Goal: Information Seeking & Learning: Learn about a topic

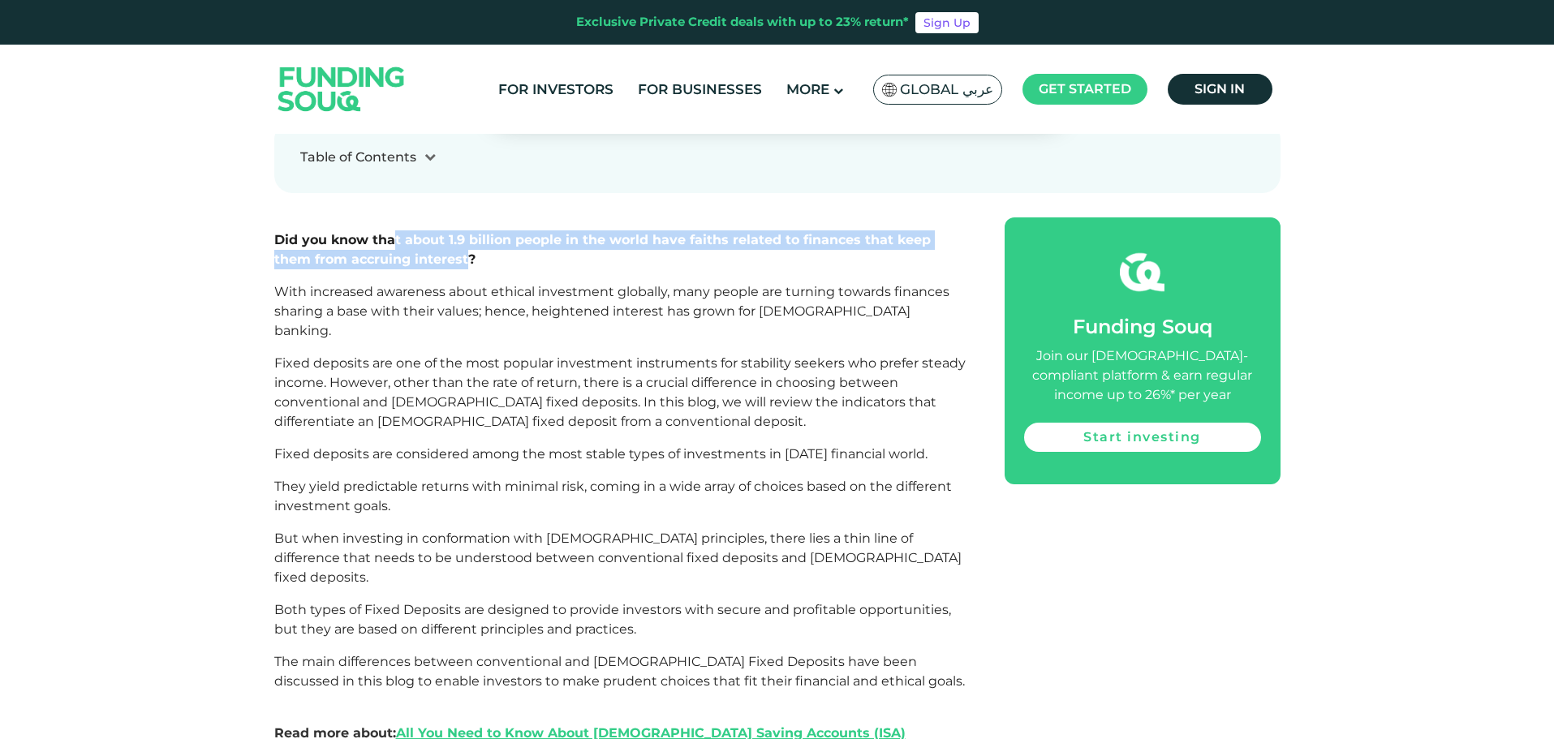
drag, startPoint x: 424, startPoint y: 243, endPoint x: 372, endPoint y: 216, distance: 58.4
click at [372, 232] on span "Did you know that about 1.9 billion people in the world have faiths related to …" at bounding box center [602, 249] width 656 height 35
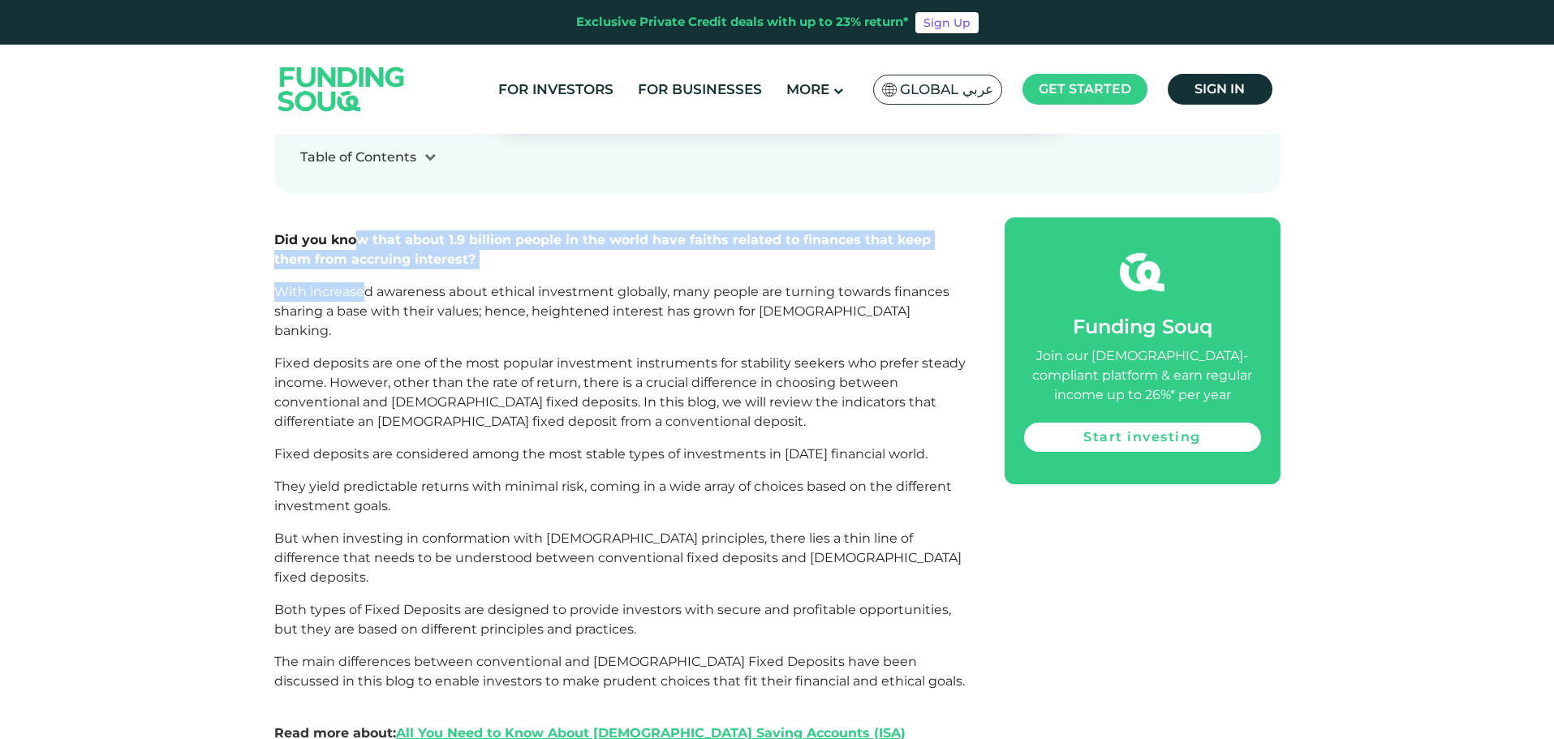
drag, startPoint x: 356, startPoint y: 226, endPoint x: 362, endPoint y: 264, distance: 38.6
click at [362, 282] on p "With increased awareness about ethical investment globally, many people are tur…" at bounding box center [621, 311] width 694 height 58
drag, startPoint x: 363, startPoint y: 247, endPoint x: 365, endPoint y: 217, distance: 29.3
click at [365, 232] on span "Did you know that about 1.9 billion people in the world have faiths related to …" at bounding box center [602, 249] width 656 height 35
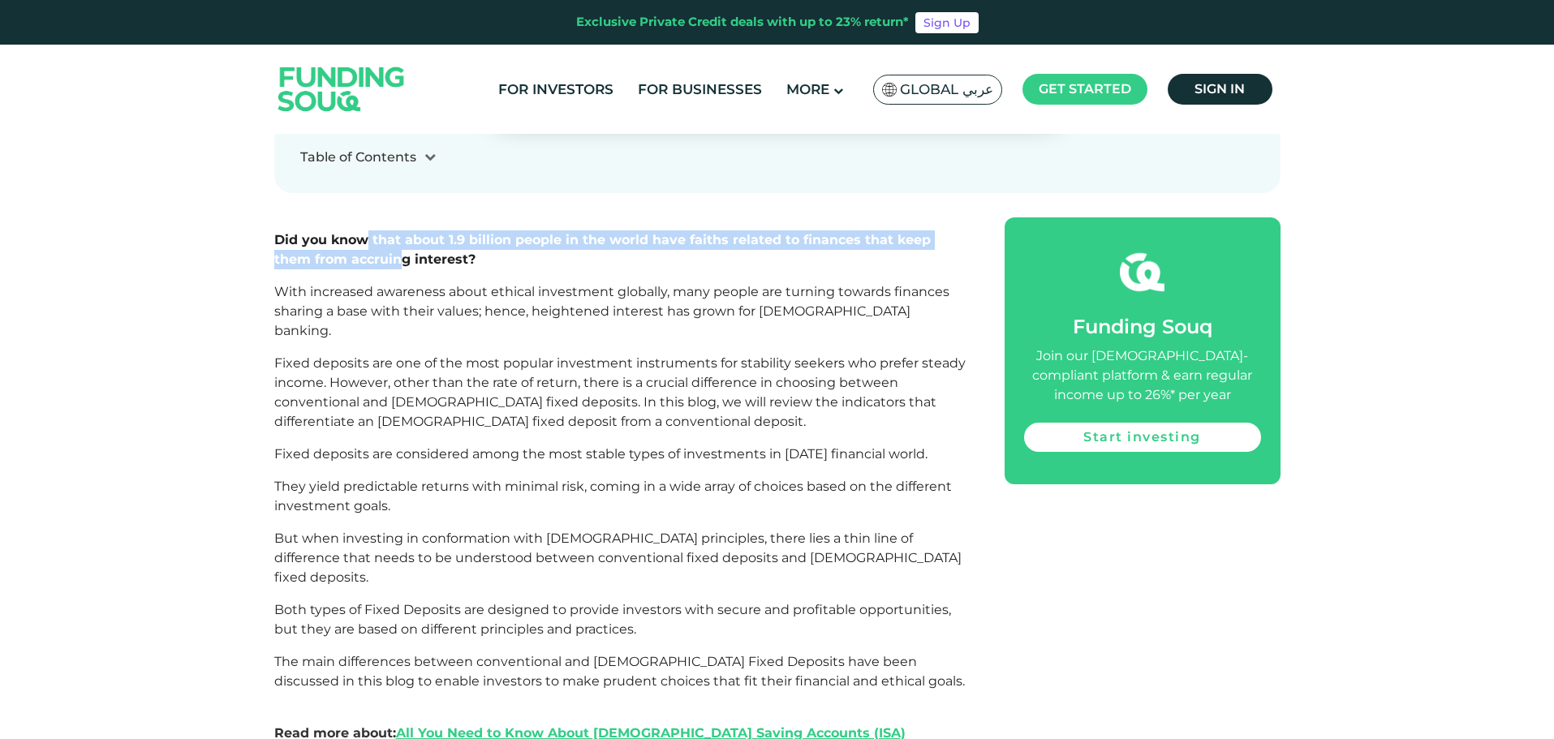
click at [365, 232] on span "Did you know that about 1.9 billion people in the world have faiths related to …" at bounding box center [602, 249] width 656 height 35
drag, startPoint x: 320, startPoint y: 216, endPoint x: 329, endPoint y: 264, distance: 49.5
click at [329, 282] on p "With increased awareness about ethical investment globally, many people are tur…" at bounding box center [621, 311] width 694 height 58
drag, startPoint x: 359, startPoint y: 234, endPoint x: 359, endPoint y: 221, distance: 13.8
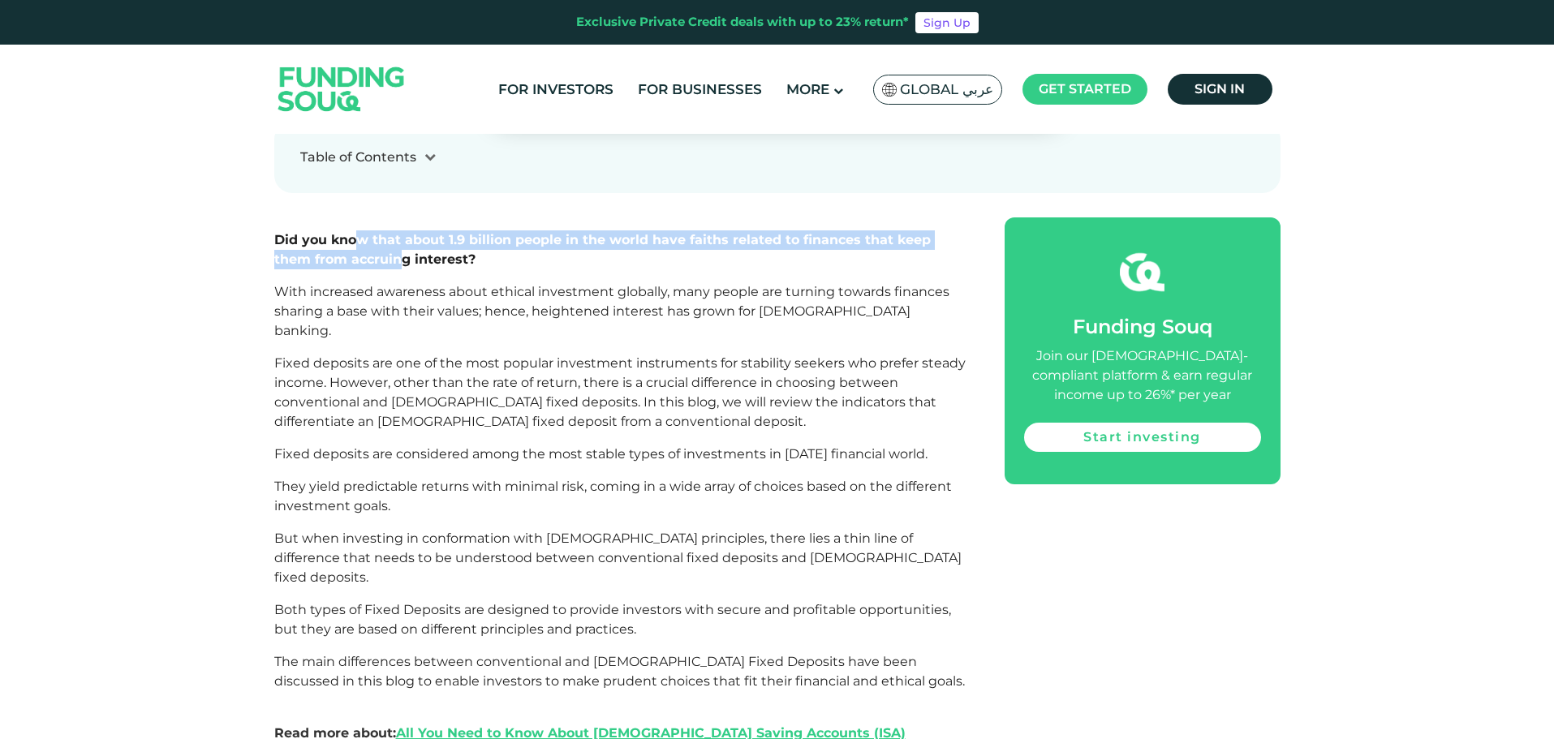
click at [359, 232] on span "Did you know that about 1.9 billion people in the world have faiths related to …" at bounding box center [602, 249] width 656 height 35
drag, startPoint x: 339, startPoint y: 213, endPoint x: 382, endPoint y: 237, distance: 49.4
click at [382, 237] on p "Did you know that about 1.9 billion people in the world have faiths related to …" at bounding box center [621, 249] width 694 height 39
click at [382, 237] on span "Did you know that about 1.9 billion people in the world have faiths related to …" at bounding box center [602, 249] width 656 height 35
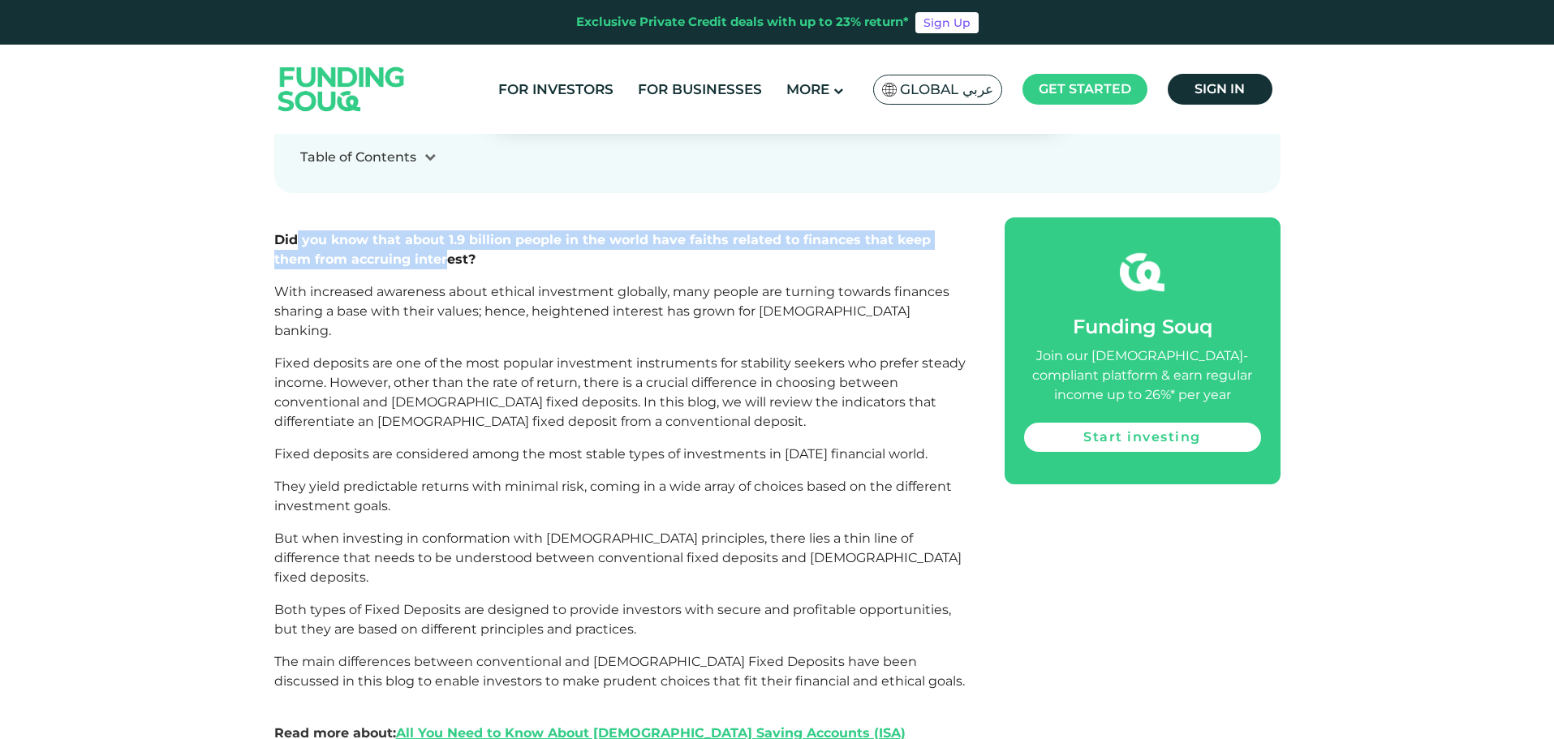
drag, startPoint x: 407, startPoint y: 243, endPoint x: 295, endPoint y: 221, distance: 115.0
click at [295, 232] on span "Did you know that about 1.9 billion people in the world have faiths related to …" at bounding box center [602, 249] width 656 height 35
drag, startPoint x: 300, startPoint y: 221, endPoint x: 380, endPoint y: 239, distance: 81.7
click at [380, 239] on span "Did you know that about 1.9 billion people in the world have faiths related to …" at bounding box center [602, 249] width 656 height 35
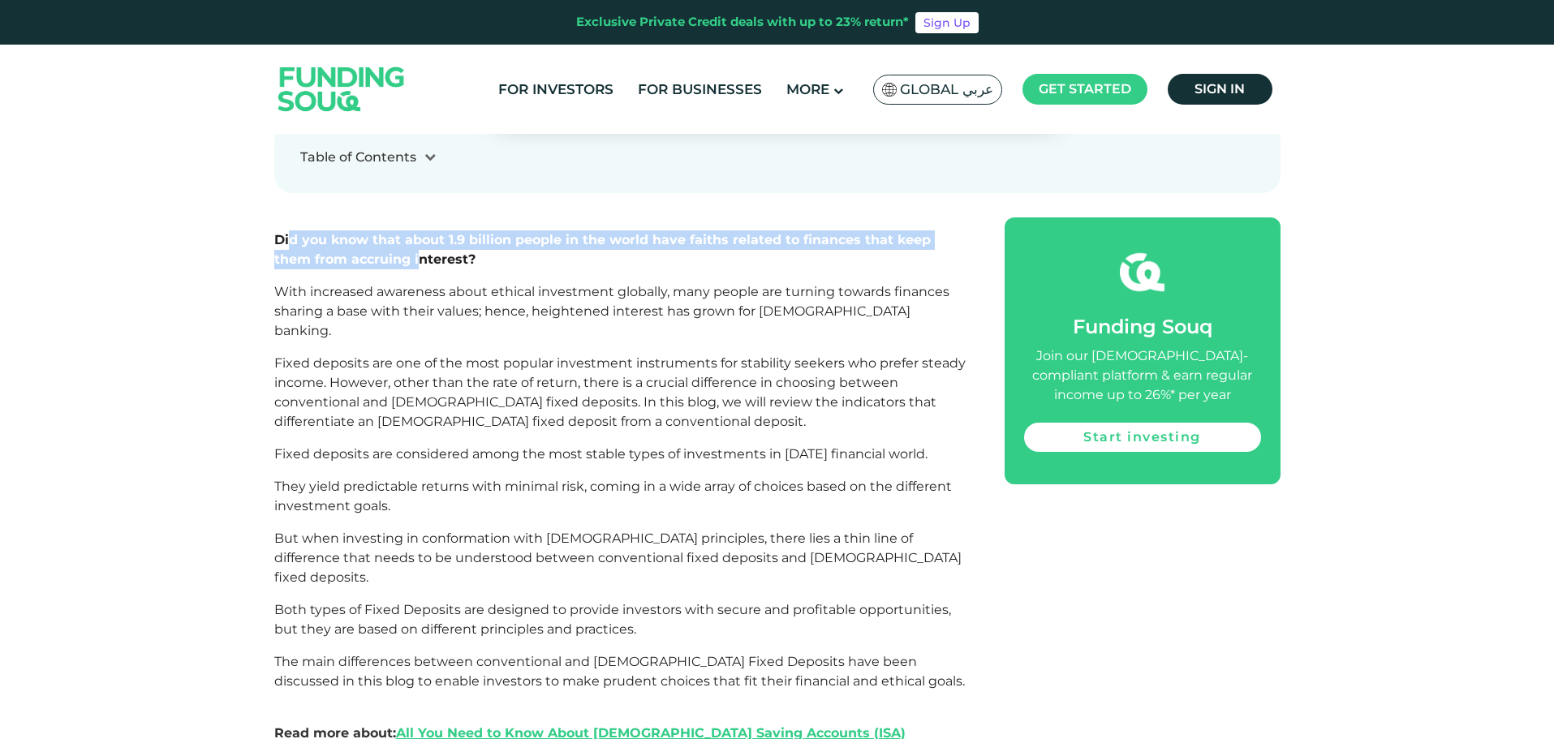
click at [380, 239] on span "Did you know that about 1.9 billion people in the world have faiths related to …" at bounding box center [602, 249] width 656 height 35
drag, startPoint x: 397, startPoint y: 240, endPoint x: 304, endPoint y: 206, distance: 98.6
drag, startPoint x: 305, startPoint y: 217, endPoint x: 379, endPoint y: 237, distance: 76.4
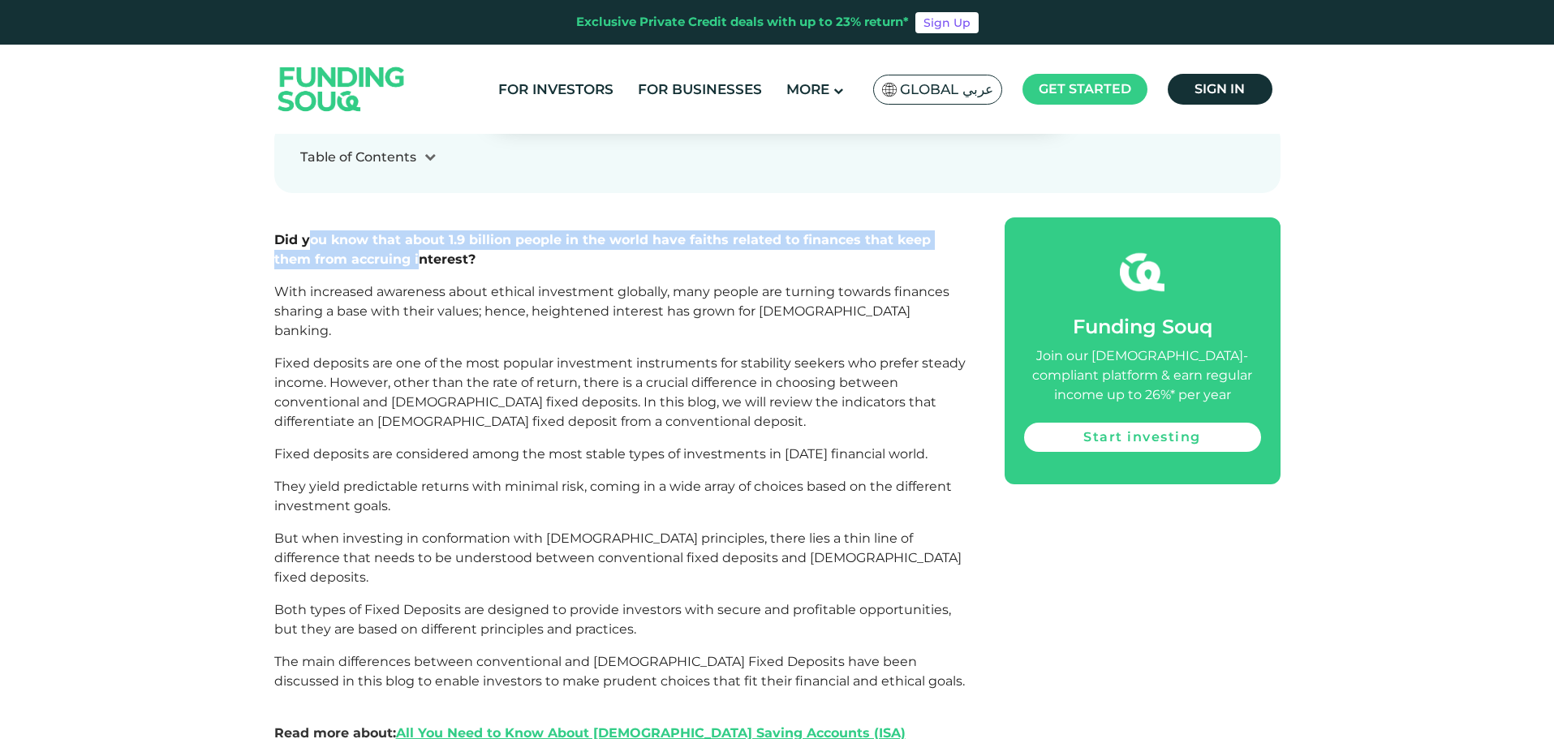
click at [379, 237] on span "Did you know that about 1.9 billion people in the world have faiths related to …" at bounding box center [602, 249] width 656 height 35
click at [380, 237] on span "Did you know that about 1.9 billion people in the world have faiths related to …" at bounding box center [602, 249] width 656 height 35
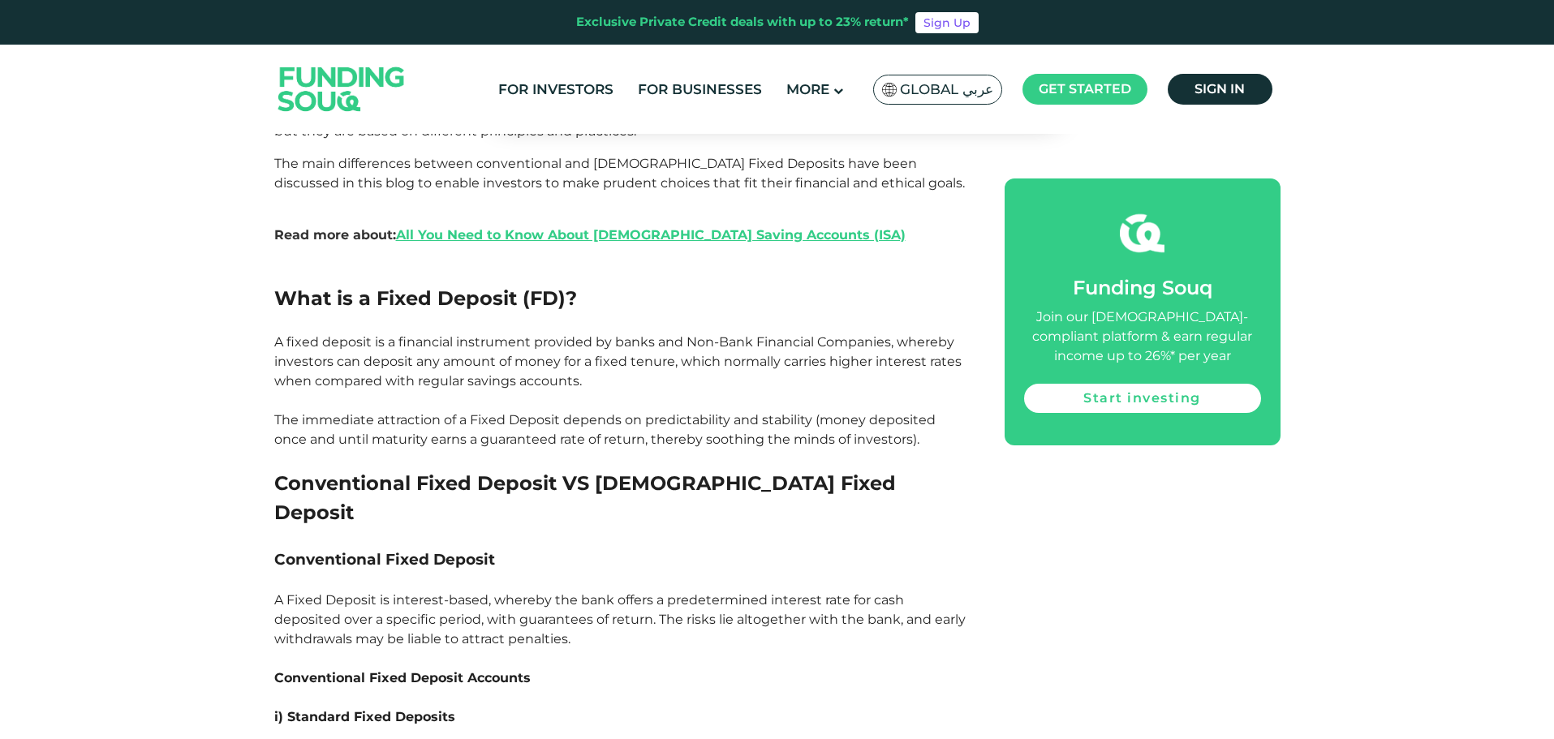
scroll to position [1460, 0]
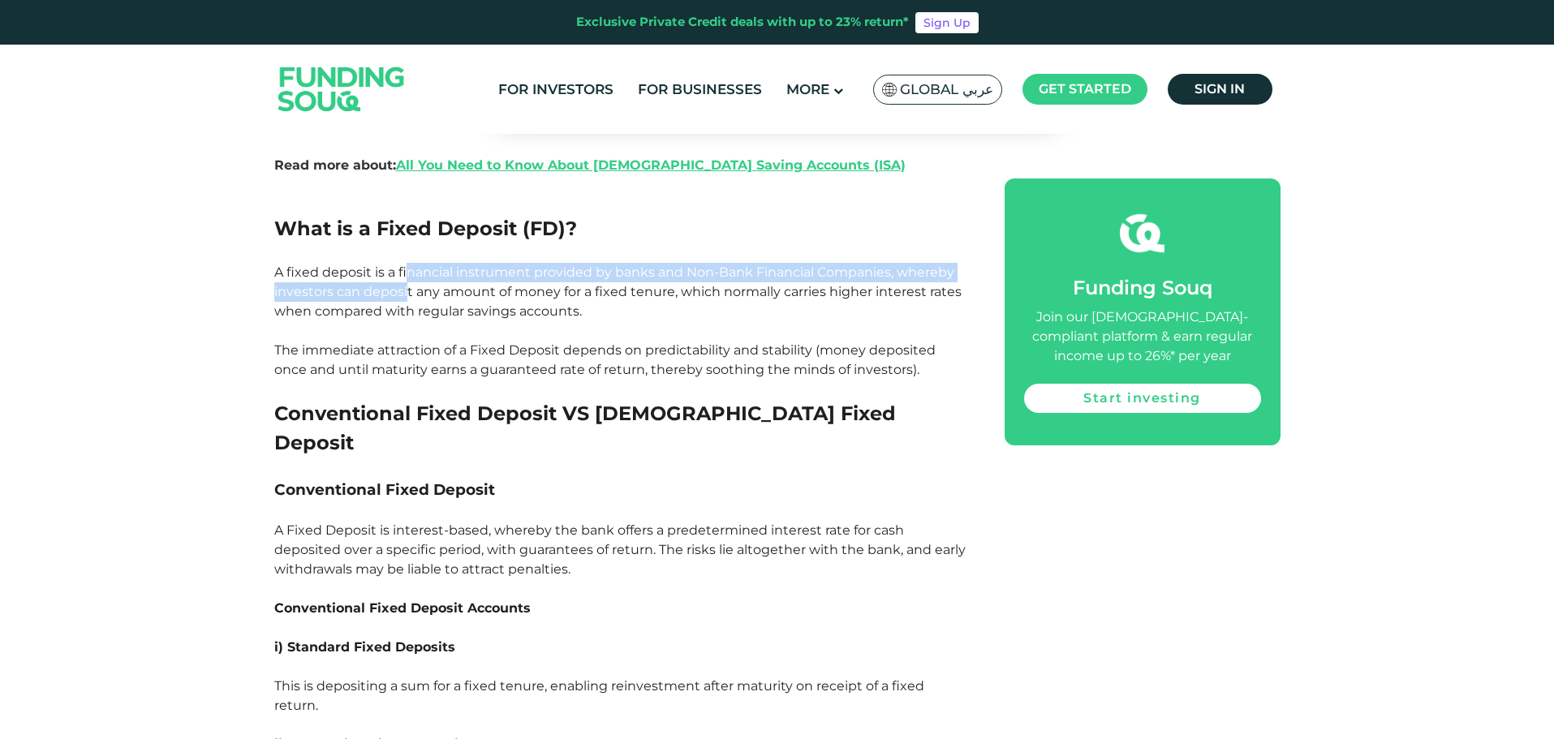
drag, startPoint x: 407, startPoint y: 211, endPoint x: 408, endPoint y: 233, distance: 21.9
click at [408, 264] on span "A fixed deposit is a financial instrument provided by banks and Non-Bank Financ…" at bounding box center [617, 320] width 687 height 113
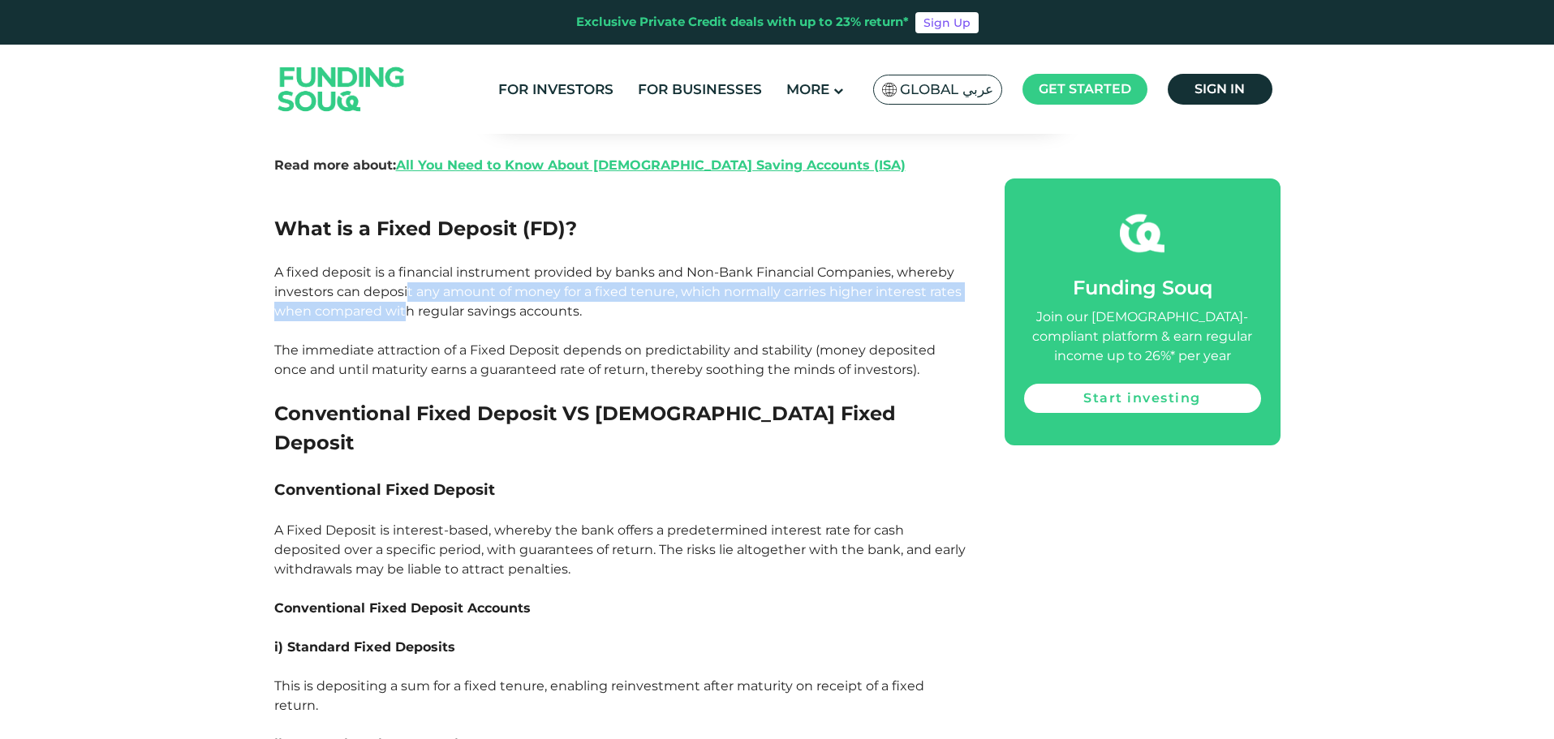
drag, startPoint x: 408, startPoint y: 246, endPoint x: 408, endPoint y: 230, distance: 16.2
click at [408, 264] on span "A fixed deposit is a financial instrument provided by banks and Non-Bank Financ…" at bounding box center [617, 320] width 687 height 113
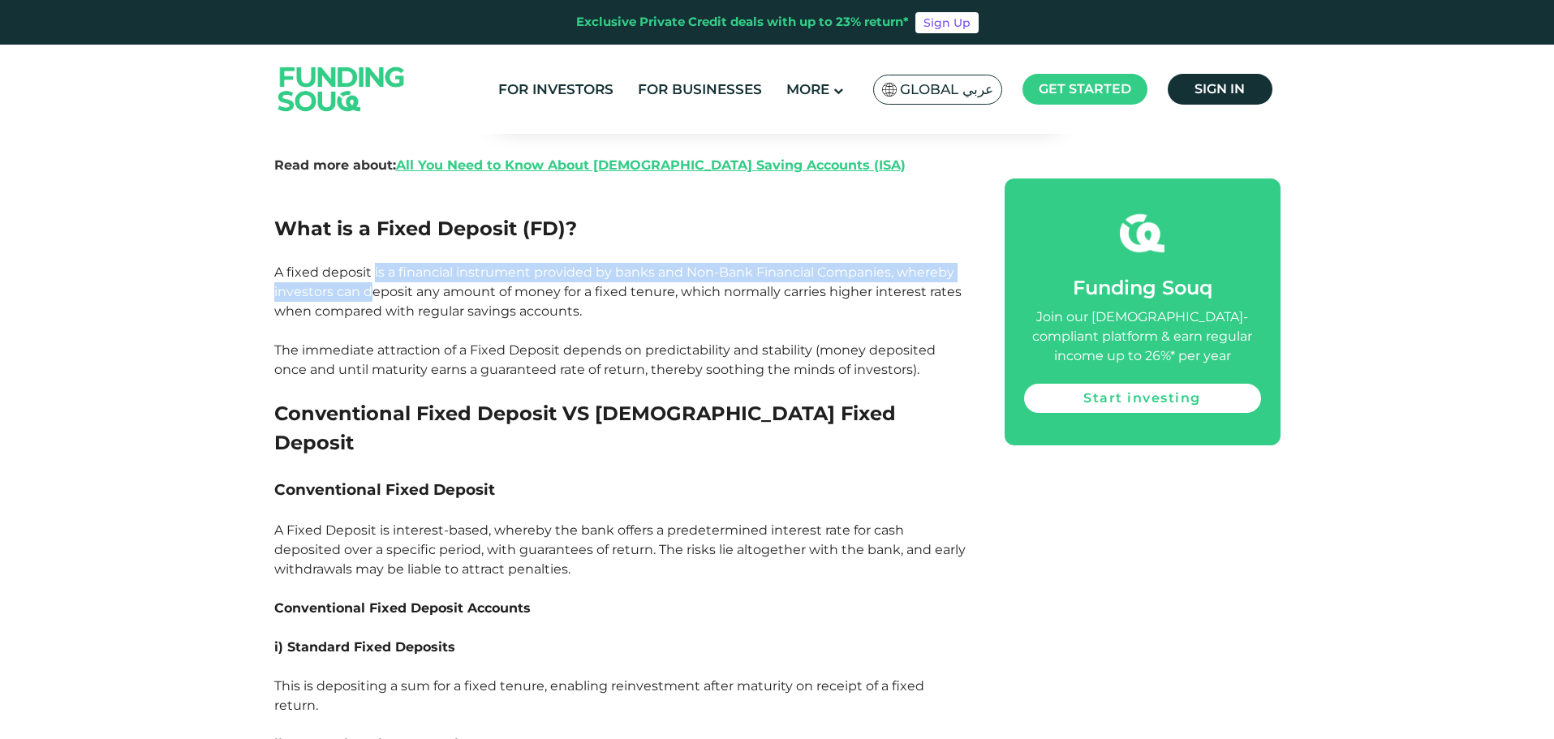
drag, startPoint x: 372, startPoint y: 221, endPoint x: 372, endPoint y: 239, distance: 17.8
click at [372, 264] on span "A fixed deposit is a financial instrument provided by banks and Non-Bank Financ…" at bounding box center [617, 320] width 687 height 113
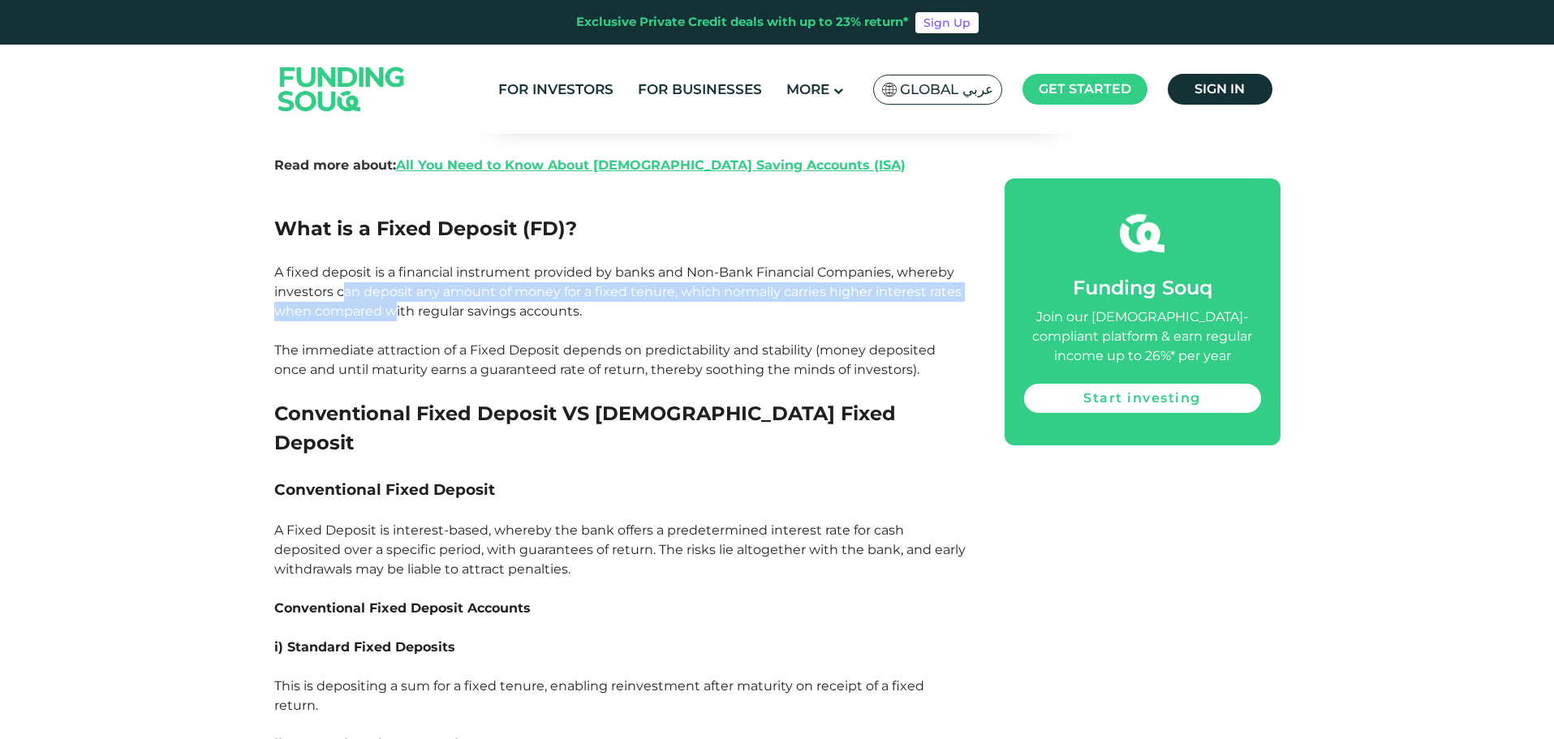
drag, startPoint x: 397, startPoint y: 258, endPoint x: 339, endPoint y: 236, distance: 61.6
click at [340, 264] on span "A fixed deposit is a financial instrument provided by banks and Non-Bank Financ…" at bounding box center [617, 320] width 687 height 113
click at [339, 264] on span "A fixed deposit is a financial instrument provided by banks and Non-Bank Financ…" at bounding box center [617, 320] width 687 height 113
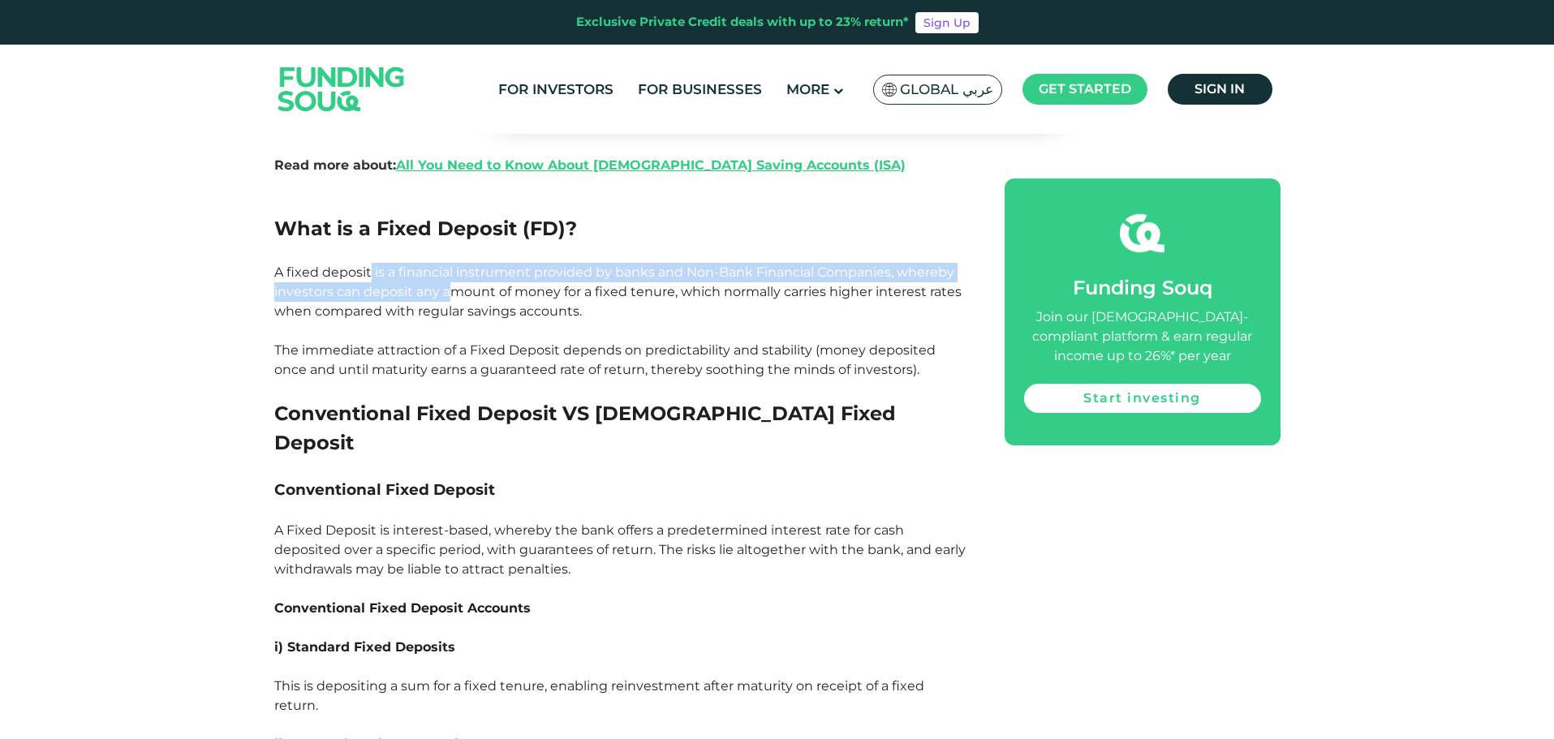
drag, startPoint x: 373, startPoint y: 217, endPoint x: 452, endPoint y: 227, distance: 79.3
click at [452, 264] on span "A fixed deposit is a financial instrument provided by banks and Non-Bank Financ…" at bounding box center [617, 320] width 687 height 113
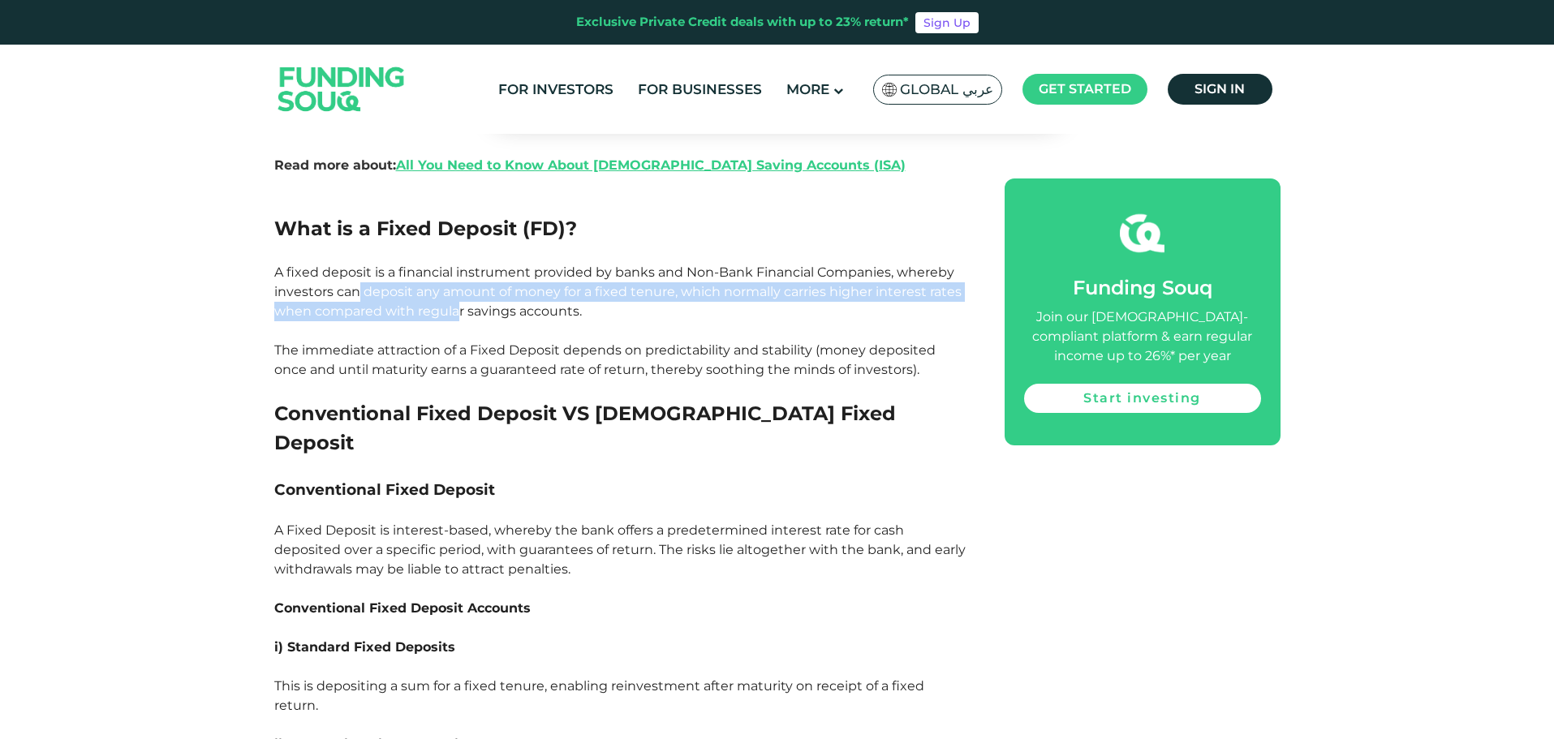
drag, startPoint x: 455, startPoint y: 264, endPoint x: 356, endPoint y: 225, distance: 106.4
click at [356, 263] on p "A fixed deposit is a financial instrument provided by banks and Non-Bank Financ…" at bounding box center [621, 321] width 694 height 117
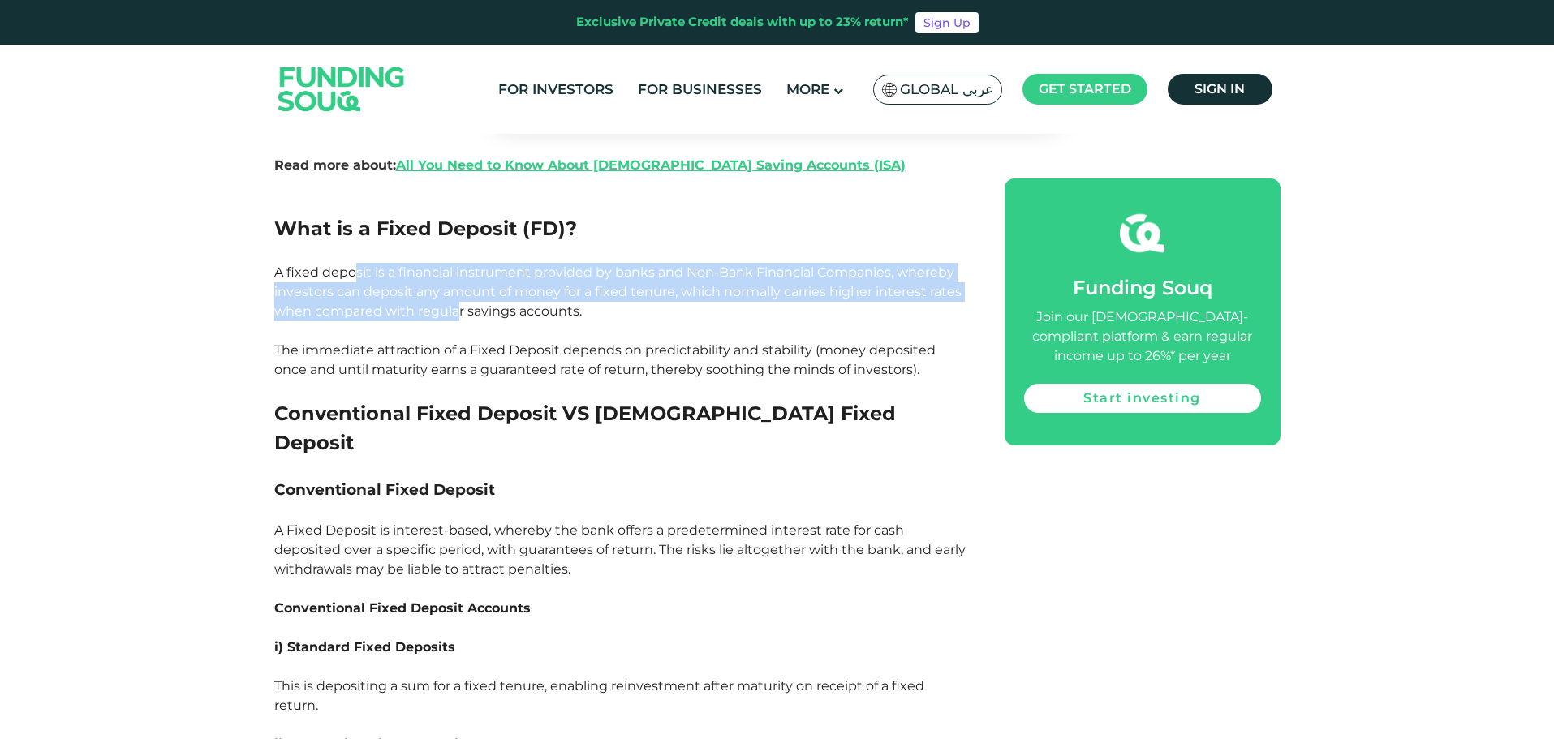
click at [356, 263] on p "A fixed deposit is a financial instrument provided by banks and Non-Bank Financ…" at bounding box center [621, 321] width 694 height 117
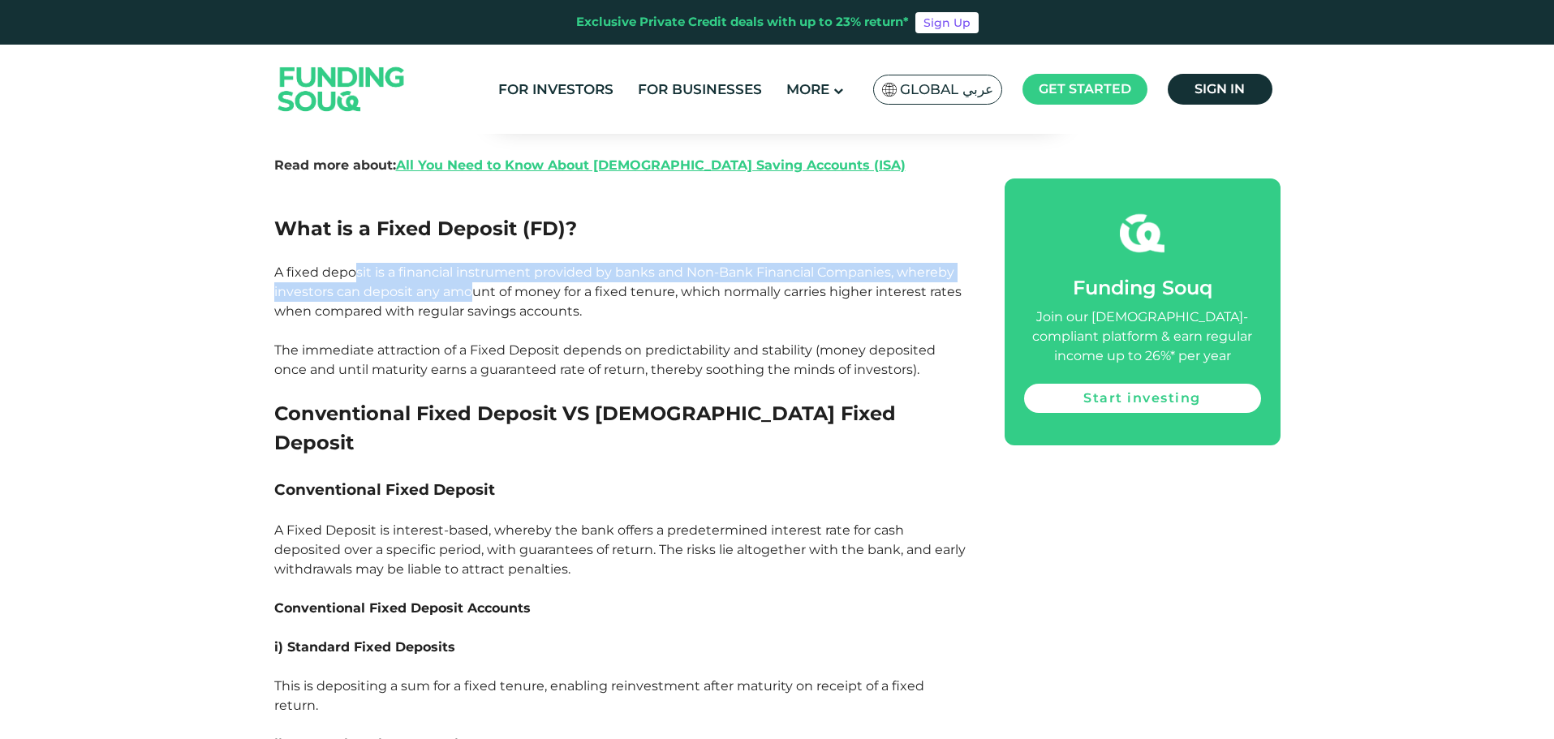
drag, startPoint x: 354, startPoint y: 214, endPoint x: 468, endPoint y: 228, distance: 115.2
click at [468, 264] on span "A fixed deposit is a financial instrument provided by banks and Non-Bank Financ…" at bounding box center [617, 320] width 687 height 113
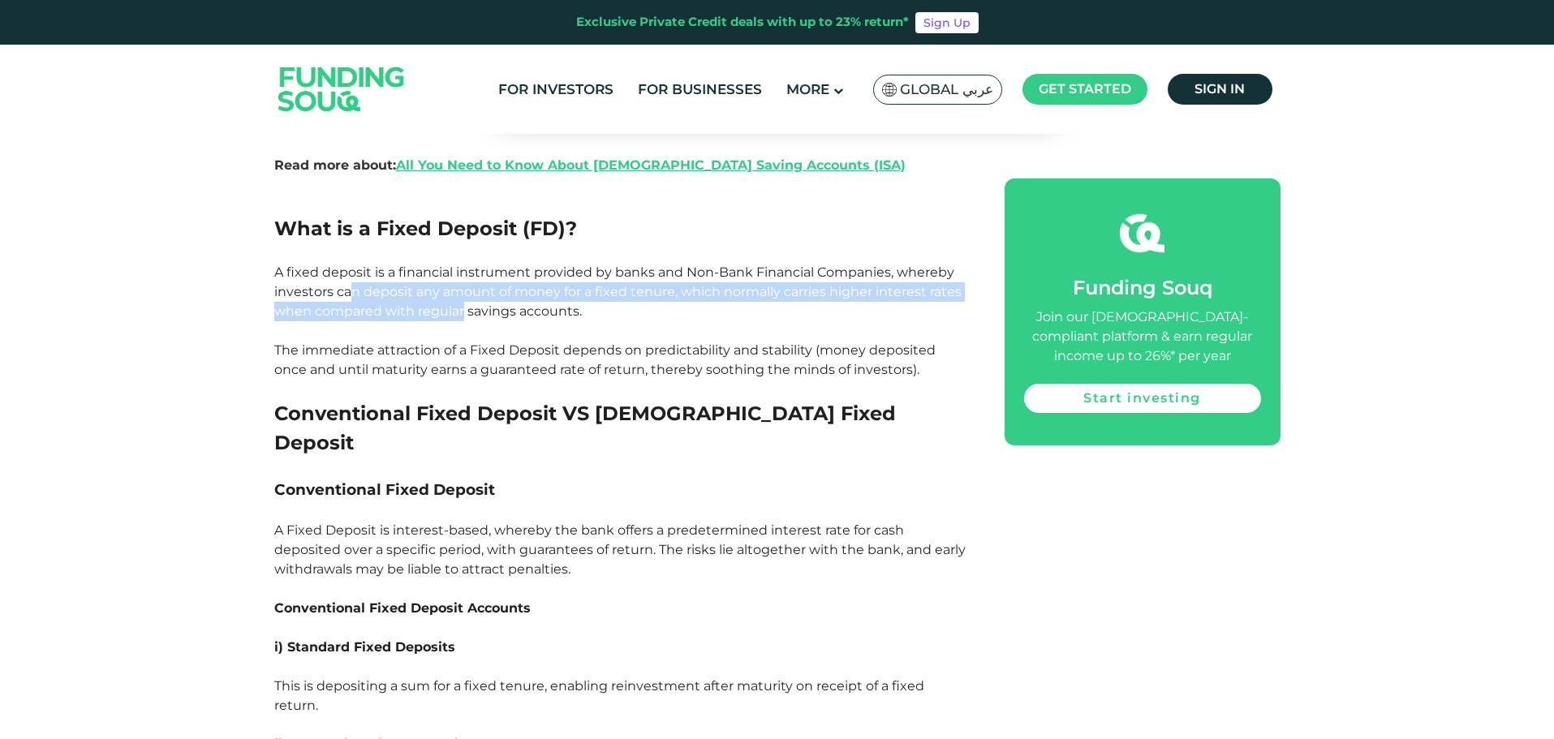
drag, startPoint x: 462, startPoint y: 248, endPoint x: 354, endPoint y: 230, distance: 109.5
click at [354, 264] on span "A fixed deposit is a financial instrument provided by banks and Non-Bank Financ…" at bounding box center [617, 320] width 687 height 113
click at [353, 264] on span "A fixed deposit is a financial instrument provided by banks and Non-Bank Financ…" at bounding box center [617, 320] width 687 height 113
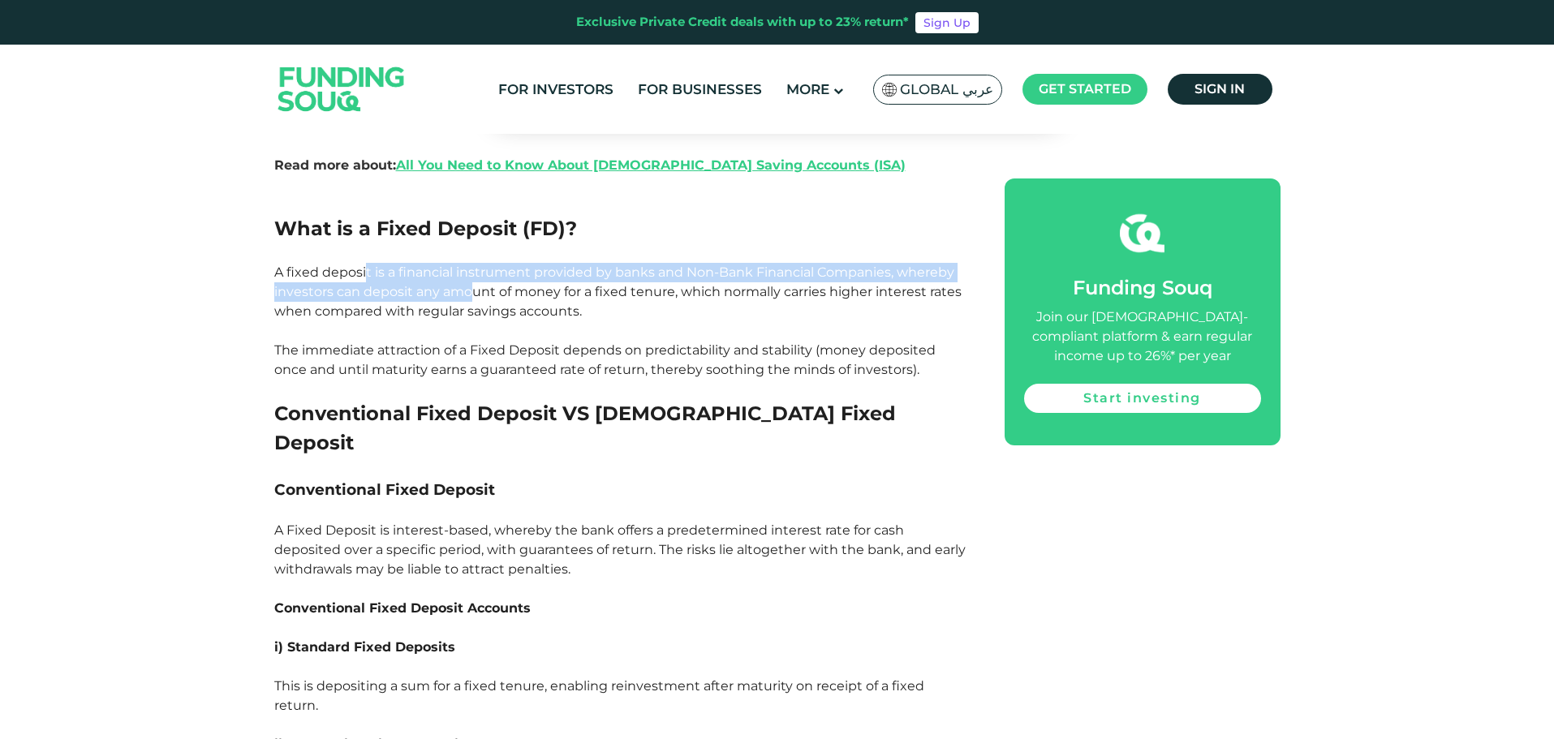
drag, startPoint x: 363, startPoint y: 212, endPoint x: 469, endPoint y: 240, distance: 109.2
click at [469, 264] on span "A fixed deposit is a financial instrument provided by banks and Non-Bank Financ…" at bounding box center [617, 320] width 687 height 113
click at [470, 264] on span "A fixed deposit is a financial instrument provided by banks and Non-Bank Financ…" at bounding box center [617, 320] width 687 height 113
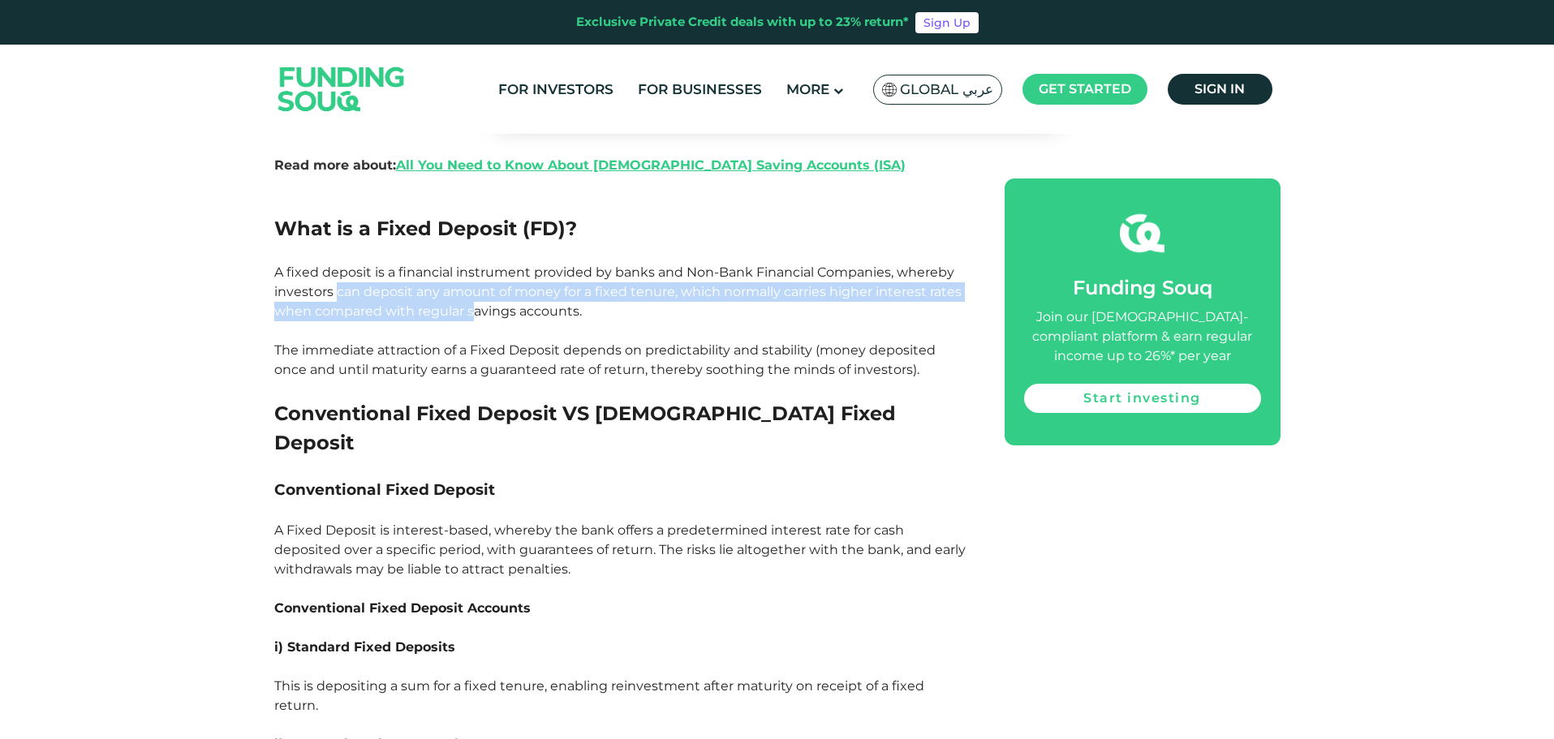
drag, startPoint x: 471, startPoint y: 261, endPoint x: 335, endPoint y: 238, distance: 137.5
click at [335, 263] on p "A fixed deposit is a financial instrument provided by banks and Non-Bank Financ…" at bounding box center [621, 321] width 694 height 117
click at [335, 264] on span "A fixed deposit is a financial instrument provided by banks and Non-Bank Financ…" at bounding box center [617, 320] width 687 height 113
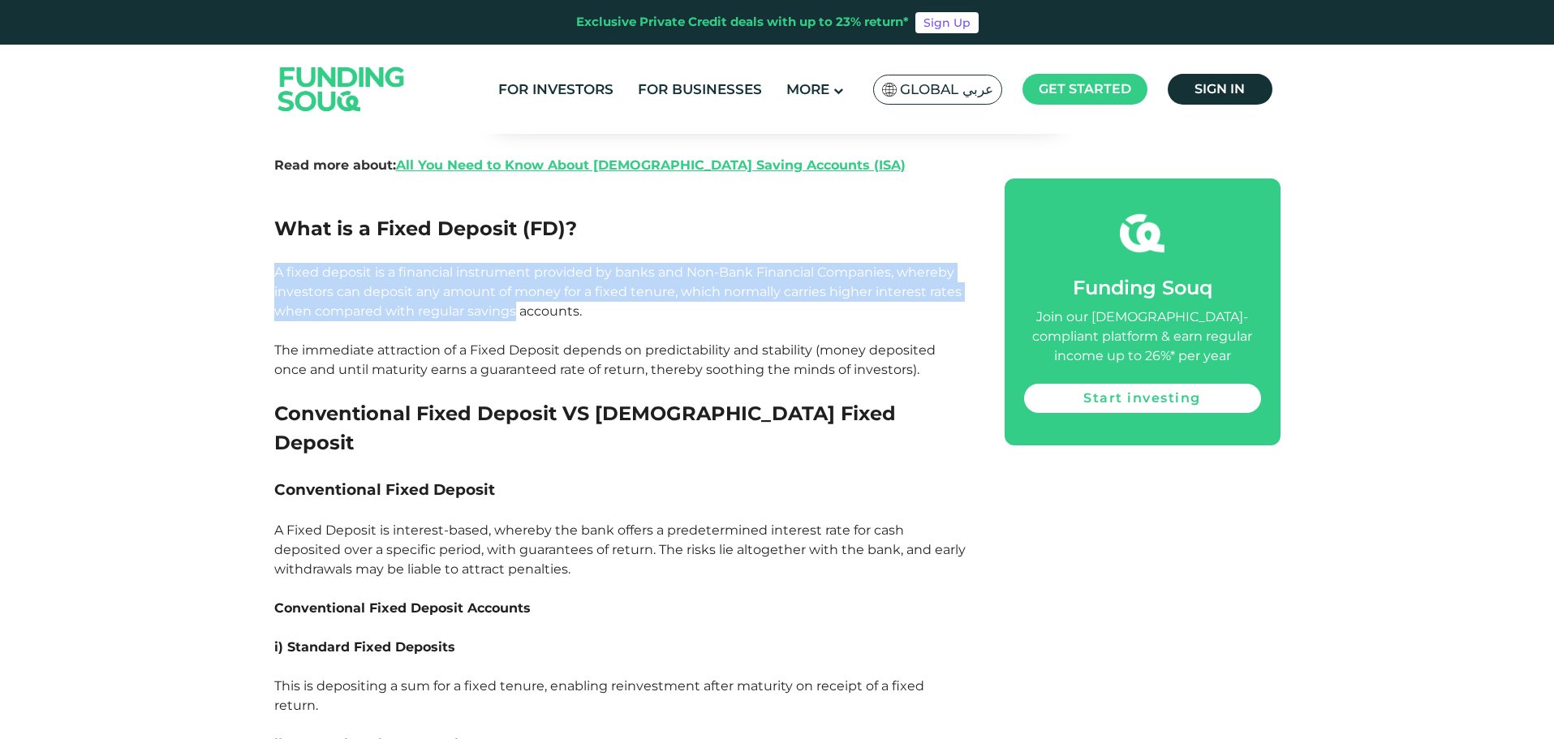
drag, startPoint x: 341, startPoint y: 209, endPoint x: 523, endPoint y: 261, distance: 189.0
click at [523, 263] on p "A fixed deposit is a financial instrument provided by banks and Non-Bank Financ…" at bounding box center [621, 321] width 694 height 117
drag, startPoint x: 499, startPoint y: 296, endPoint x: 298, endPoint y: 212, distance: 218.2
click at [298, 264] on span "A fixed deposit is a financial instrument provided by banks and Non-Bank Financ…" at bounding box center [617, 320] width 687 height 113
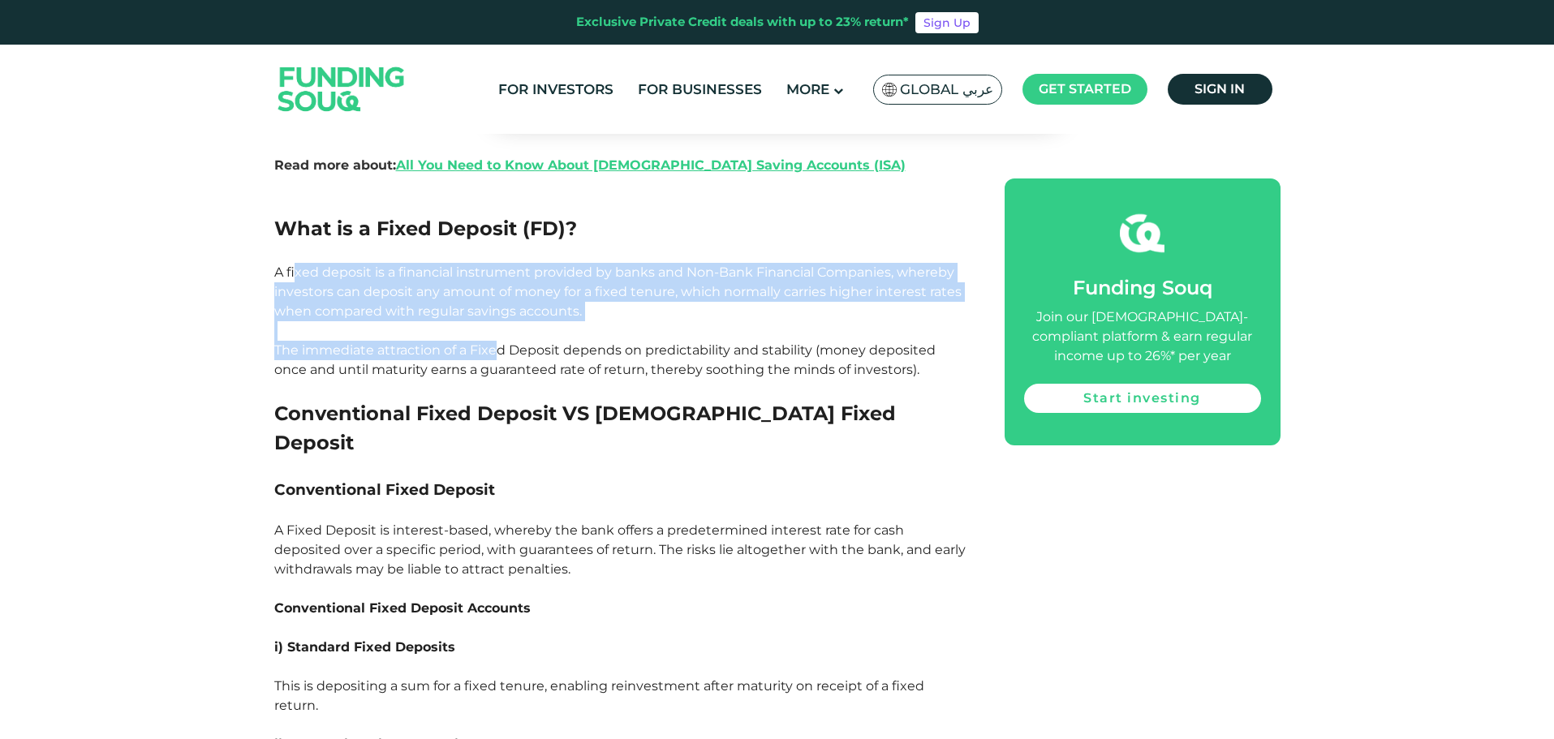
drag, startPoint x: 298, startPoint y: 212, endPoint x: 283, endPoint y: 221, distance: 17.1
click at [296, 264] on span "A fixed deposit is a financial instrument provided by banks and Non-Bank Financ…" at bounding box center [617, 320] width 687 height 113
drag, startPoint x: 249, startPoint y: 221, endPoint x: 339, endPoint y: 288, distance: 112.5
click at [339, 288] on span "A fixed deposit is a financial instrument provided by banks and Non-Bank Financ…" at bounding box center [617, 320] width 687 height 113
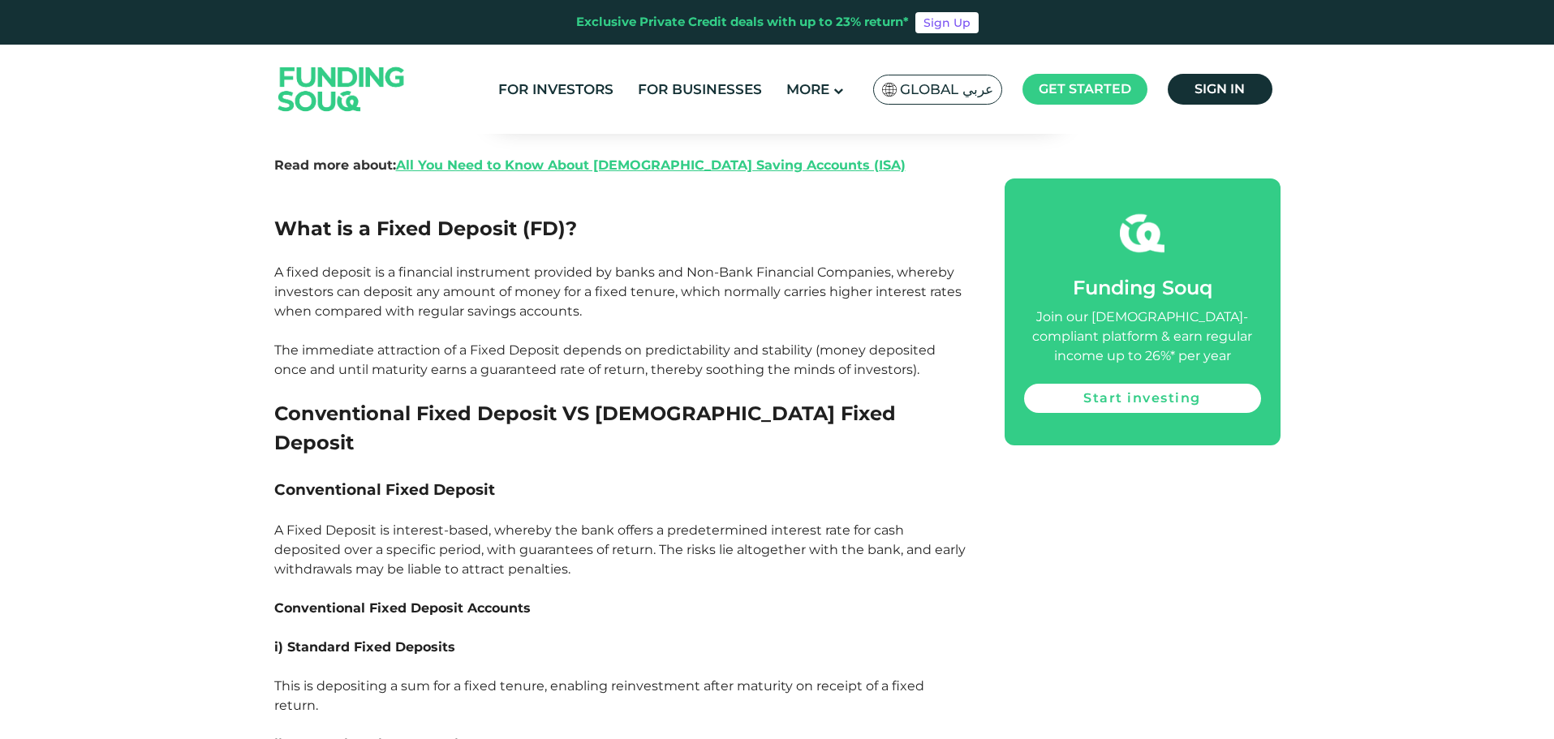
click at [404, 277] on p "A fixed deposit is a financial instrument provided by banks and Non-Bank Financ…" at bounding box center [621, 321] width 694 height 117
click at [397, 380] on p at bounding box center [621, 389] width 694 height 19
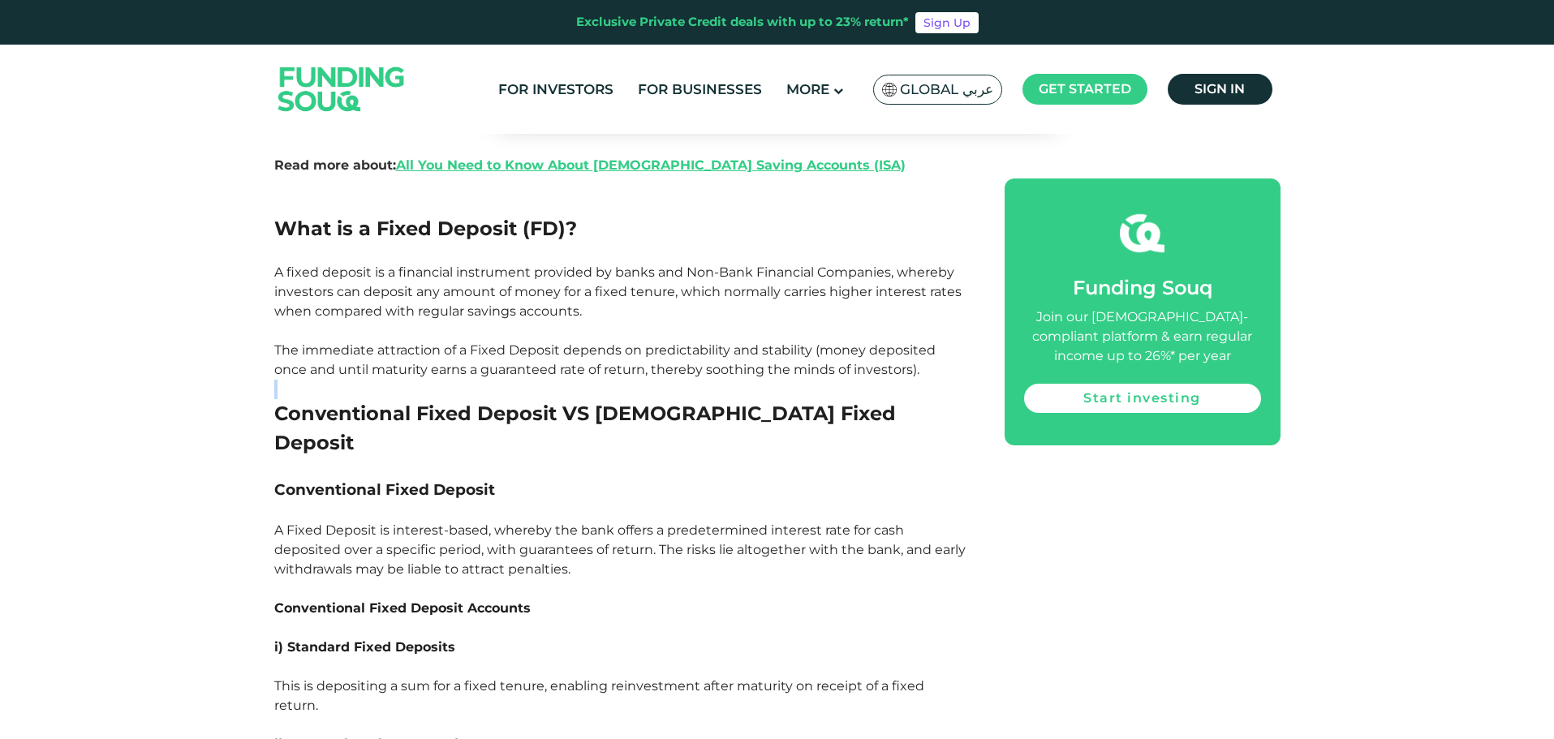
click at [397, 380] on p at bounding box center [621, 389] width 694 height 19
click at [411, 477] on h3 "Conventional Fixed Deposit" at bounding box center [621, 489] width 694 height 24
click at [411, 402] on span "Conventional Fixed Deposit VS [DEMOGRAPHIC_DATA] Fixed Deposit" at bounding box center [584, 428] width 621 height 53
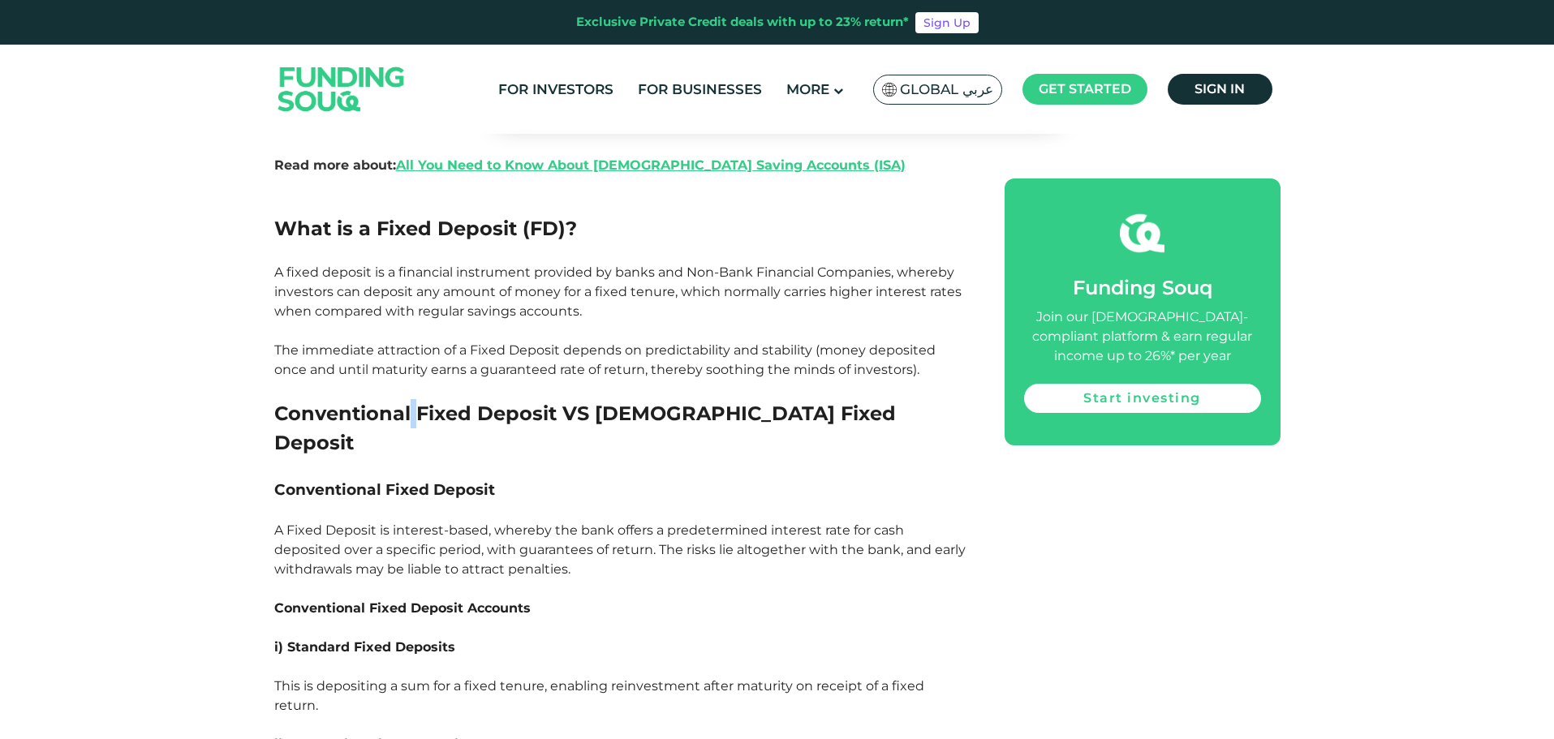
click at [411, 402] on span "Conventional Fixed Deposit VS [DEMOGRAPHIC_DATA] Fixed Deposit" at bounding box center [584, 428] width 621 height 53
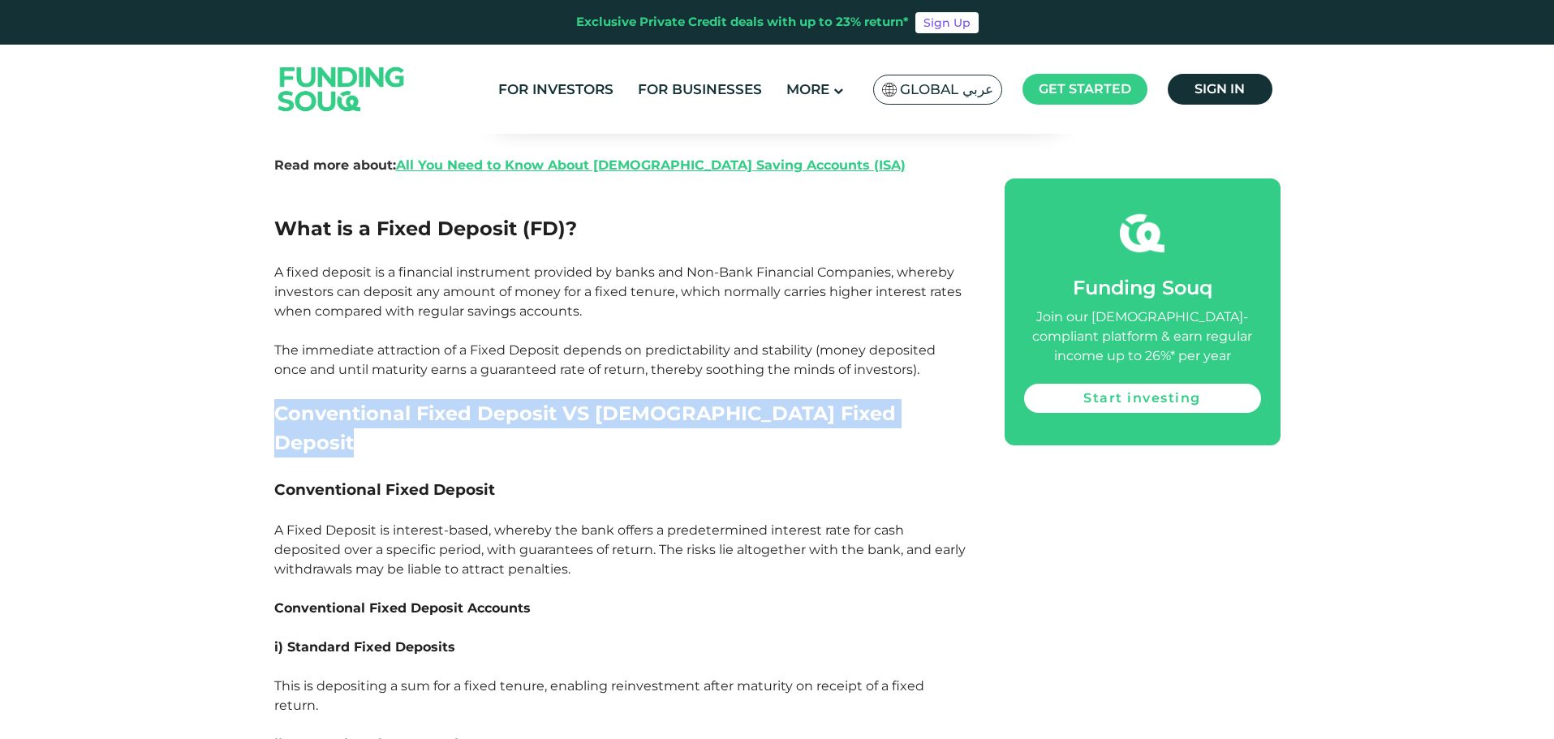
click at [411, 402] on span "Conventional Fixed Deposit VS [DEMOGRAPHIC_DATA] Fixed Deposit" at bounding box center [584, 428] width 621 height 53
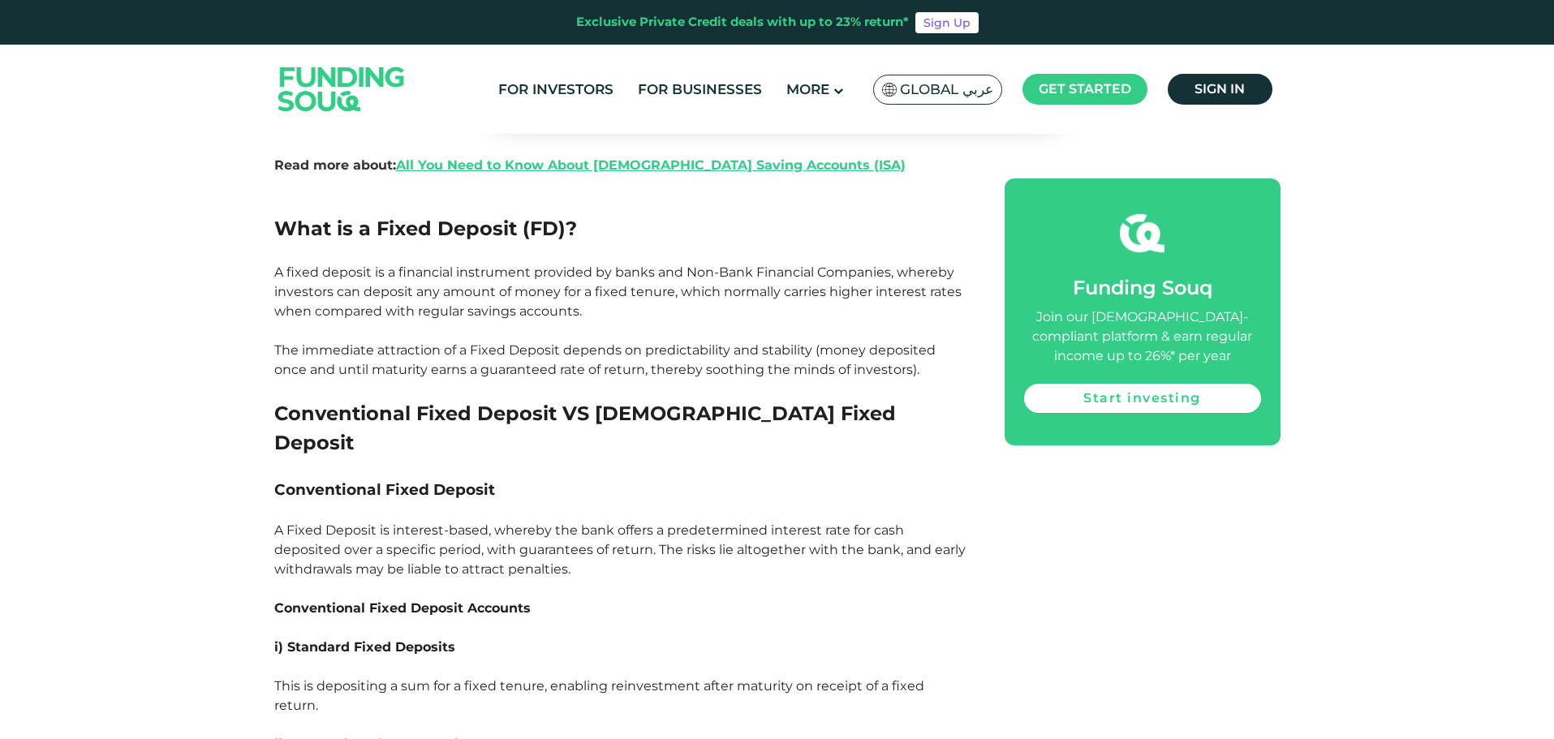
click at [406, 458] on p at bounding box center [621, 467] width 694 height 19
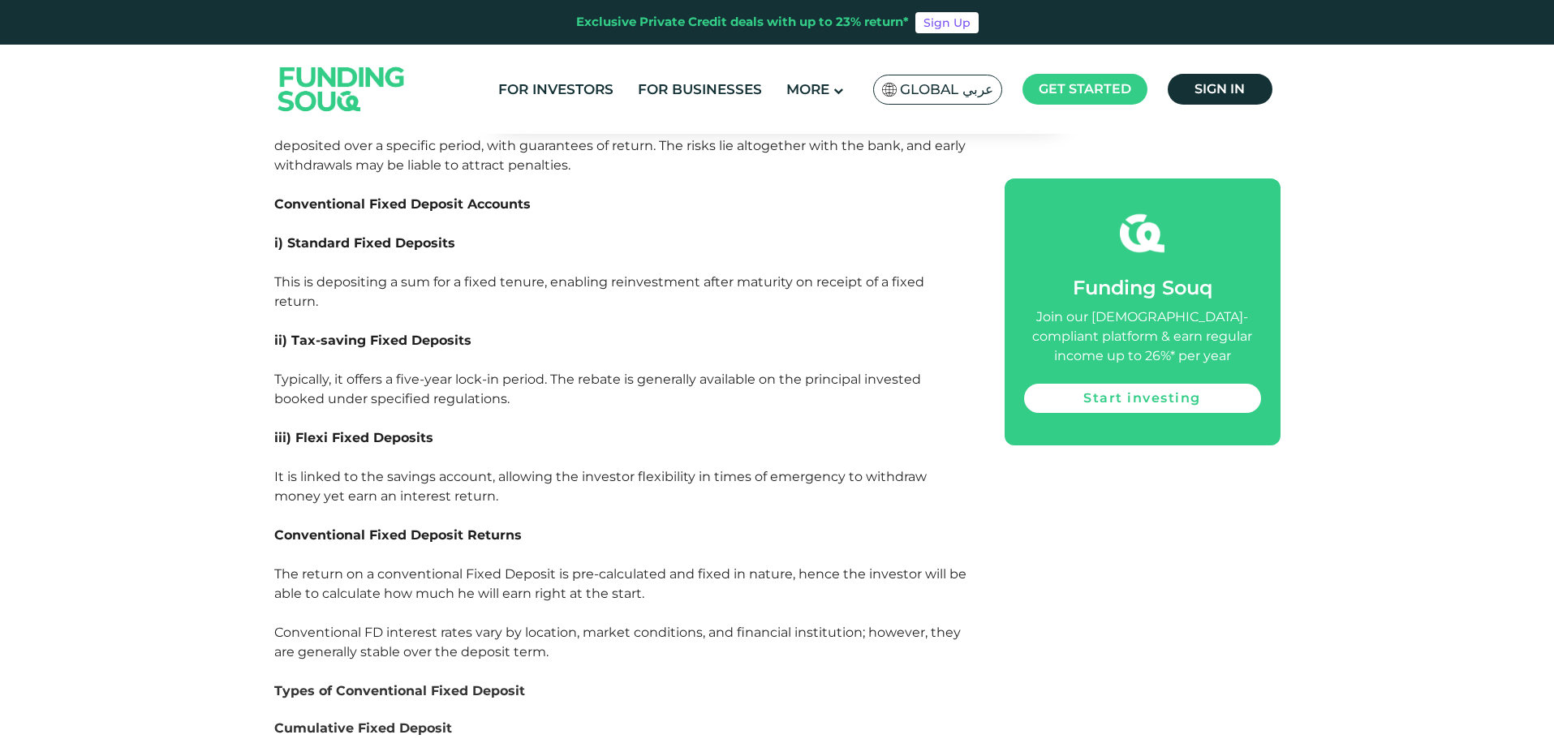
scroll to position [1866, 0]
click at [409, 407] on p at bounding box center [621, 416] width 694 height 19
click at [406, 407] on p at bounding box center [621, 416] width 694 height 19
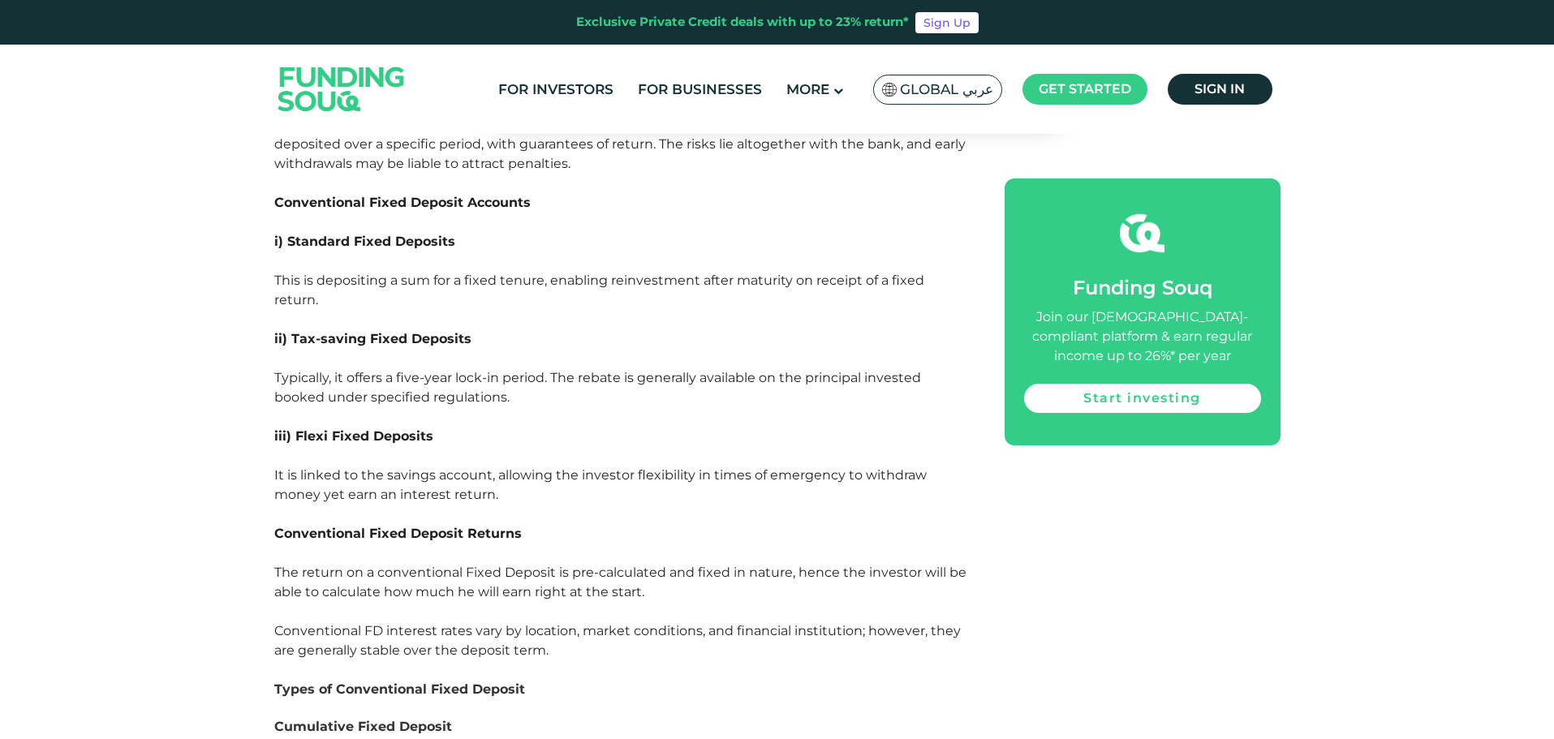
click at [406, 407] on p at bounding box center [621, 416] width 694 height 19
click at [404, 428] on span "iii) Flexi Fixed Deposits" at bounding box center [353, 435] width 159 height 15
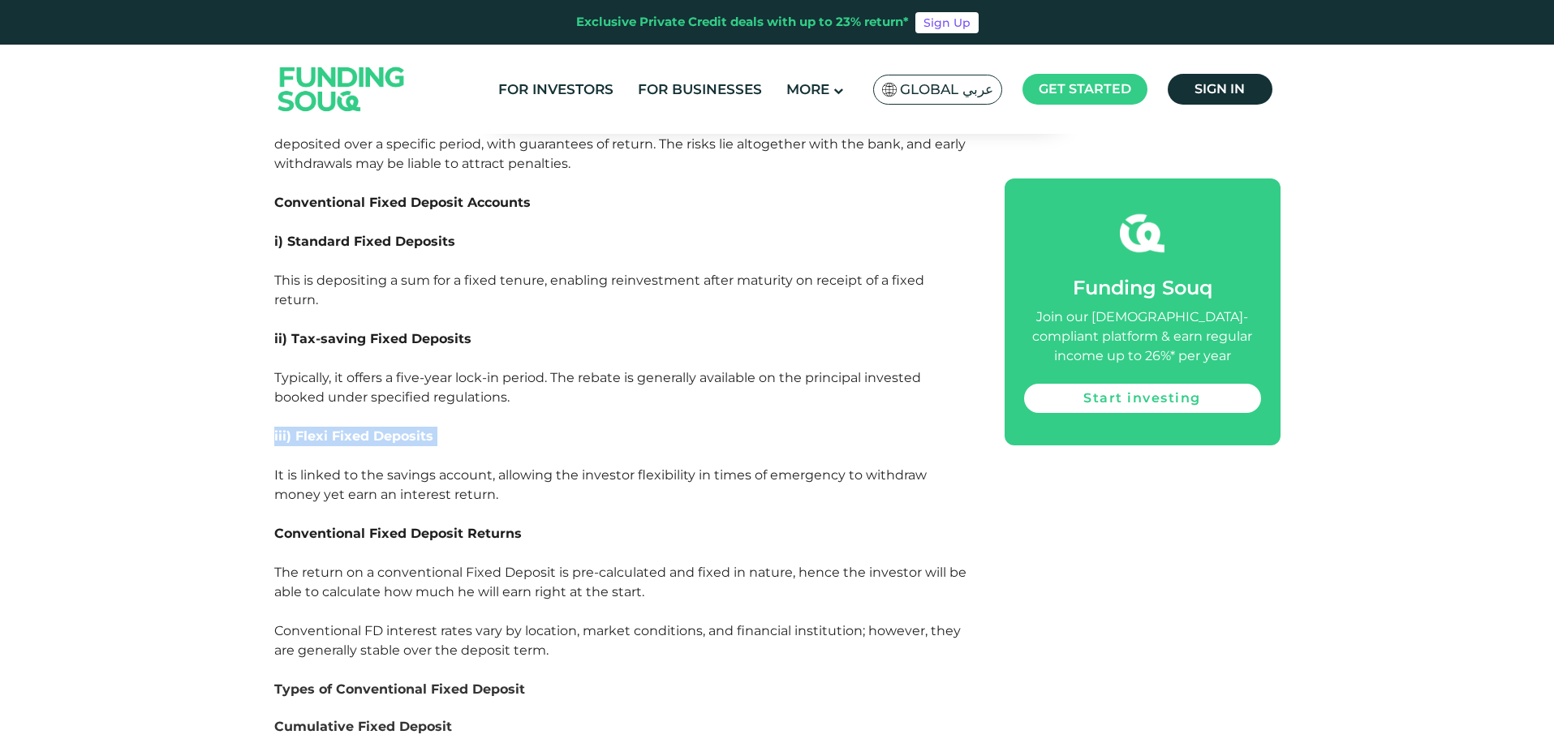
click at [365, 428] on span "iii) Flexi Fixed Deposits" at bounding box center [353, 435] width 159 height 15
click at [361, 427] on p "iii) Flexi Fixed Deposits" at bounding box center [621, 446] width 694 height 39
click at [358, 467] on span "It is linked to the savings account, allowing the investor flexibility in times…" at bounding box center [600, 484] width 652 height 35
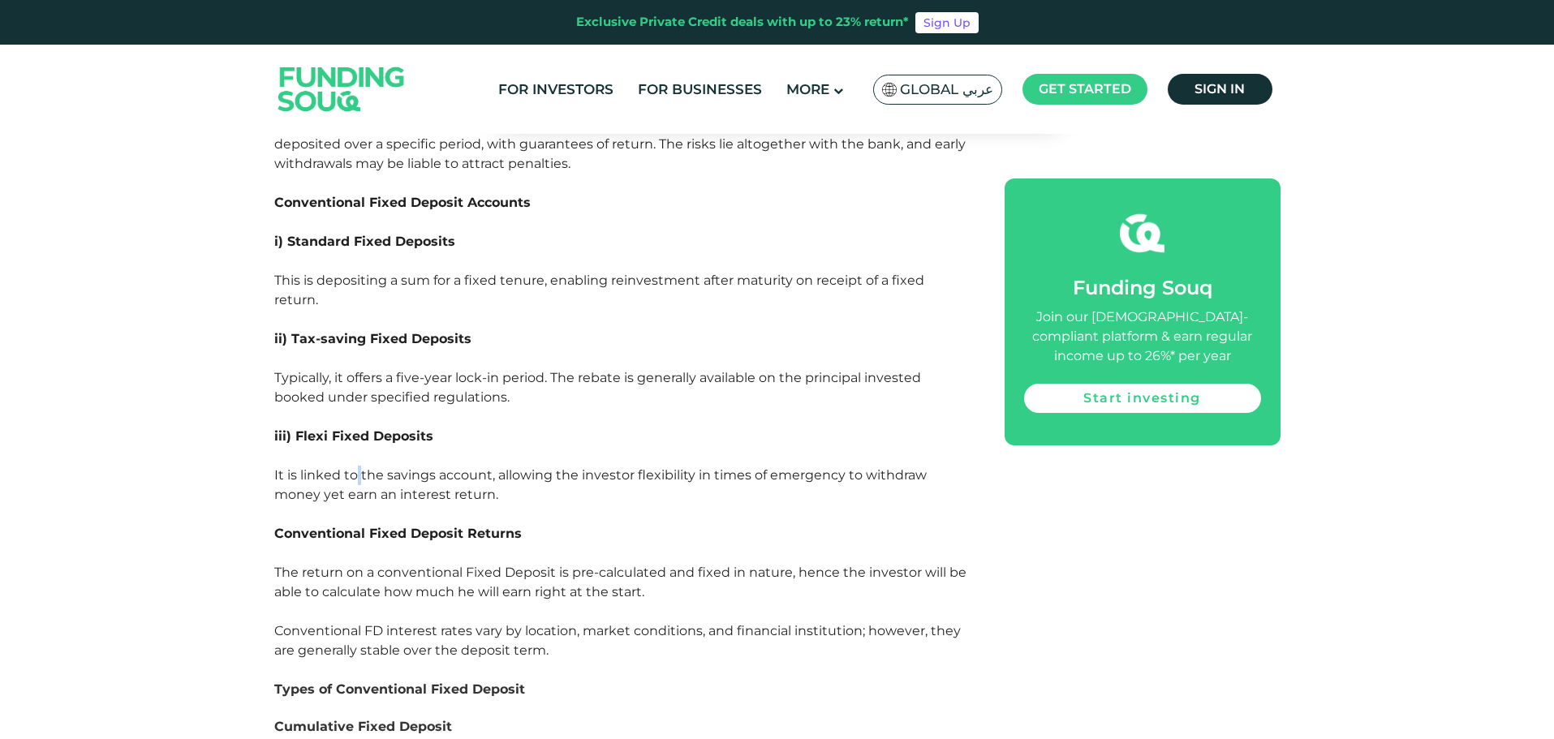
click at [358, 467] on span "It is linked to the savings account, allowing the investor flexibility in times…" at bounding box center [600, 484] width 652 height 35
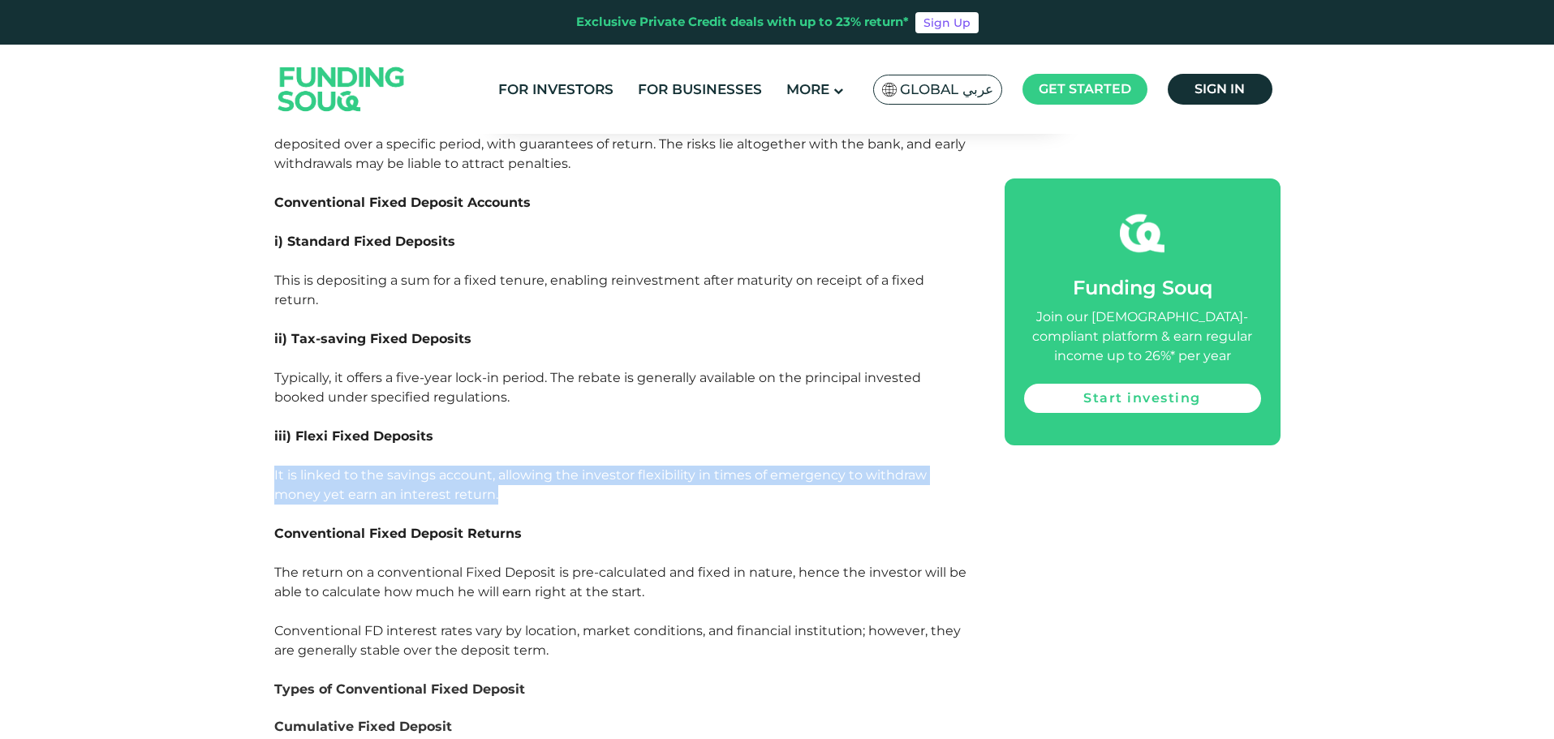
click at [358, 467] on span "It is linked to the savings account, allowing the investor flexibility in times…" at bounding box center [600, 484] width 652 height 35
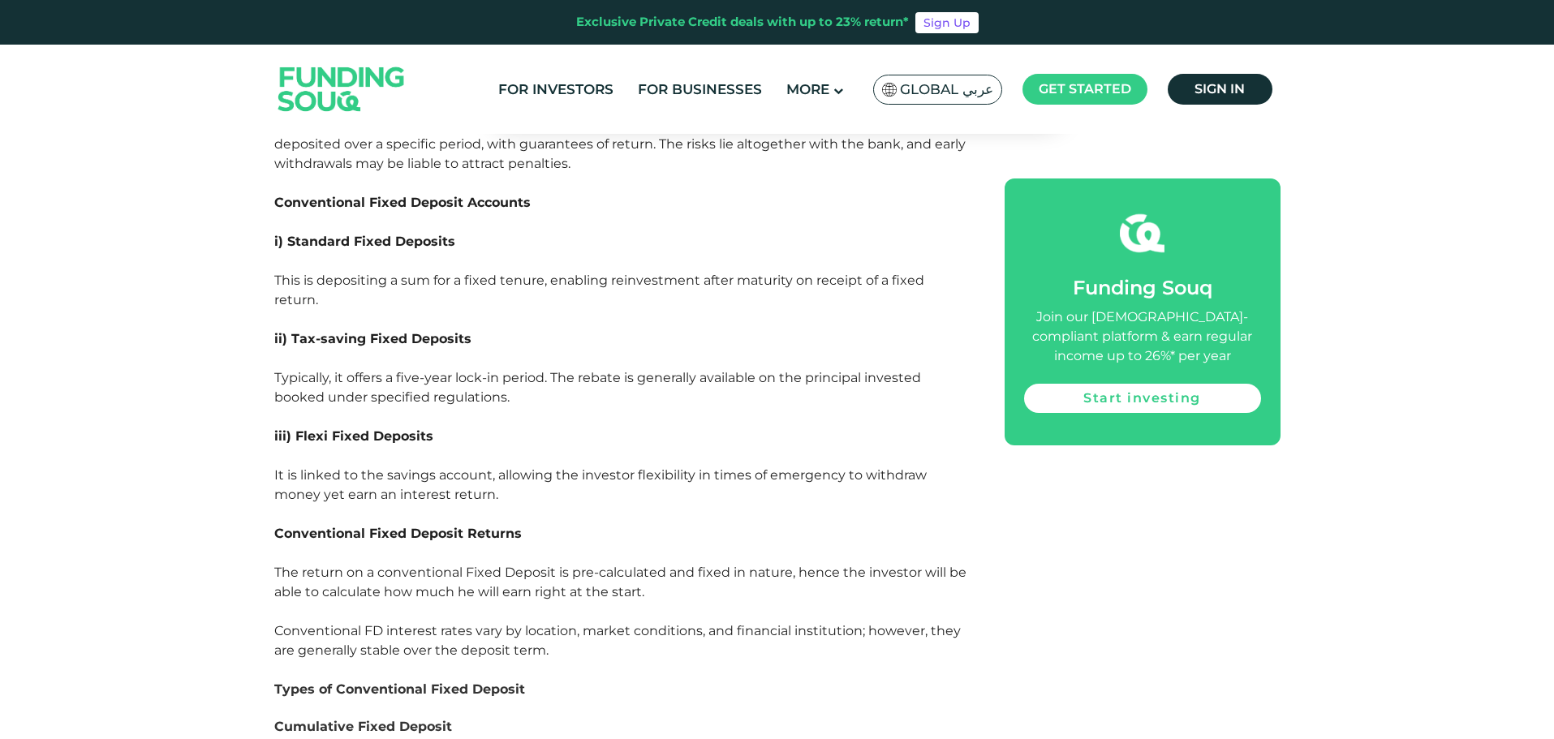
click at [342, 505] on p at bounding box center [621, 514] width 694 height 19
click at [359, 466] on p "It is linked to the savings account, allowing the investor flexibility in times…" at bounding box center [621, 485] width 694 height 39
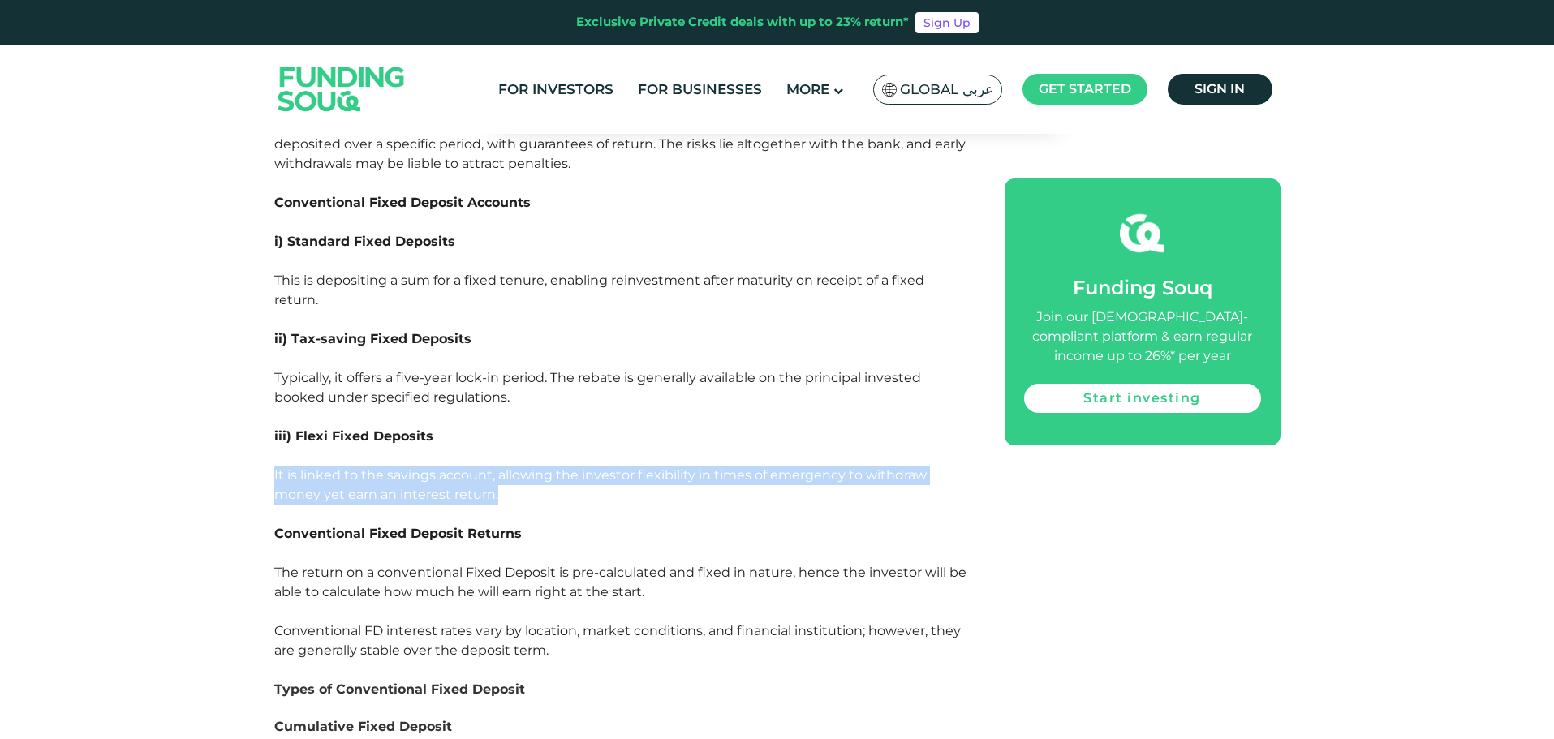
click at [359, 466] on p "It is linked to the savings account, allowing the investor flexibility in times…" at bounding box center [621, 485] width 694 height 39
click at [371, 467] on span "It is linked to the savings account, allowing the investor flexibility in times…" at bounding box center [600, 484] width 652 height 35
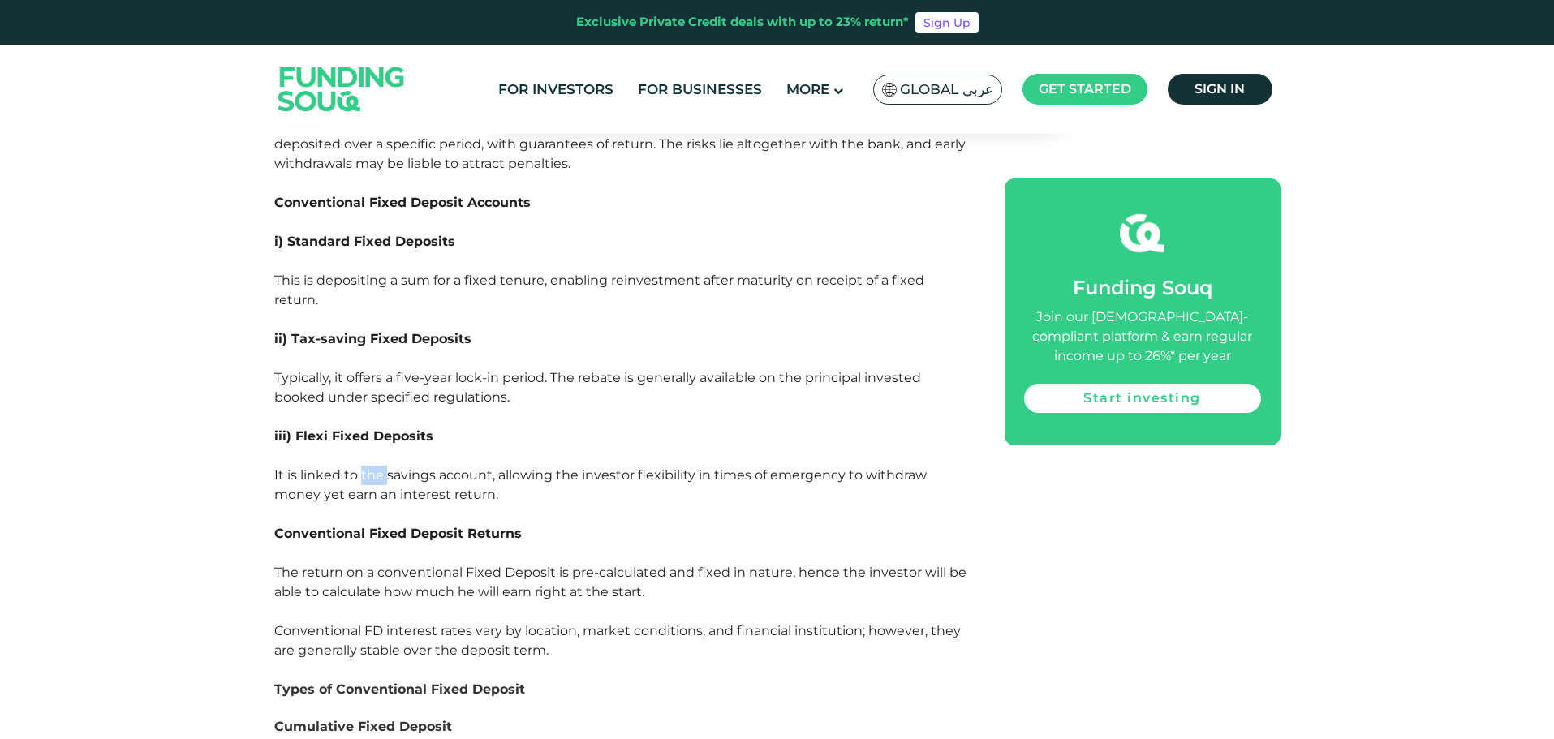
click at [371, 467] on span "It is linked to the savings account, allowing the investor flexibility in times…" at bounding box center [600, 484] width 652 height 35
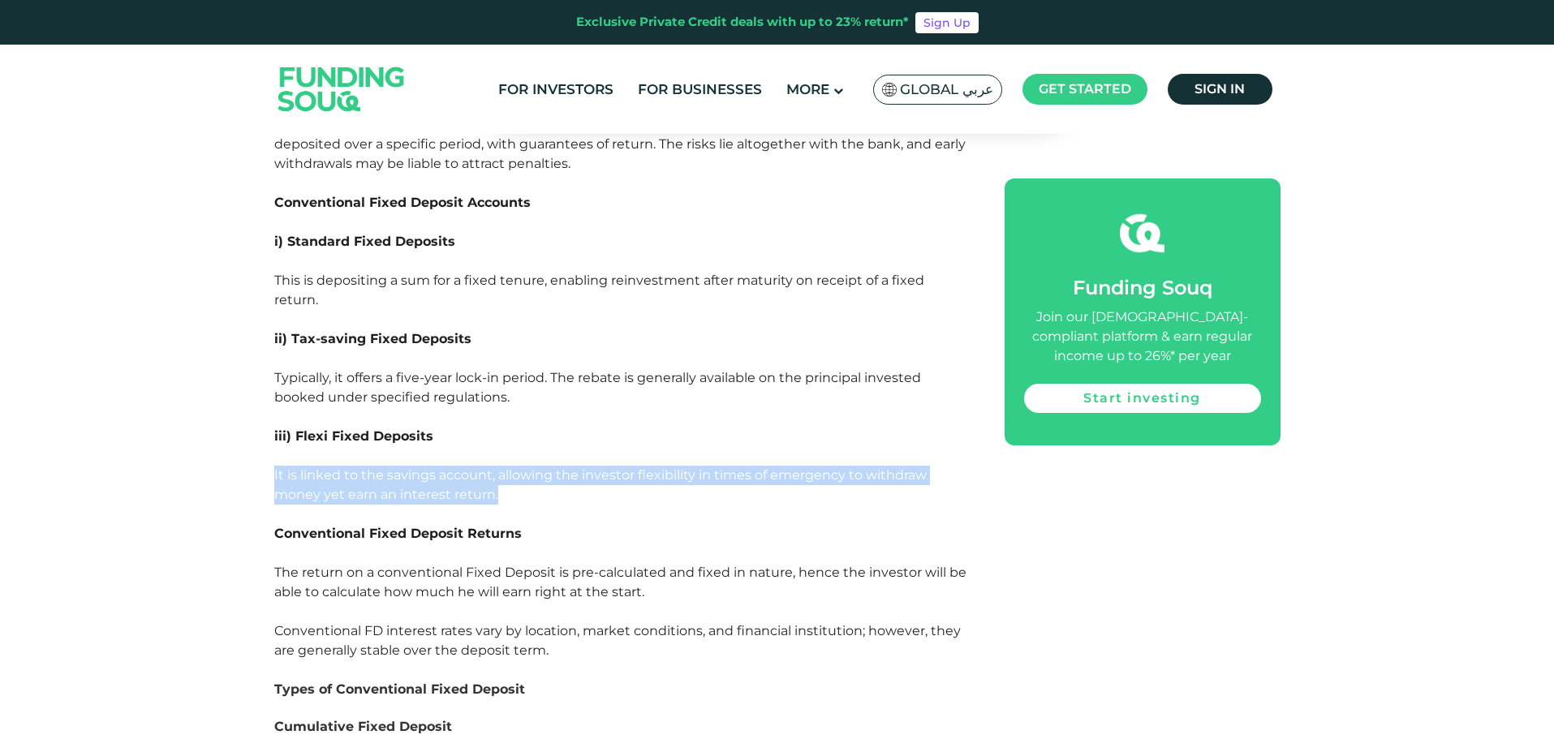
click at [371, 467] on span "It is linked to the savings account, allowing the investor flexibility in times…" at bounding box center [600, 484] width 652 height 35
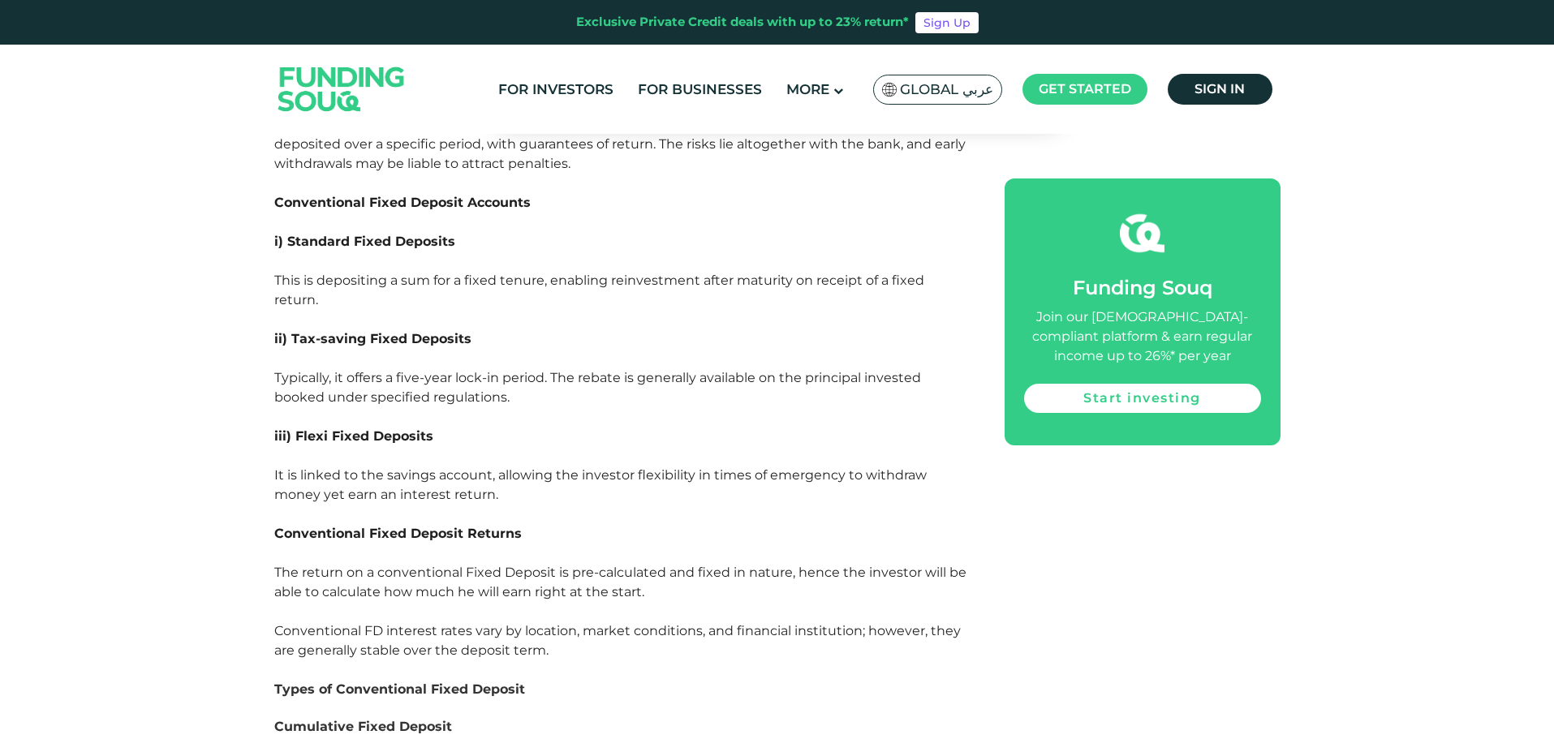
click at [342, 505] on p at bounding box center [621, 514] width 694 height 19
click at [349, 467] on span "It is linked to the savings account, allowing the investor flexibility in times…" at bounding box center [600, 484] width 652 height 35
click at [359, 467] on span "It is linked to the savings account, allowing the investor flexibility in times…" at bounding box center [600, 484] width 652 height 35
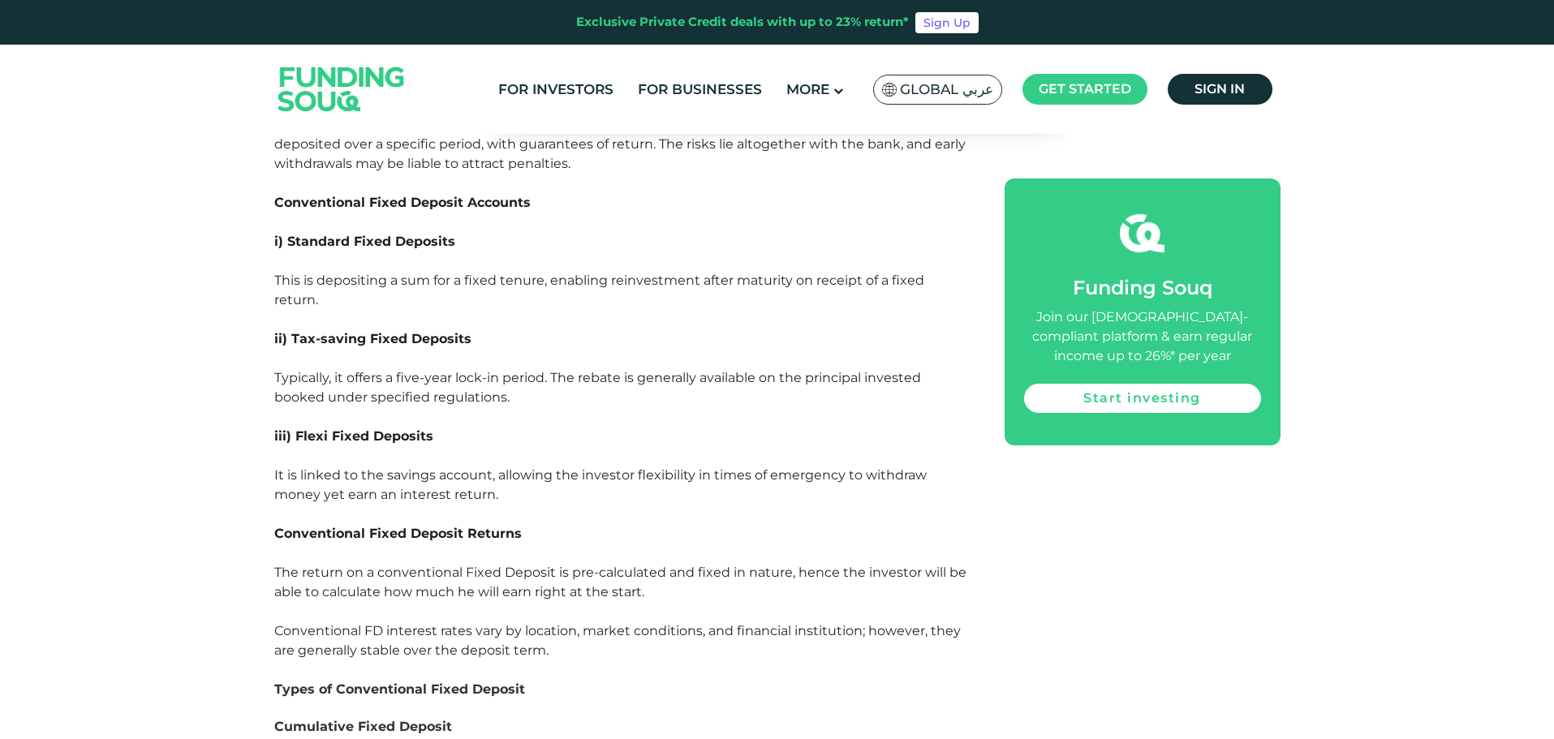
click at [343, 467] on span "It is linked to the savings account, allowing the investor flexibility in times…" at bounding box center [600, 484] width 652 height 35
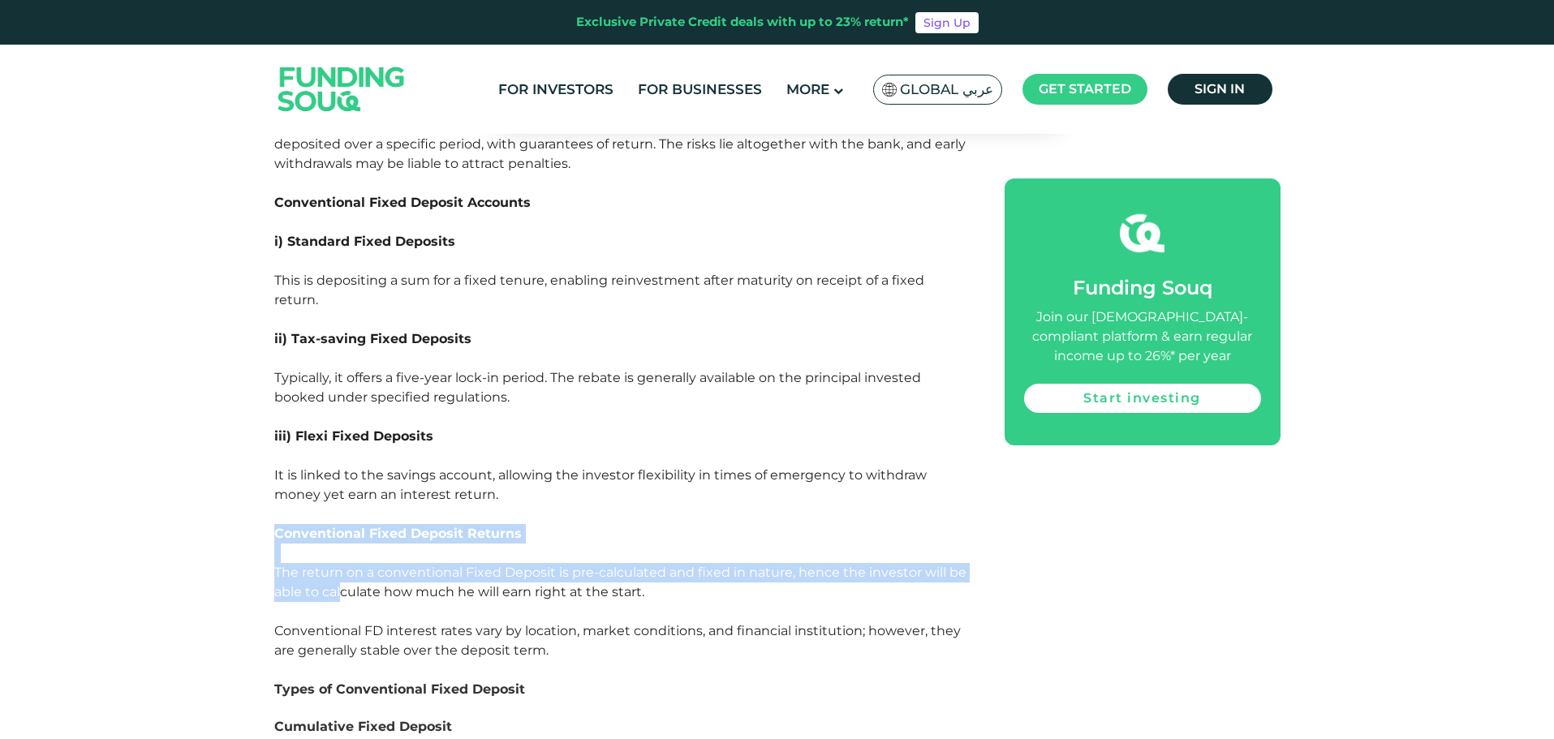
drag, startPoint x: 343, startPoint y: 446, endPoint x: 343, endPoint y: 525, distance: 78.7
click at [343, 602] on p at bounding box center [621, 611] width 694 height 19
drag, startPoint x: 348, startPoint y: 409, endPoint x: 348, endPoint y: 521, distance: 112.0
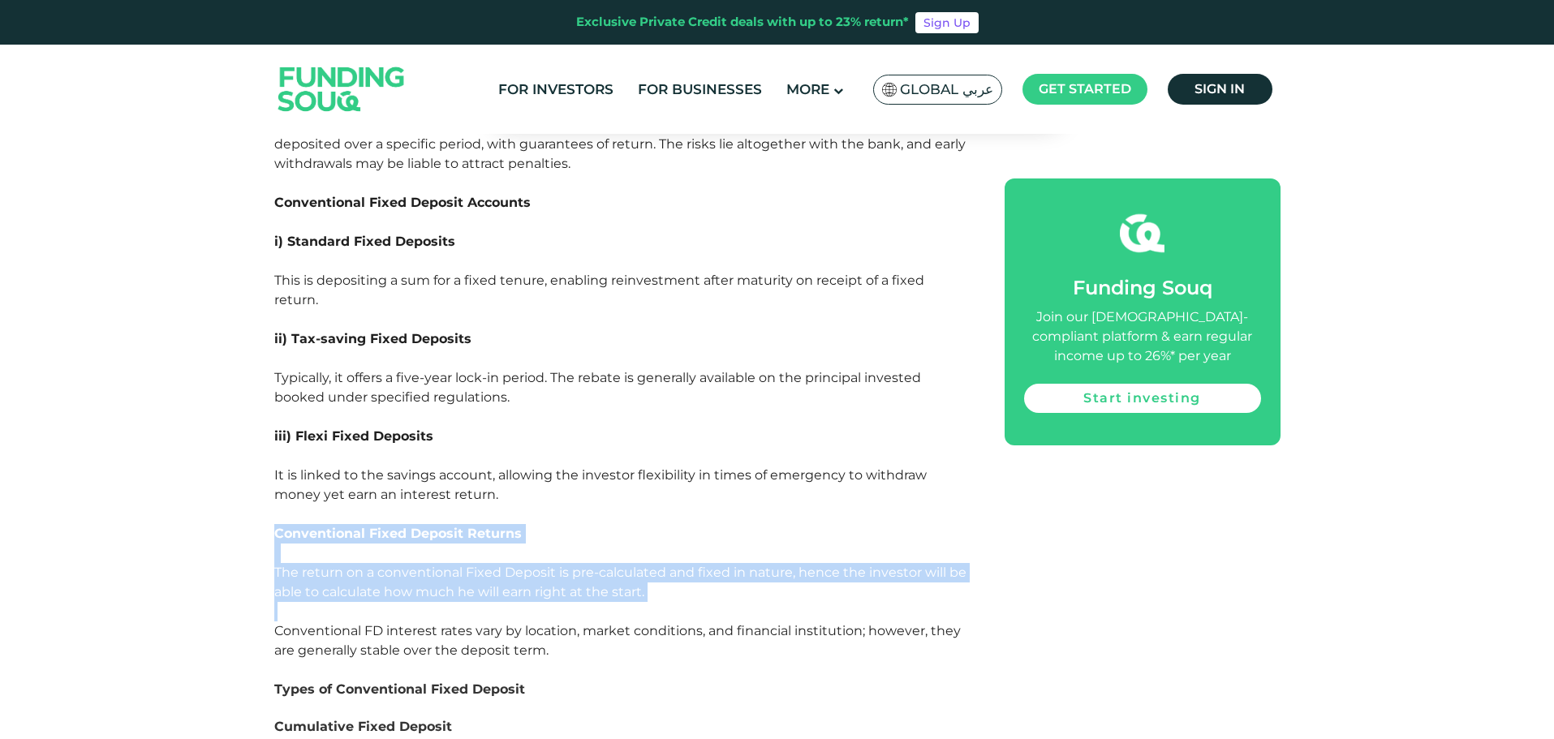
click at [348, 602] on p at bounding box center [621, 611] width 694 height 19
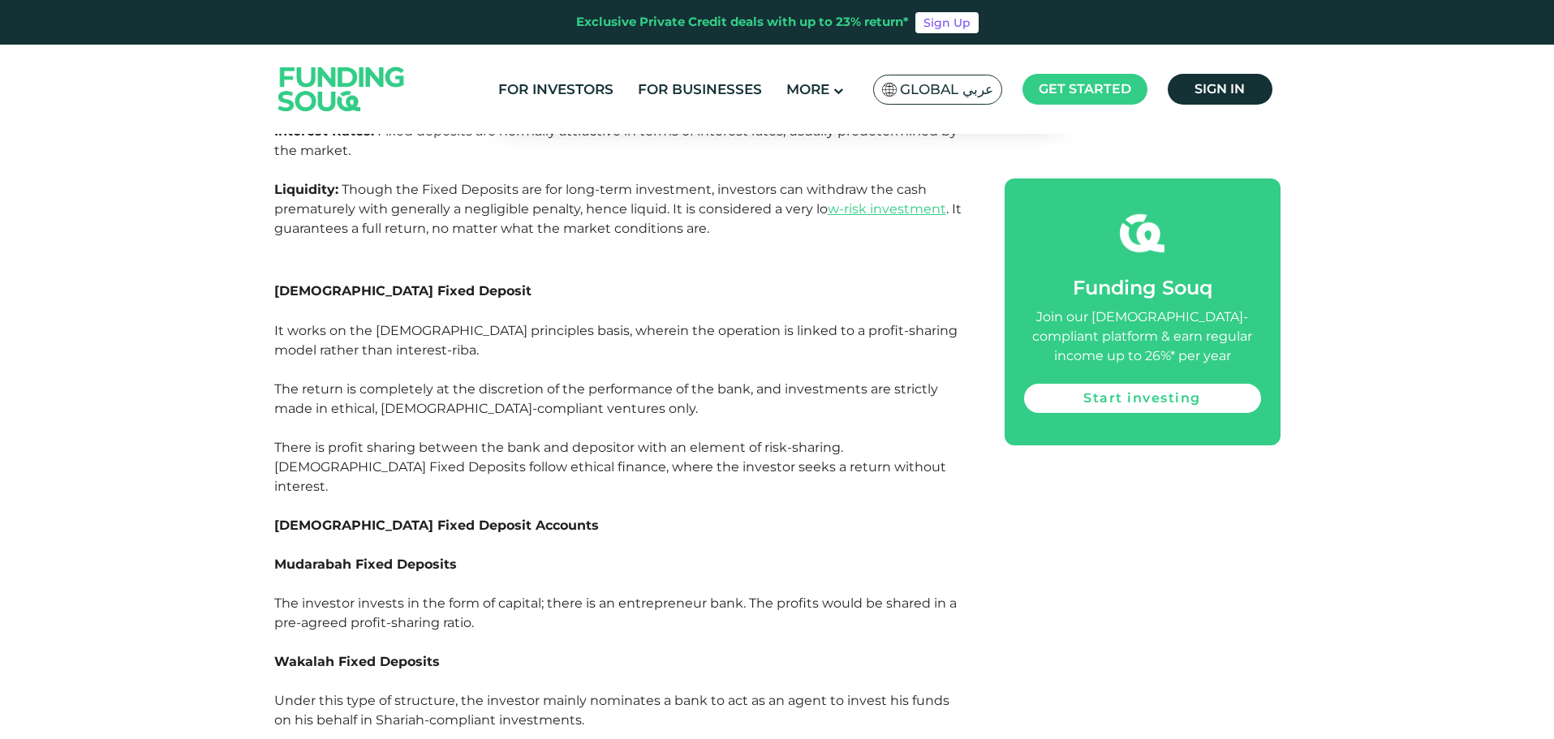
scroll to position [3164, 0]
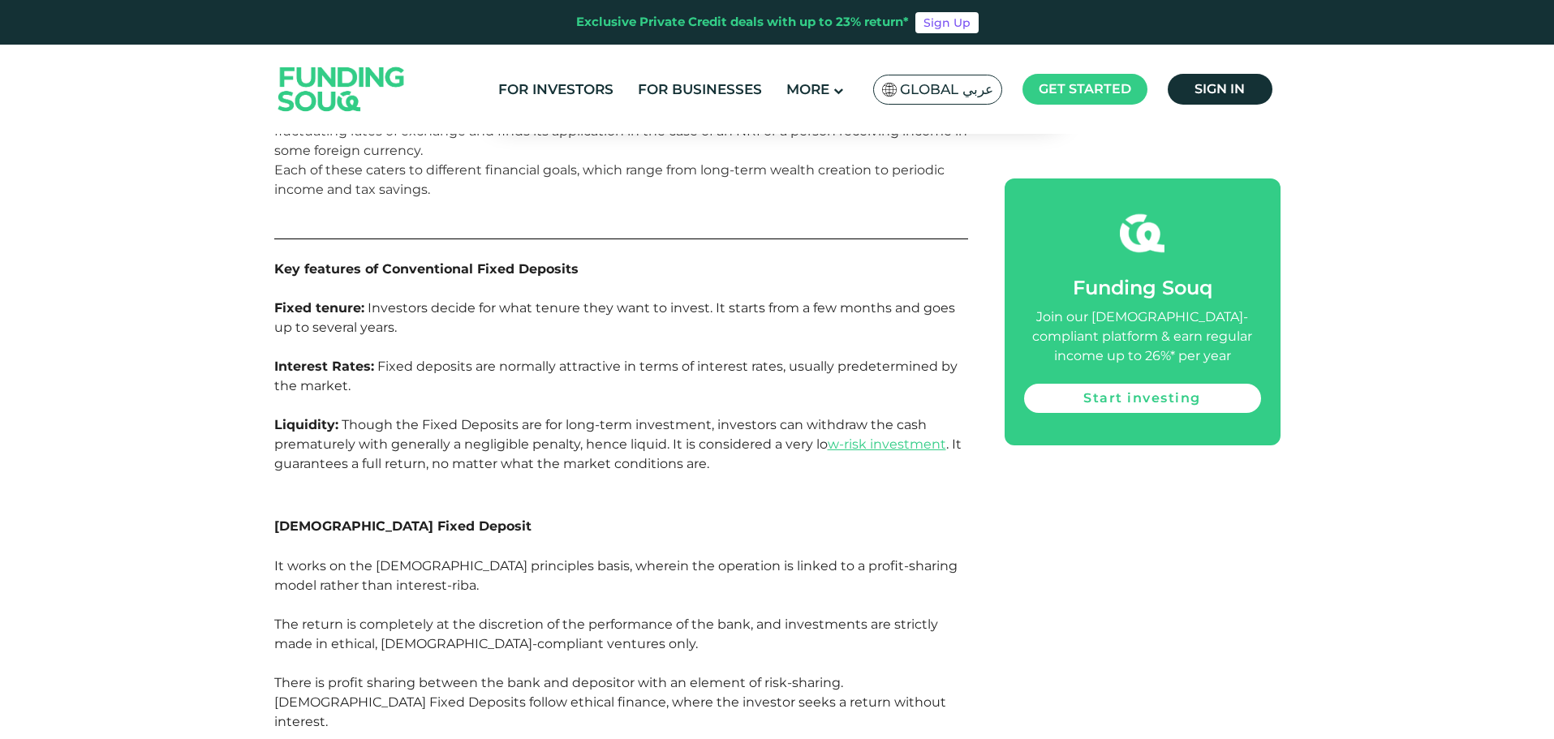
click at [375, 518] on span "[DEMOGRAPHIC_DATA] Fixed Deposit" at bounding box center [402, 525] width 257 height 15
click at [368, 518] on span "[DEMOGRAPHIC_DATA] Fixed Deposit" at bounding box center [402, 525] width 257 height 15
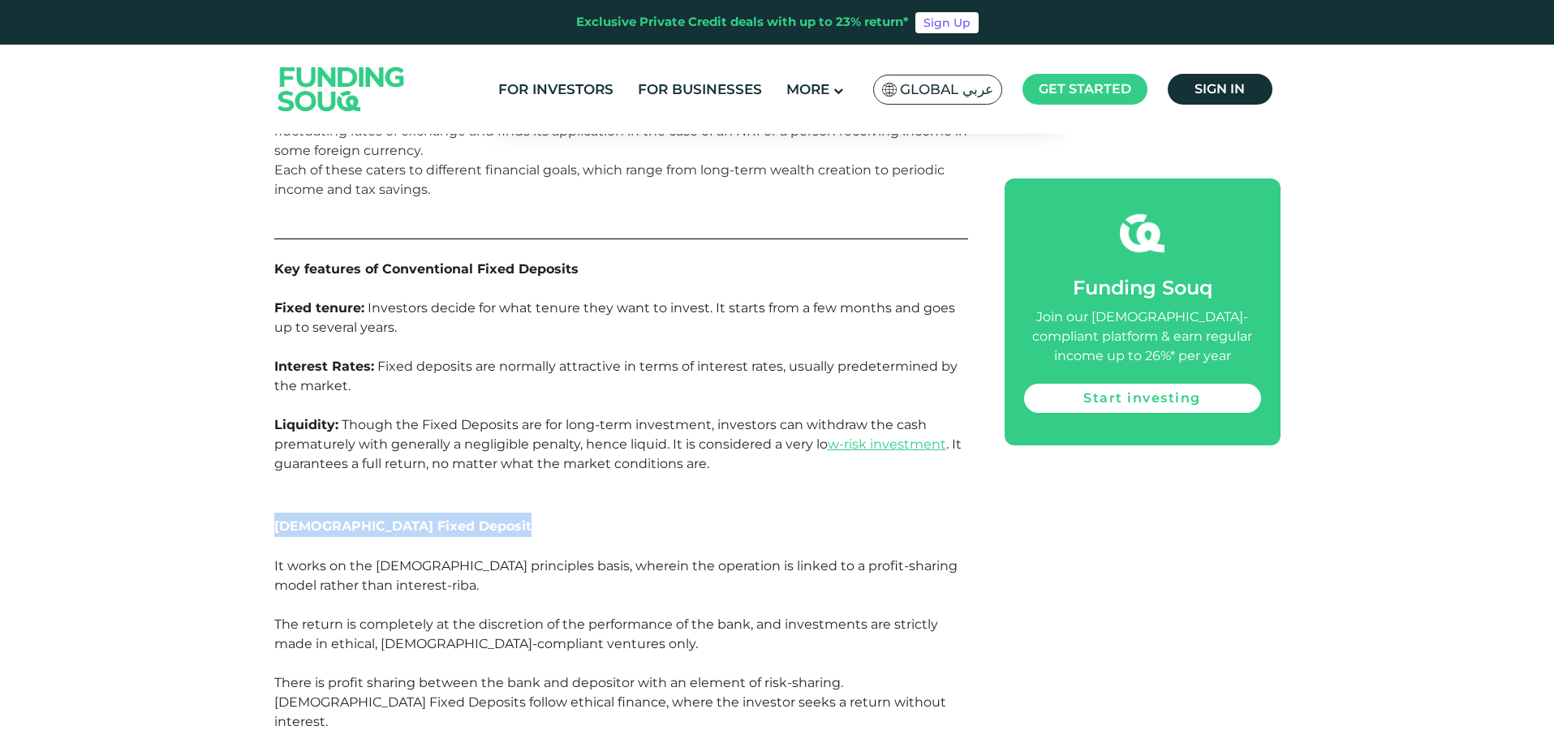
click at [368, 518] on span "[DEMOGRAPHIC_DATA] Fixed Deposit" at bounding box center [402, 525] width 257 height 15
click at [366, 518] on span "[DEMOGRAPHIC_DATA] Fixed Deposit" at bounding box center [402, 525] width 257 height 15
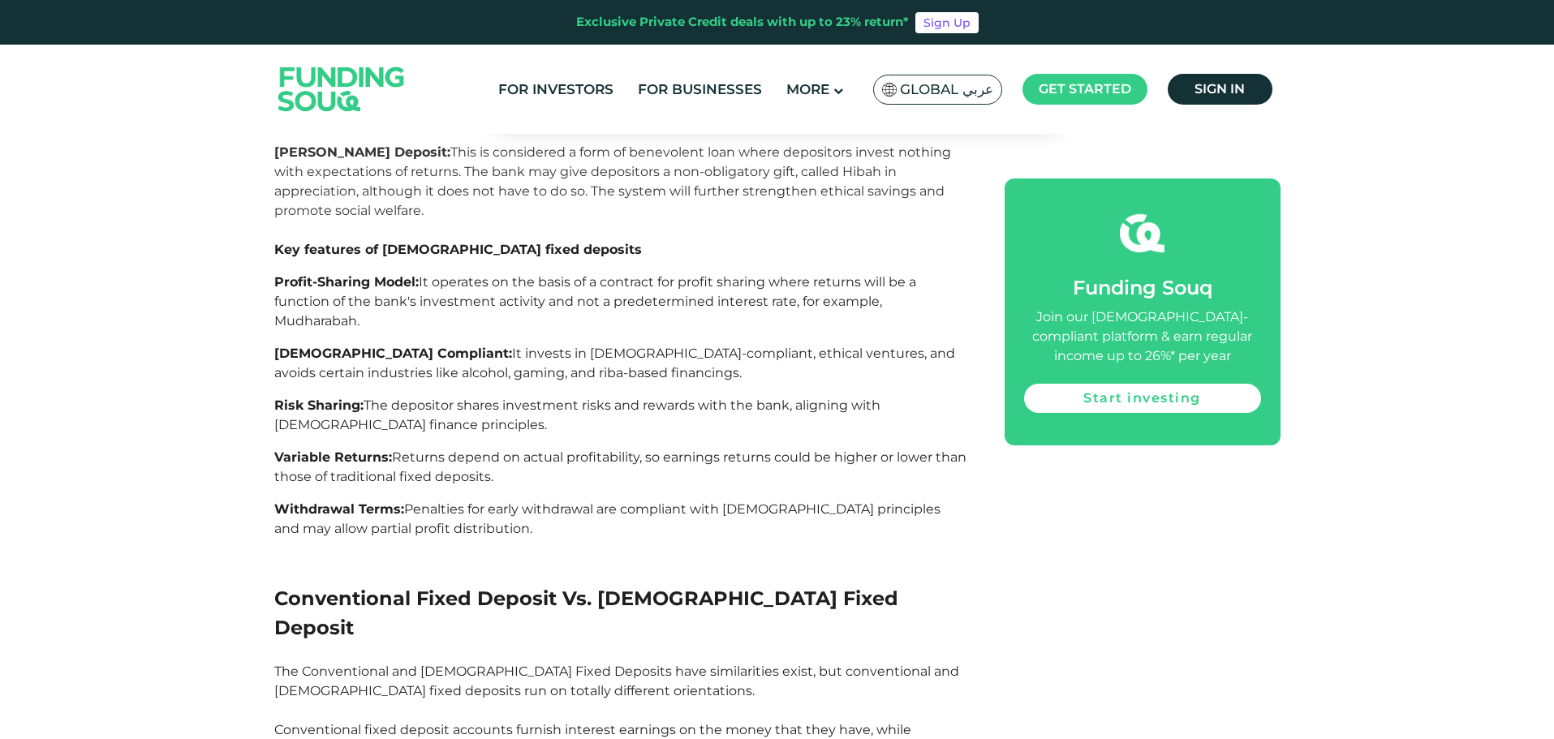
scroll to position [4787, 0]
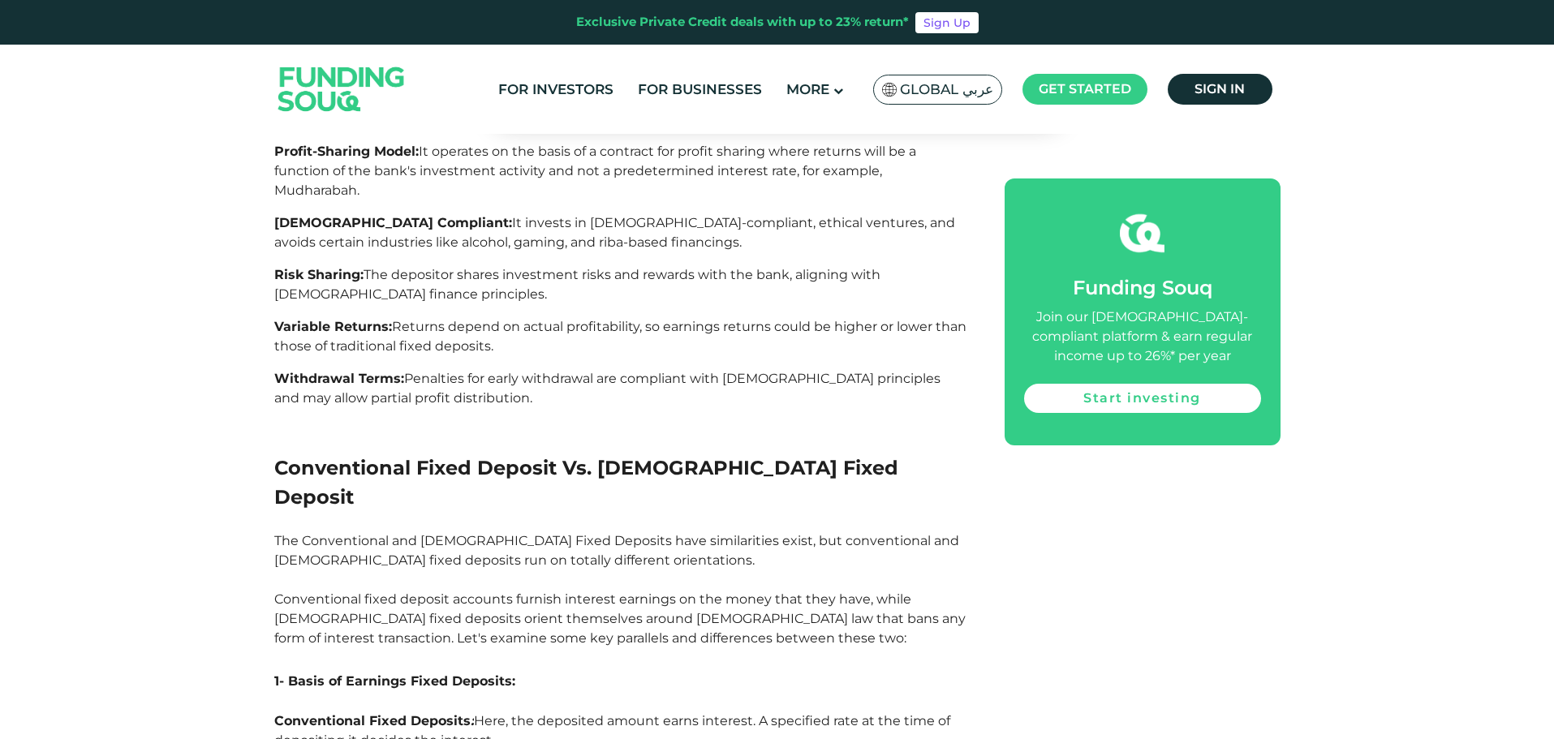
click at [389, 531] on p "The Conventional and [DEMOGRAPHIC_DATA] Fixed Deposits have similarities exist,…" at bounding box center [621, 589] width 694 height 117
click at [390, 533] on span "The Conventional and [DEMOGRAPHIC_DATA] Fixed Deposits have similarities exist,…" at bounding box center [619, 589] width 691 height 113
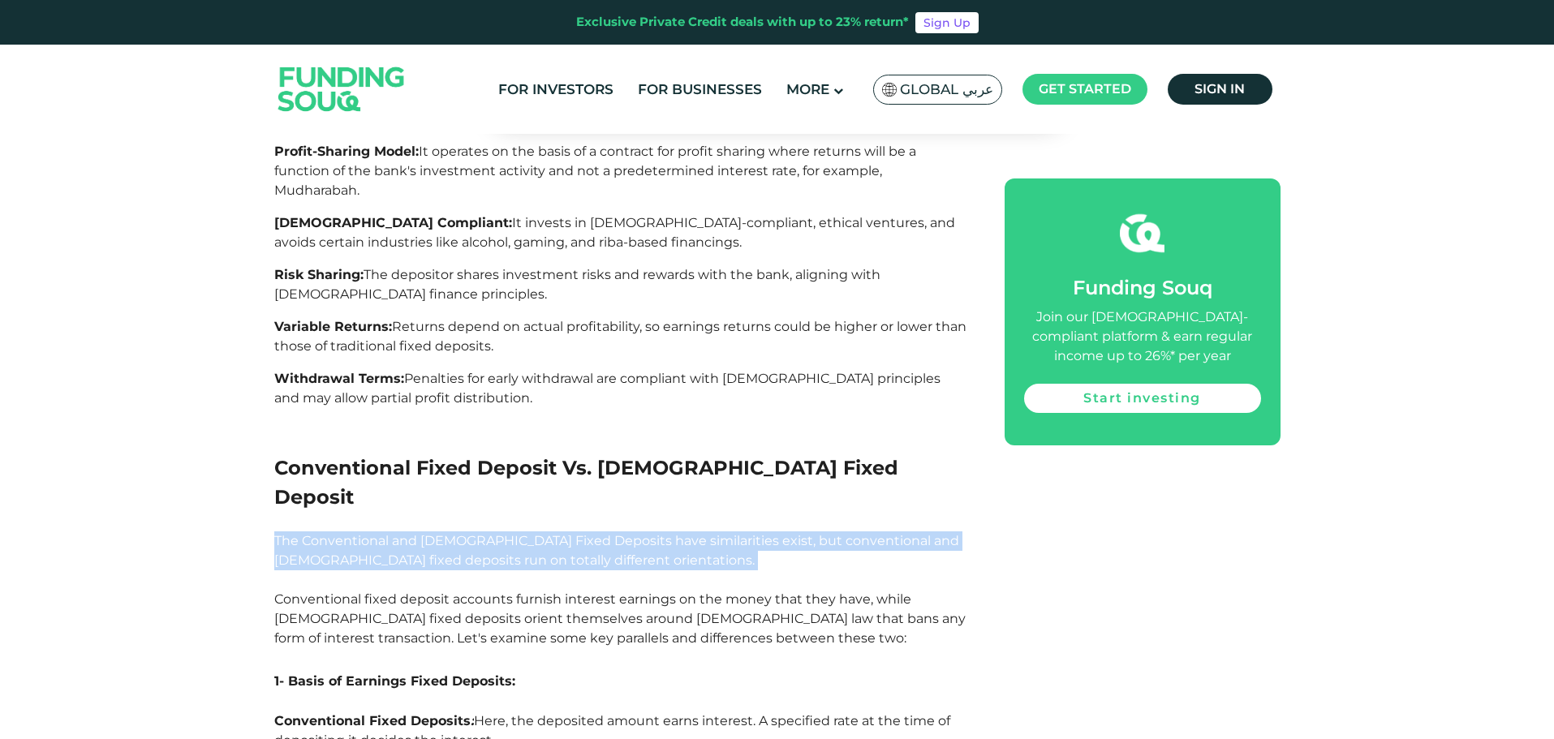
click at [390, 533] on span "The Conventional and [DEMOGRAPHIC_DATA] Fixed Deposits have similarities exist,…" at bounding box center [619, 589] width 691 height 113
click at [391, 533] on span "The Conventional and [DEMOGRAPHIC_DATA] Fixed Deposits have similarities exist,…" at bounding box center [619, 589] width 691 height 113
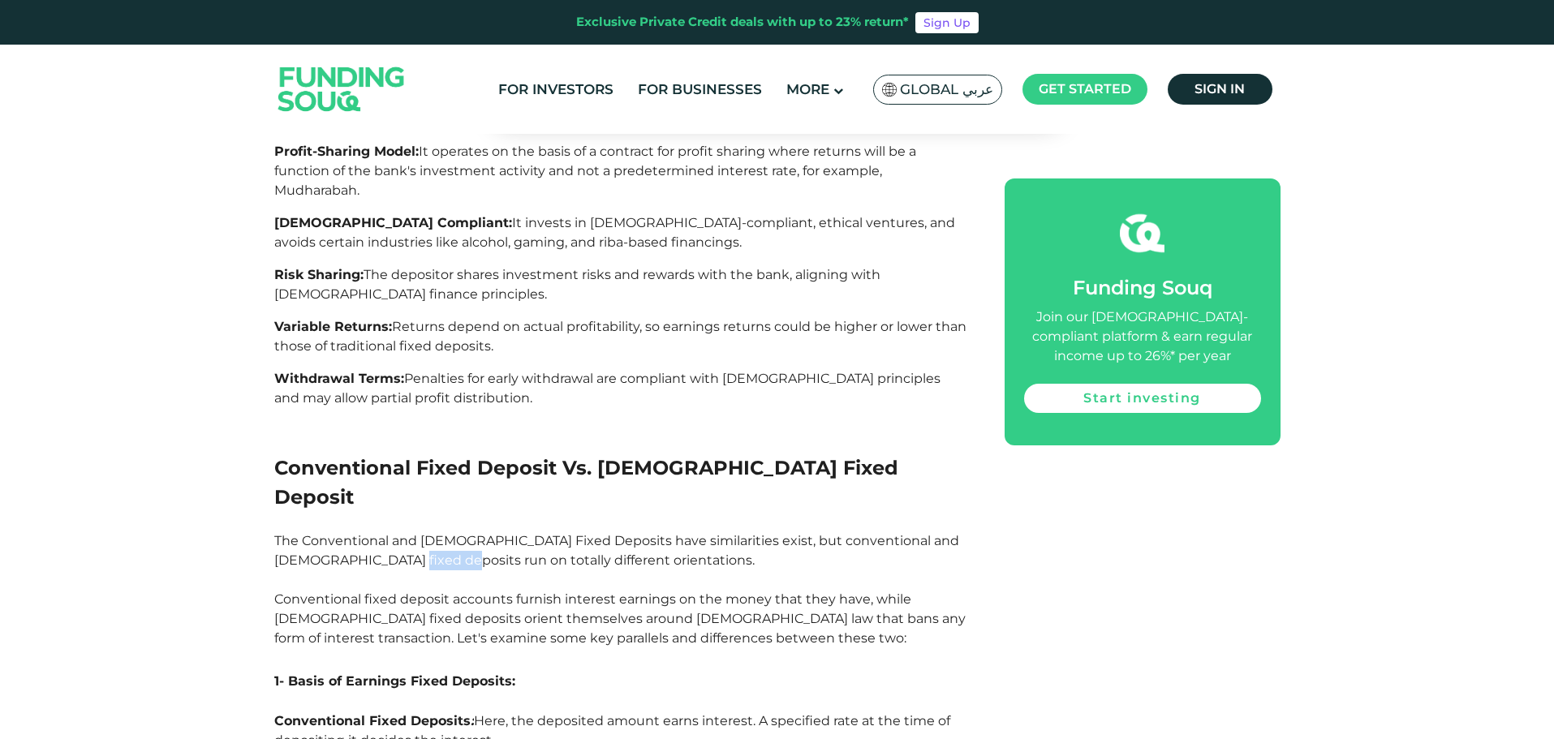
click at [391, 533] on span "The Conventional and [DEMOGRAPHIC_DATA] Fixed Deposits have similarities exist,…" at bounding box center [619, 589] width 691 height 113
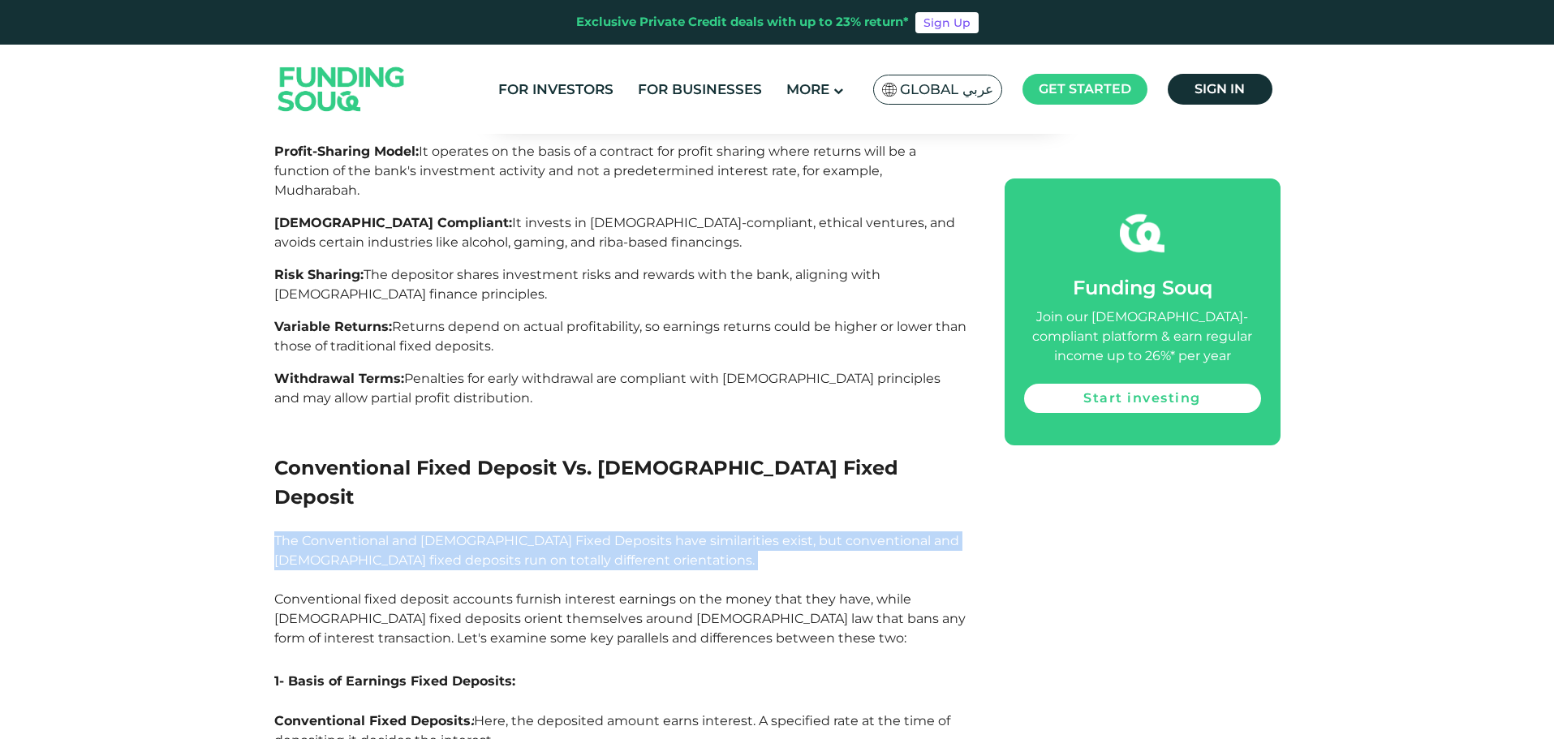
click at [391, 533] on span "The Conventional and [DEMOGRAPHIC_DATA] Fixed Deposits have similarities exist,…" at bounding box center [619, 589] width 691 height 113
click at [369, 533] on span "The Conventional and [DEMOGRAPHIC_DATA] Fixed Deposits have similarities exist,…" at bounding box center [619, 589] width 691 height 113
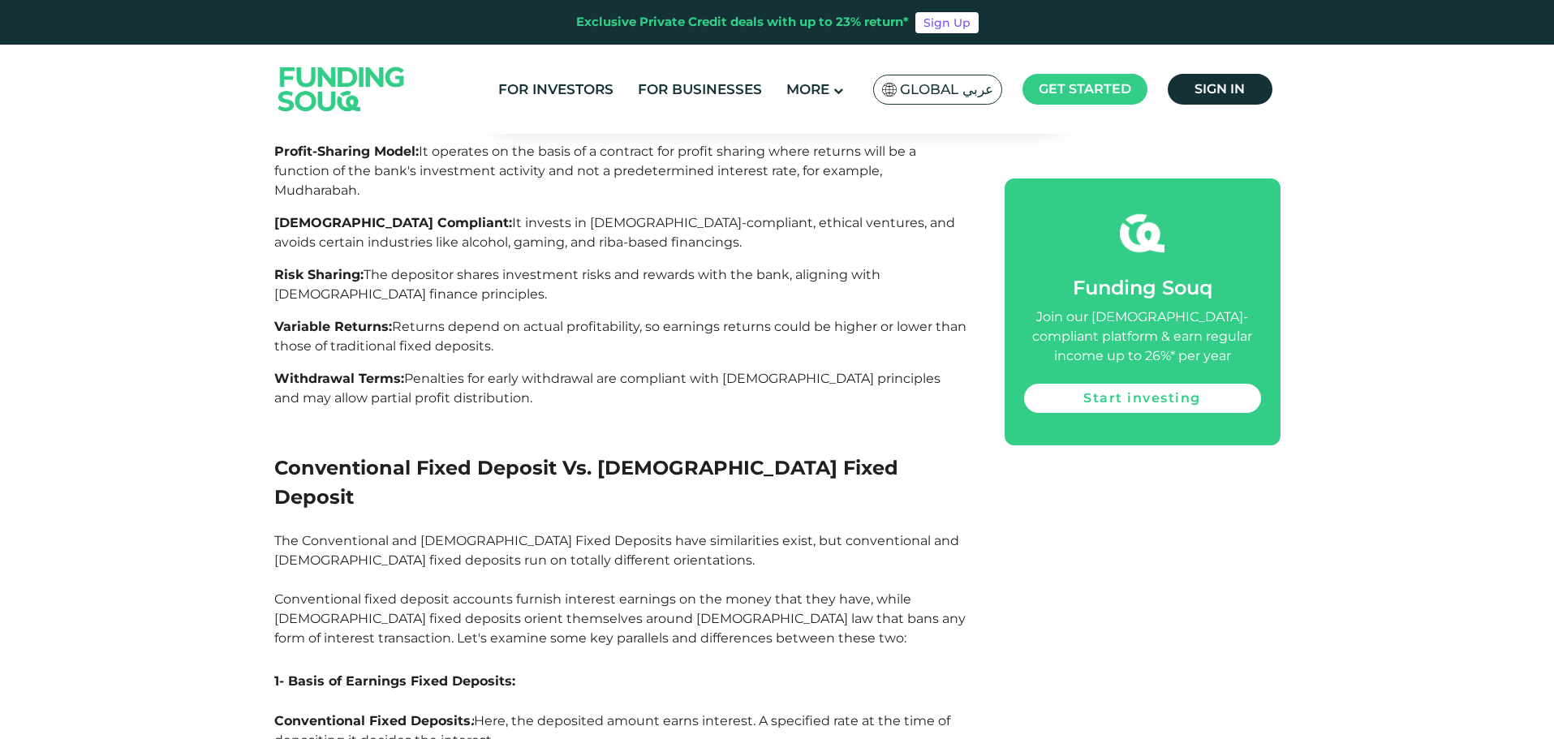
click at [330, 533] on span "The Conventional and [DEMOGRAPHIC_DATA] Fixed Deposits have similarities exist,…" at bounding box center [619, 589] width 691 height 113
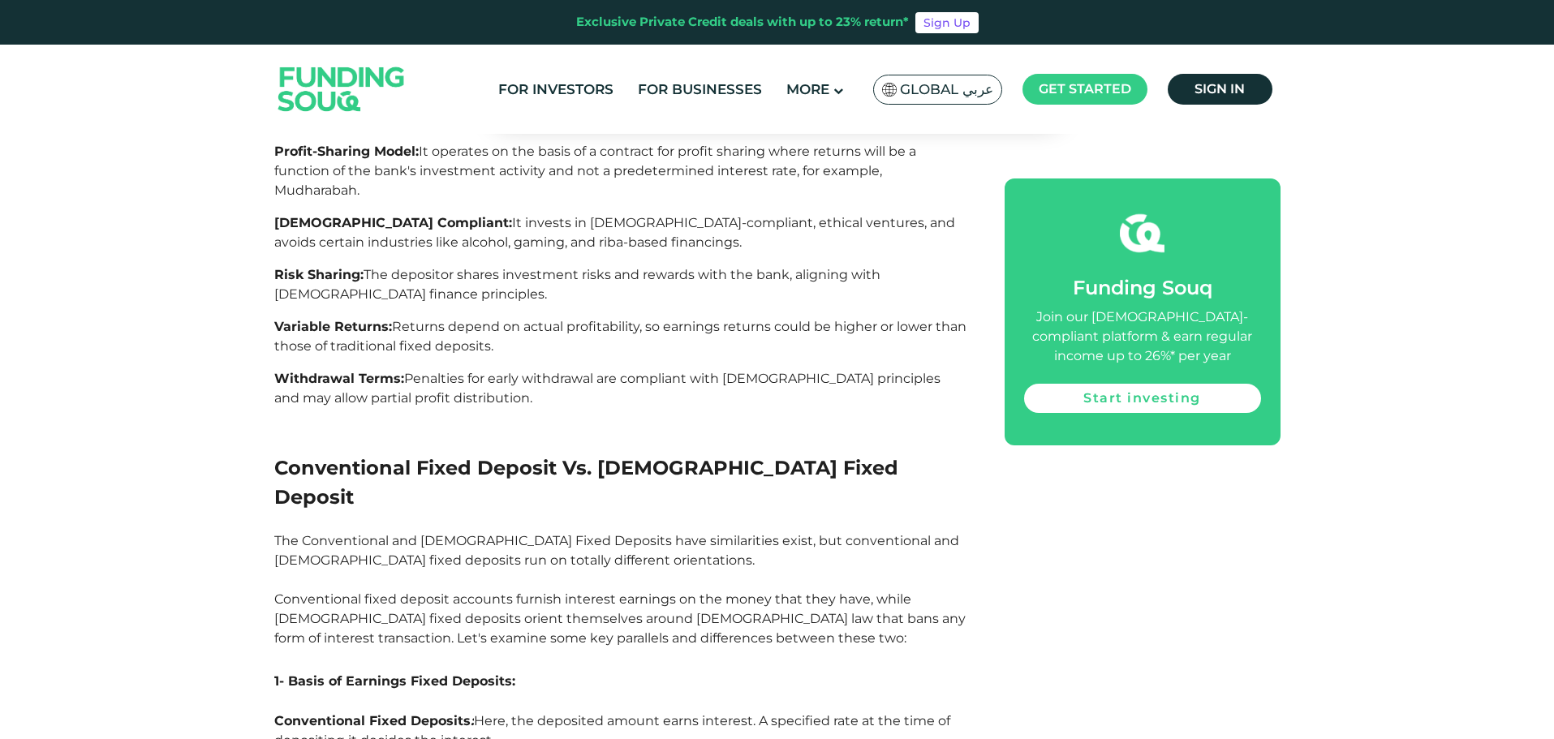
click at [462, 712] on p "Conventional Fixed Deposits : Here, the deposited amount earns interest. A spec…" at bounding box center [621, 741] width 694 height 58
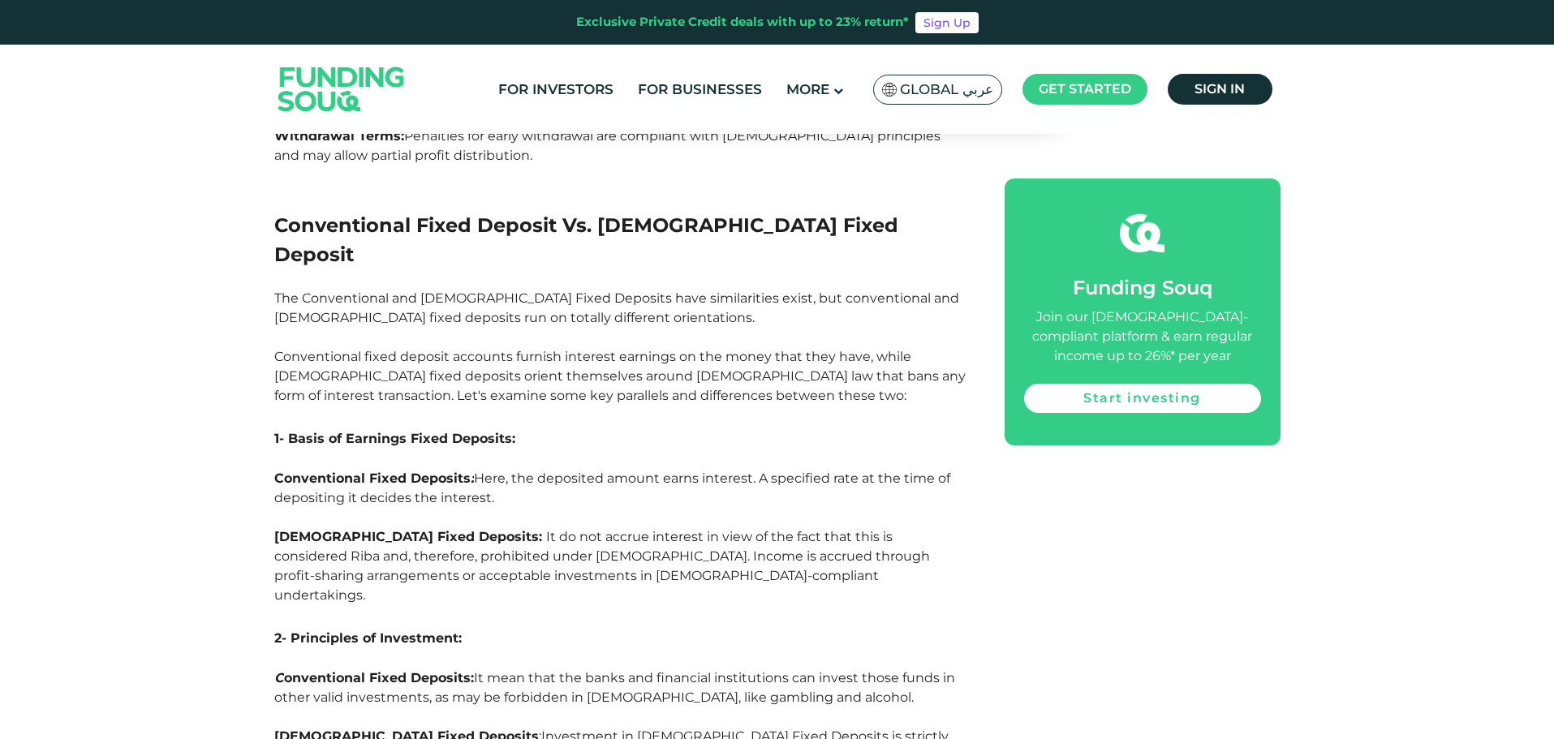
scroll to position [5193, 0]
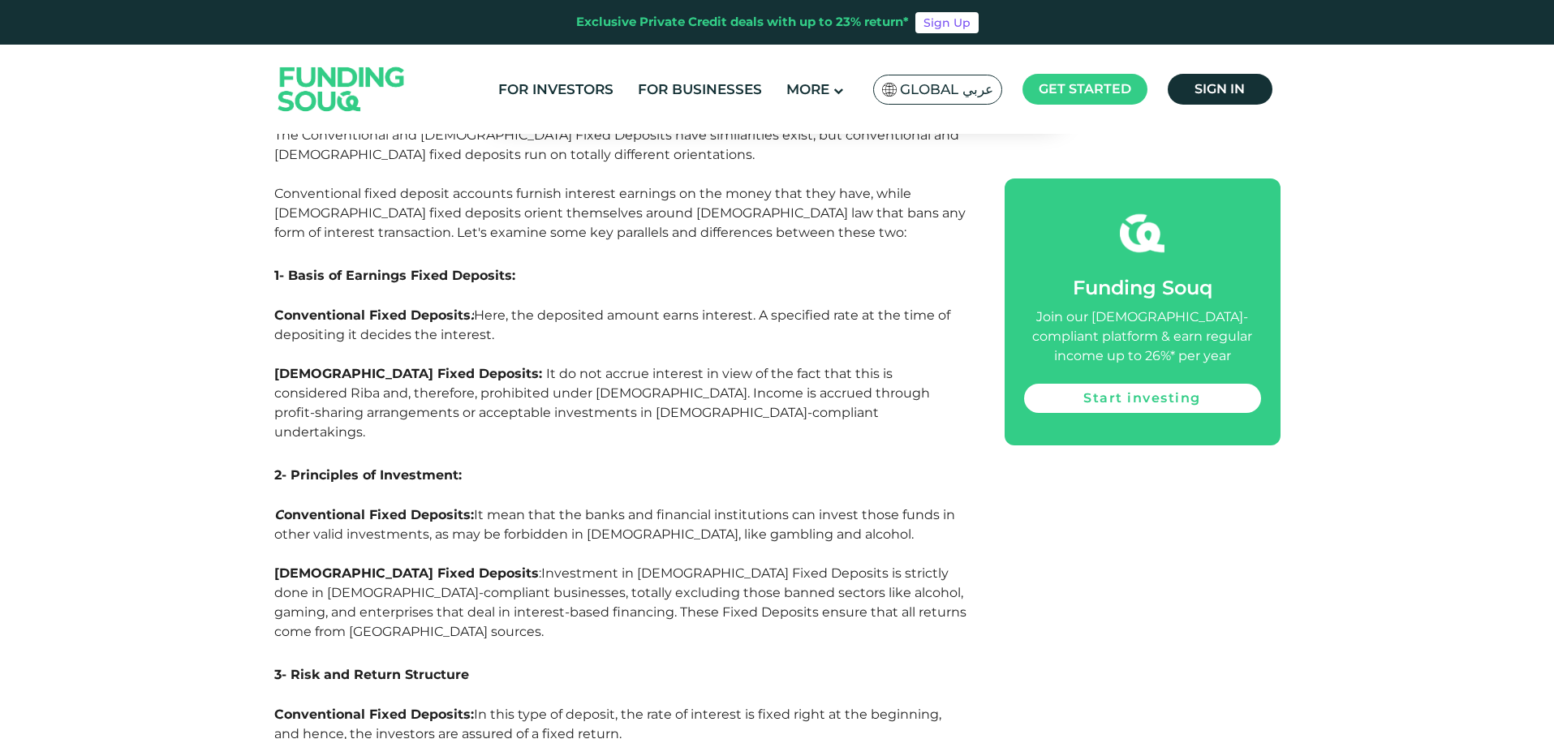
click at [436, 366] on span "It do not accrue interest in view of the fact that this is considered Riba and,…" at bounding box center [602, 403] width 656 height 74
click at [475, 366] on span "It do not accrue interest in view of the fact that this is considered Riba and,…" at bounding box center [602, 403] width 656 height 74
click at [516, 366] on span "It do not accrue interest in view of the fact that this is considered Riba and,…" at bounding box center [602, 403] width 656 height 74
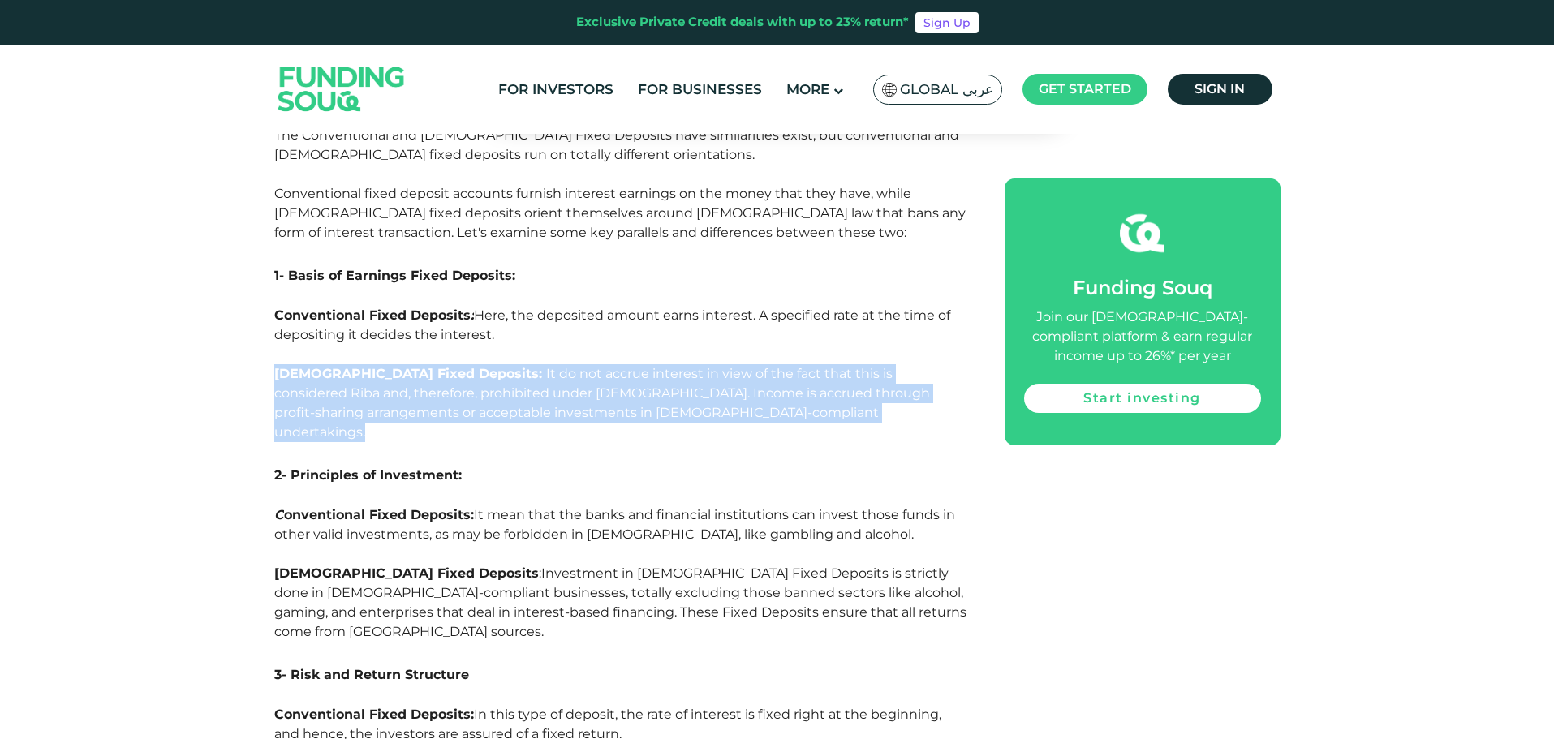
drag, startPoint x: 516, startPoint y: 265, endPoint x: 508, endPoint y: 268, distance: 8.5
click at [518, 366] on span "It do not accrue interest in view of the fact that this is considered Riba and,…" at bounding box center [602, 403] width 656 height 74
click at [322, 366] on span "It do not accrue interest in view of the fact that this is considered Riba and,…" at bounding box center [602, 403] width 656 height 74
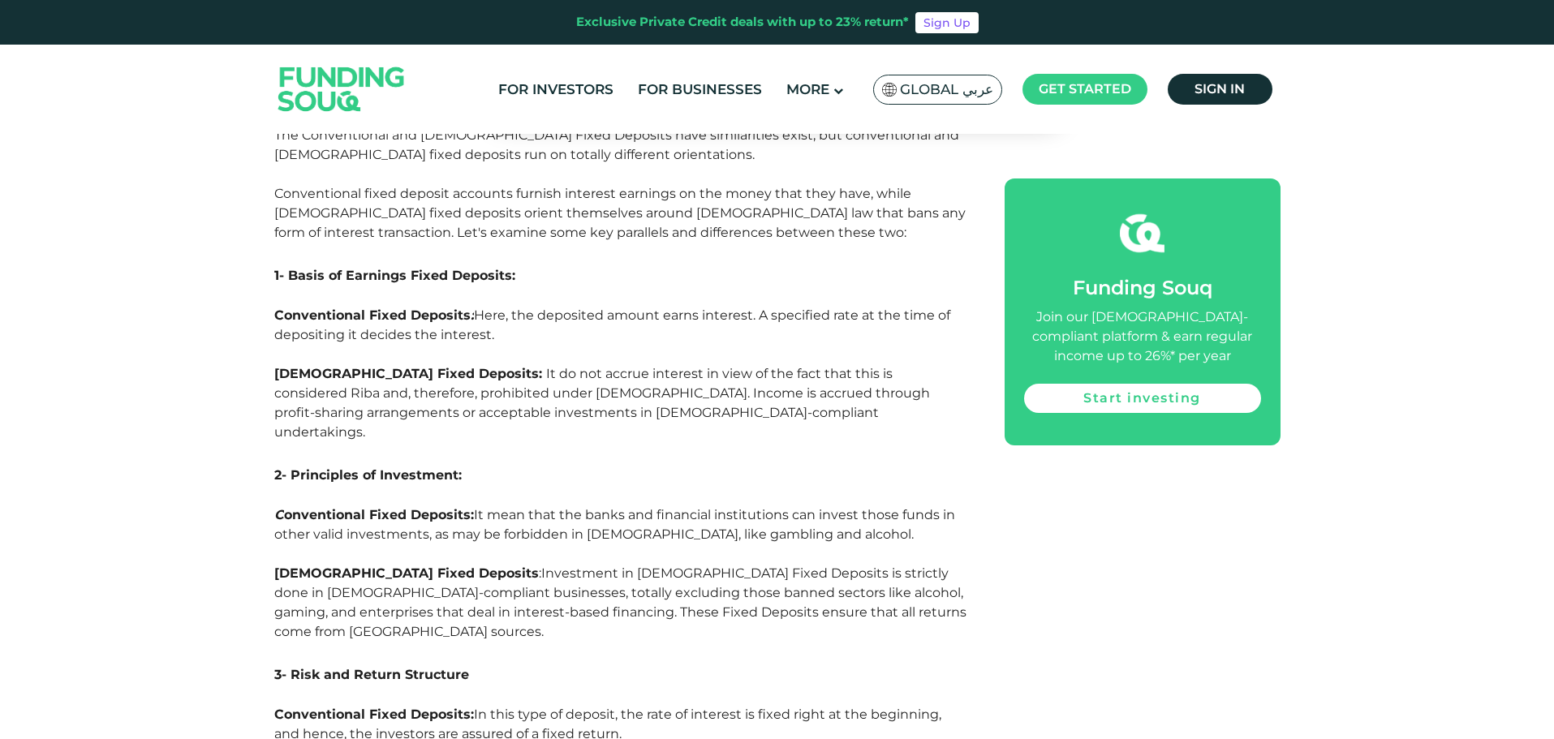
click at [325, 366] on span "It do not accrue interest in view of the fact that this is considered Riba and,…" at bounding box center [602, 403] width 656 height 74
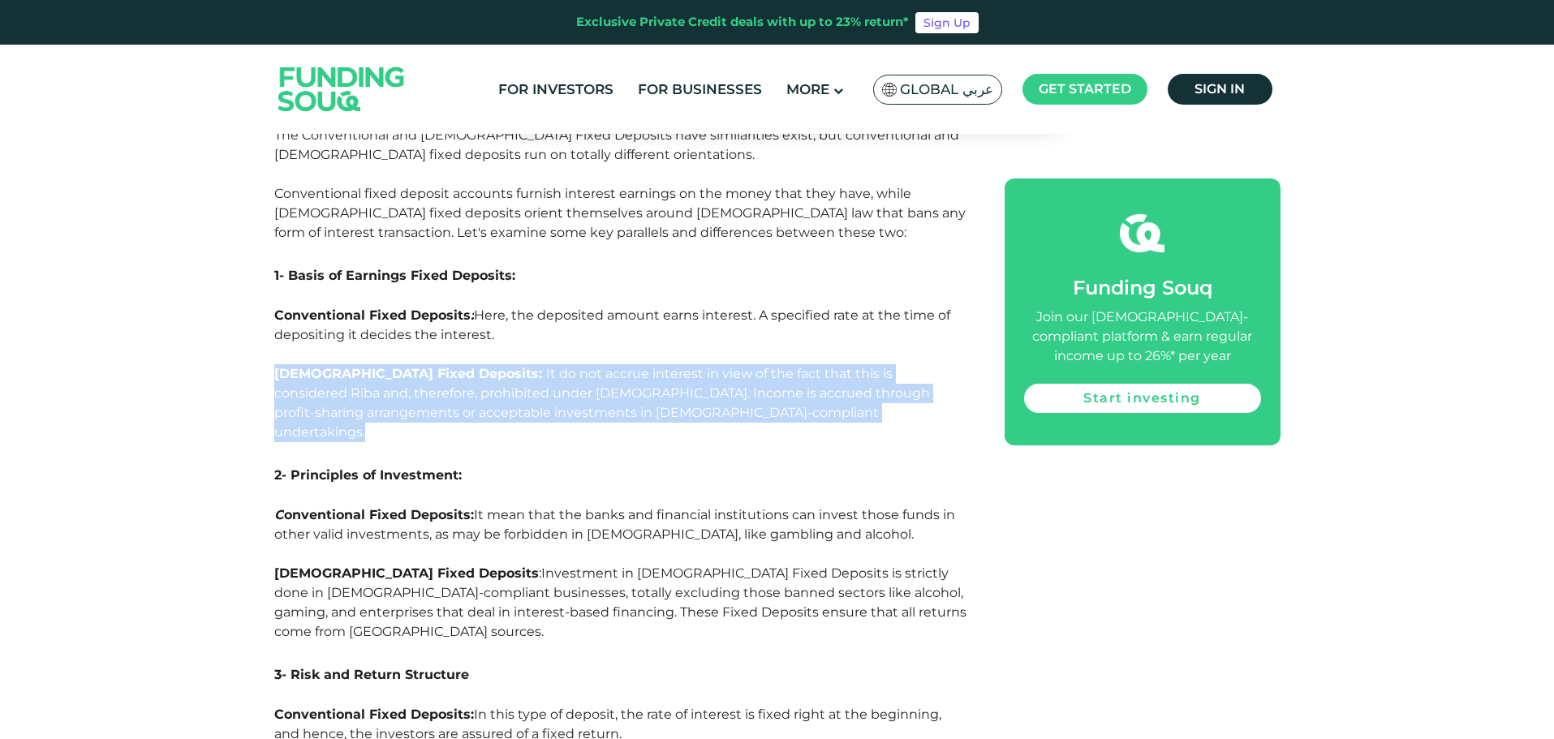
drag, startPoint x: 325, startPoint y: 263, endPoint x: 342, endPoint y: 264, distance: 16.2
click at [329, 366] on span "It do not accrue interest in view of the fact that this is considered Riba and,…" at bounding box center [602, 403] width 656 height 74
click at [446, 366] on span "It do not accrue interest in view of the fact that this is considered Riba and,…" at bounding box center [602, 403] width 656 height 74
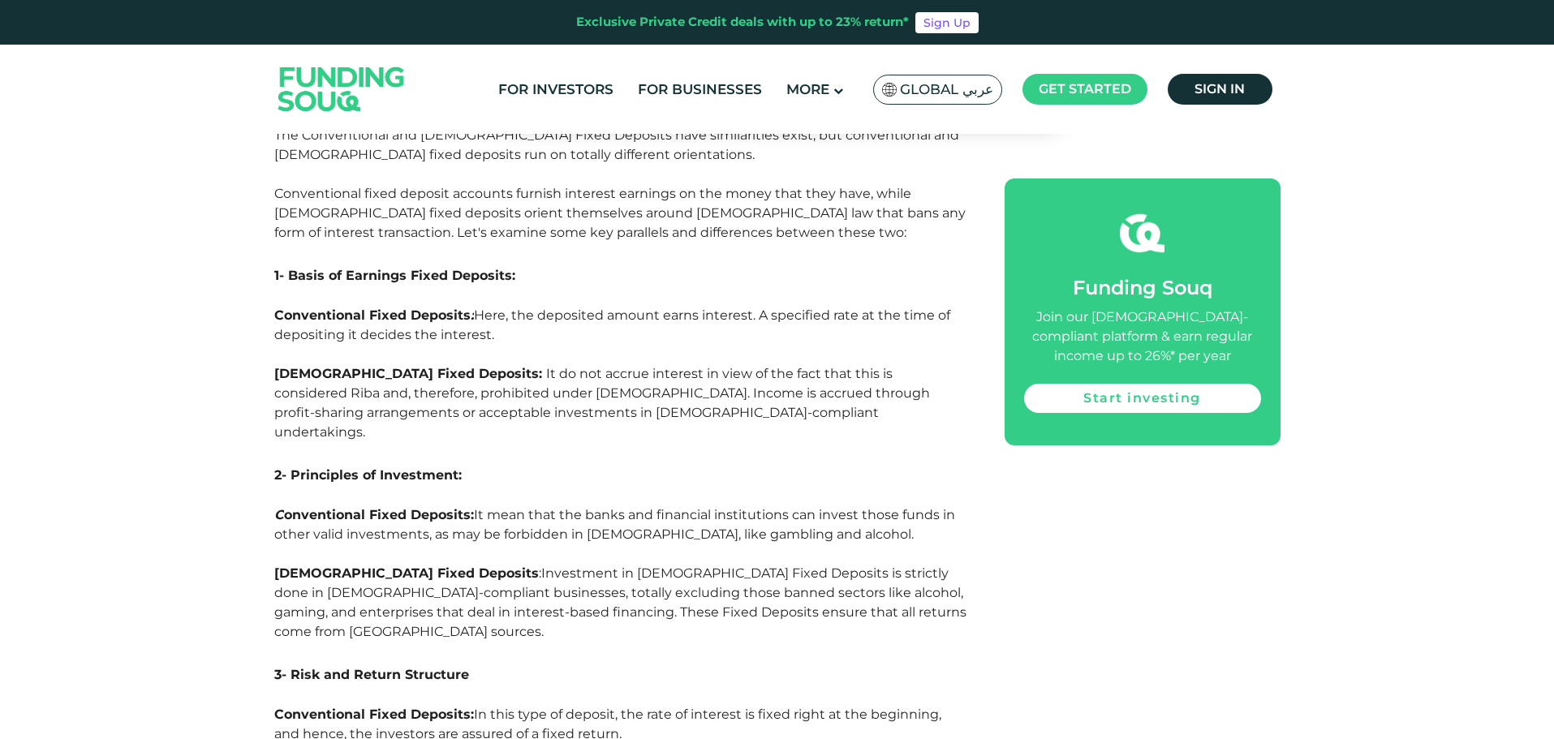
click at [381, 366] on span "[DEMOGRAPHIC_DATA] Fixed Deposits:" at bounding box center [408, 373] width 268 height 15
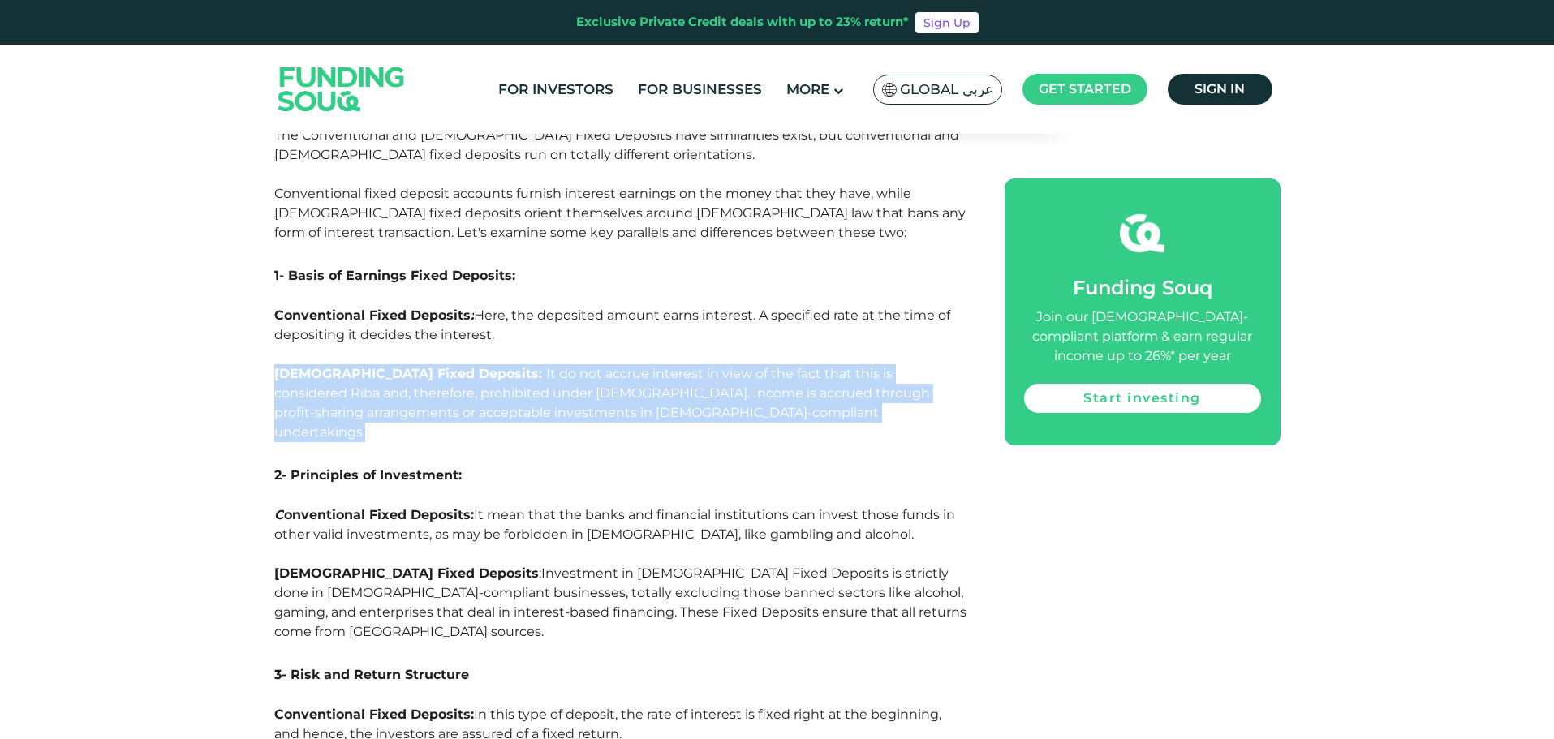
drag, startPoint x: 381, startPoint y: 244, endPoint x: 342, endPoint y: 379, distance: 140.2
click at [378, 364] on p "[DEMOGRAPHIC_DATA] Fixed Deposits: It do not accrue interest in view of the fac…" at bounding box center [621, 403] width 694 height 78
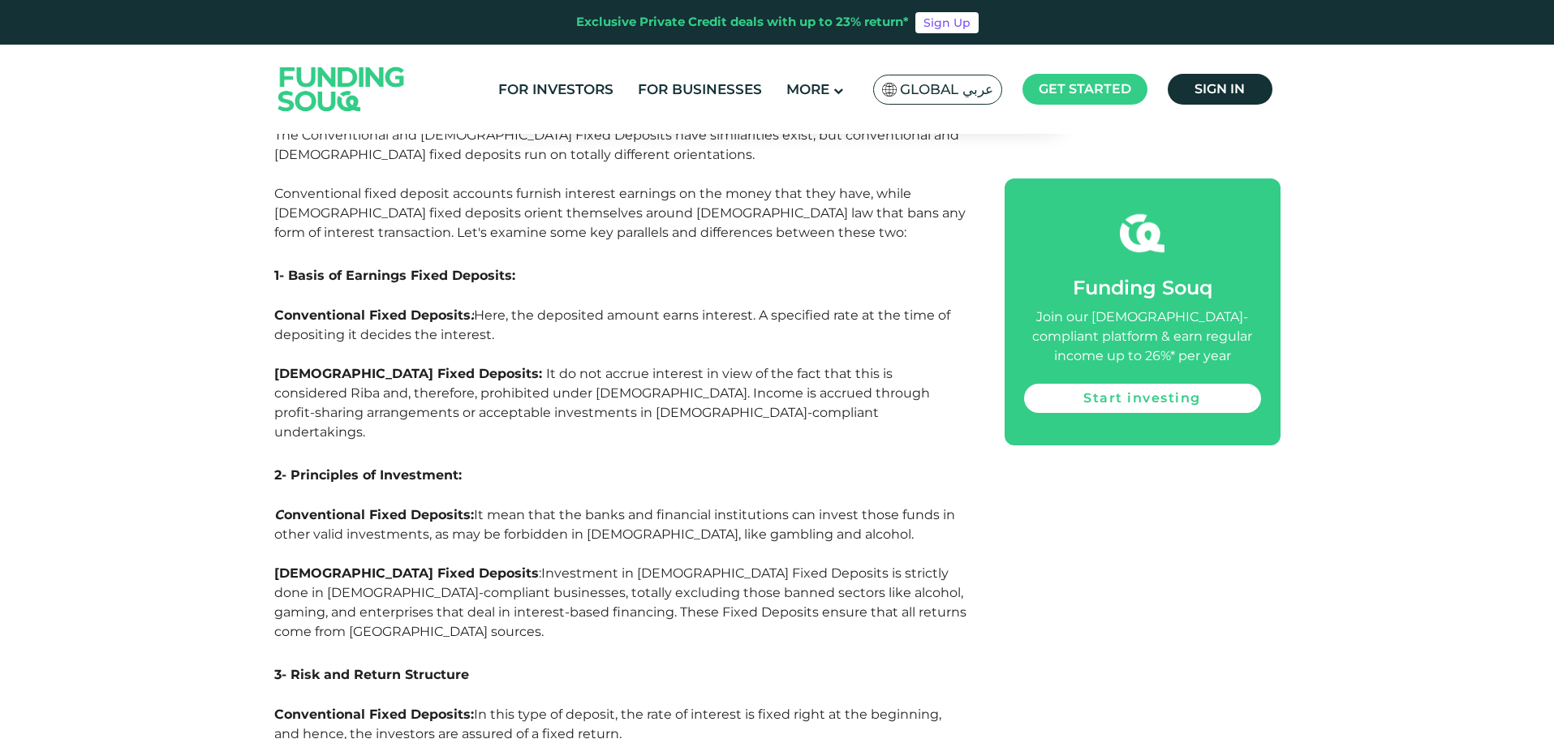
click at [368, 442] on p at bounding box center [621, 451] width 694 height 19
click at [381, 364] on p "[DEMOGRAPHIC_DATA] Fixed Deposits: It do not accrue interest in view of the fac…" at bounding box center [621, 403] width 694 height 78
click at [382, 364] on p "[DEMOGRAPHIC_DATA] Fixed Deposits: It do not accrue interest in view of the fac…" at bounding box center [621, 403] width 694 height 78
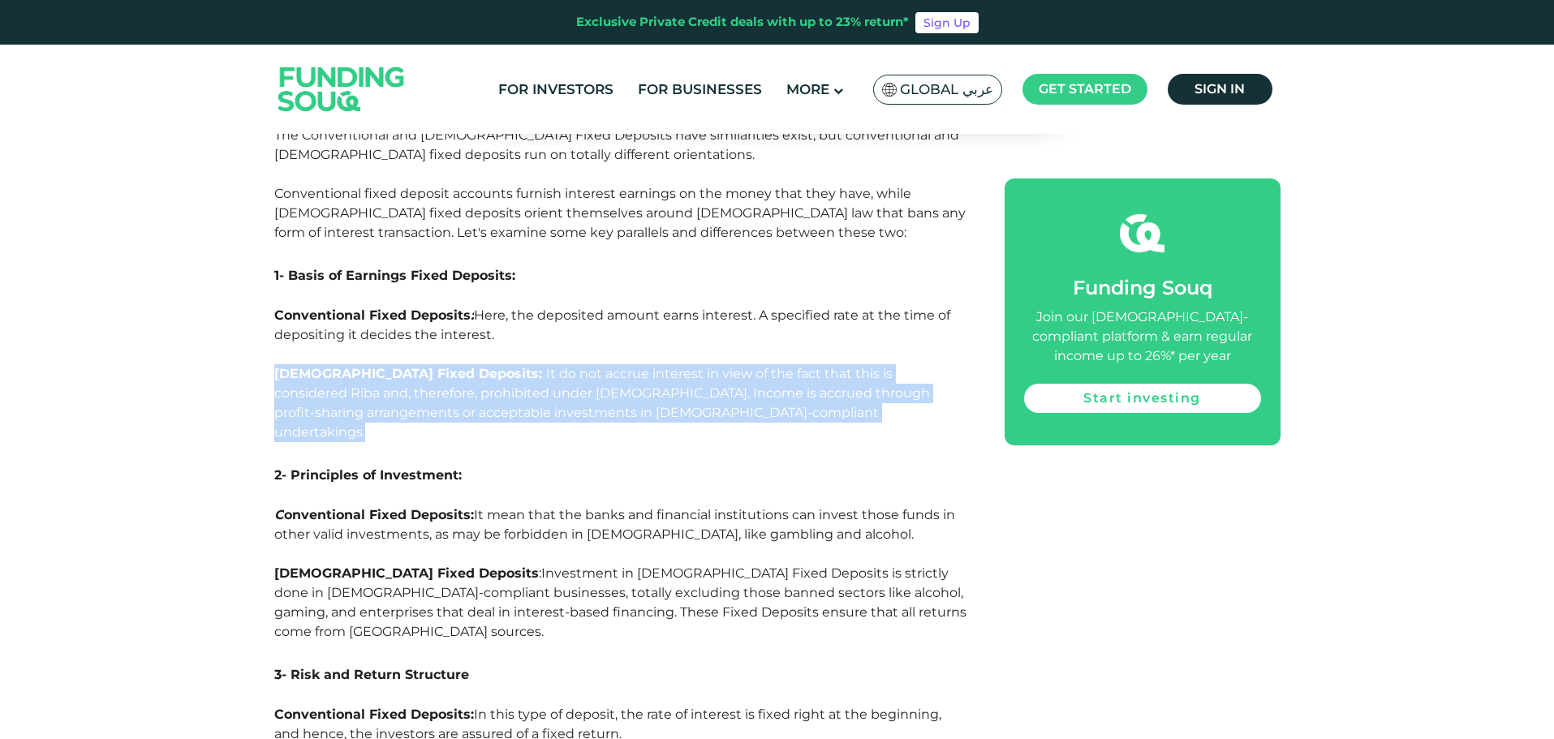
click at [382, 364] on p "[DEMOGRAPHIC_DATA] Fixed Deposits: It do not accrue interest in view of the fac…" at bounding box center [621, 403] width 694 height 78
click at [402, 366] on span "[DEMOGRAPHIC_DATA] Fixed Deposits:" at bounding box center [408, 373] width 268 height 15
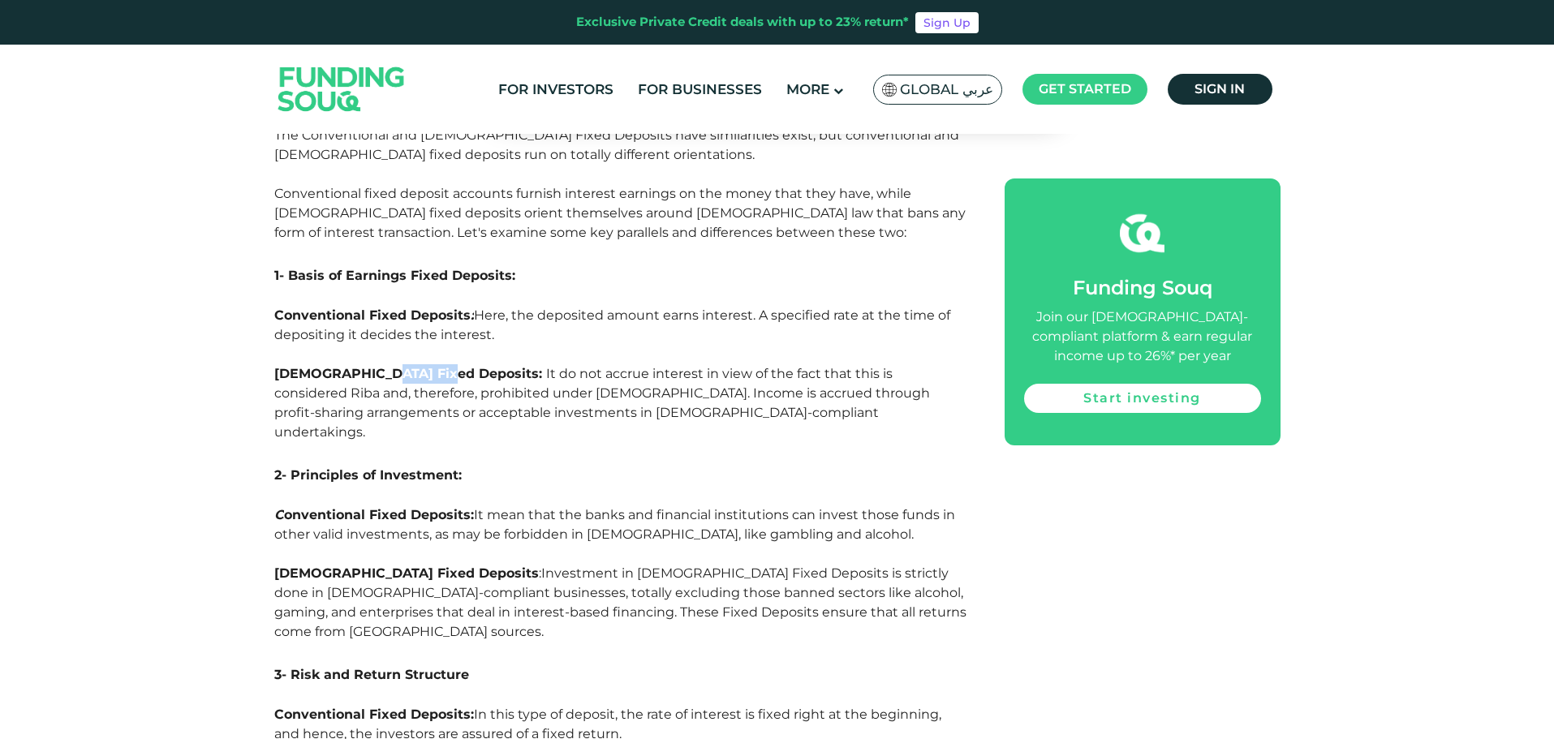
click at [402, 366] on span "[DEMOGRAPHIC_DATA] Fixed Deposits:" at bounding box center [408, 373] width 268 height 15
click at [398, 366] on span "[DEMOGRAPHIC_DATA] Fixed Deposits: It do not accrue interest in view of the fac…" at bounding box center [602, 403] width 656 height 74
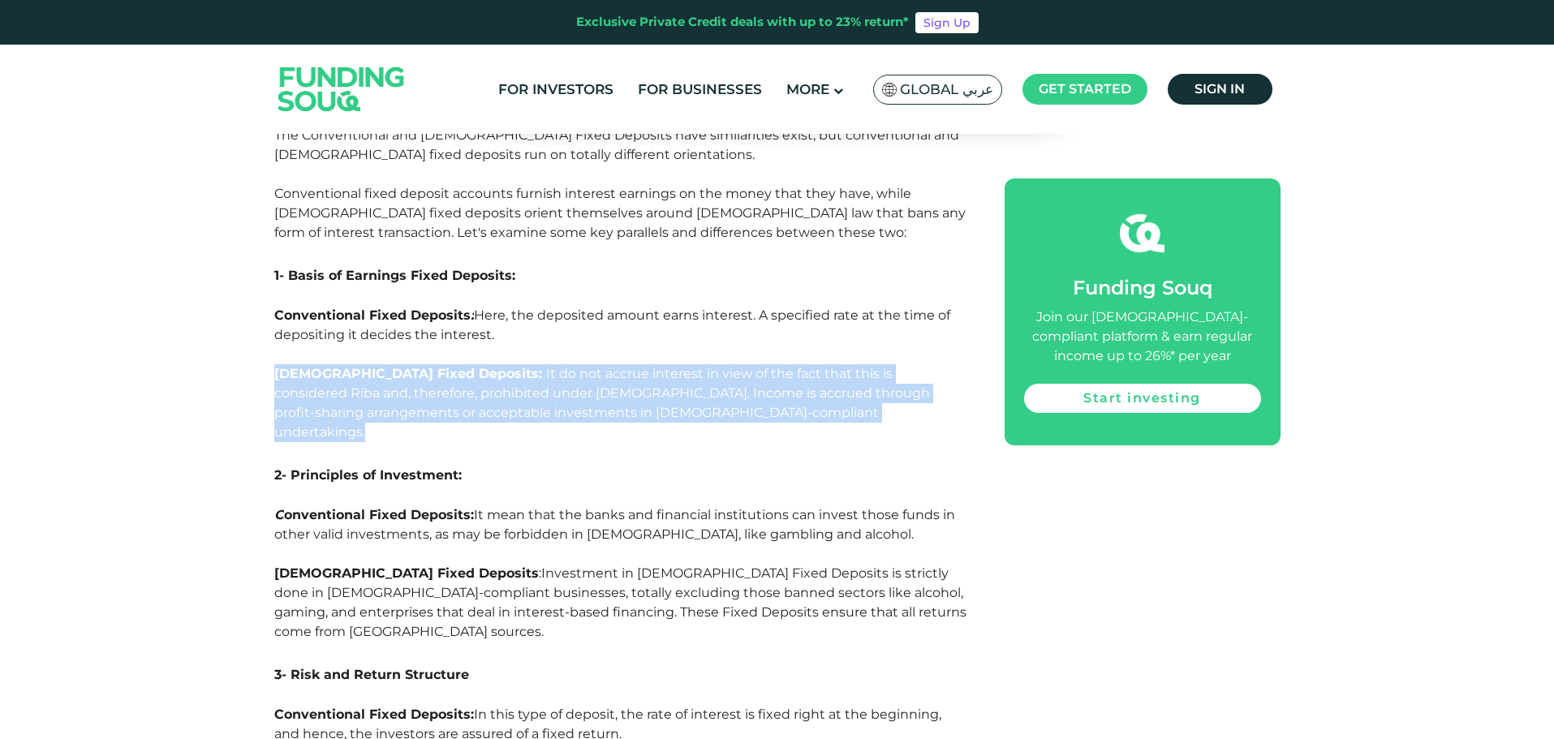
click at [398, 366] on span "[DEMOGRAPHIC_DATA] Fixed Deposits: It do not accrue interest in view of the fac…" at bounding box center [602, 403] width 656 height 74
click at [406, 364] on p "[DEMOGRAPHIC_DATA] Fixed Deposits: It do not accrue interest in view of the fac…" at bounding box center [621, 403] width 694 height 78
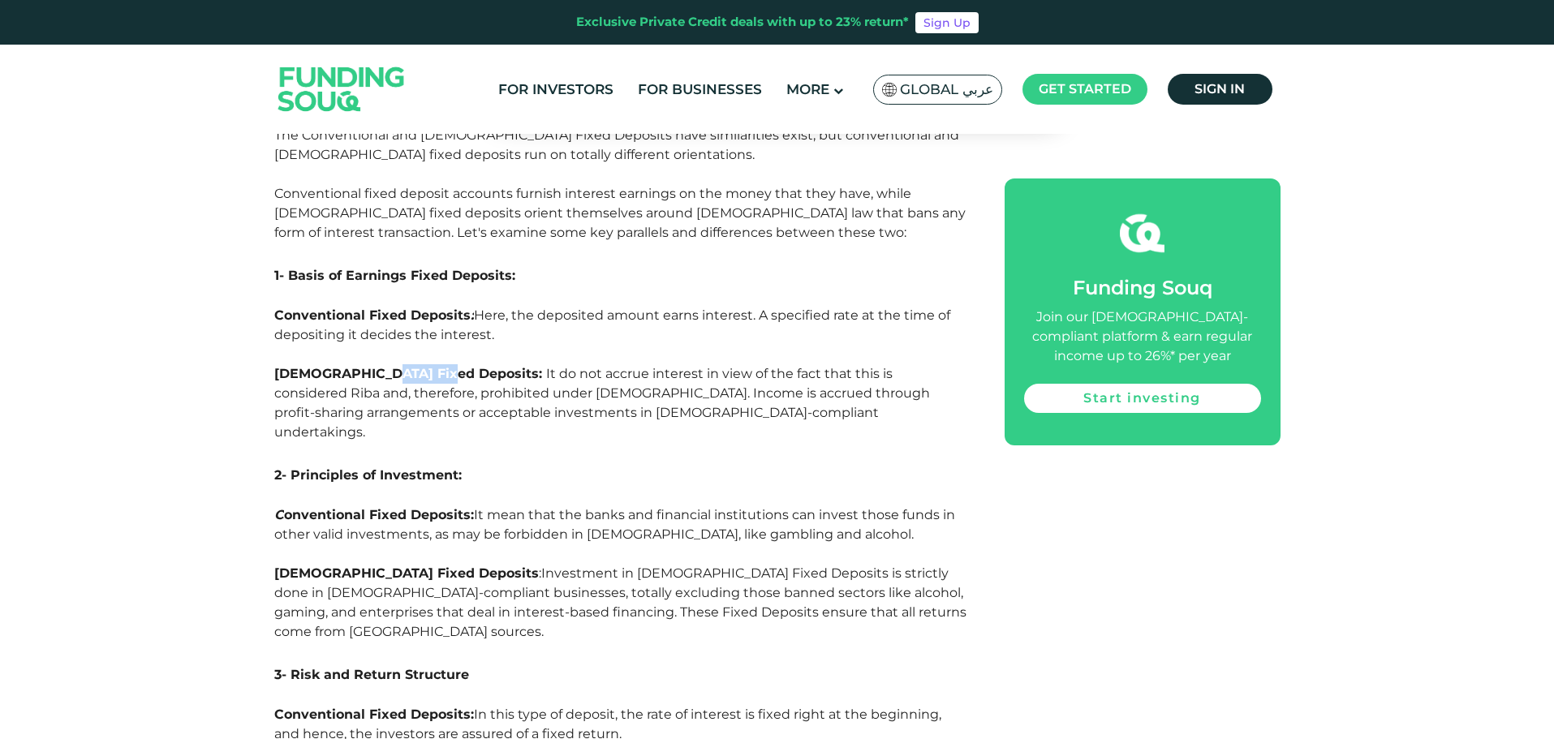
click at [406, 364] on p "[DEMOGRAPHIC_DATA] Fixed Deposits: It do not accrue interest in view of the fac…" at bounding box center [621, 403] width 694 height 78
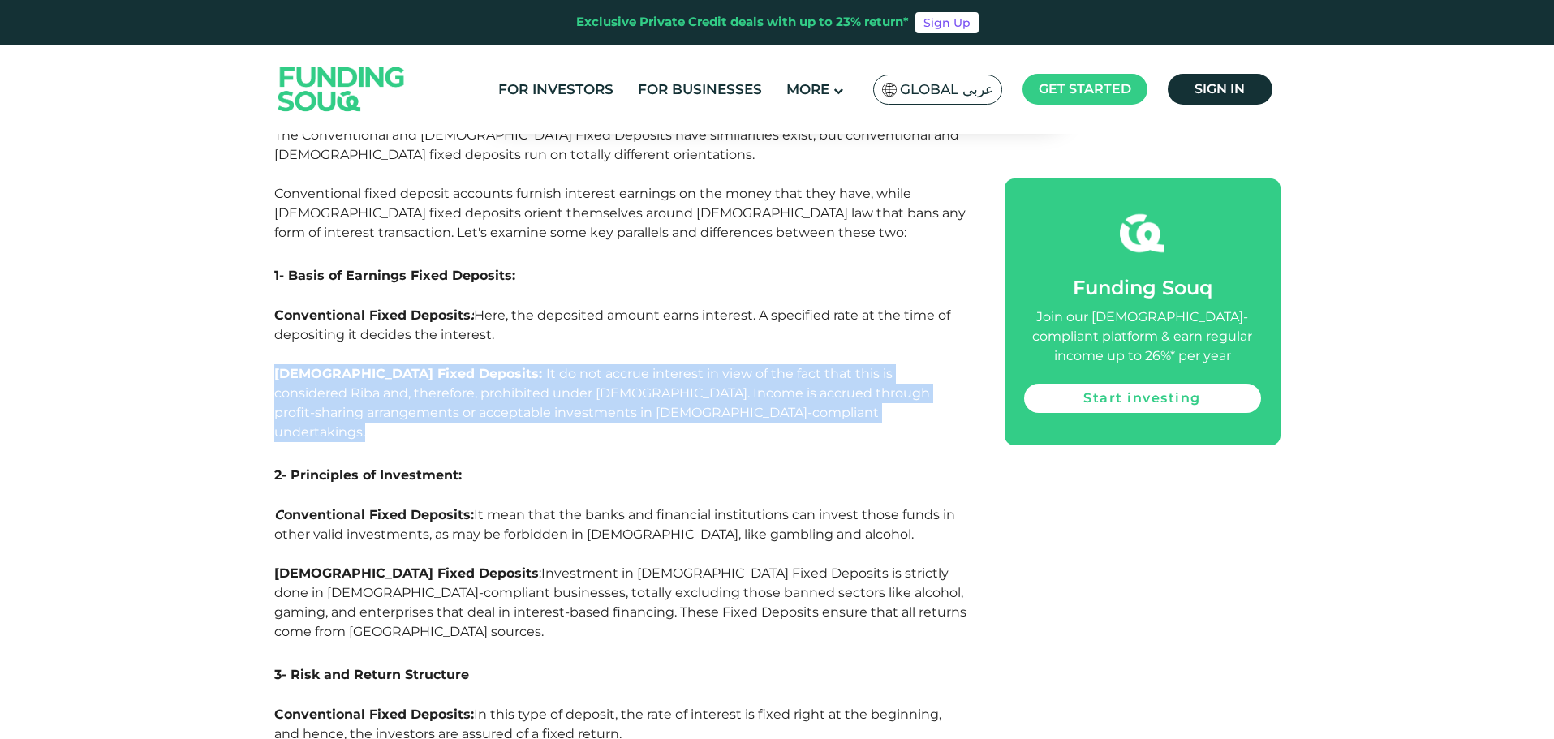
click at [406, 364] on p "[DEMOGRAPHIC_DATA] Fixed Deposits: It do not accrue interest in view of the fac…" at bounding box center [621, 403] width 694 height 78
click at [388, 364] on p "[DEMOGRAPHIC_DATA] Fixed Deposits: It do not accrue interest in view of the fac…" at bounding box center [621, 403] width 694 height 78
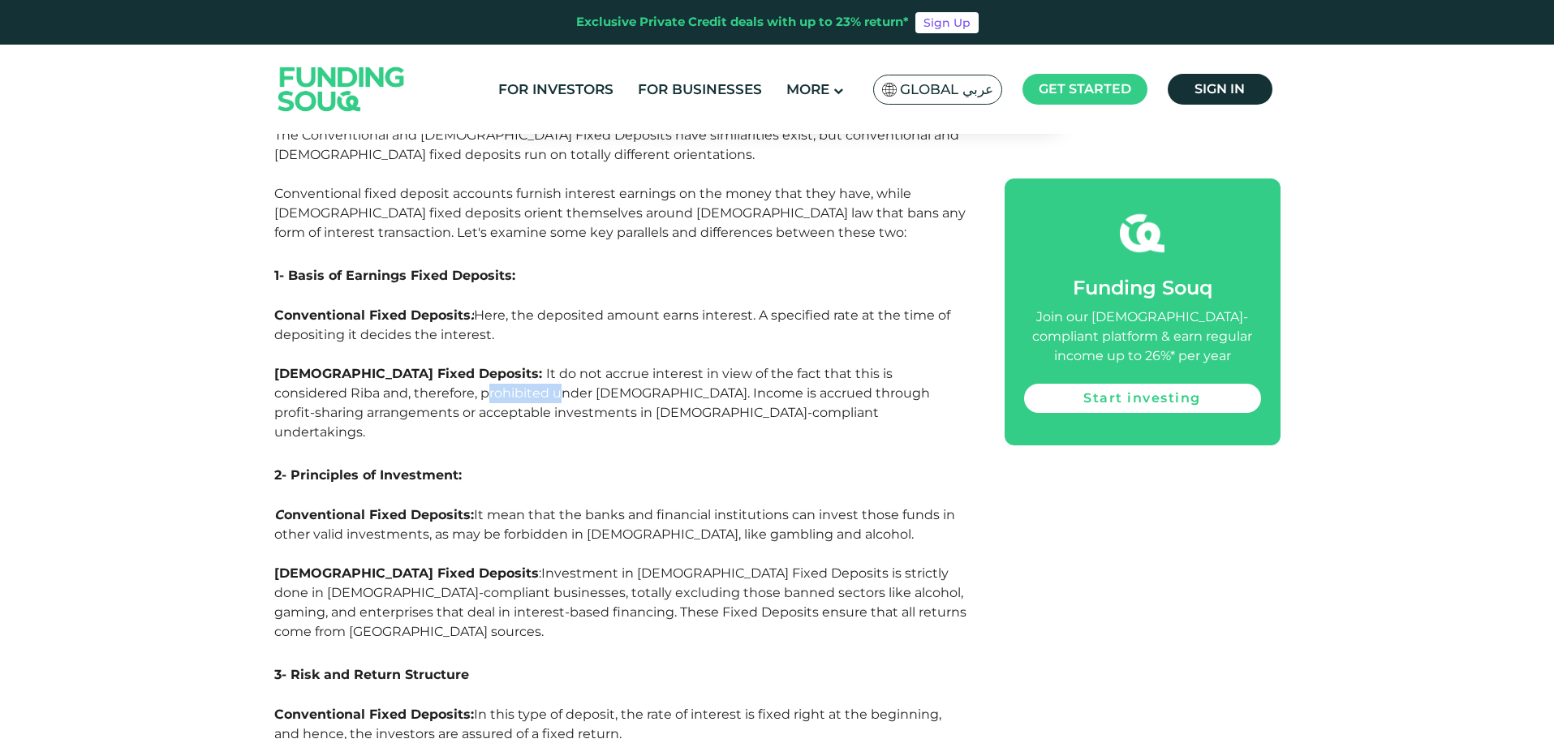
click at [388, 364] on p "[DEMOGRAPHIC_DATA] Fixed Deposits: It do not accrue interest in view of the fac…" at bounding box center [621, 403] width 694 height 78
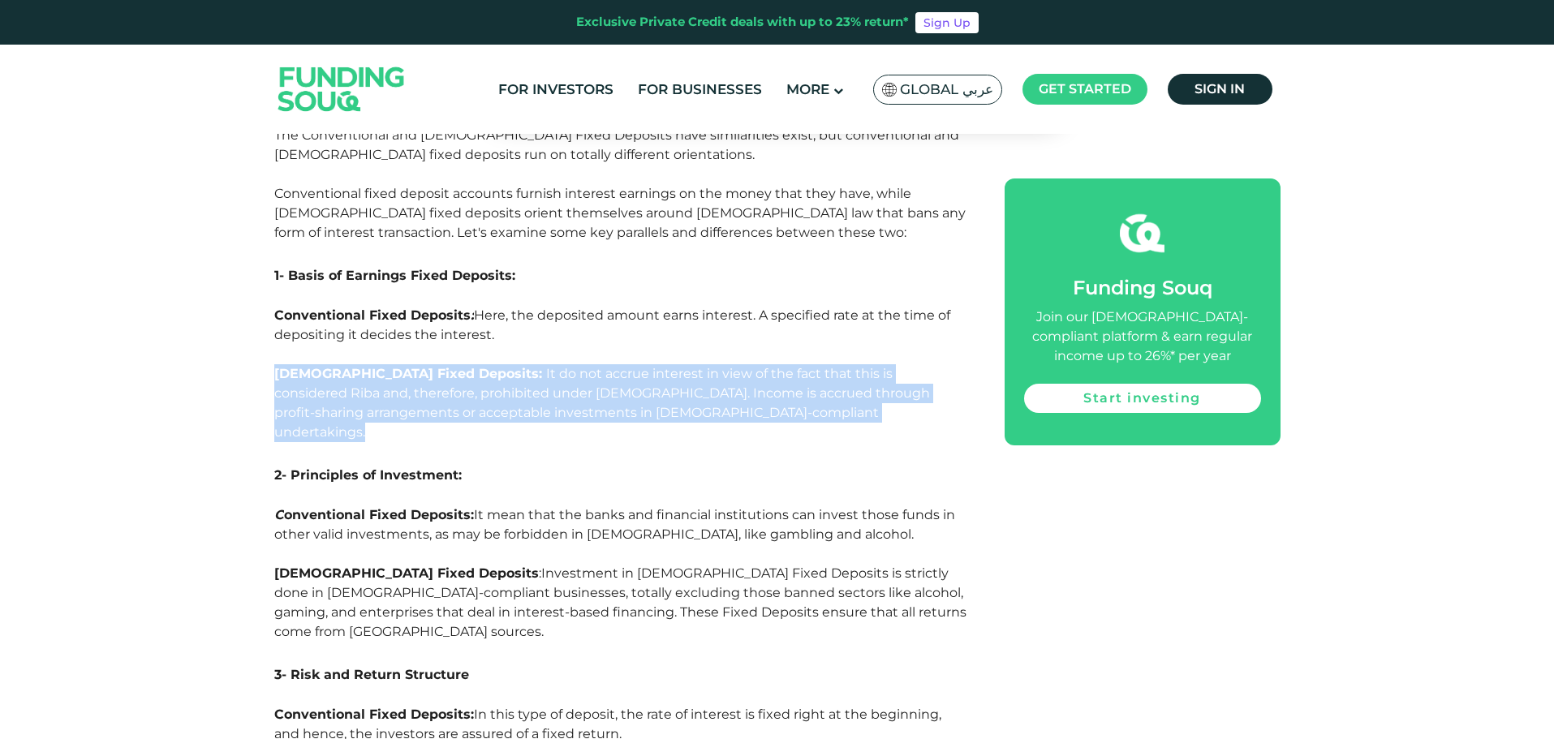
click at [388, 364] on p "[DEMOGRAPHIC_DATA] Fixed Deposits: It do not accrue interest in view of the fac…" at bounding box center [621, 403] width 694 height 78
click at [389, 366] on span "It do not accrue interest in view of the fact that this is considered Riba and,…" at bounding box center [602, 403] width 656 height 74
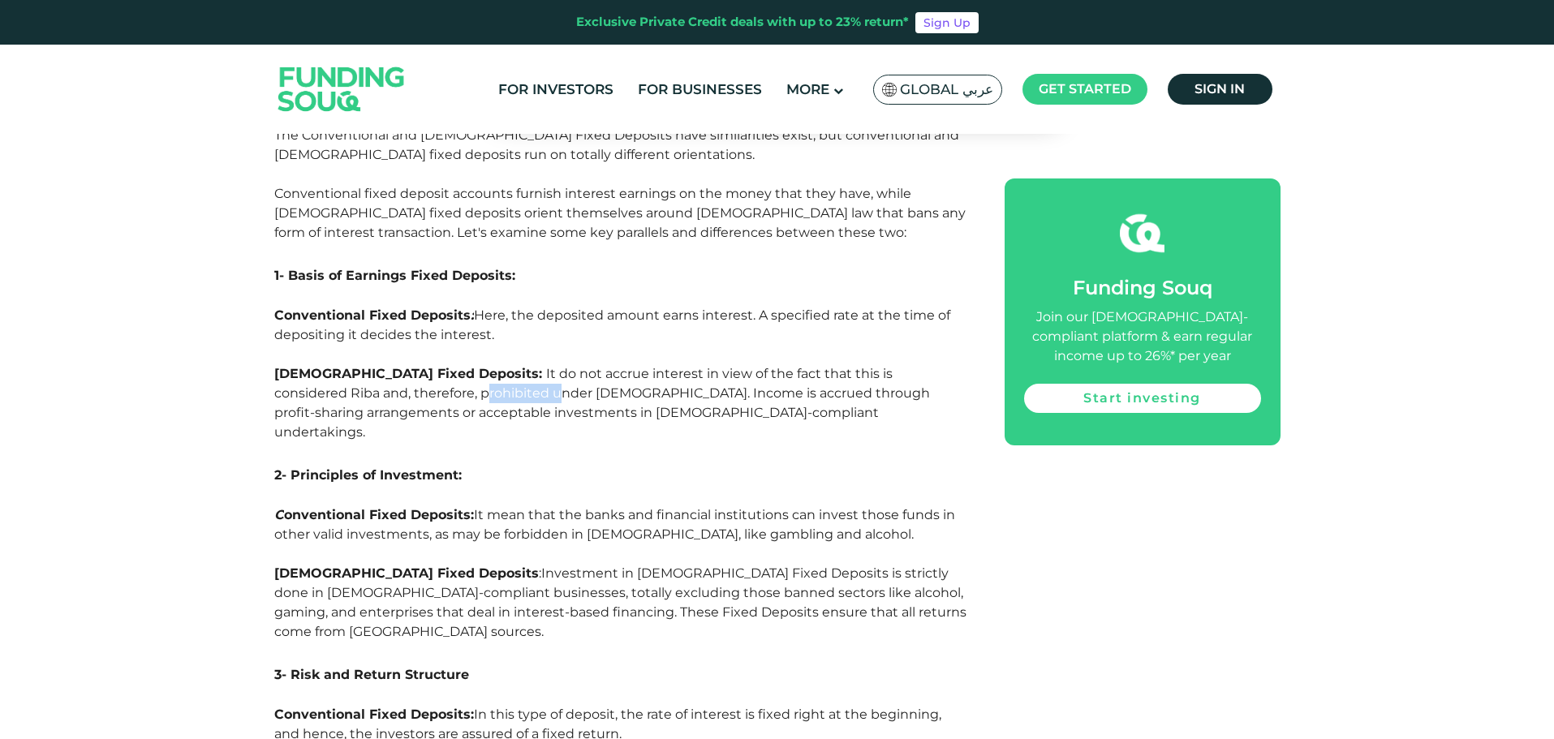
click at [389, 366] on span "It do not accrue interest in view of the fact that this is considered Riba and,…" at bounding box center [602, 403] width 656 height 74
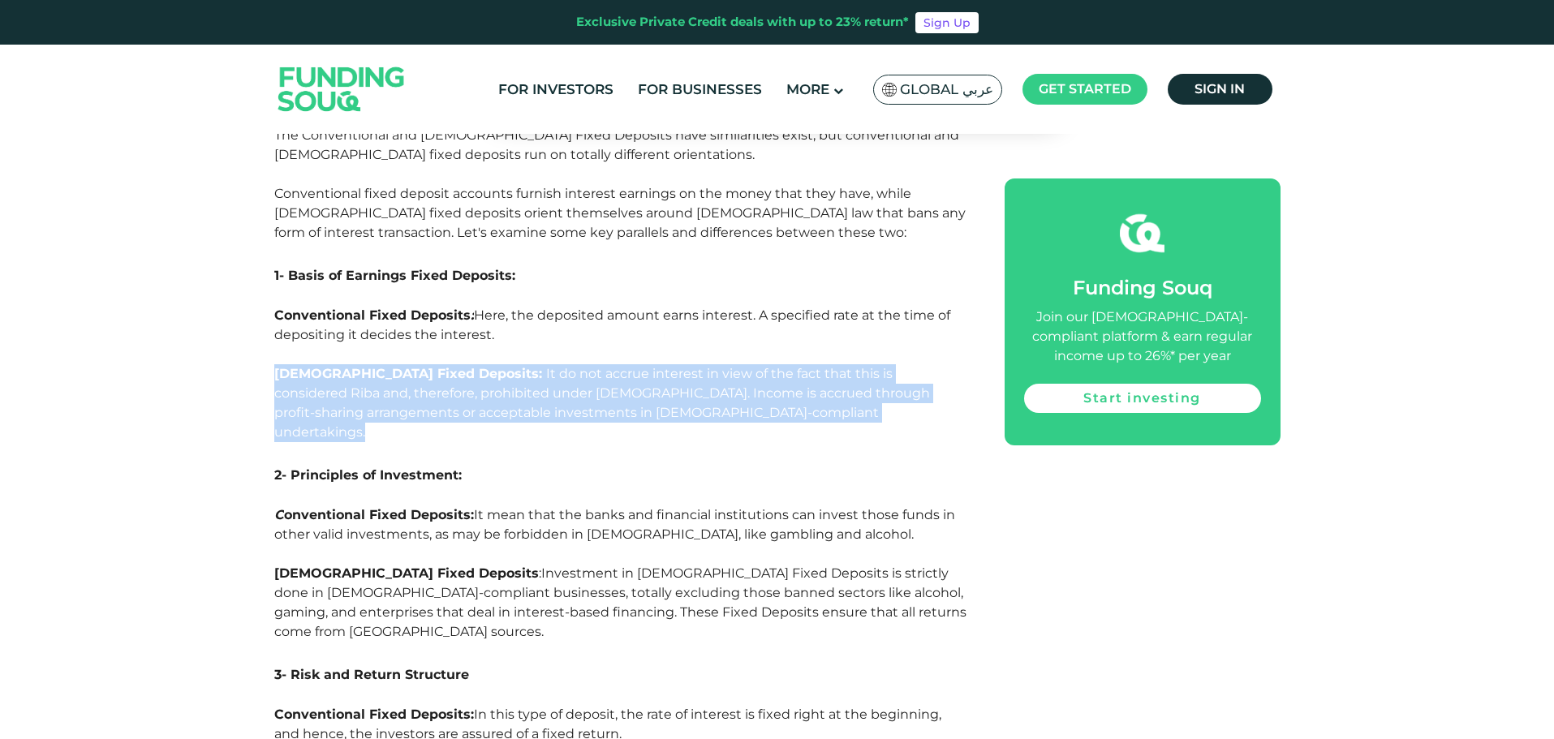
click at [389, 366] on span "It do not accrue interest in view of the fact that this is considered Riba and,…" at bounding box center [602, 403] width 656 height 74
click at [398, 366] on span "[DEMOGRAPHIC_DATA] Fixed Deposits:" at bounding box center [408, 373] width 268 height 15
click at [397, 366] on span "It do not accrue interest in view of the fact that this is considered Riba and,…" at bounding box center [602, 403] width 656 height 74
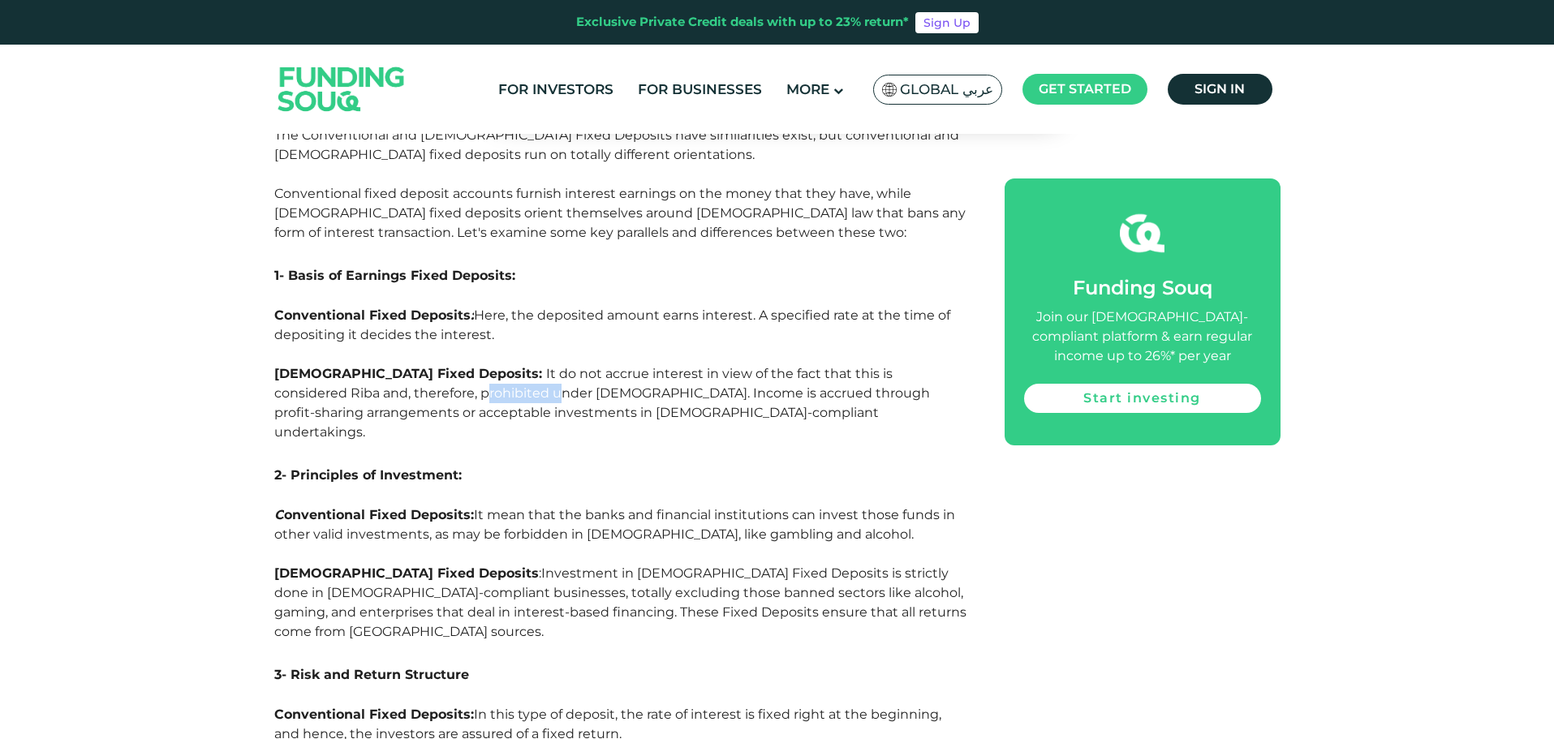
click at [398, 364] on p "[DEMOGRAPHIC_DATA] Fixed Deposits: It do not accrue interest in view of the fac…" at bounding box center [621, 403] width 694 height 78
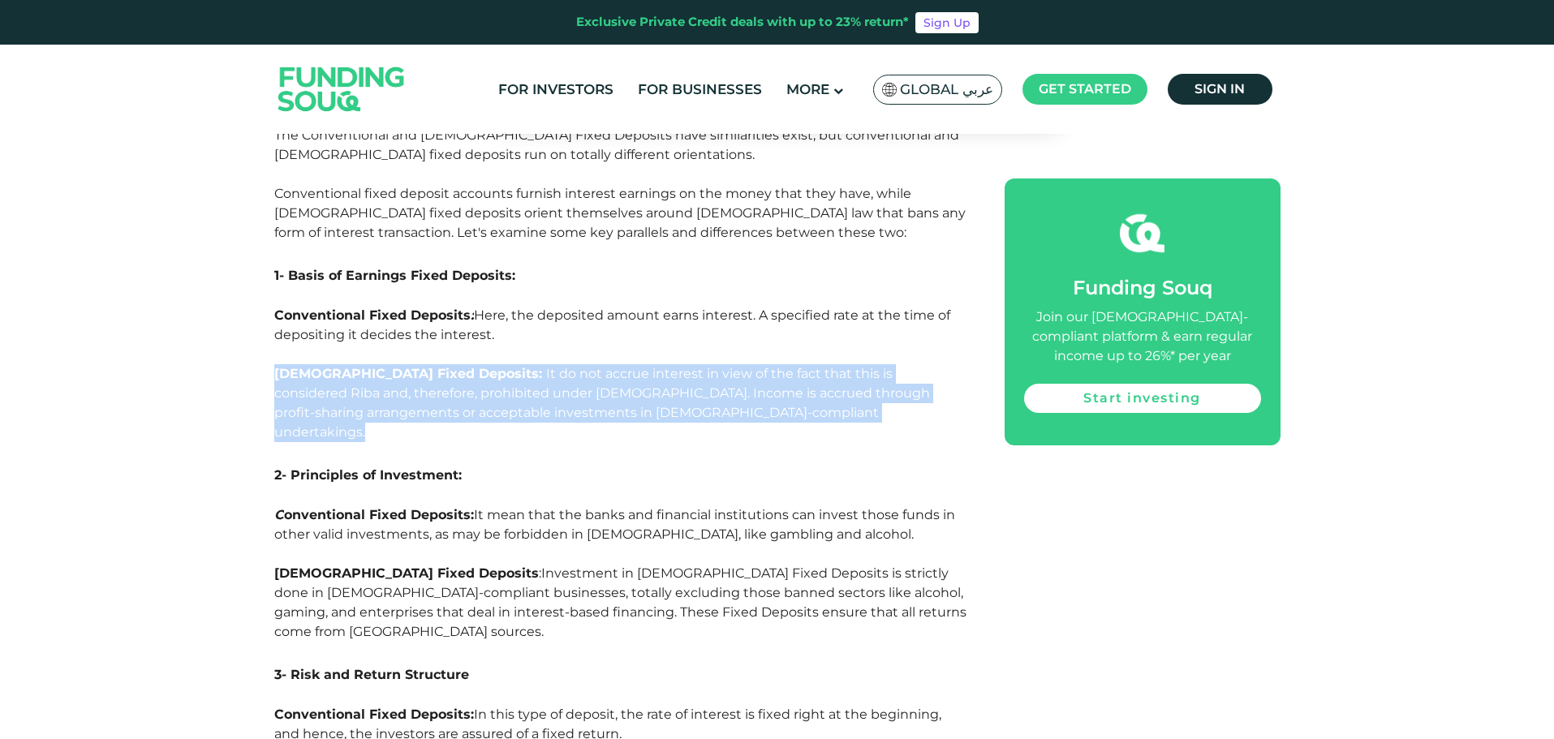
click at [398, 364] on p "[DEMOGRAPHIC_DATA] Fixed Deposits: It do not accrue interest in view of the fac…" at bounding box center [621, 403] width 694 height 78
click at [475, 366] on span "It do not accrue interest in view of the fact that this is considered Riba and,…" at bounding box center [602, 403] width 656 height 74
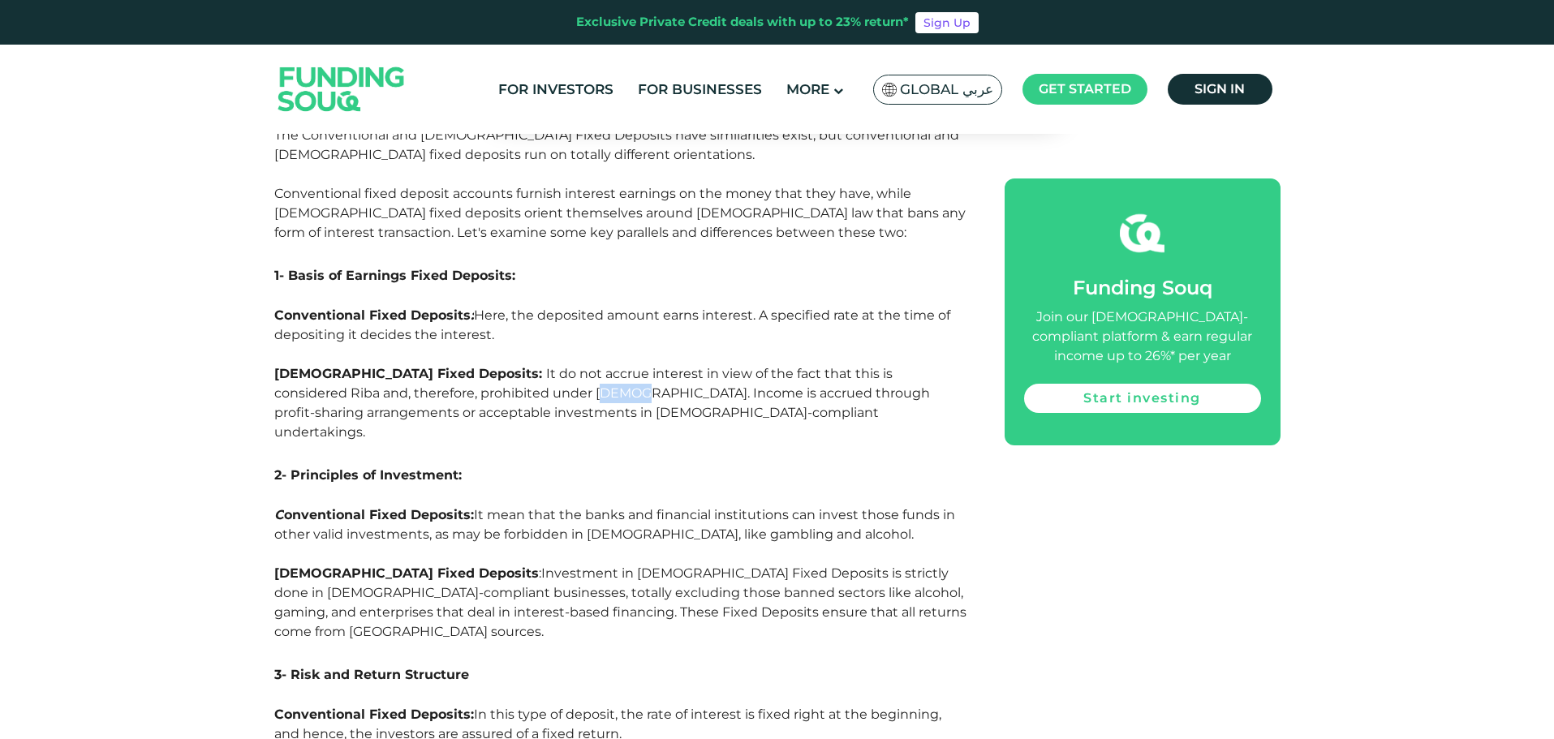
click at [475, 364] on p "[DEMOGRAPHIC_DATA] Fixed Deposits: It do not accrue interest in view of the fac…" at bounding box center [621, 403] width 694 height 78
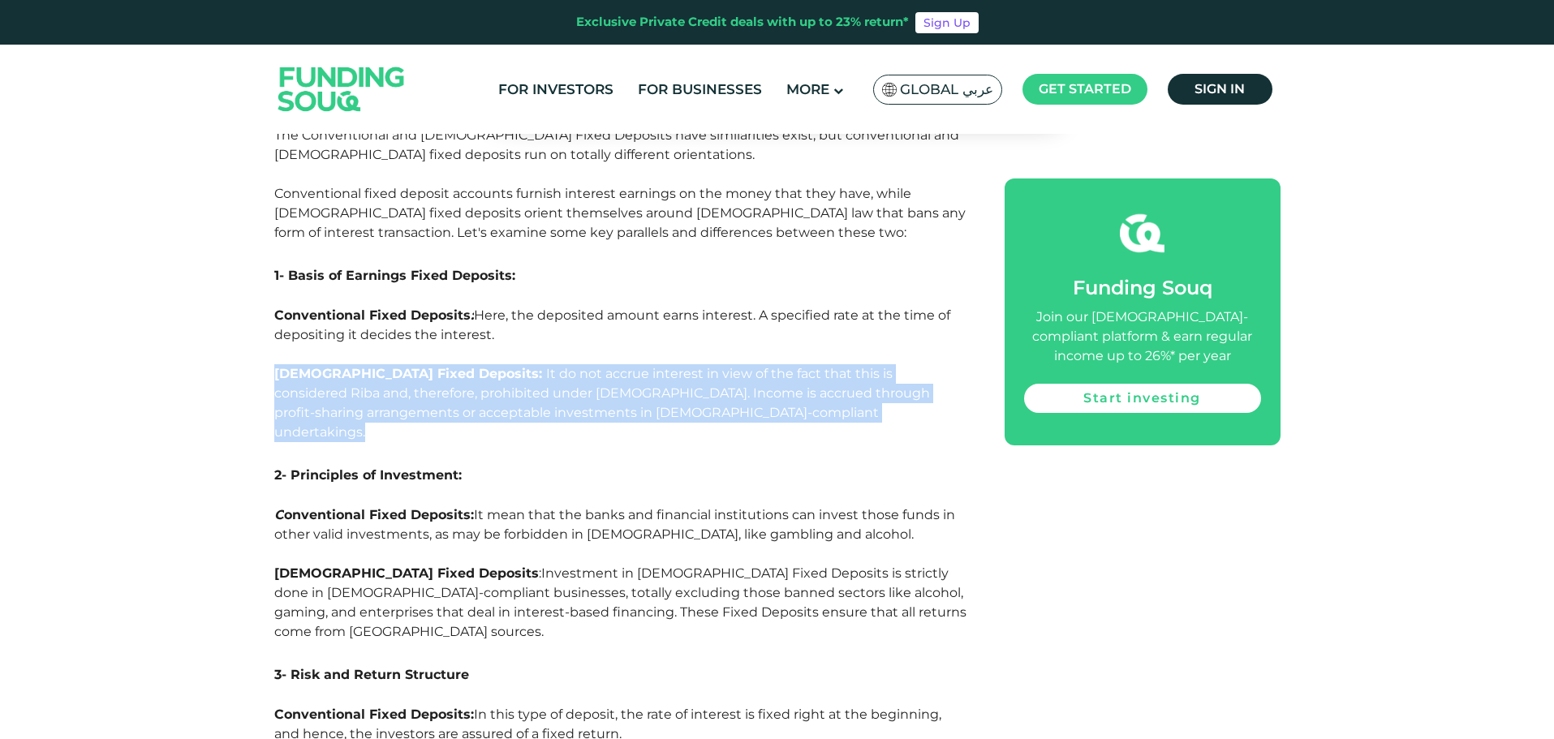
click at [475, 364] on p "[DEMOGRAPHIC_DATA] Fixed Deposits: It do not accrue interest in view of the fac…" at bounding box center [621, 403] width 694 height 78
click at [514, 366] on span "It do not accrue interest in view of the fact that this is considered Riba and,…" at bounding box center [602, 403] width 656 height 74
click at [578, 364] on p "[DEMOGRAPHIC_DATA] Fixed Deposits: It do not accrue interest in view of the fac…" at bounding box center [621, 403] width 694 height 78
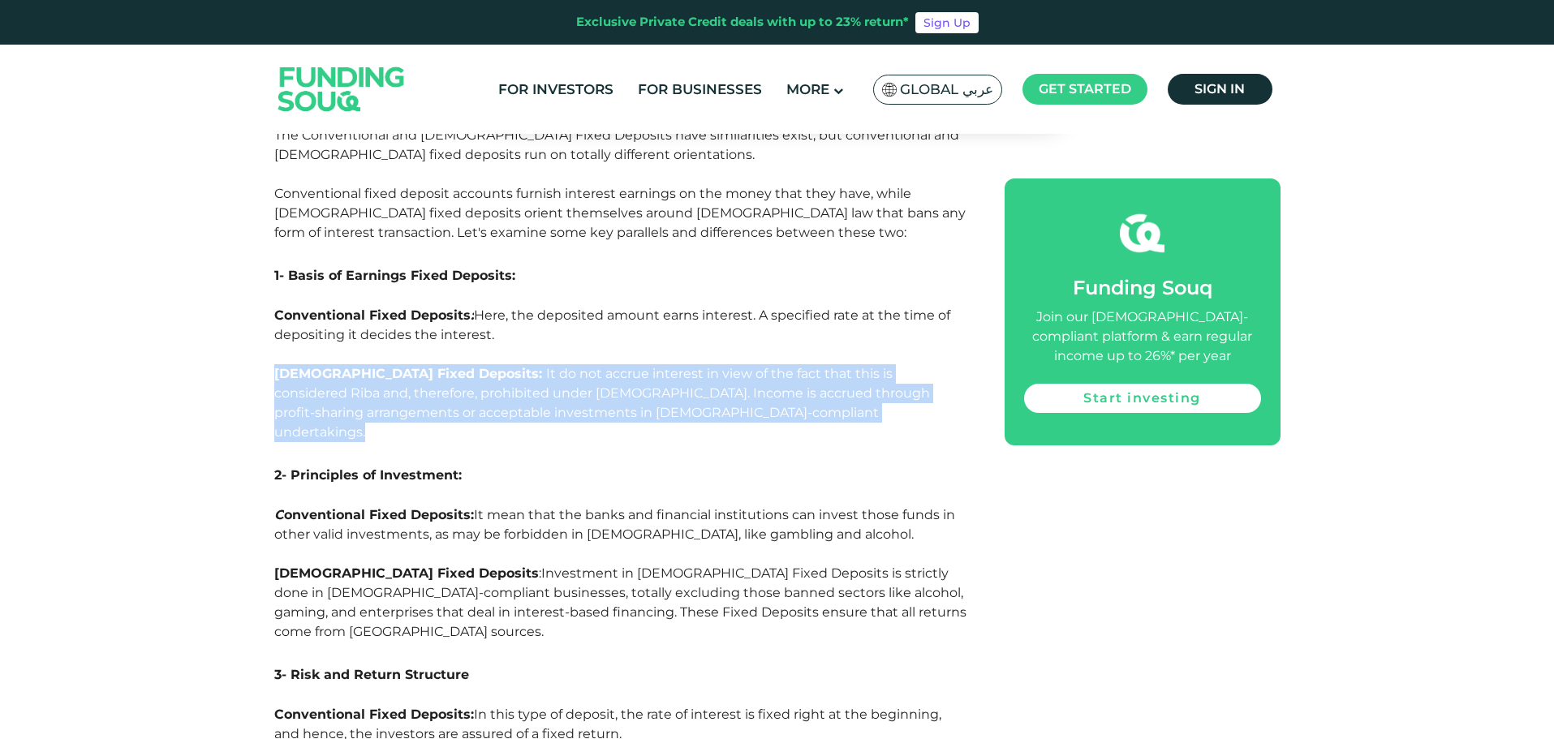
click at [517, 366] on span "It do not accrue interest in view of the fact that this is considered Riba and,…" at bounding box center [602, 403] width 656 height 74
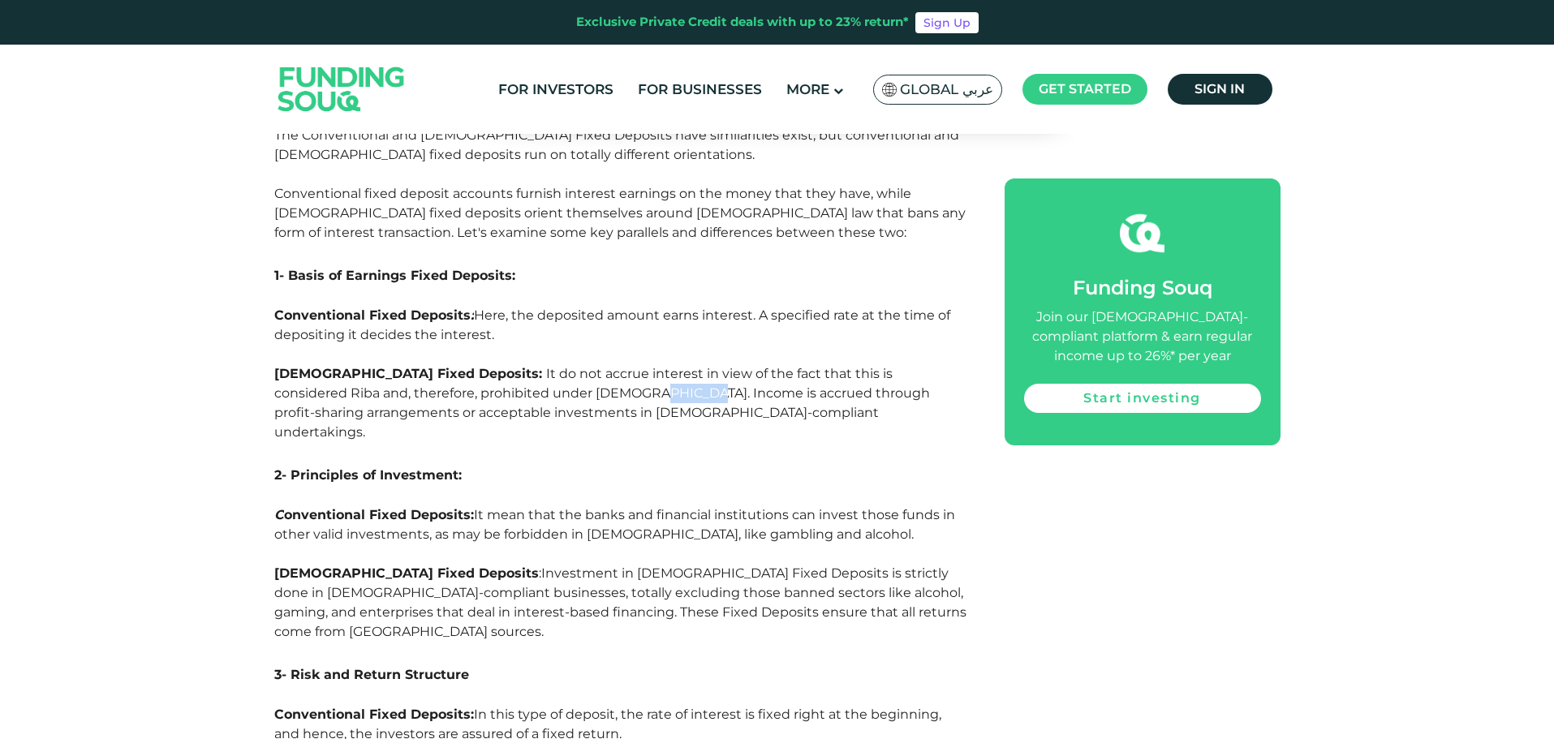
click at [517, 366] on span "It do not accrue interest in view of the fact that this is considered Riba and,…" at bounding box center [602, 403] width 656 height 74
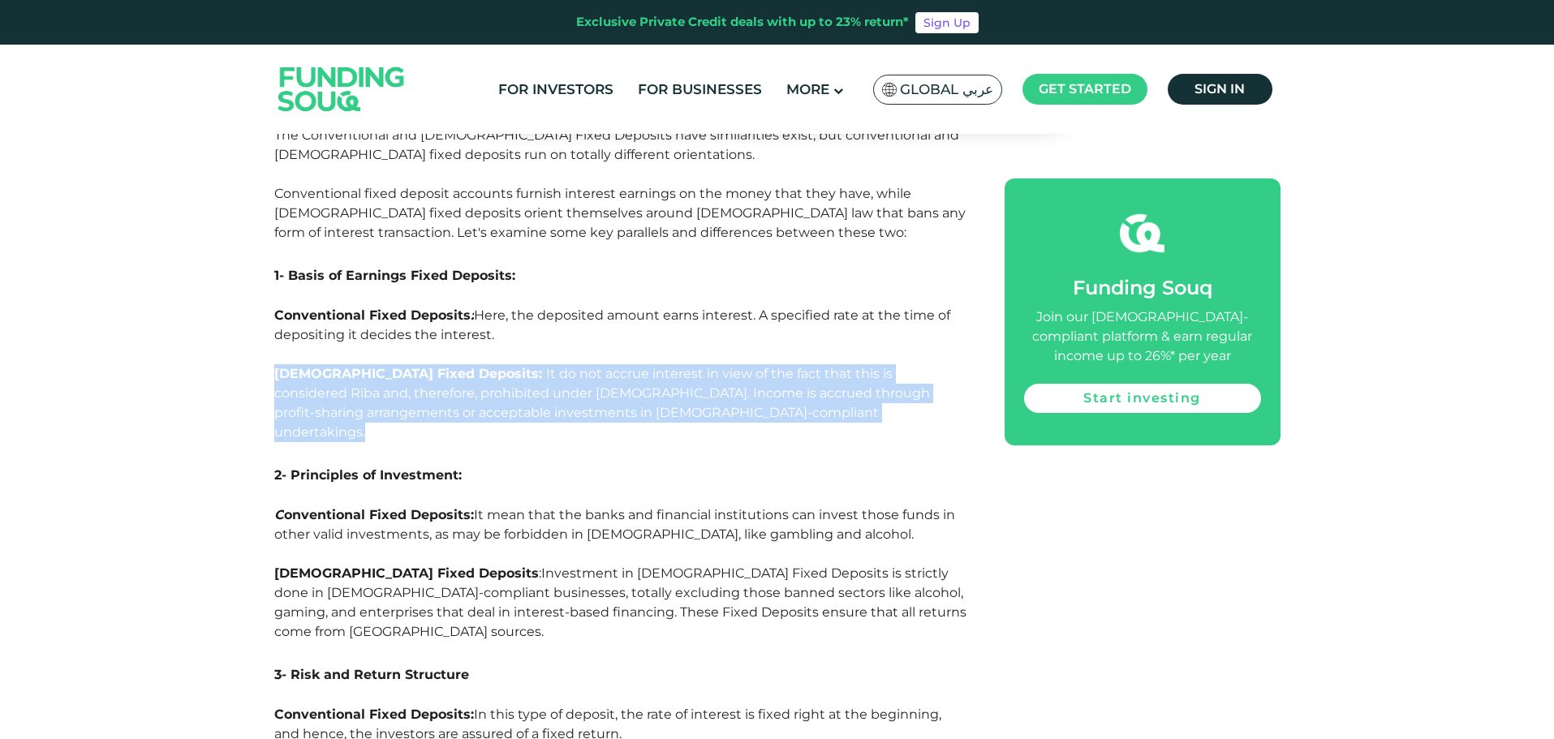
click at [517, 366] on span "It do not accrue interest in view of the fact that this is considered Riba and,…" at bounding box center [602, 403] width 656 height 74
click at [435, 364] on p "[DEMOGRAPHIC_DATA] Fixed Deposits: It do not accrue interest in view of the fac…" at bounding box center [621, 403] width 694 height 78
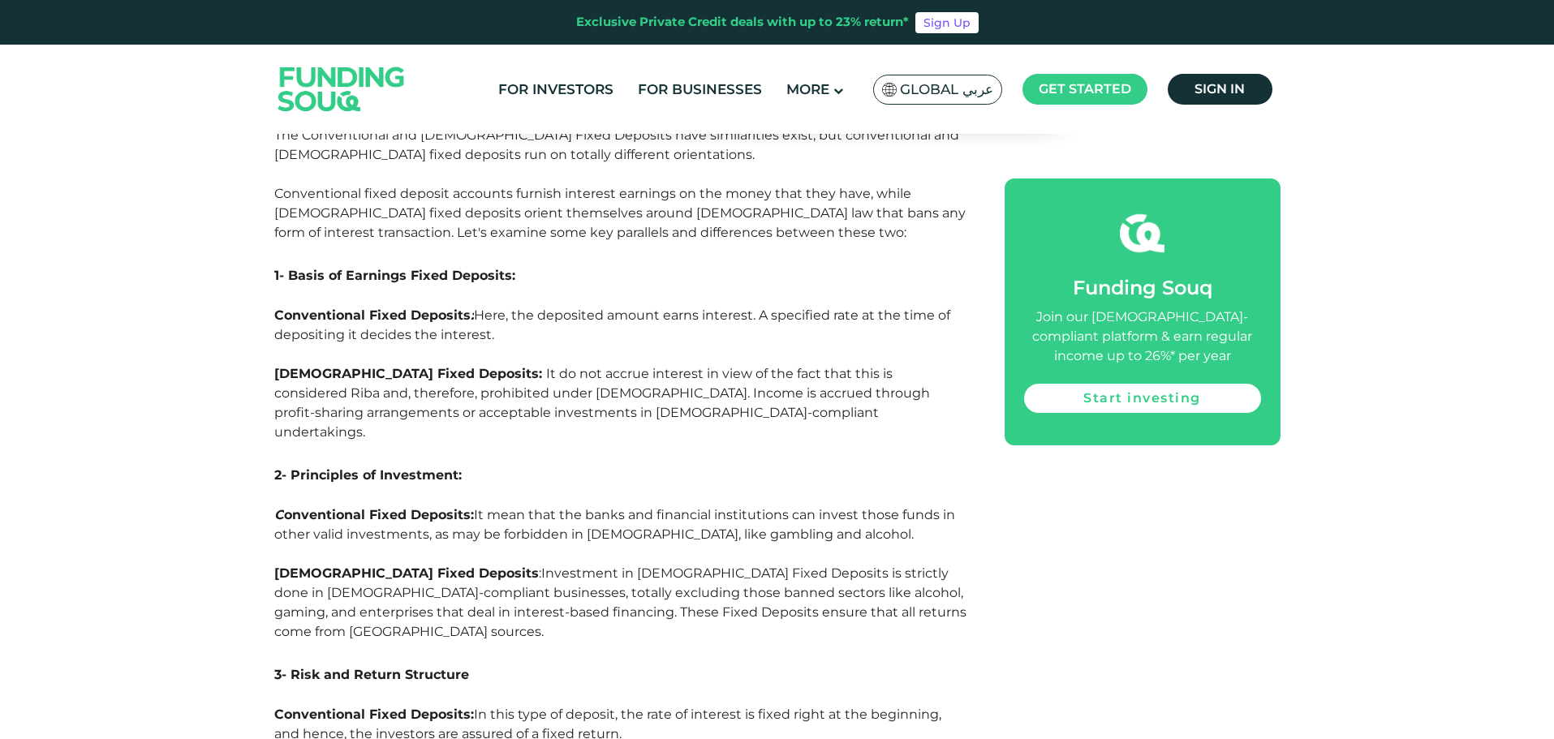
click at [435, 366] on span "It do not accrue interest in view of the fact that this is considered Riba and,…" at bounding box center [602, 403] width 656 height 74
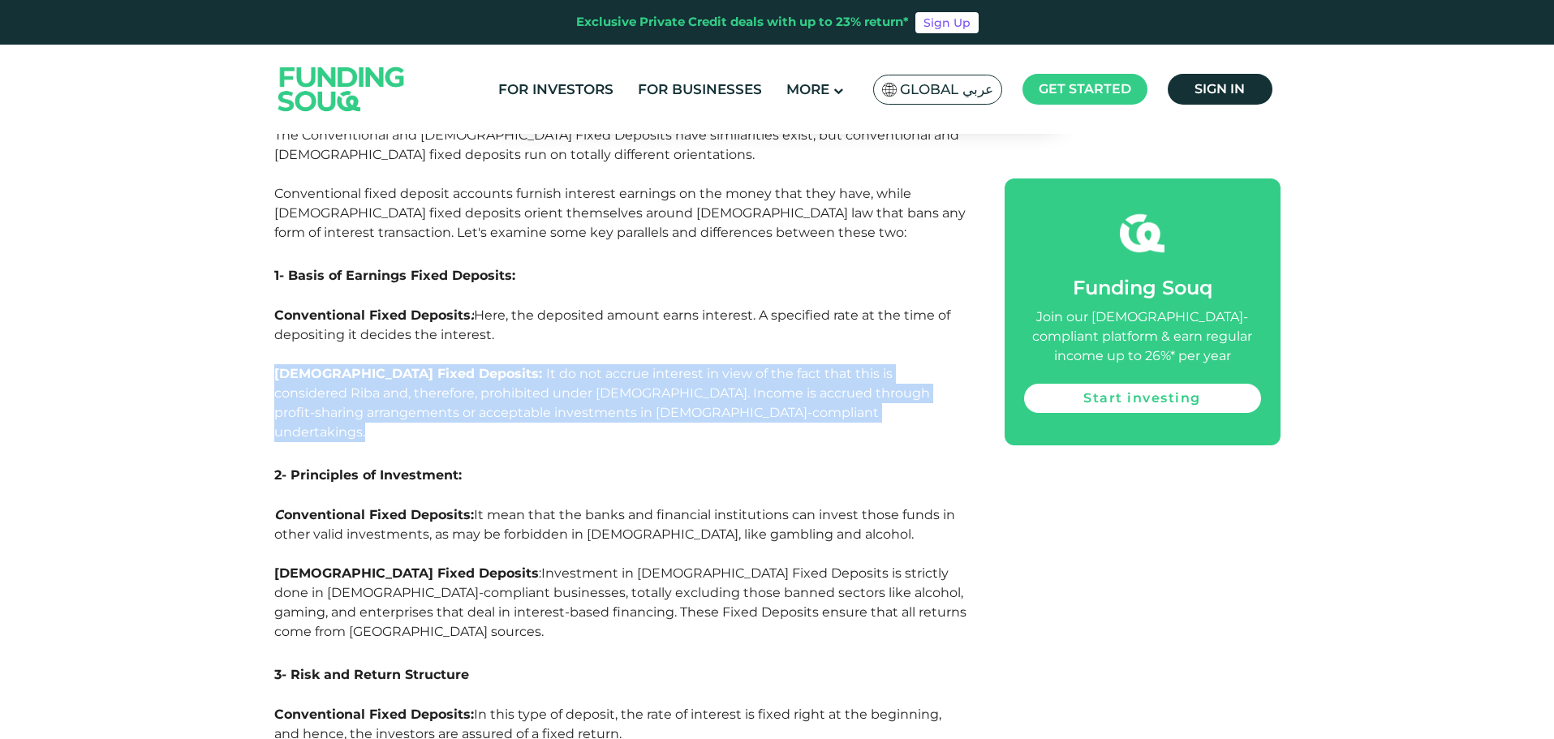
click at [435, 366] on span "It do not accrue interest in view of the fact that this is considered Riba and,…" at bounding box center [602, 403] width 656 height 74
click at [428, 366] on span "It do not accrue interest in view of the fact that this is considered Riba and,…" at bounding box center [602, 403] width 656 height 74
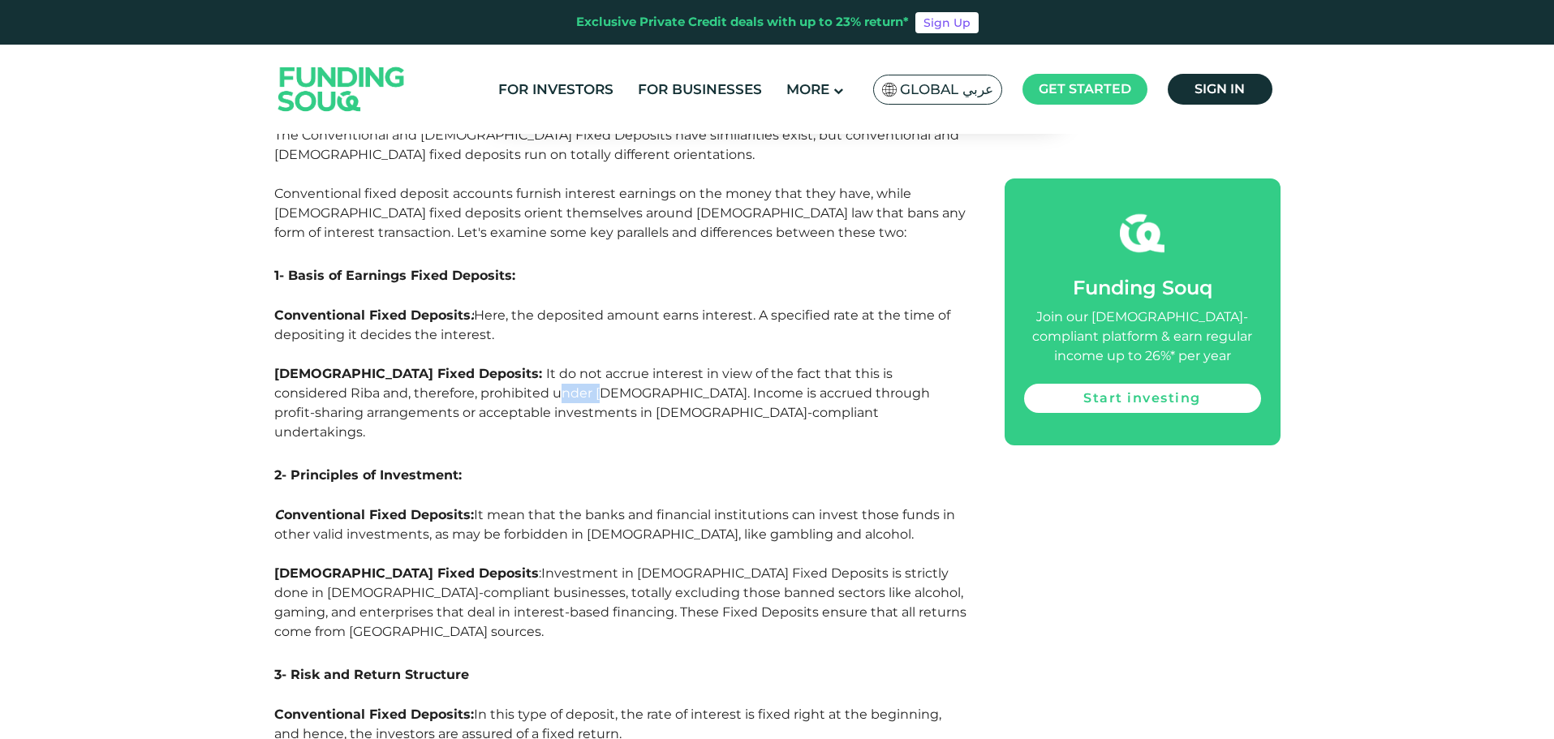
click at [428, 366] on span "It do not accrue interest in view of the fact that this is considered Riba and,…" at bounding box center [602, 403] width 656 height 74
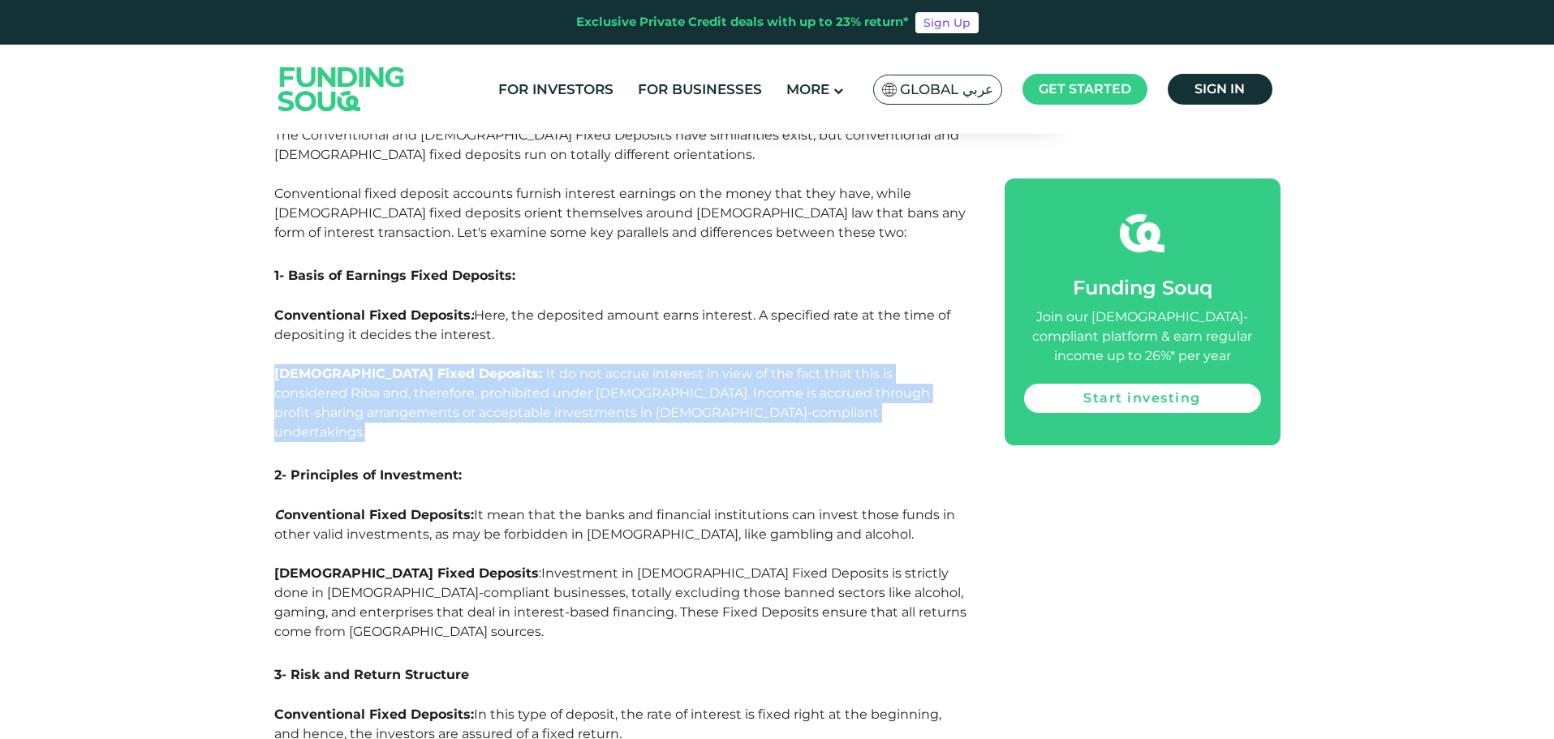
click at [428, 366] on span "It do not accrue interest in view of the fact that this is considered Riba and,…" at bounding box center [602, 403] width 656 height 74
click at [424, 366] on span "It do not accrue interest in view of the fact that this is considered Riba and,…" at bounding box center [602, 403] width 656 height 74
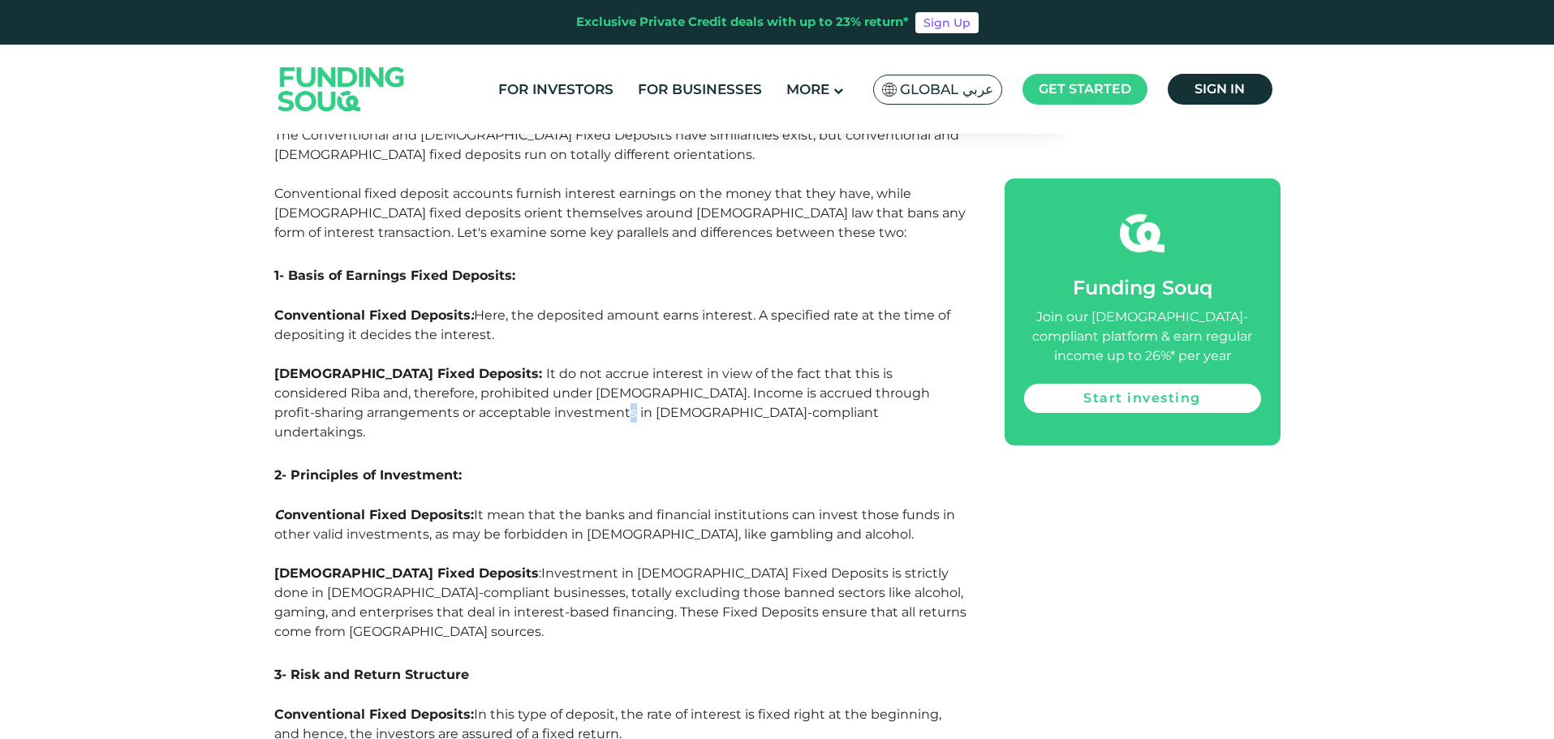
click at [424, 366] on span "It do not accrue interest in view of the fact that this is considered Riba and,…" at bounding box center [602, 403] width 656 height 74
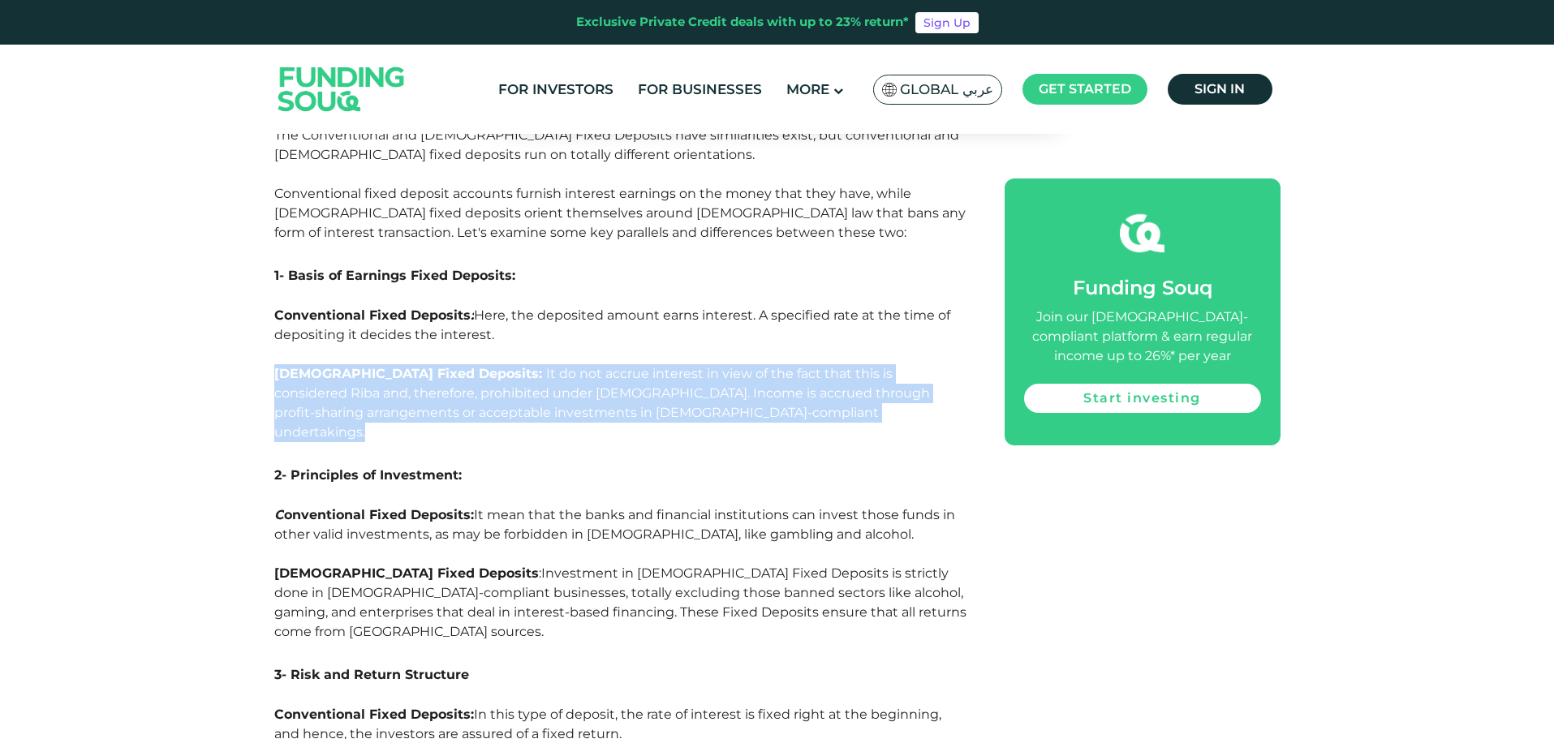
click at [424, 366] on span "It do not accrue interest in view of the fact that this is considered Riba and,…" at bounding box center [602, 403] width 656 height 74
click at [421, 366] on span "It do not accrue interest in view of the fact that this is considered Riba and,…" at bounding box center [602, 403] width 656 height 74
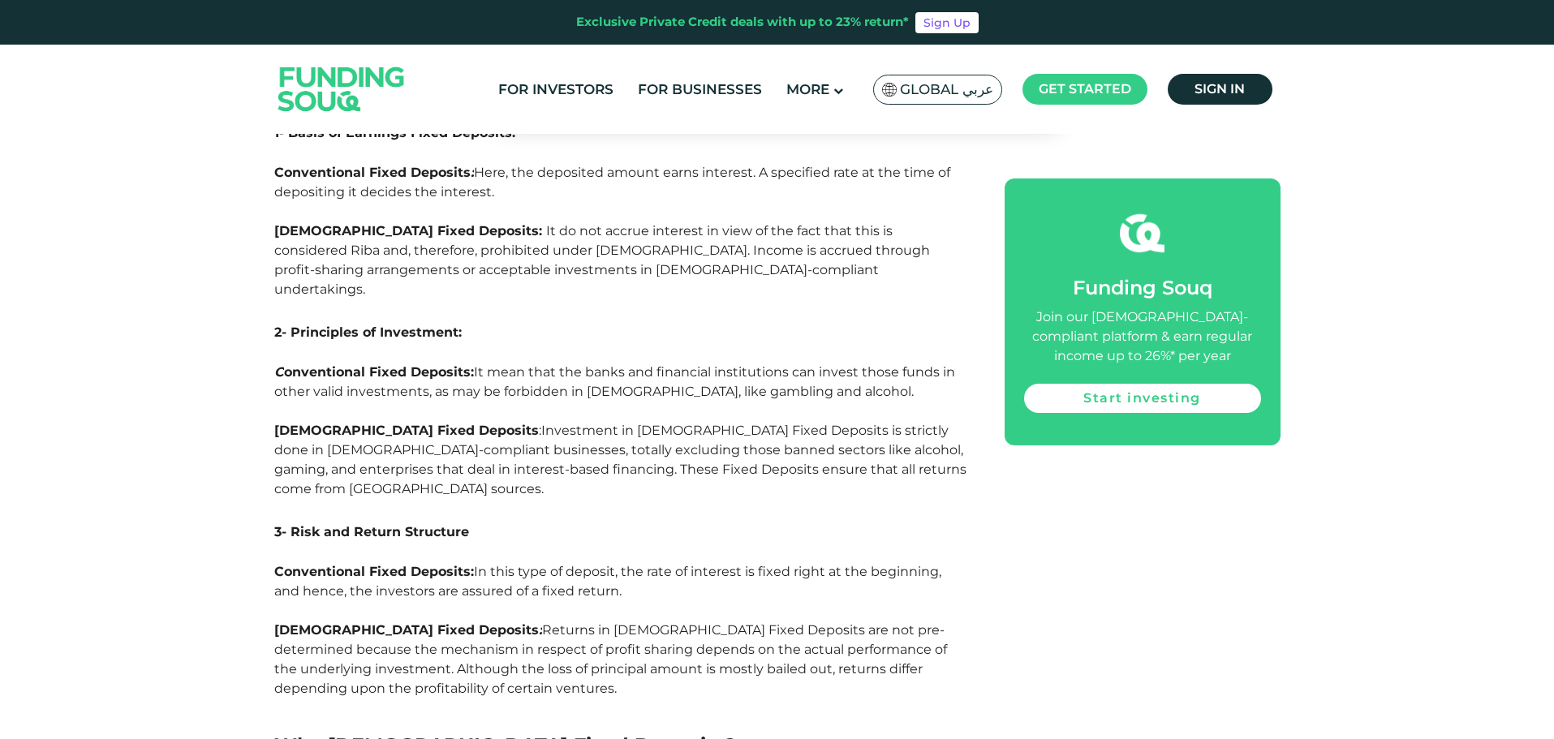
scroll to position [5598, 0]
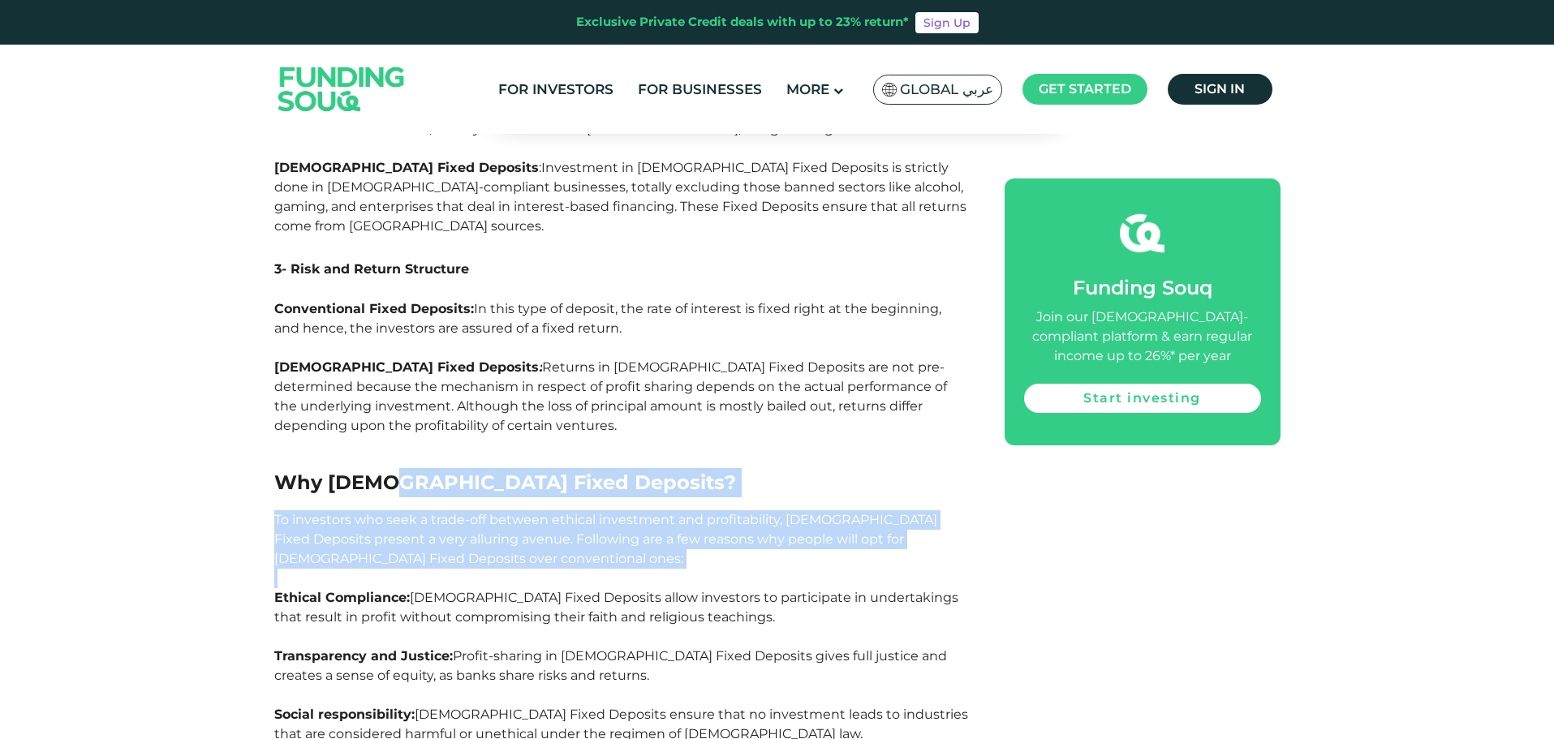
drag, startPoint x: 380, startPoint y: 331, endPoint x: 351, endPoint y: 412, distance: 86.0
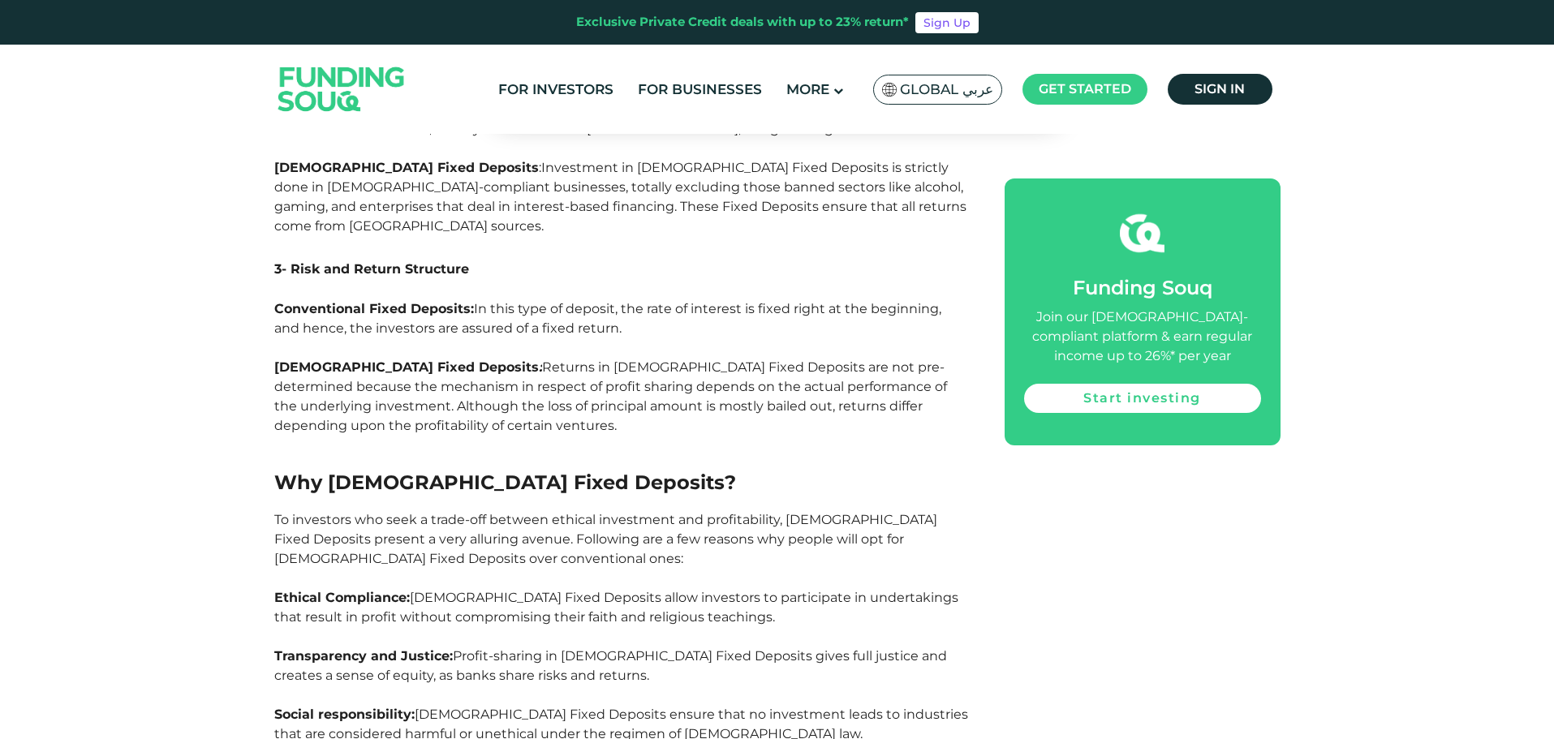
click at [347, 590] on span "Ethical Compliance:" at bounding box center [341, 597] width 135 height 15
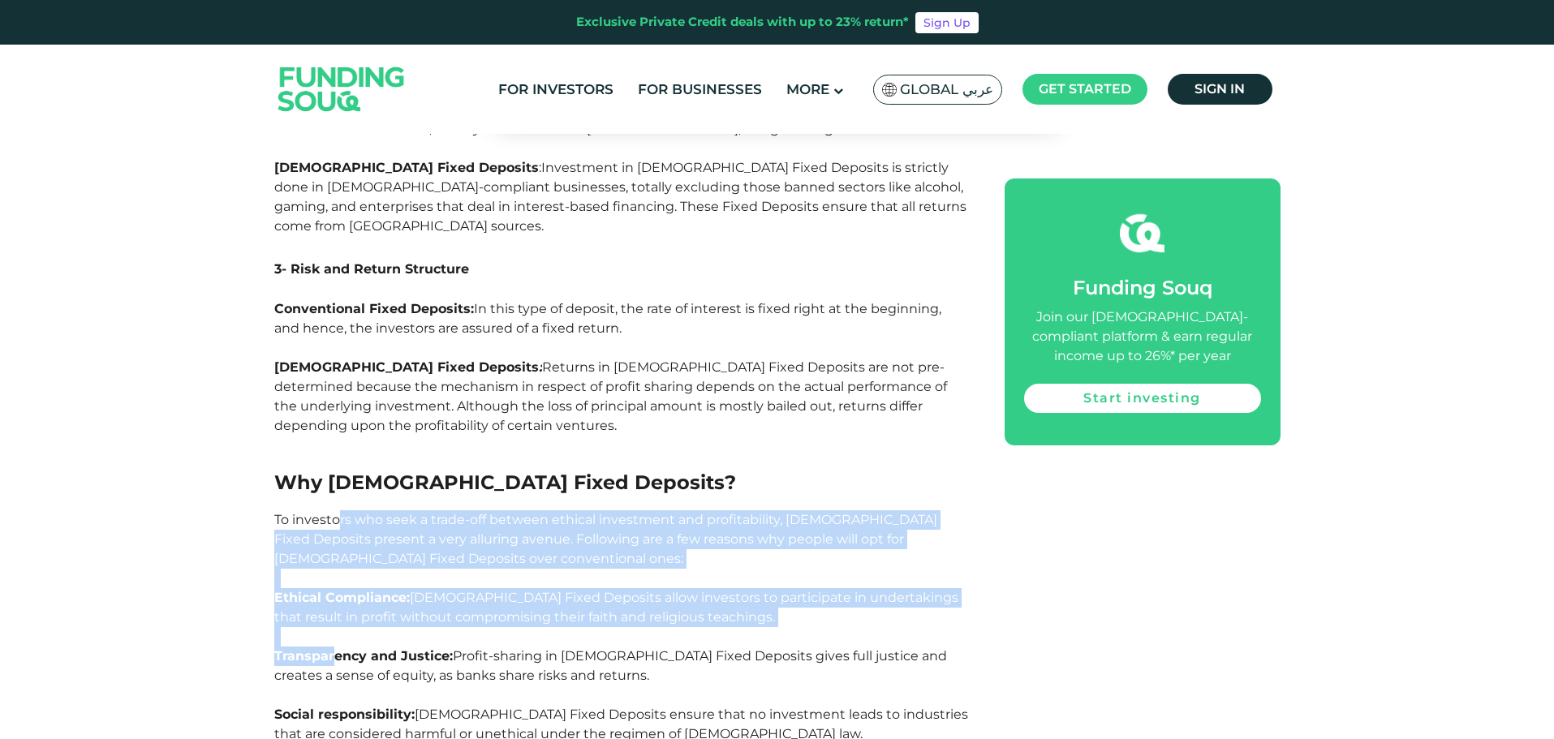
drag, startPoint x: 334, startPoint y: 452, endPoint x: 336, endPoint y: 329, distance: 122.5
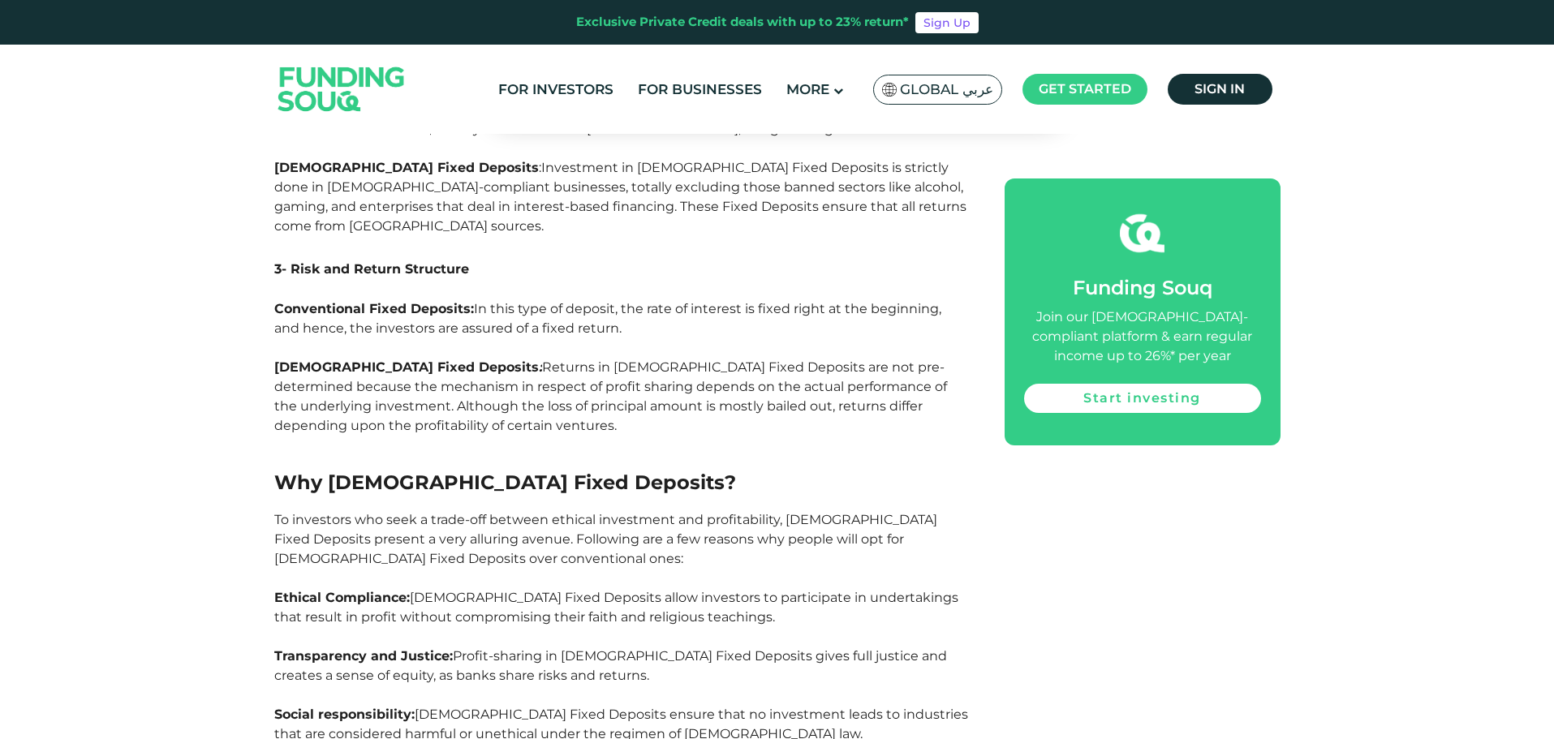
click at [341, 468] on h2 "Why [DEMOGRAPHIC_DATA] Fixed Deposits?" at bounding box center [621, 482] width 694 height 29
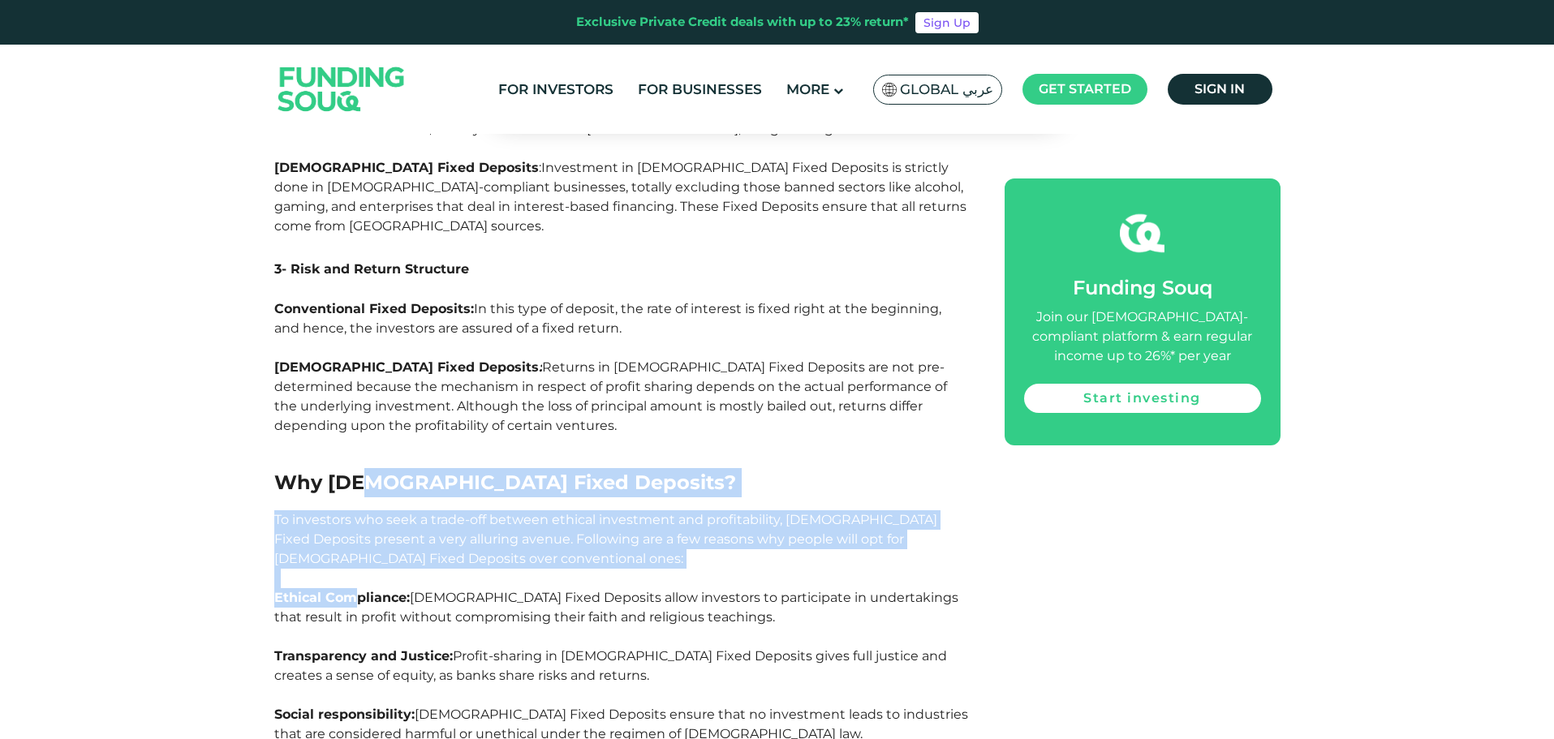
drag, startPoint x: 351, startPoint y: 302, endPoint x: 351, endPoint y: 482, distance: 180.1
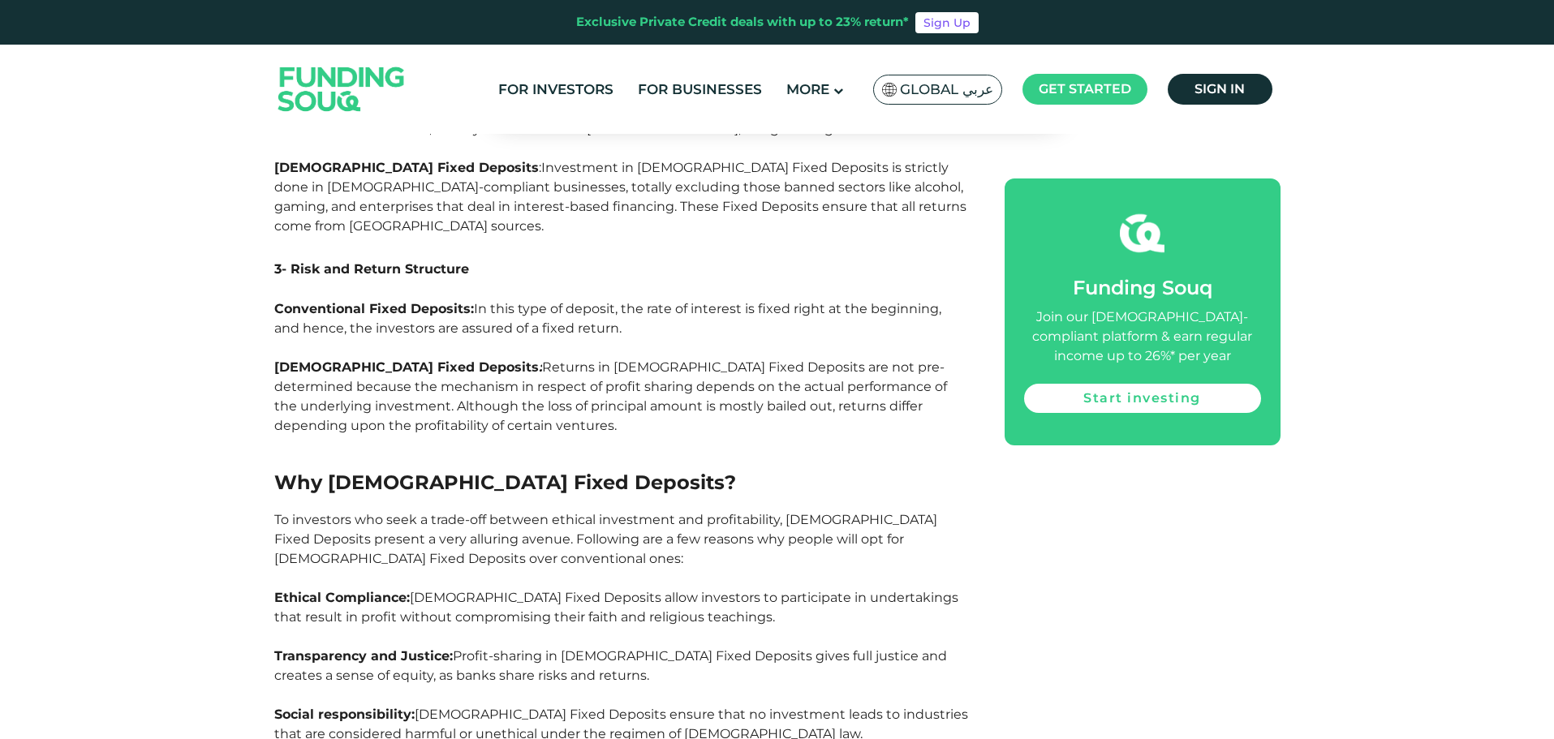
click at [351, 648] on span "Transparency and Justice:" at bounding box center [363, 655] width 178 height 15
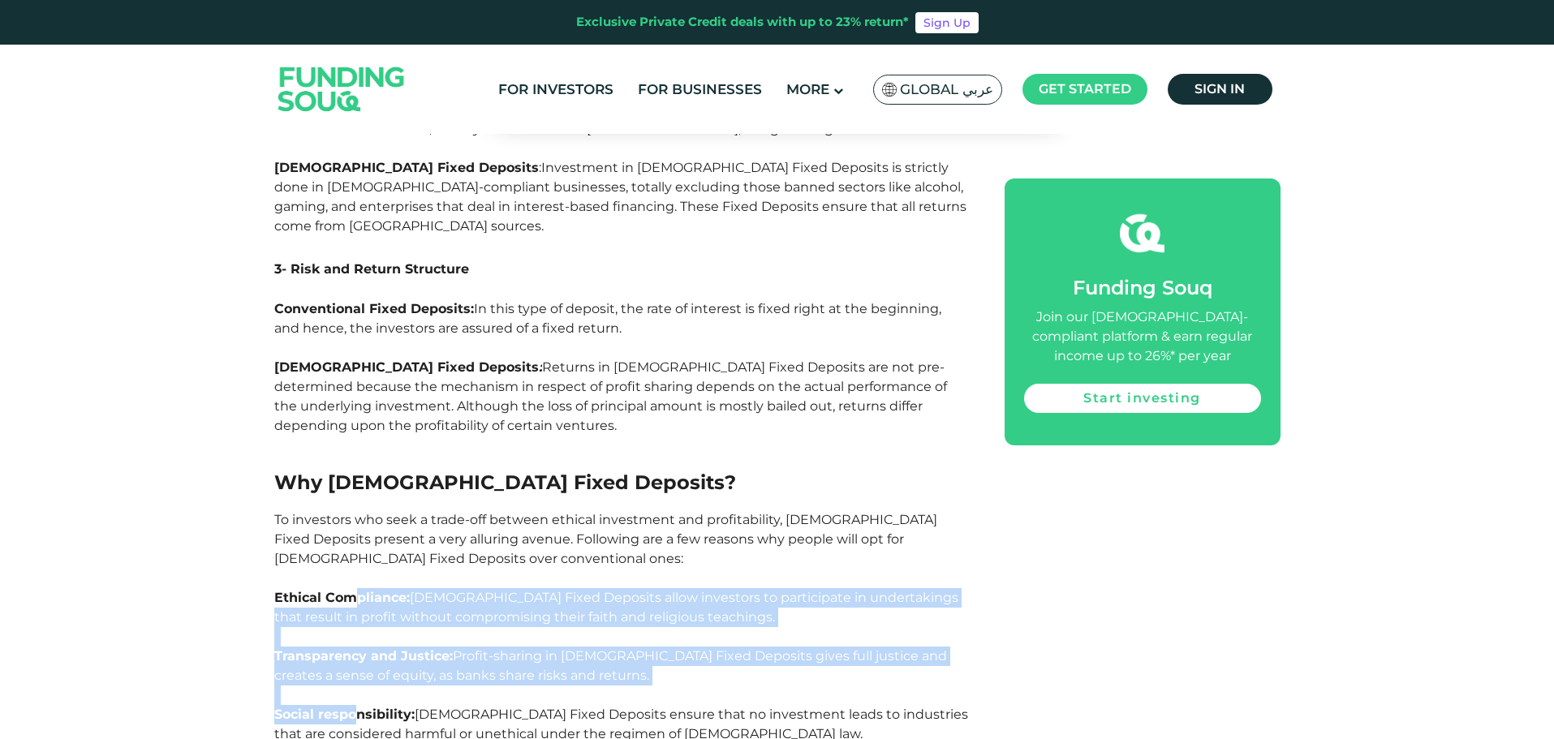
drag, startPoint x: 355, startPoint y: 445, endPoint x: 351, endPoint y: 372, distance: 73.1
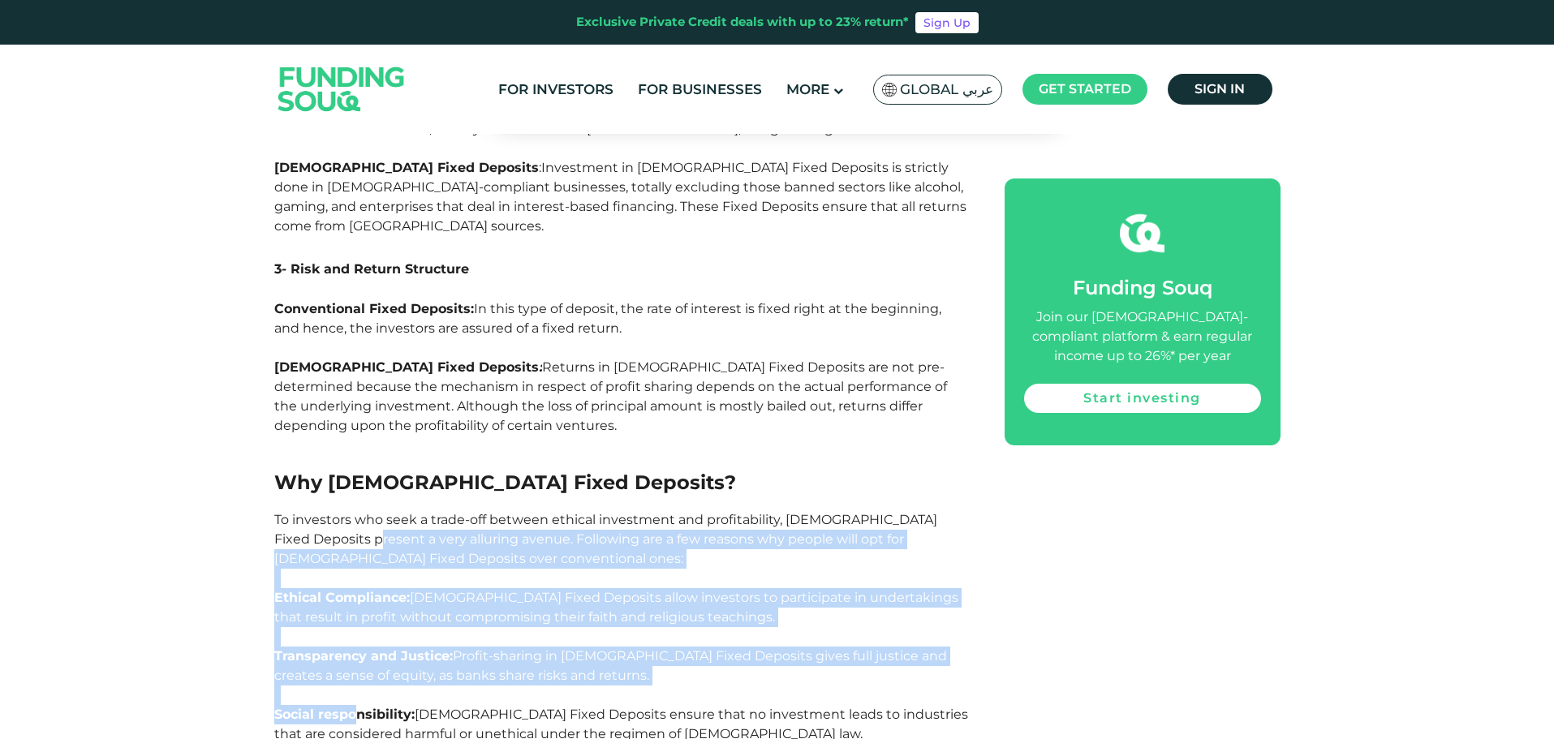
click at [351, 512] on span "To investors who seek a trade-off between ethical investment and profitability,…" at bounding box center [605, 539] width 663 height 54
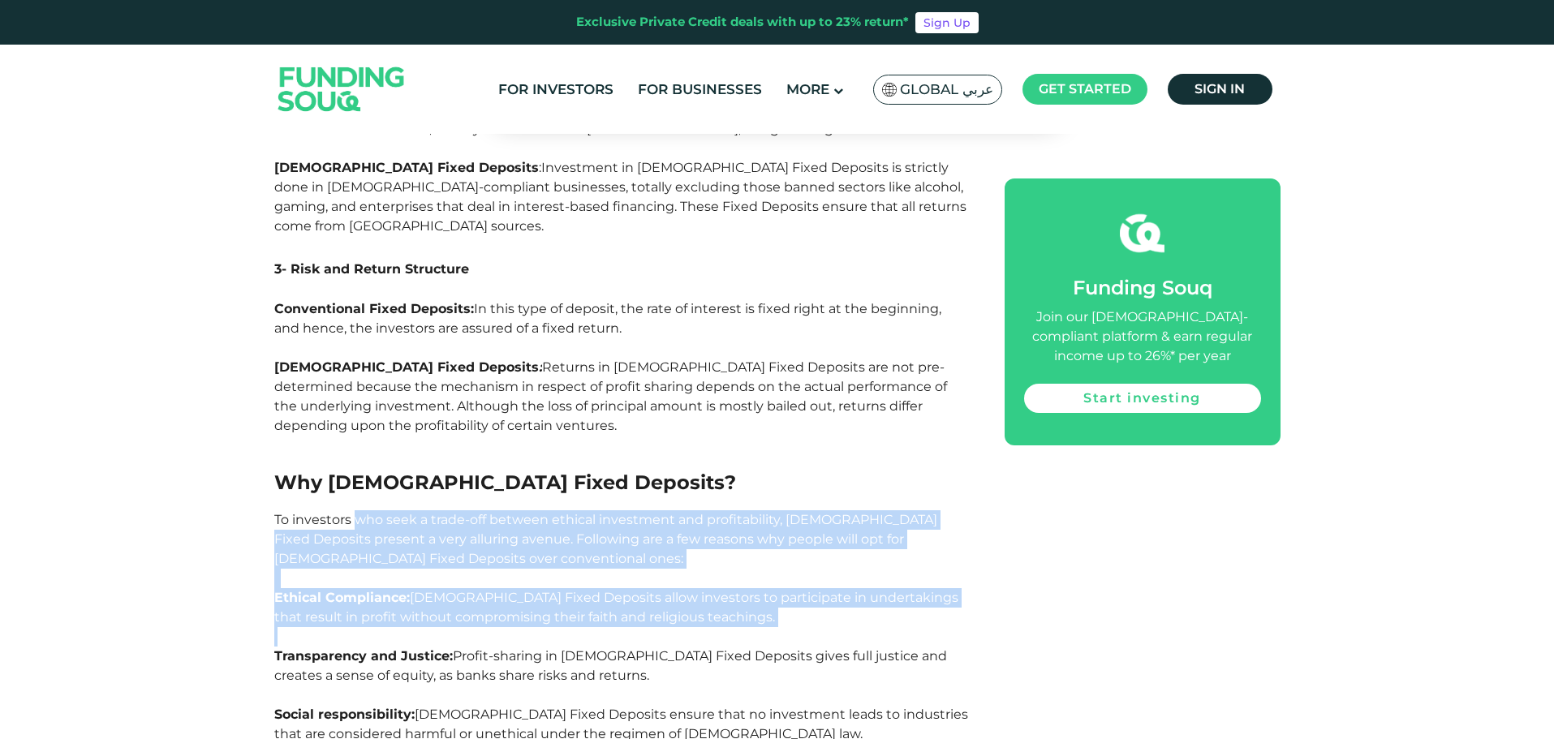
drag, startPoint x: 355, startPoint y: 325, endPoint x: 333, endPoint y: 503, distance: 179.0
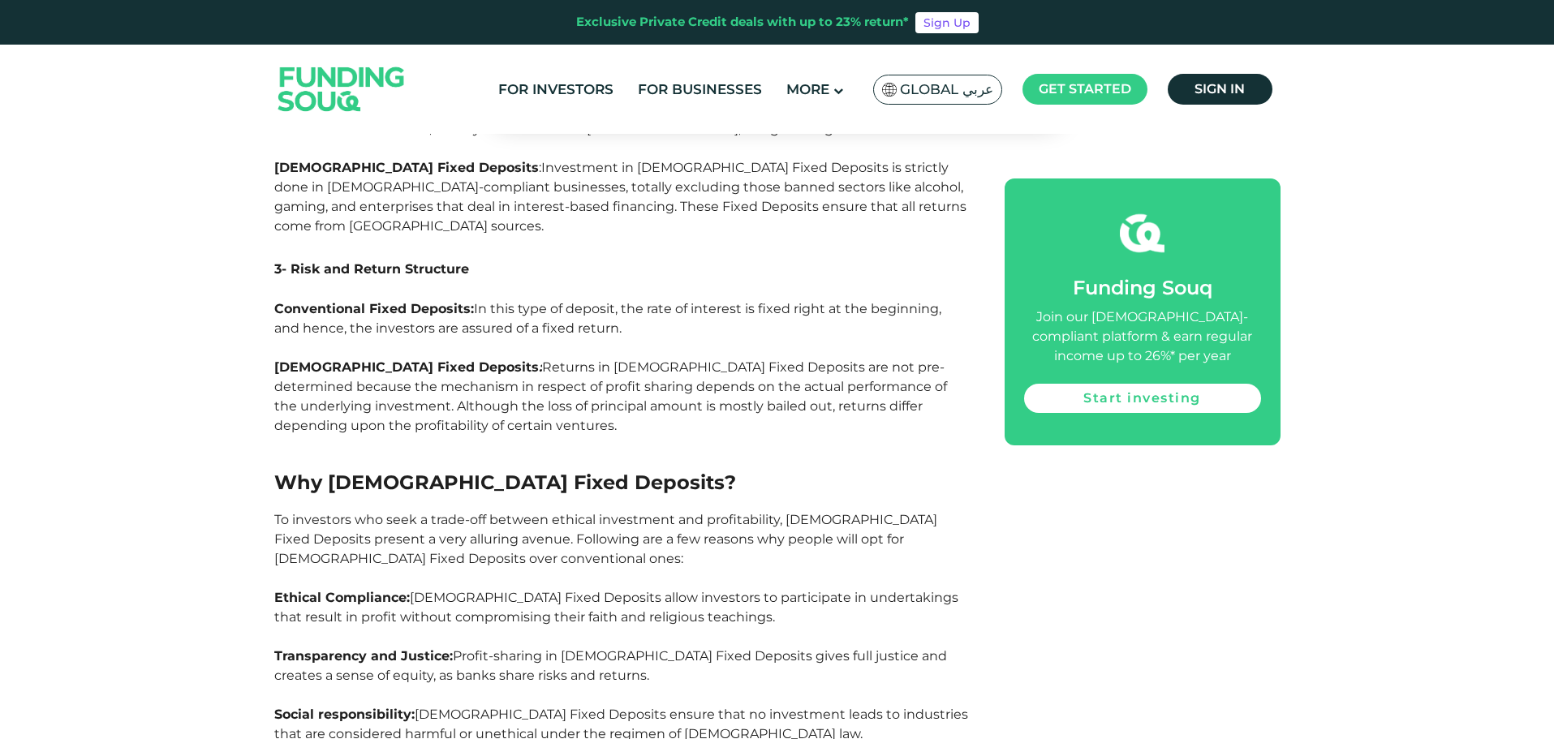
click at [327, 707] on span "[DEMOGRAPHIC_DATA] Fixed Deposits ensure that no investment leads to industries…" at bounding box center [621, 724] width 694 height 35
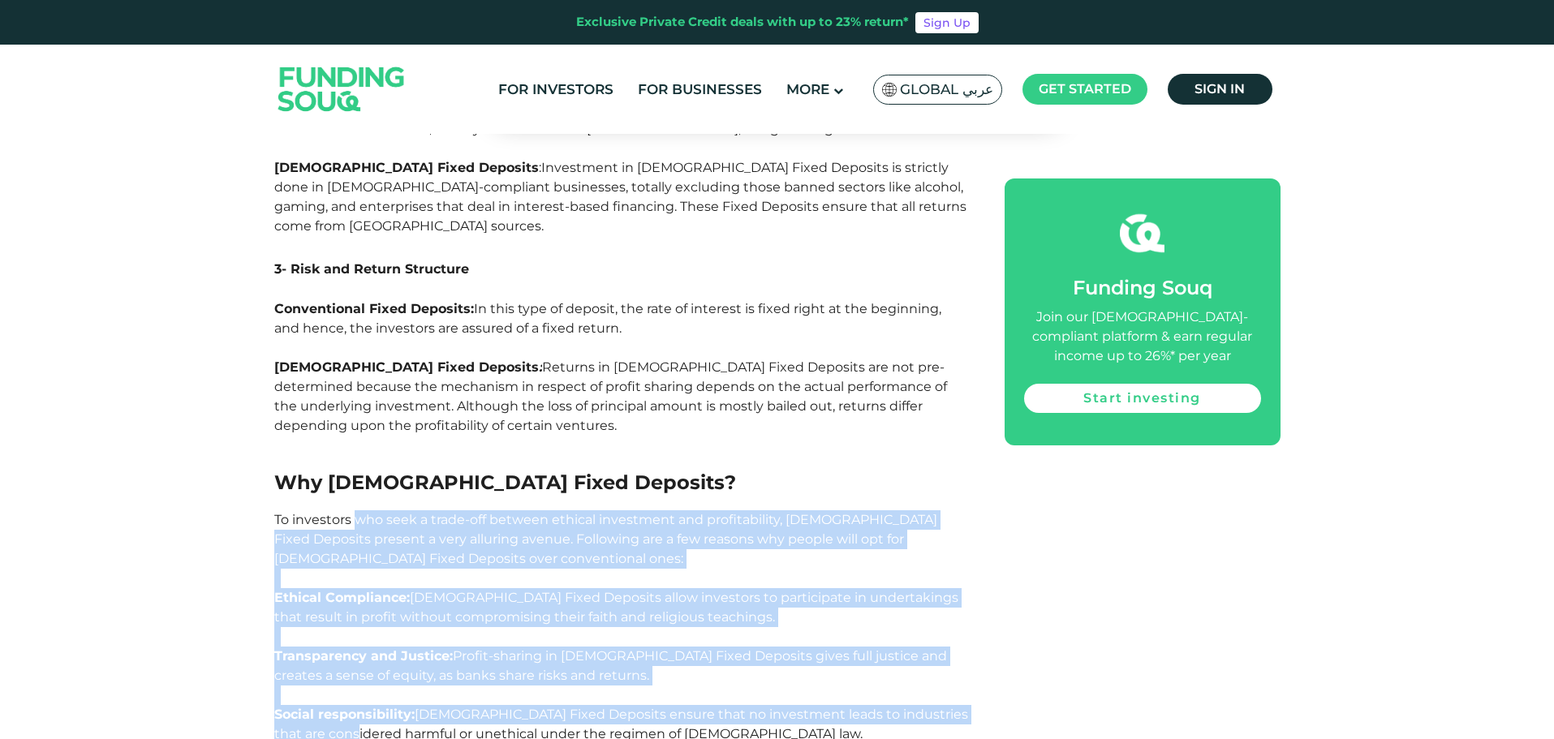
drag, startPoint x: 383, startPoint y: 555, endPoint x: 353, endPoint y: 286, distance: 270.2
drag, startPoint x: 398, startPoint y: 301, endPoint x: 407, endPoint y: 559, distance: 258.2
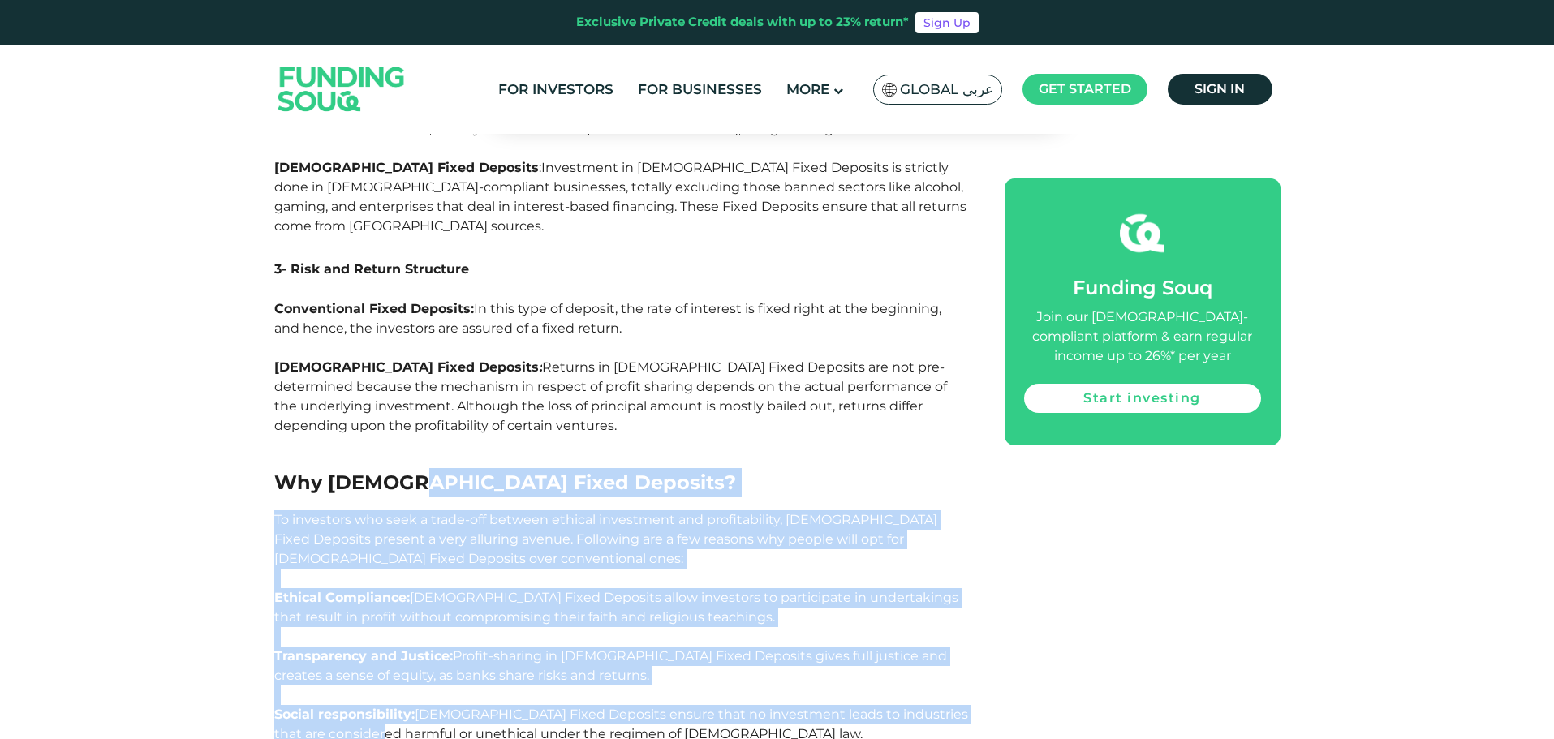
click at [418, 707] on span "[DEMOGRAPHIC_DATA] Fixed Deposits ensure that no investment leads to industries…" at bounding box center [621, 724] width 694 height 35
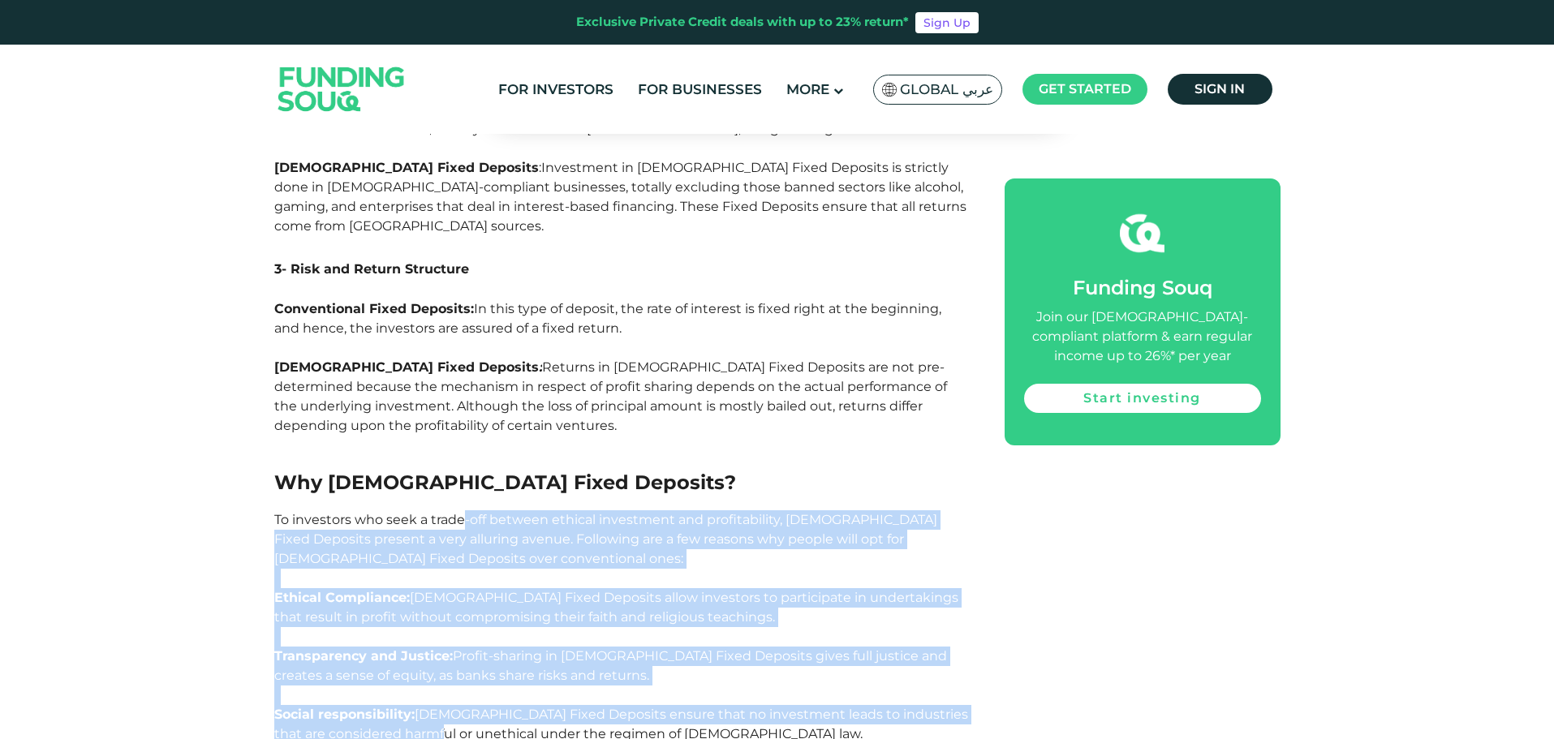
drag, startPoint x: 459, startPoint y: 562, endPoint x: 464, endPoint y: 348, distance: 214.3
click at [467, 512] on span "To investors who seek a trade-off between ethical investment and profitability,…" at bounding box center [605, 539] width 663 height 54
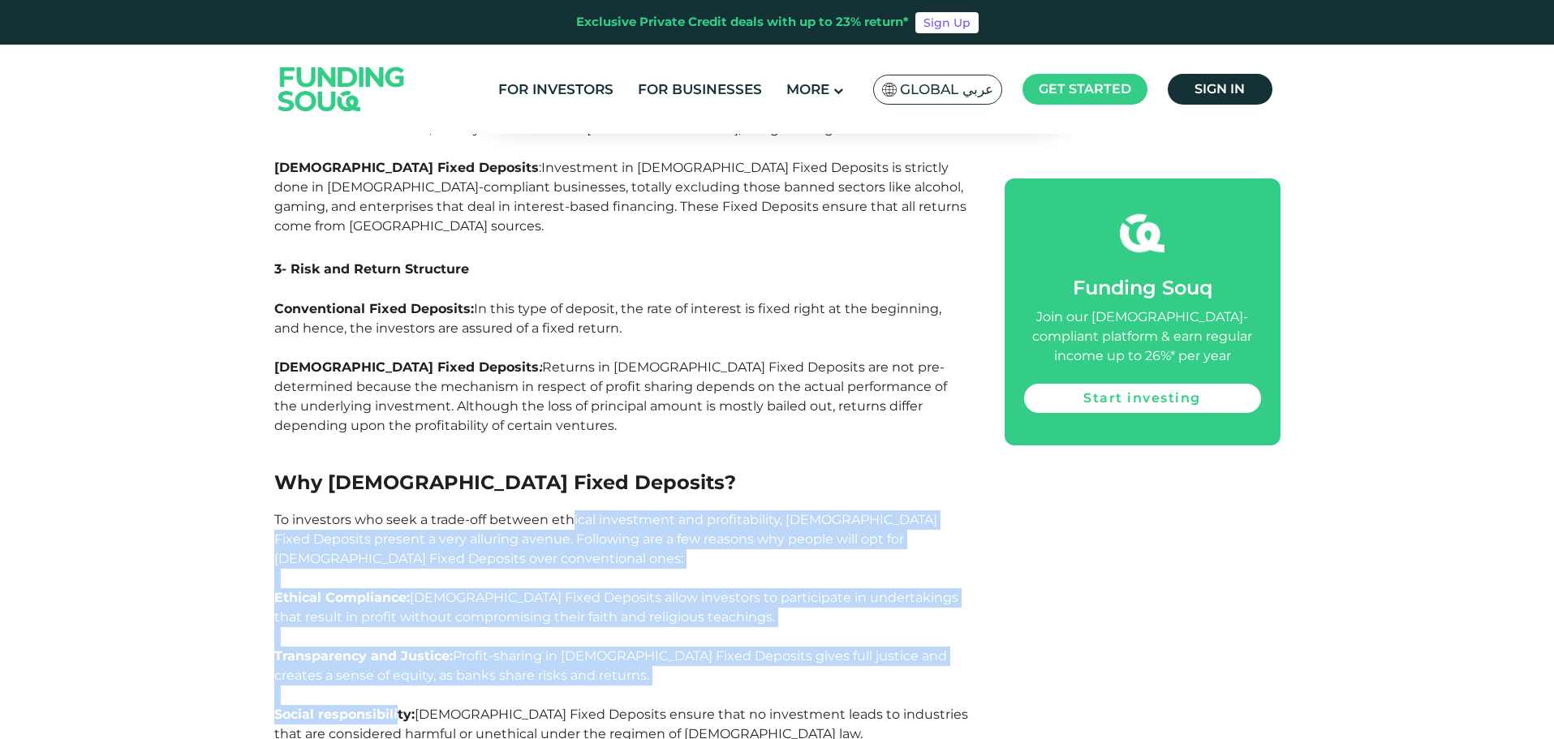
drag, startPoint x: 569, startPoint y: 342, endPoint x: 396, endPoint y: 548, distance: 269.0
click at [396, 707] on span "Social responsibility:" at bounding box center [344, 714] width 140 height 15
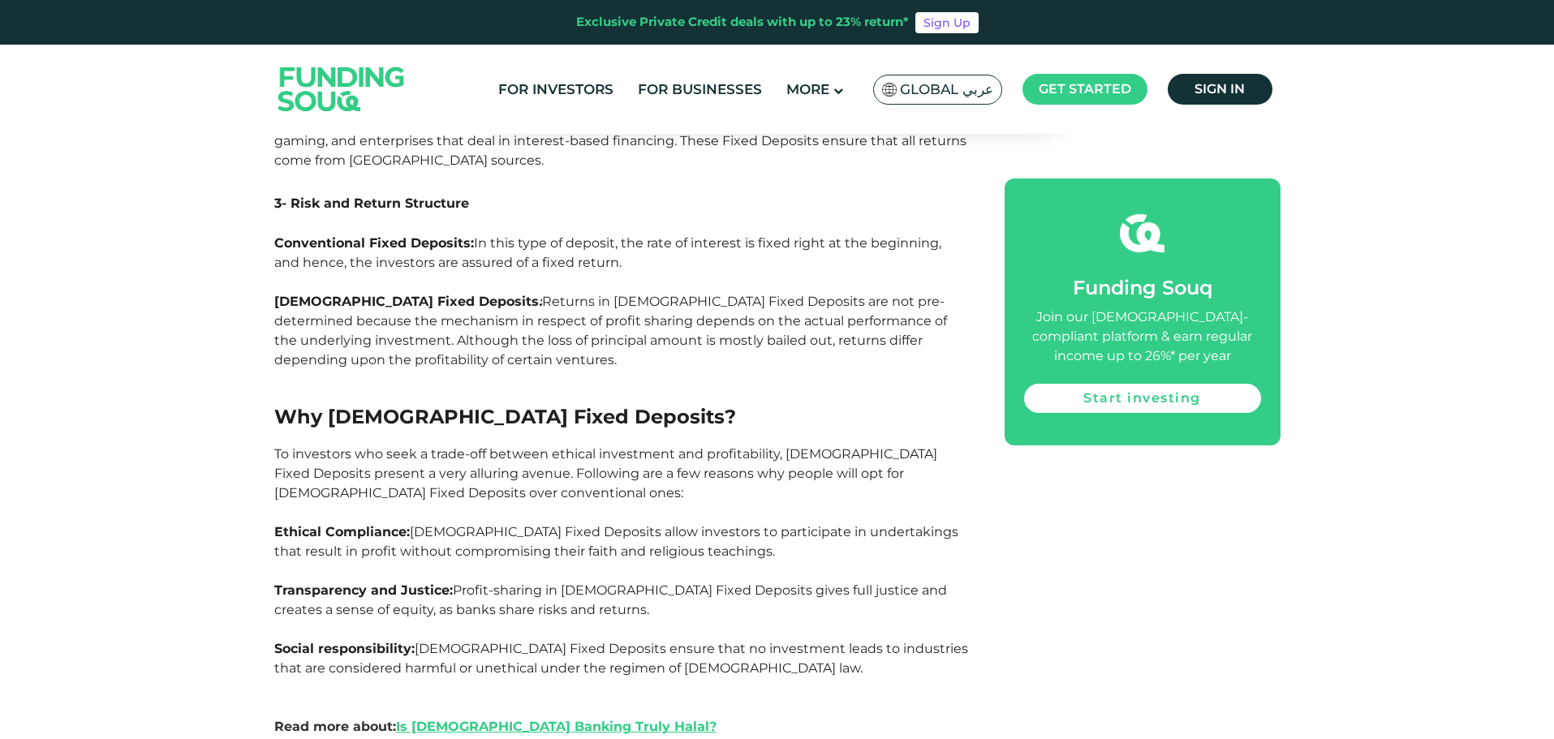
scroll to position [6085, 0]
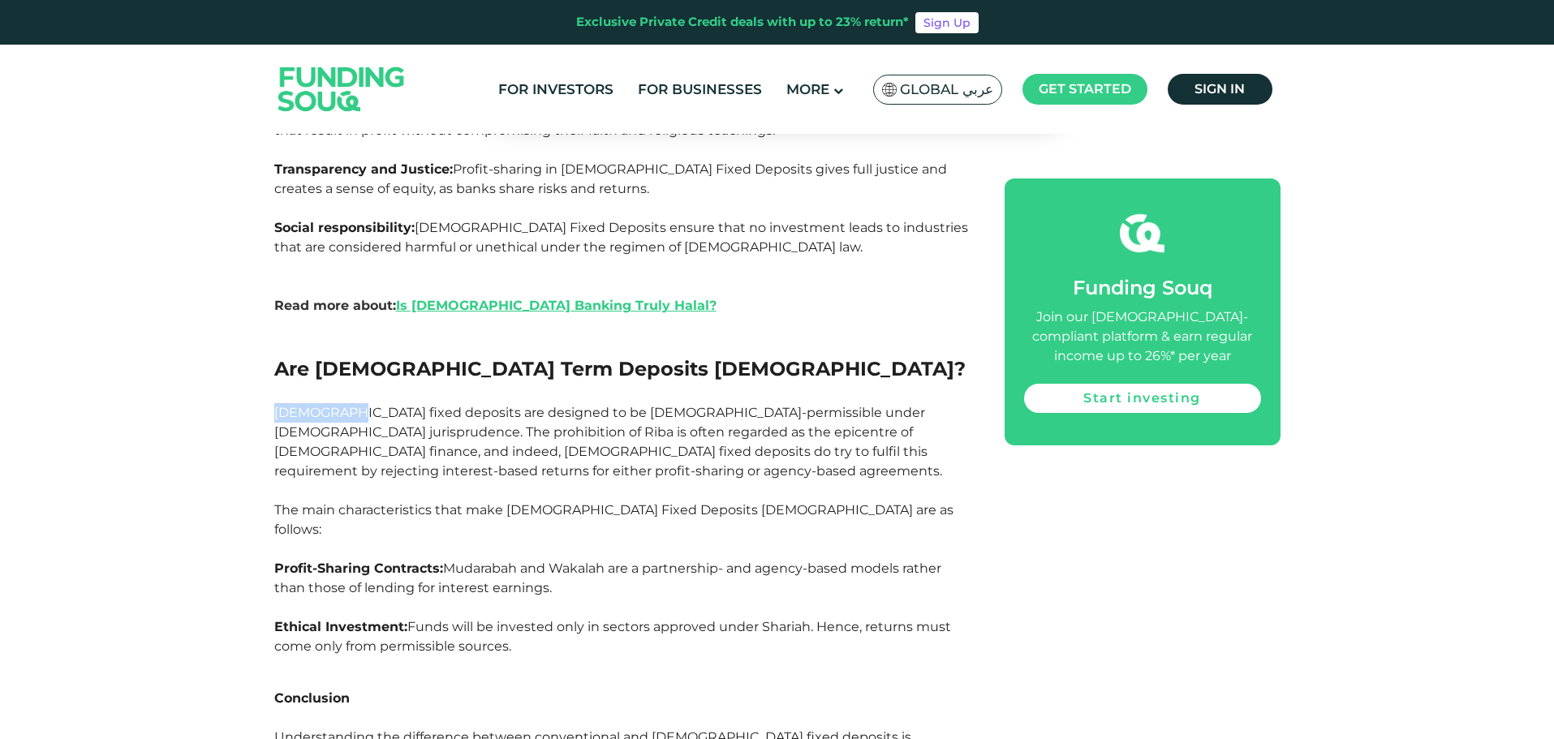
drag, startPoint x: 329, startPoint y: 228, endPoint x: 335, endPoint y: 251, distance: 23.6
click at [335, 405] on span "[DEMOGRAPHIC_DATA] fixed deposits are designed to be [DEMOGRAPHIC_DATA]-permiss…" at bounding box center [608, 442] width 668 height 74
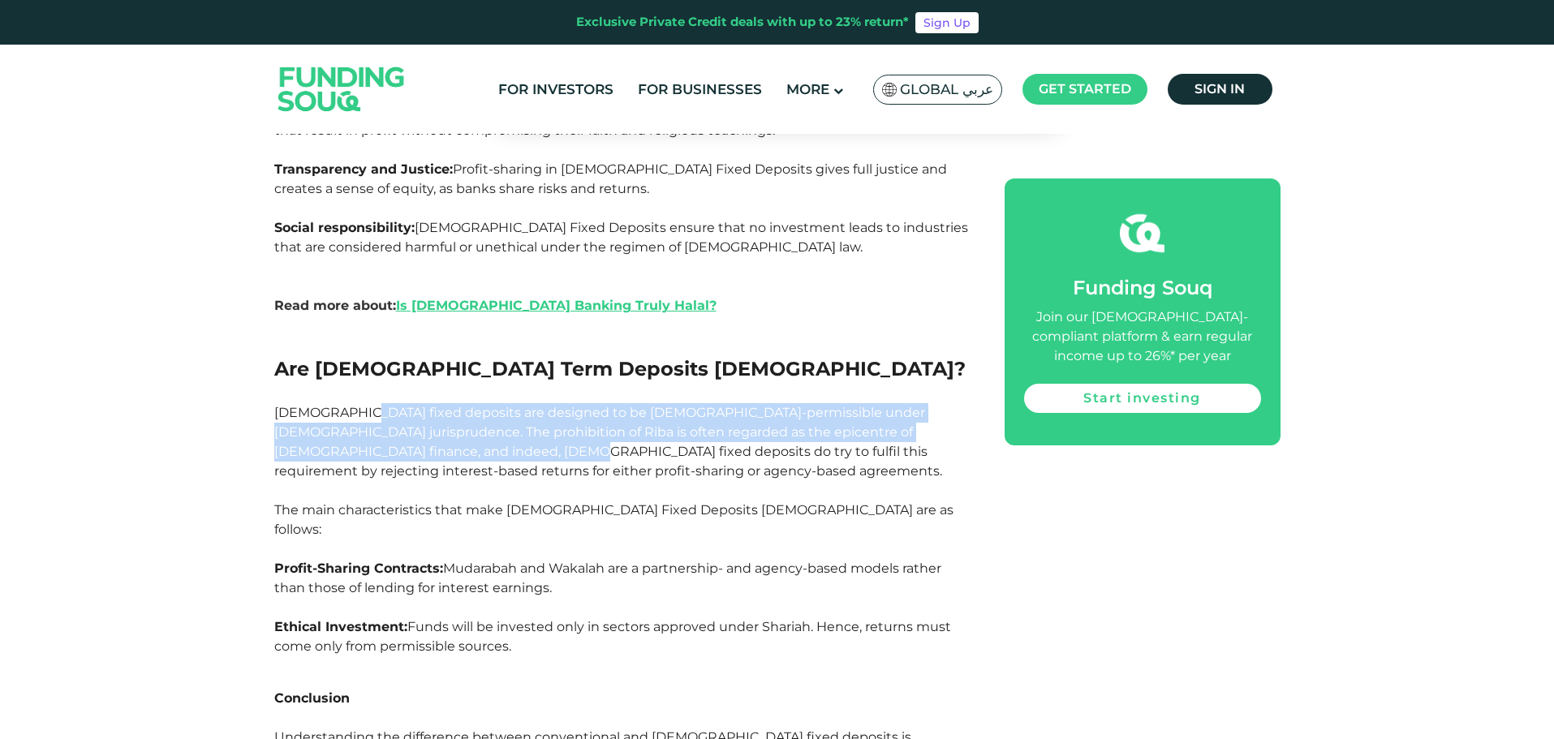
click at [346, 405] on span "[DEMOGRAPHIC_DATA] fixed deposits are designed to be [DEMOGRAPHIC_DATA]-permiss…" at bounding box center [608, 442] width 668 height 74
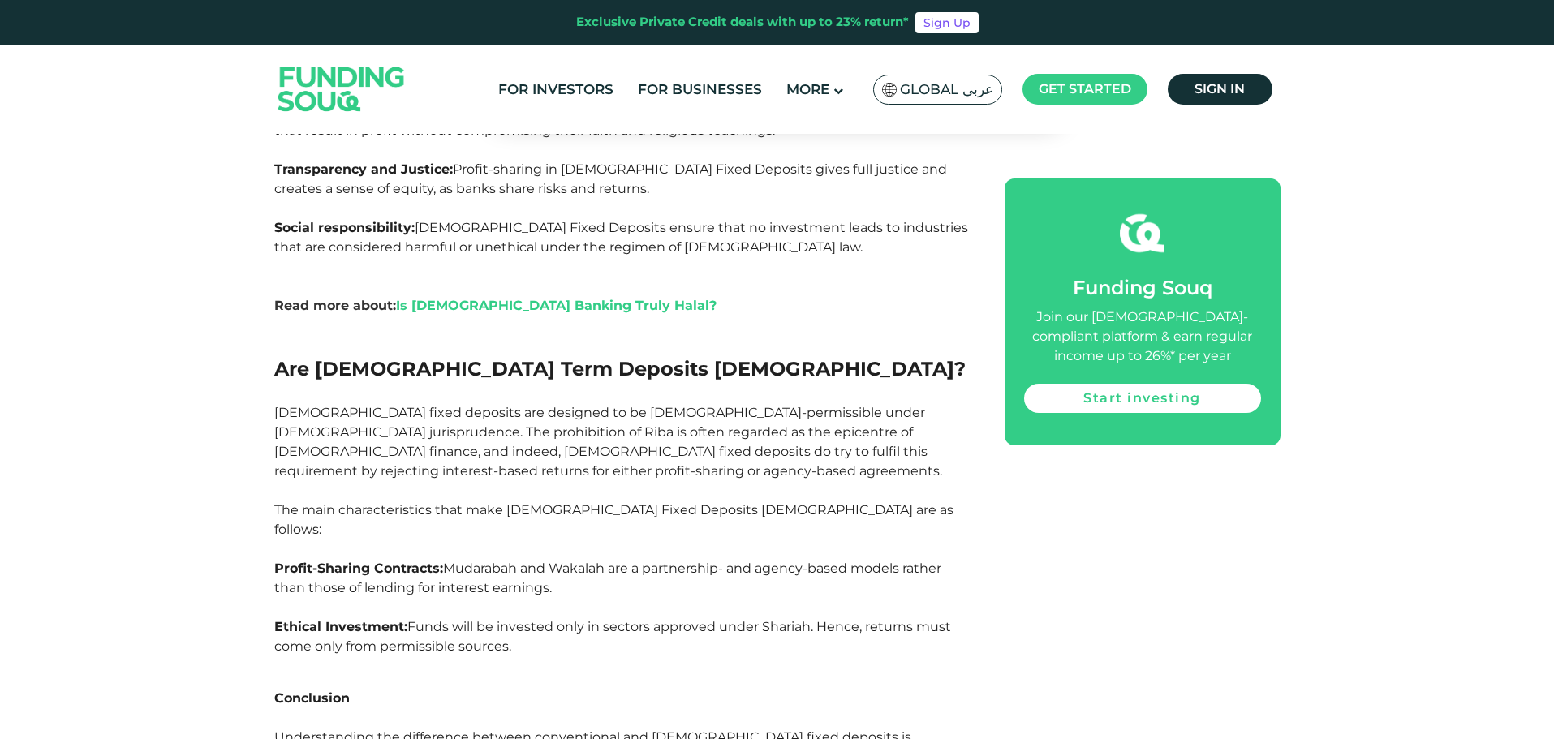
click at [337, 403] on p "[DEMOGRAPHIC_DATA] fixed deposits are designed to be [DEMOGRAPHIC_DATA]-permiss…" at bounding box center [621, 442] width 694 height 78
click at [336, 403] on p "[DEMOGRAPHIC_DATA] fixed deposits are designed to be [DEMOGRAPHIC_DATA]-permiss…" at bounding box center [621, 442] width 694 height 78
click at [299, 405] on span "[DEMOGRAPHIC_DATA] fixed deposits are designed to be [DEMOGRAPHIC_DATA]-permiss…" at bounding box center [608, 442] width 668 height 74
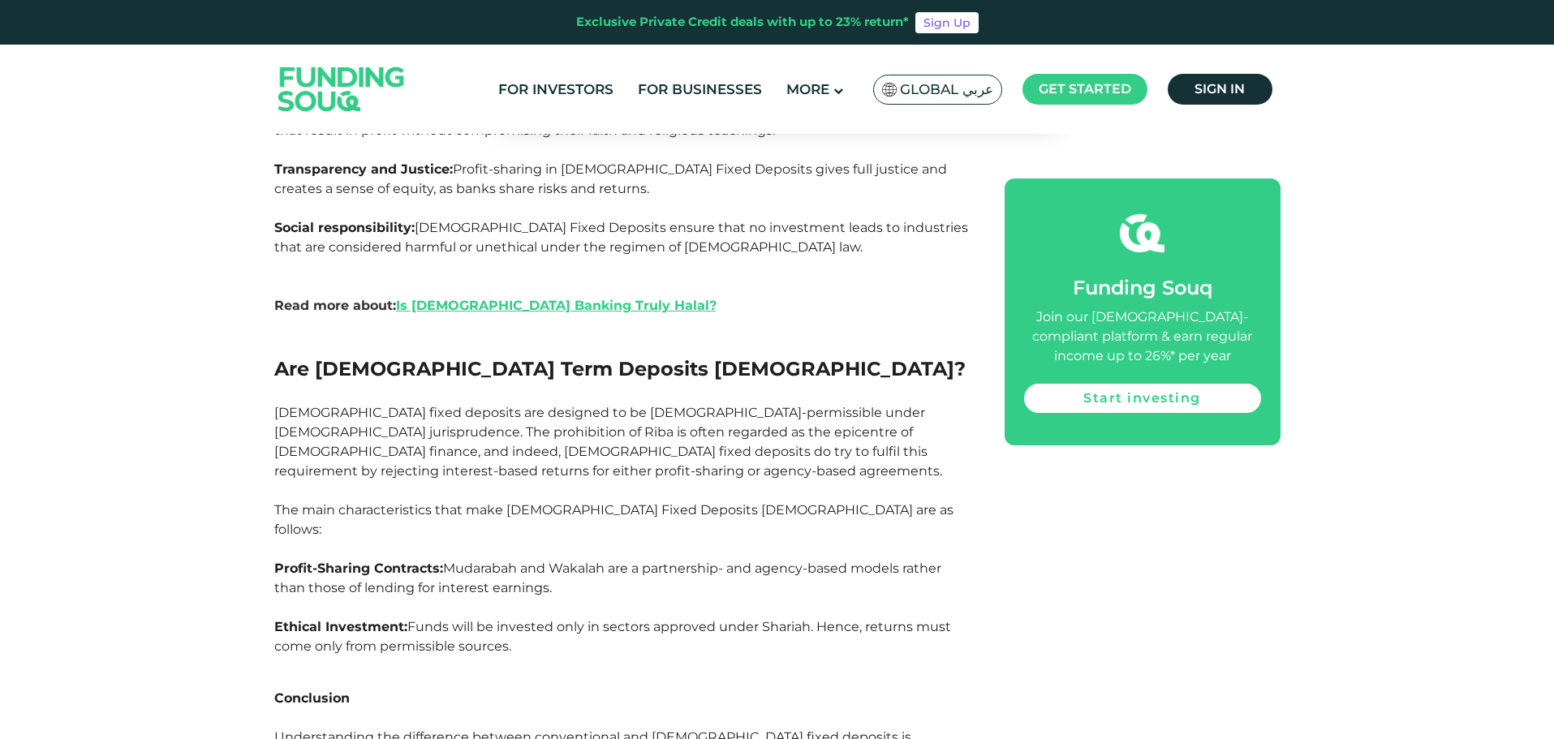
click at [298, 405] on span "[DEMOGRAPHIC_DATA] fixed deposits are designed to be [DEMOGRAPHIC_DATA]-permiss…" at bounding box center [608, 442] width 668 height 74
click at [291, 405] on span "[DEMOGRAPHIC_DATA] fixed deposits are designed to be [DEMOGRAPHIC_DATA]-permiss…" at bounding box center [608, 442] width 668 height 74
click at [344, 405] on span "[DEMOGRAPHIC_DATA] fixed deposits are designed to be [DEMOGRAPHIC_DATA]-permiss…" at bounding box center [608, 442] width 668 height 74
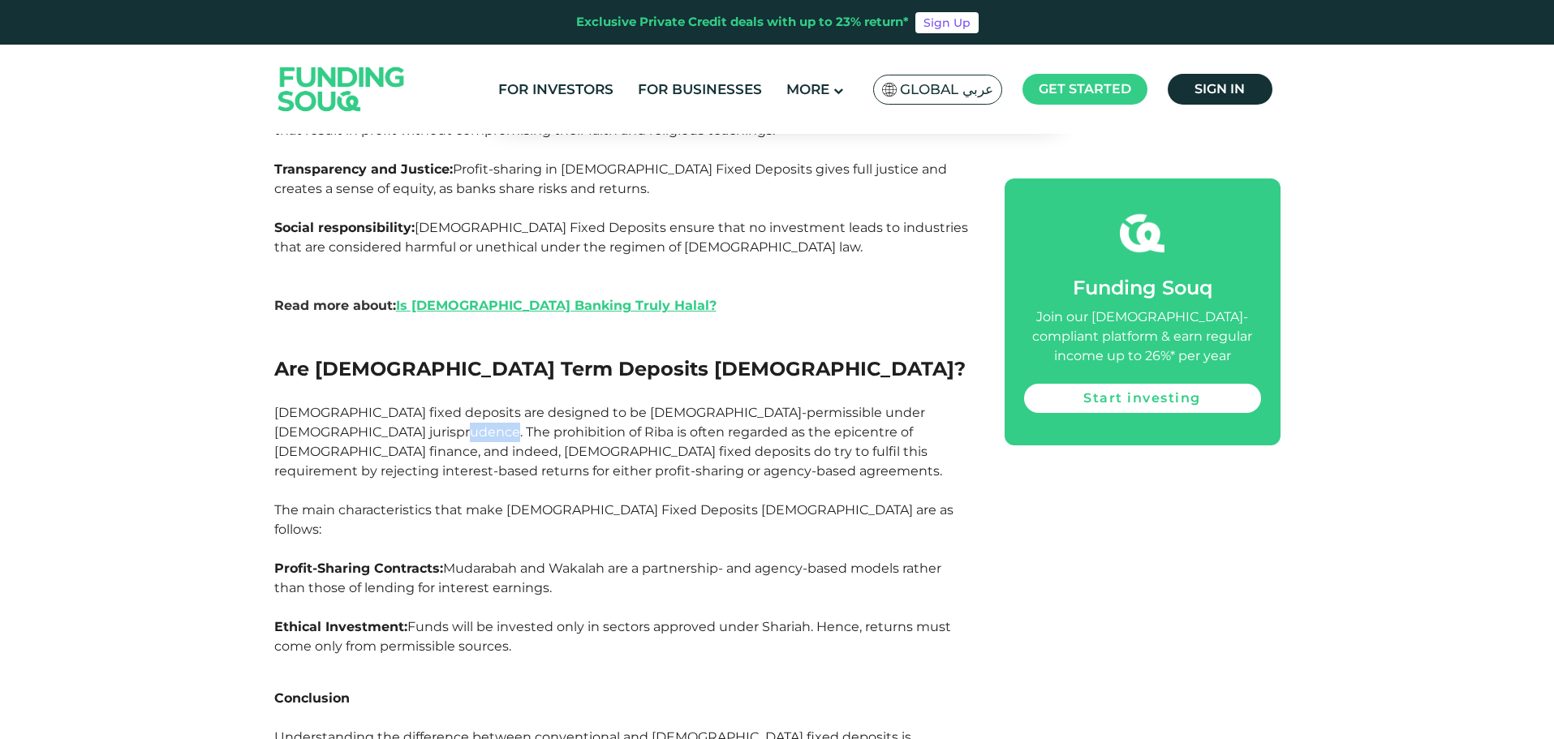
click at [344, 405] on span "[DEMOGRAPHIC_DATA] fixed deposits are designed to be [DEMOGRAPHIC_DATA]-permiss…" at bounding box center [608, 442] width 668 height 74
click at [289, 405] on span "[DEMOGRAPHIC_DATA] fixed deposits are designed to be [DEMOGRAPHIC_DATA]-permiss…" at bounding box center [608, 442] width 668 height 74
click at [285, 405] on span "[DEMOGRAPHIC_DATA] fixed deposits are designed to be [DEMOGRAPHIC_DATA]-permiss…" at bounding box center [608, 442] width 668 height 74
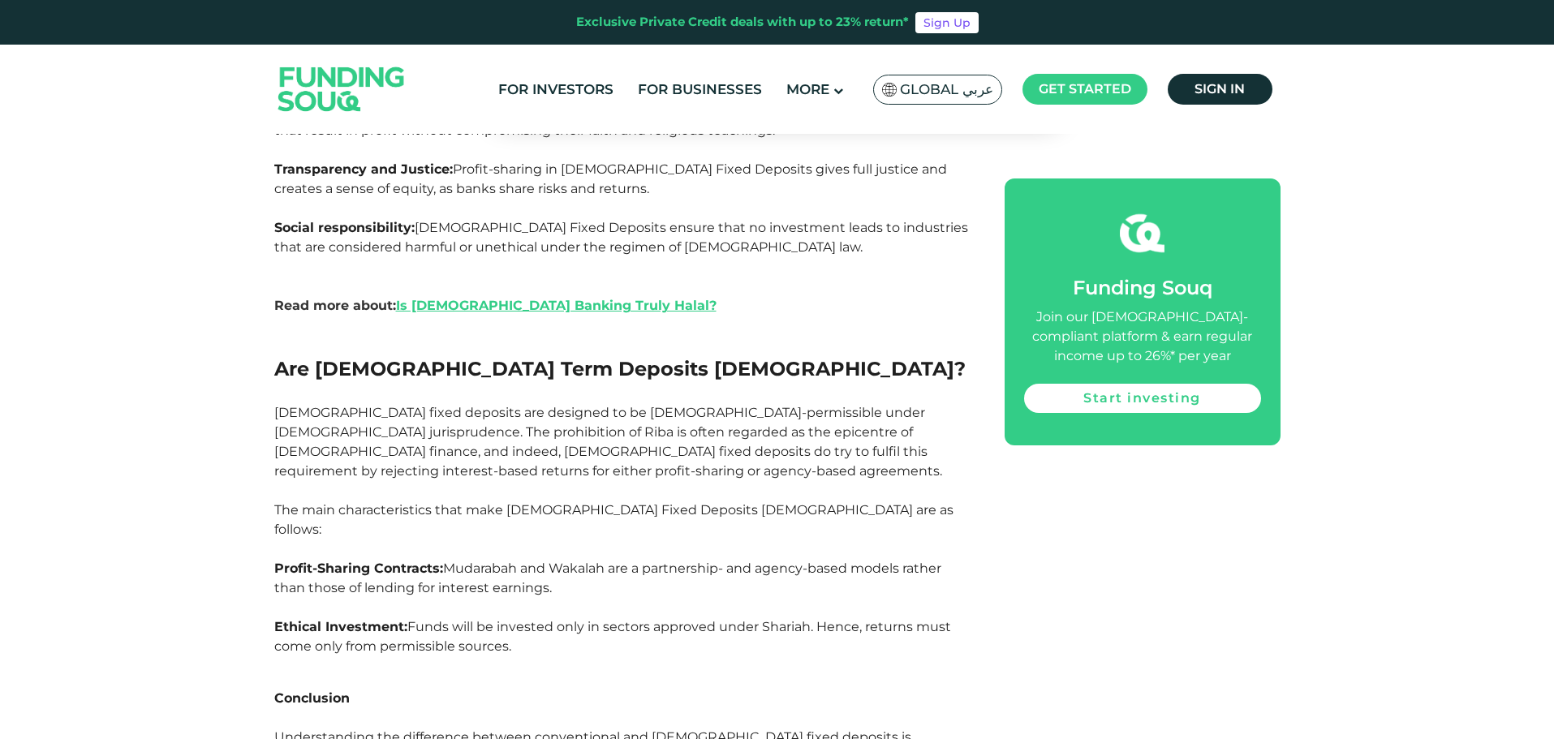
click at [282, 405] on span "[DEMOGRAPHIC_DATA] fixed deposits are designed to be [DEMOGRAPHIC_DATA]-permiss…" at bounding box center [608, 442] width 668 height 74
click at [331, 405] on span "[DEMOGRAPHIC_DATA] fixed deposits are designed to be [DEMOGRAPHIC_DATA]-permiss…" at bounding box center [608, 442] width 668 height 74
click at [317, 405] on span "[DEMOGRAPHIC_DATA] fixed deposits are designed to be [DEMOGRAPHIC_DATA]-permiss…" at bounding box center [608, 442] width 668 height 74
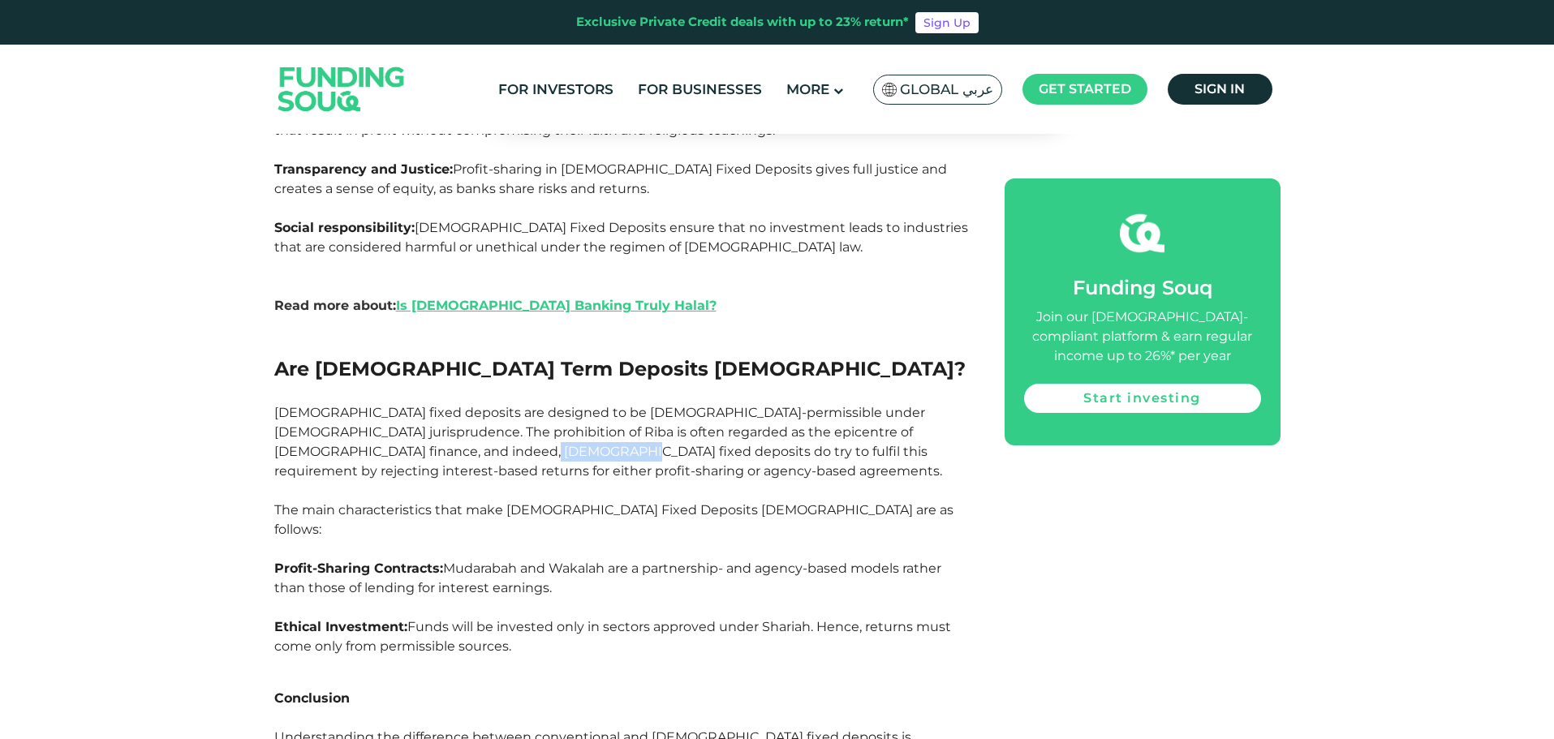
click at [317, 405] on span "[DEMOGRAPHIC_DATA] fixed deposits are designed to be [DEMOGRAPHIC_DATA]-permiss…" at bounding box center [608, 442] width 668 height 74
click at [372, 405] on span "[DEMOGRAPHIC_DATA] fixed deposits are designed to be [DEMOGRAPHIC_DATA]-permiss…" at bounding box center [608, 442] width 668 height 74
click at [375, 405] on span "[DEMOGRAPHIC_DATA] fixed deposits are designed to be [DEMOGRAPHIC_DATA]-permiss…" at bounding box center [608, 442] width 668 height 74
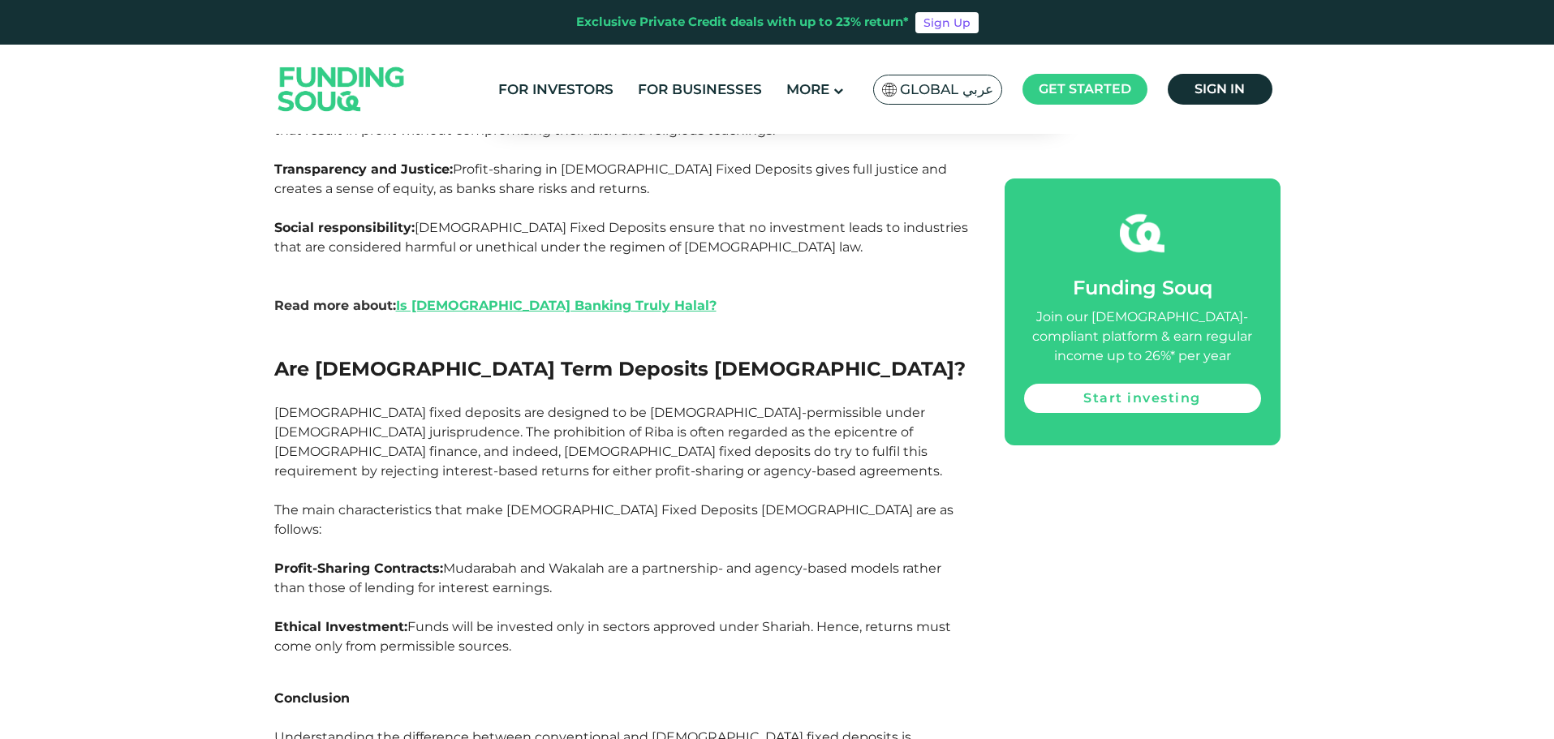
click at [349, 384] on p at bounding box center [621, 393] width 694 height 19
click at [323, 405] on span "[DEMOGRAPHIC_DATA] fixed deposits are designed to be [DEMOGRAPHIC_DATA]-permiss…" at bounding box center [608, 442] width 668 height 74
click at [316, 405] on span "[DEMOGRAPHIC_DATA] fixed deposits are designed to be [DEMOGRAPHIC_DATA]-permiss…" at bounding box center [608, 442] width 668 height 74
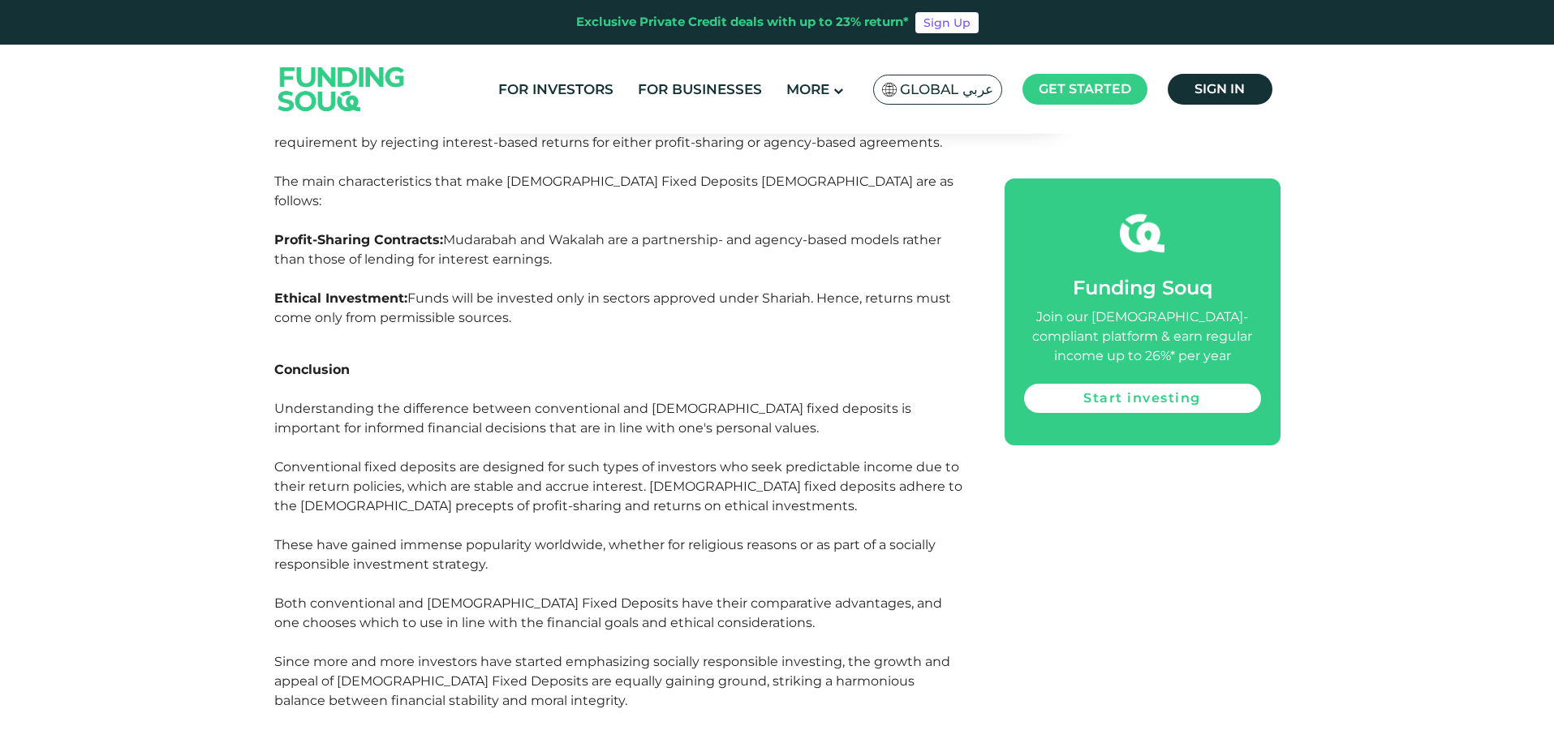
scroll to position [6410, 0]
click at [256, 80] on header "Exclusive Private Credit deals with up to 23% return* Sign Up For Investors For…" at bounding box center [777, 67] width 1554 height 134
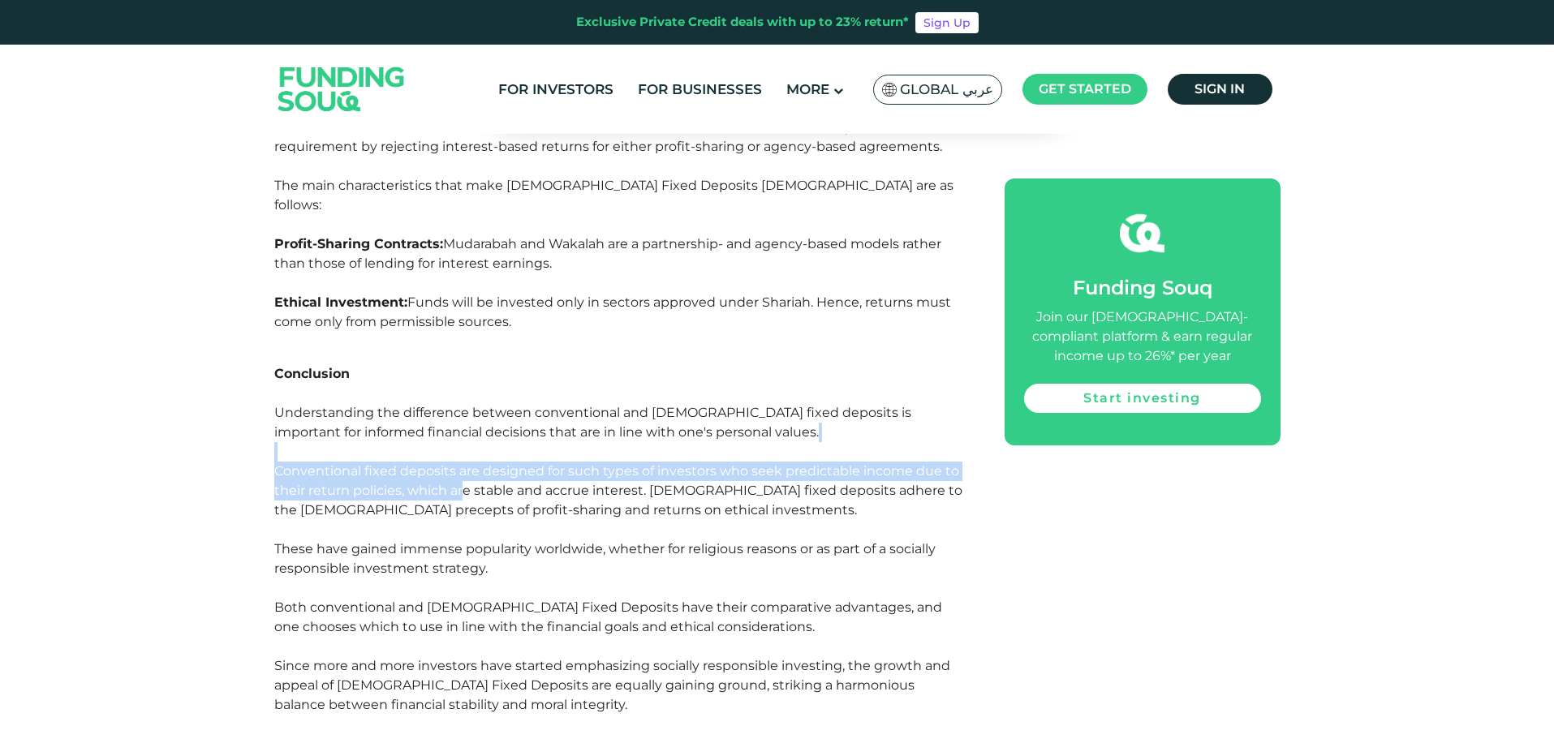
drag, startPoint x: 295, startPoint y: 246, endPoint x: 467, endPoint y: 282, distance: 175.7
click at [467, 403] on p "Understanding the difference between conventional and [DEMOGRAPHIC_DATA] fixed …" at bounding box center [621, 461] width 694 height 117
click at [467, 405] on span "Understanding the difference between conventional and [DEMOGRAPHIC_DATA] fixed …" at bounding box center [618, 461] width 688 height 113
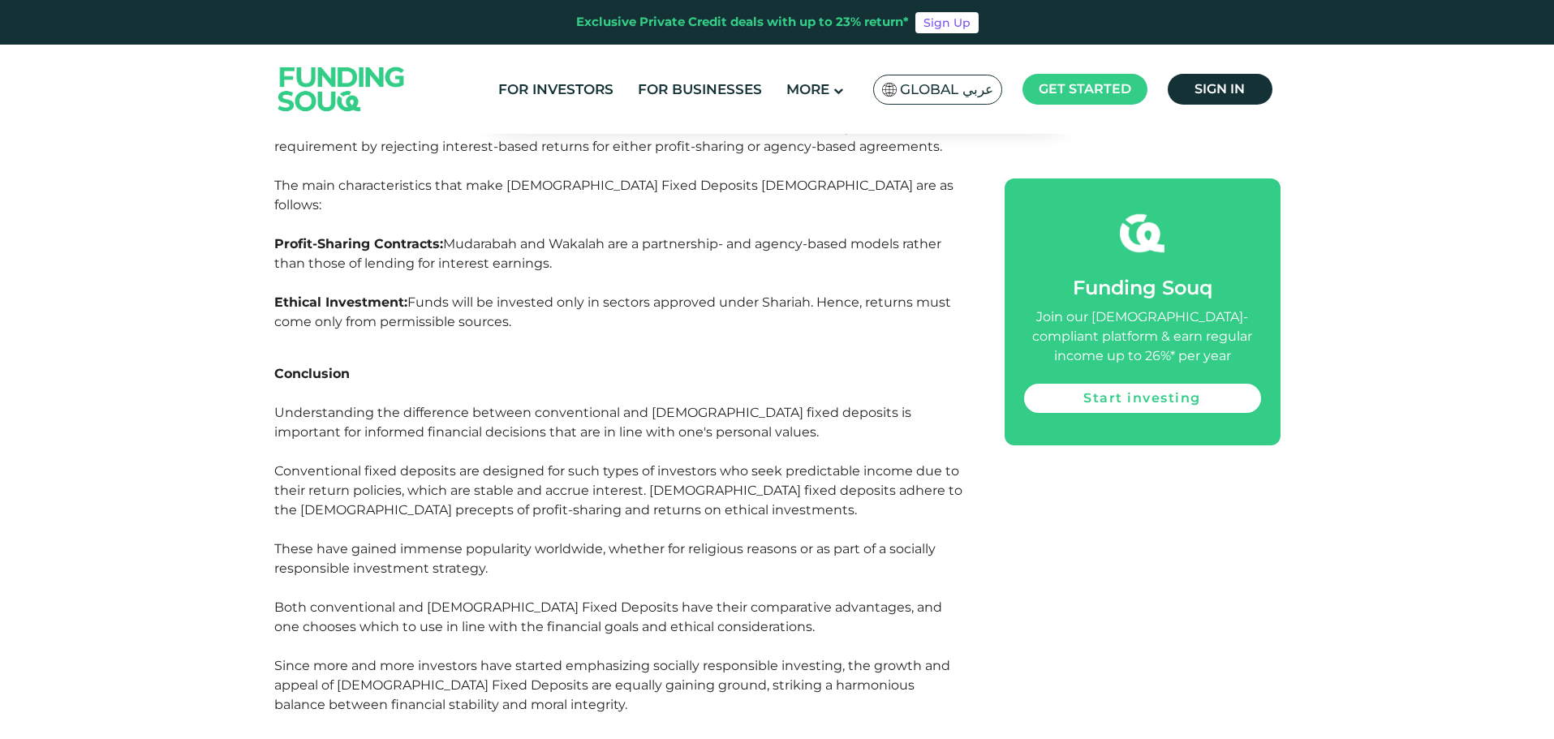
click at [462, 405] on span "Understanding the difference between conventional and [DEMOGRAPHIC_DATA] fixed …" at bounding box center [618, 461] width 688 height 113
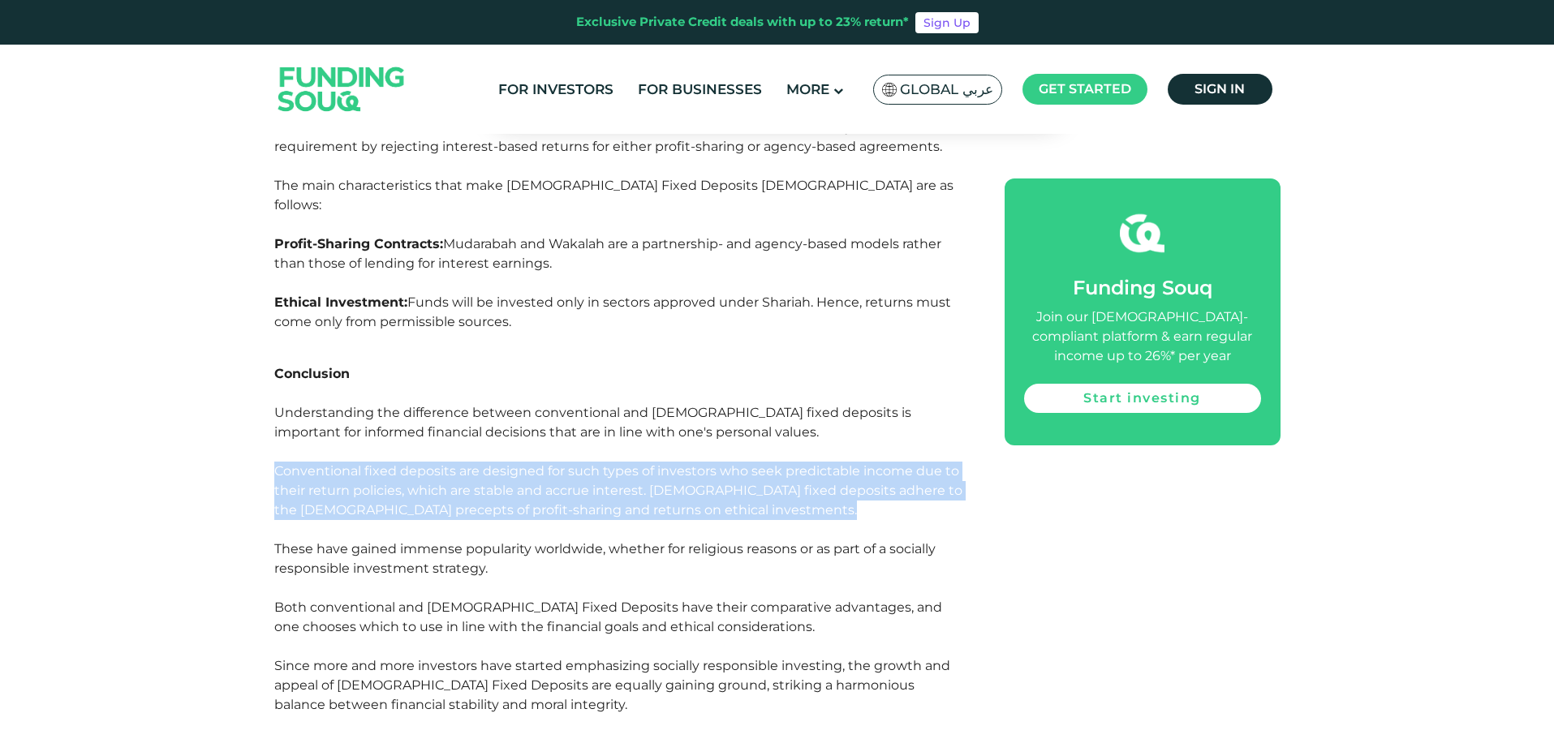
click at [462, 405] on span "Understanding the difference between conventional and [DEMOGRAPHIC_DATA] fixed …" at bounding box center [618, 461] width 688 height 113
click at [397, 403] on p "Understanding the difference between conventional and [DEMOGRAPHIC_DATA] fixed …" at bounding box center [621, 461] width 694 height 117
drag, startPoint x: 457, startPoint y: 300, endPoint x: 338, endPoint y: 236, distance: 134.7
click at [312, 405] on span "Understanding the difference between conventional and [DEMOGRAPHIC_DATA] fixed …" at bounding box center [618, 461] width 688 height 113
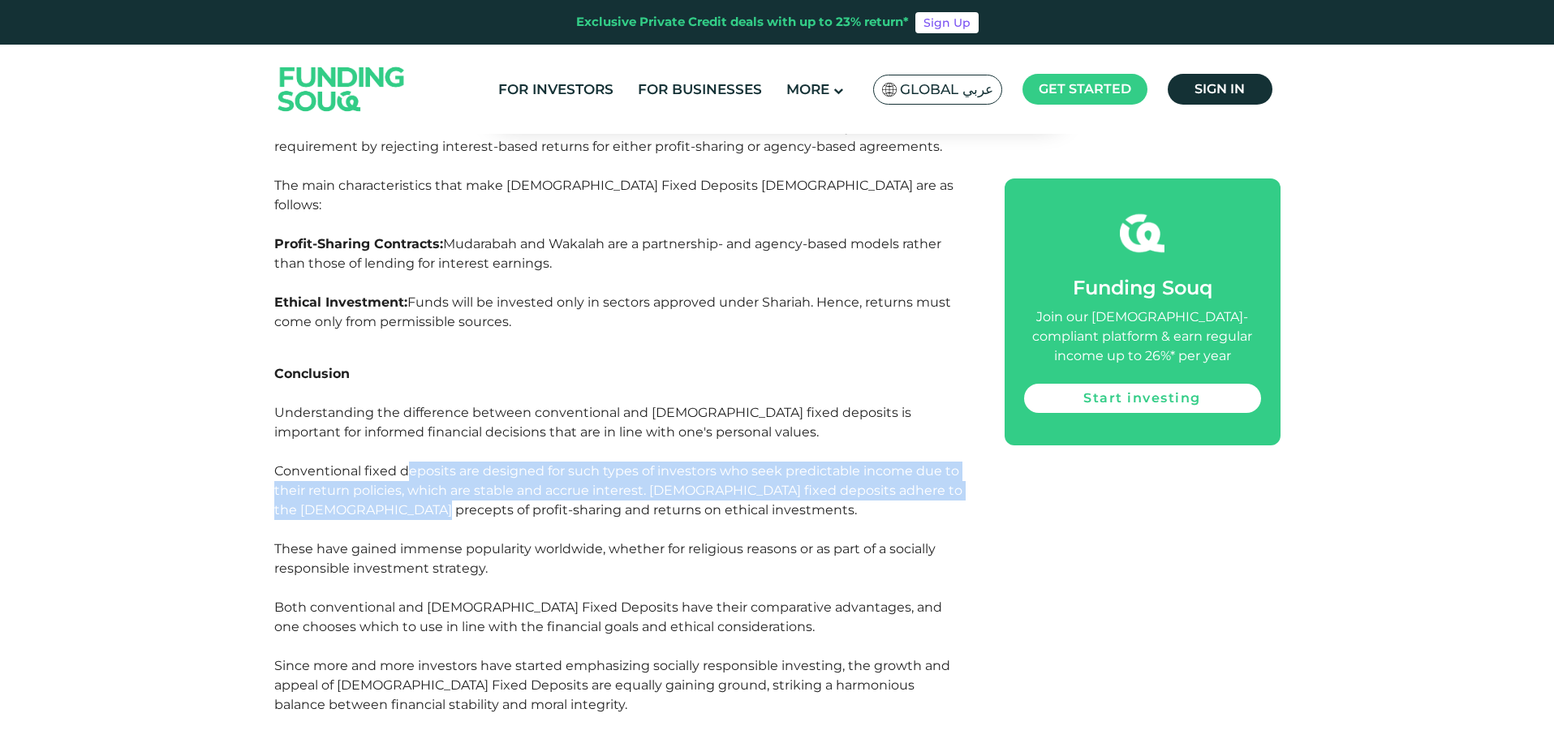
drag, startPoint x: 407, startPoint y: 296, endPoint x: 404, endPoint y: 257, distance: 39.1
click at [404, 405] on span "Understanding the difference between conventional and [DEMOGRAPHIC_DATA] fixed …" at bounding box center [618, 461] width 688 height 113
click at [403, 405] on span "Understanding the difference between conventional and [DEMOGRAPHIC_DATA] fixed …" at bounding box center [618, 461] width 688 height 113
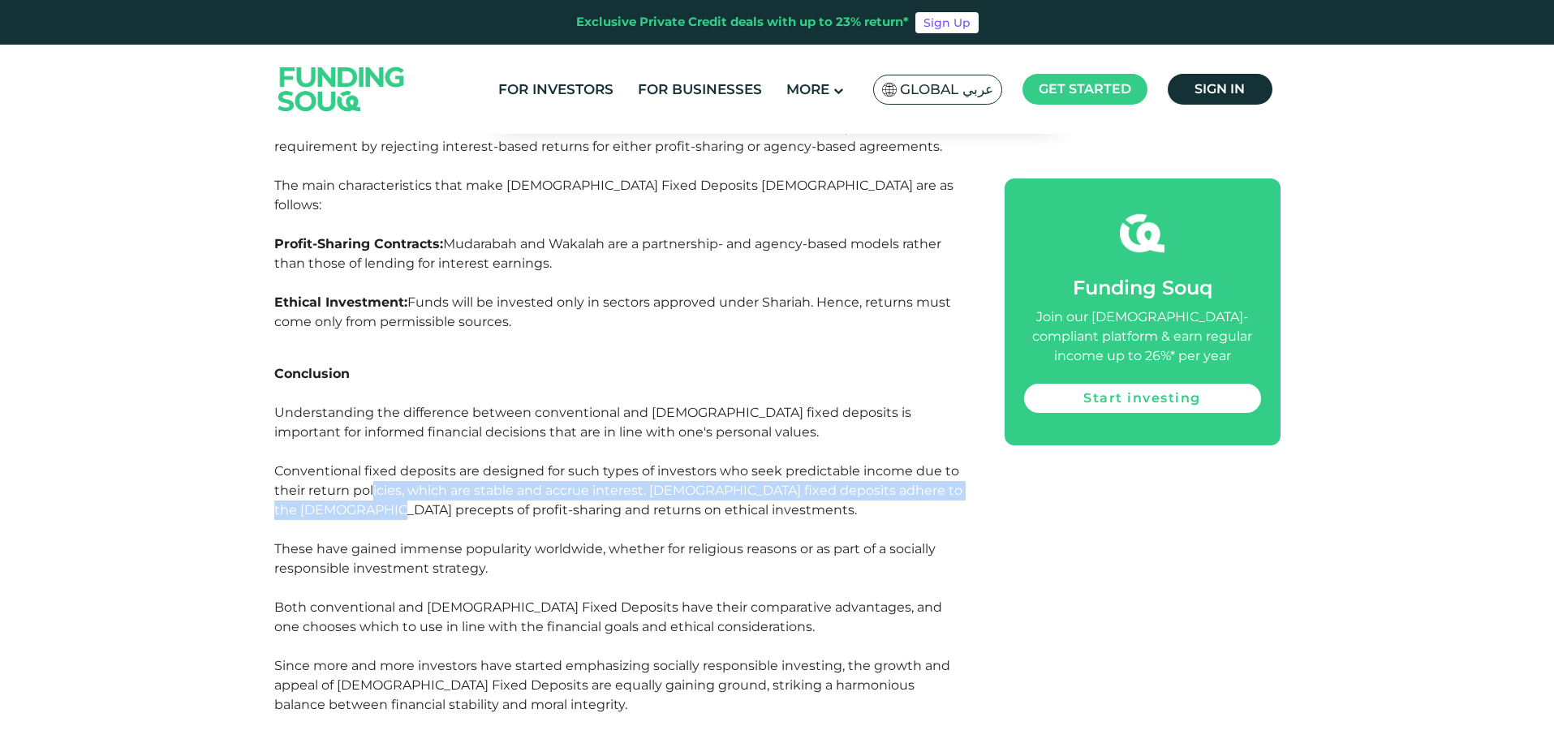
drag, startPoint x: 372, startPoint y: 276, endPoint x: 372, endPoint y: 294, distance: 17.8
click at [372, 405] on span "Understanding the difference between conventional and [DEMOGRAPHIC_DATA] fixed …" at bounding box center [618, 461] width 688 height 113
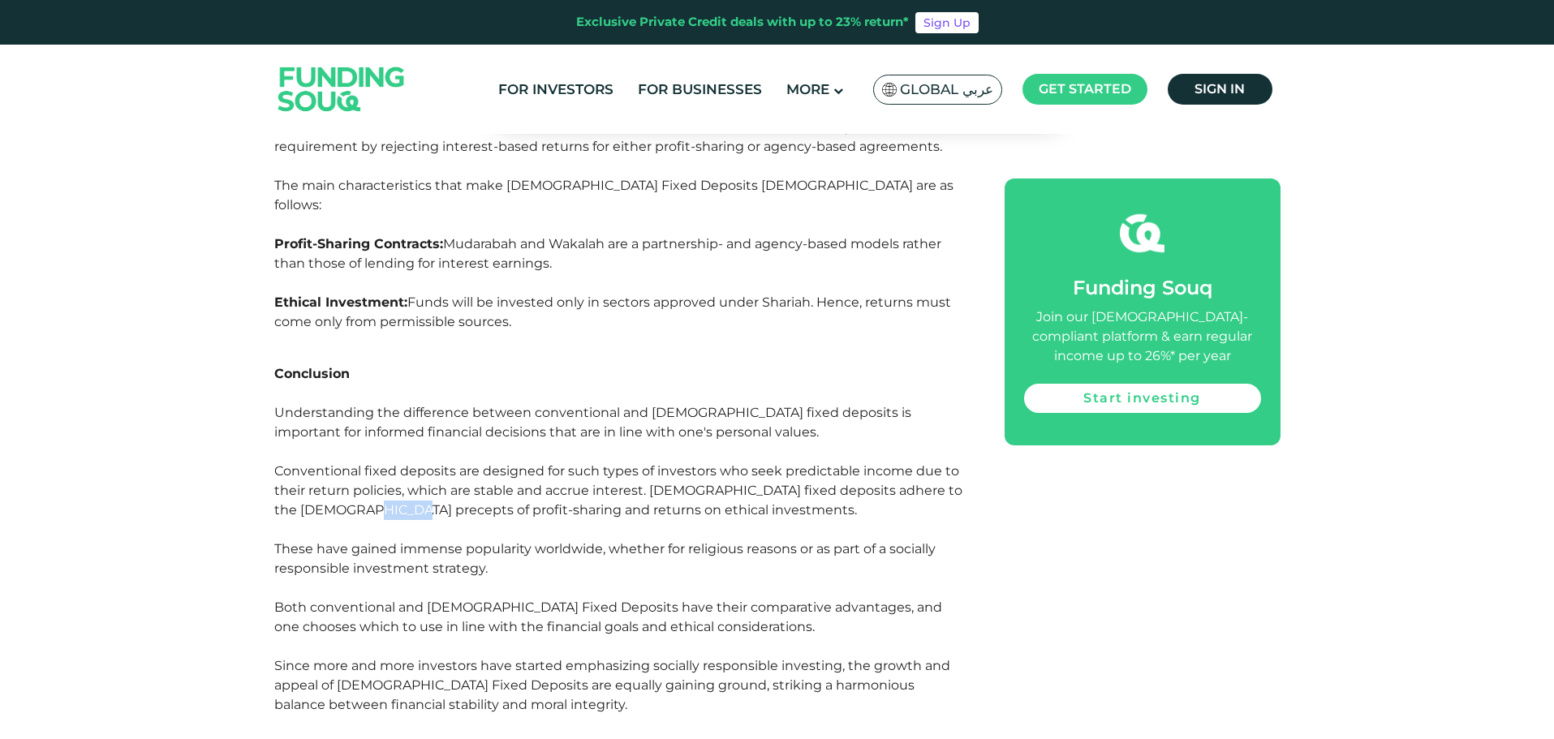
click at [372, 405] on span "Understanding the difference between conventional and [DEMOGRAPHIC_DATA] fixed …" at bounding box center [618, 461] width 688 height 113
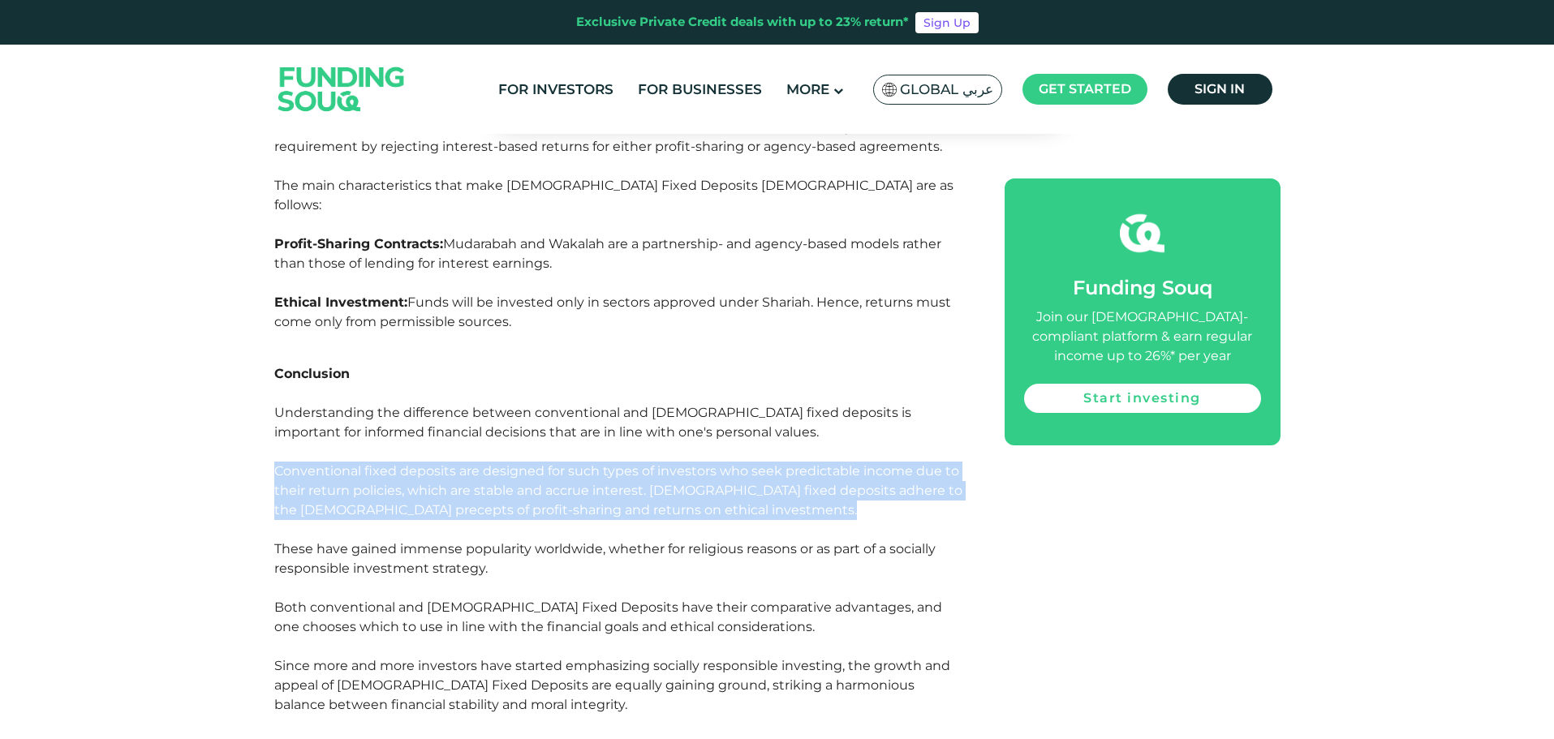
click at [372, 405] on span "Understanding the difference between conventional and [DEMOGRAPHIC_DATA] fixed …" at bounding box center [618, 461] width 688 height 113
click at [377, 405] on span "Understanding the difference between conventional and [DEMOGRAPHIC_DATA] fixed …" at bounding box center [618, 461] width 688 height 113
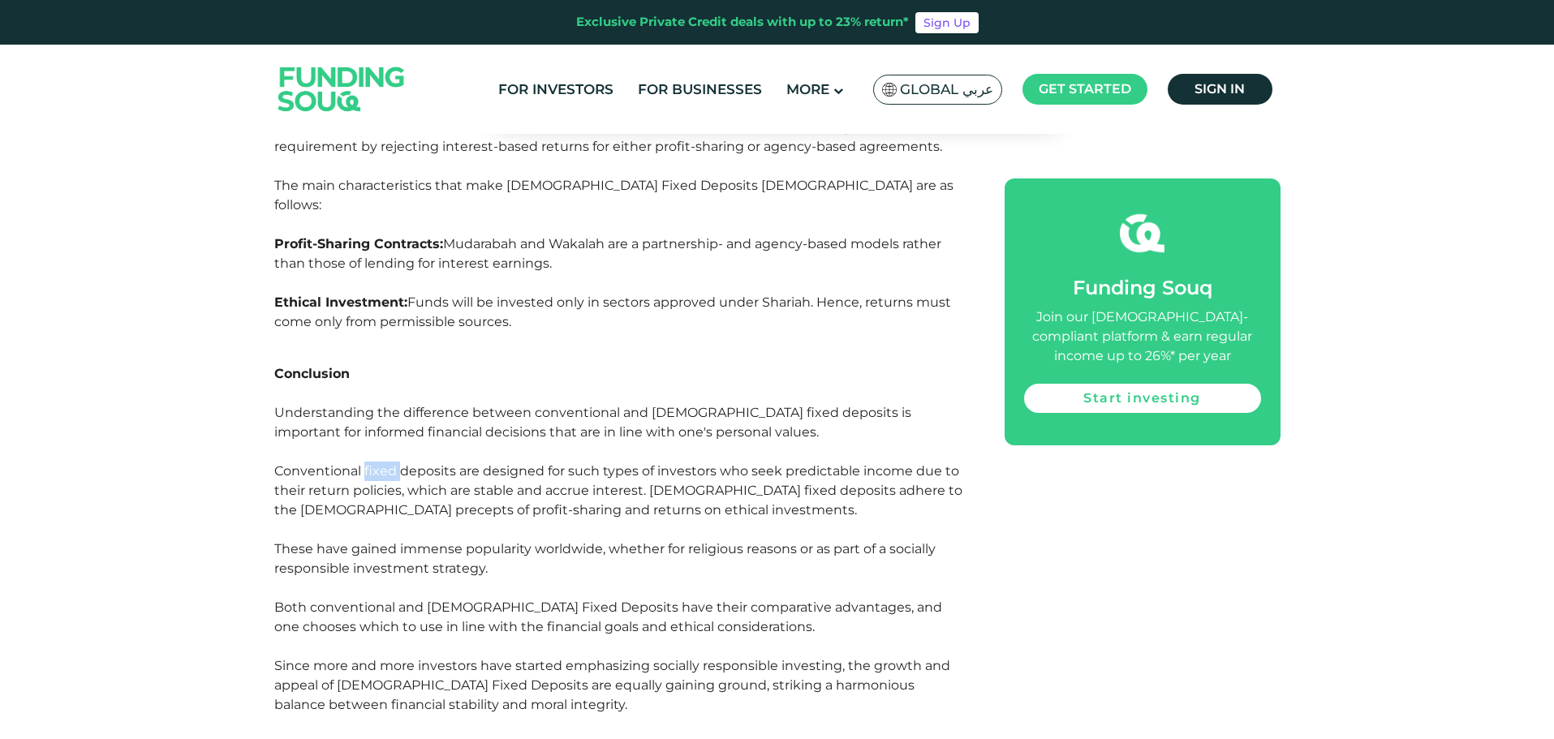
click at [377, 405] on span "Understanding the difference between conventional and [DEMOGRAPHIC_DATA] fixed …" at bounding box center [618, 461] width 688 height 113
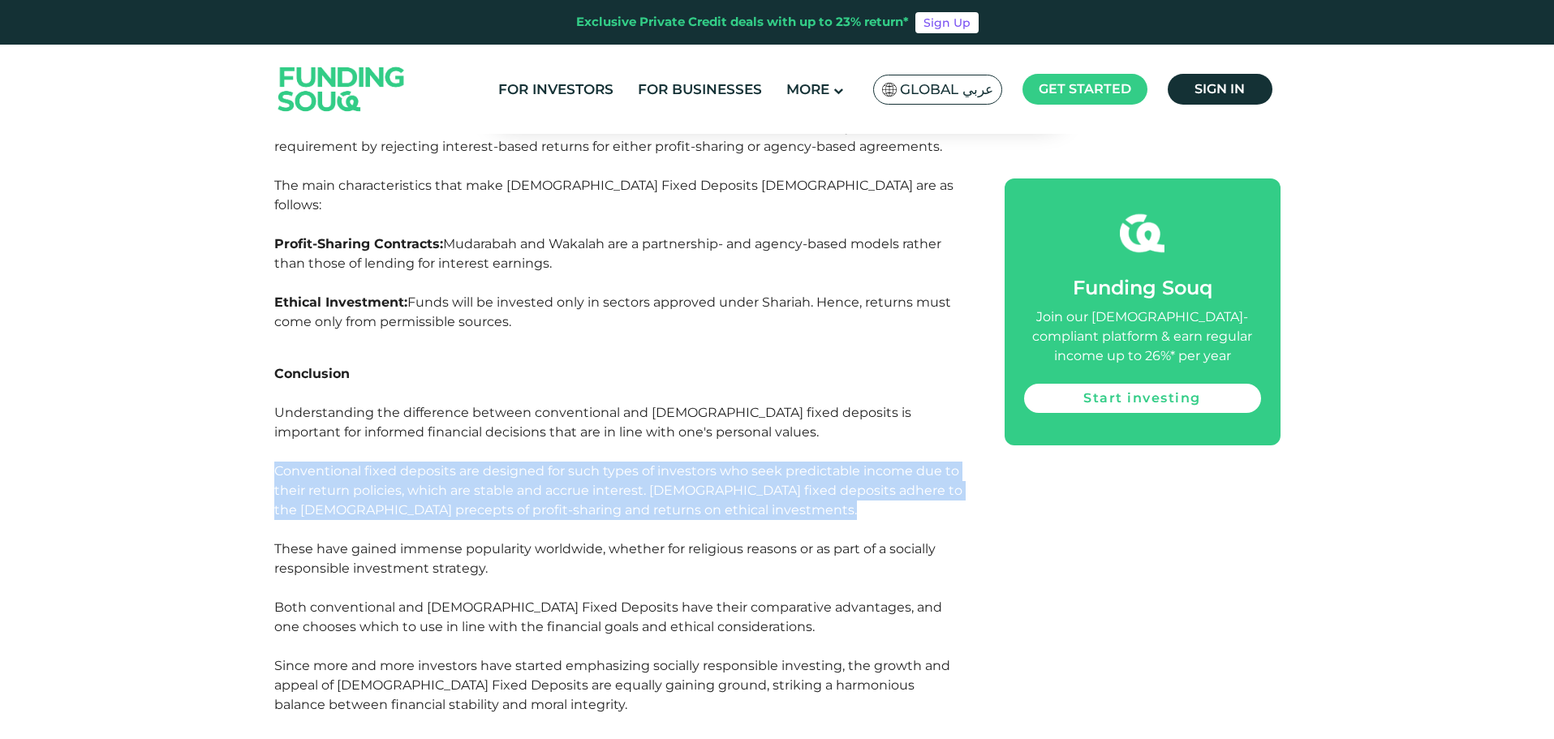
click at [377, 405] on span "Understanding the difference between conventional and [DEMOGRAPHIC_DATA] fixed …" at bounding box center [618, 461] width 688 height 113
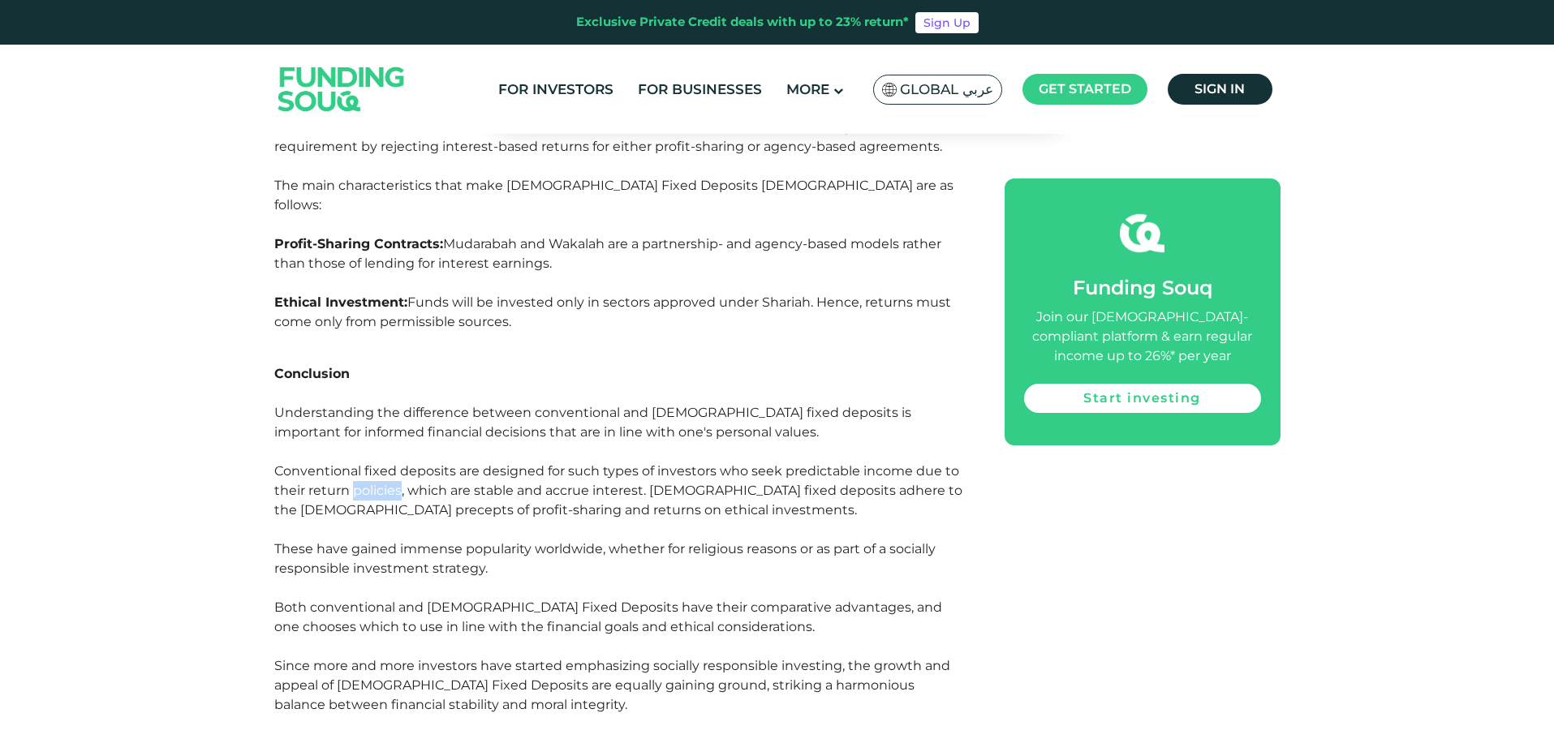
click at [377, 405] on span "Understanding the difference between conventional and [DEMOGRAPHIC_DATA] fixed …" at bounding box center [618, 461] width 688 height 113
click at [350, 405] on span "Understanding the difference between conventional and [DEMOGRAPHIC_DATA] fixed …" at bounding box center [618, 461] width 688 height 113
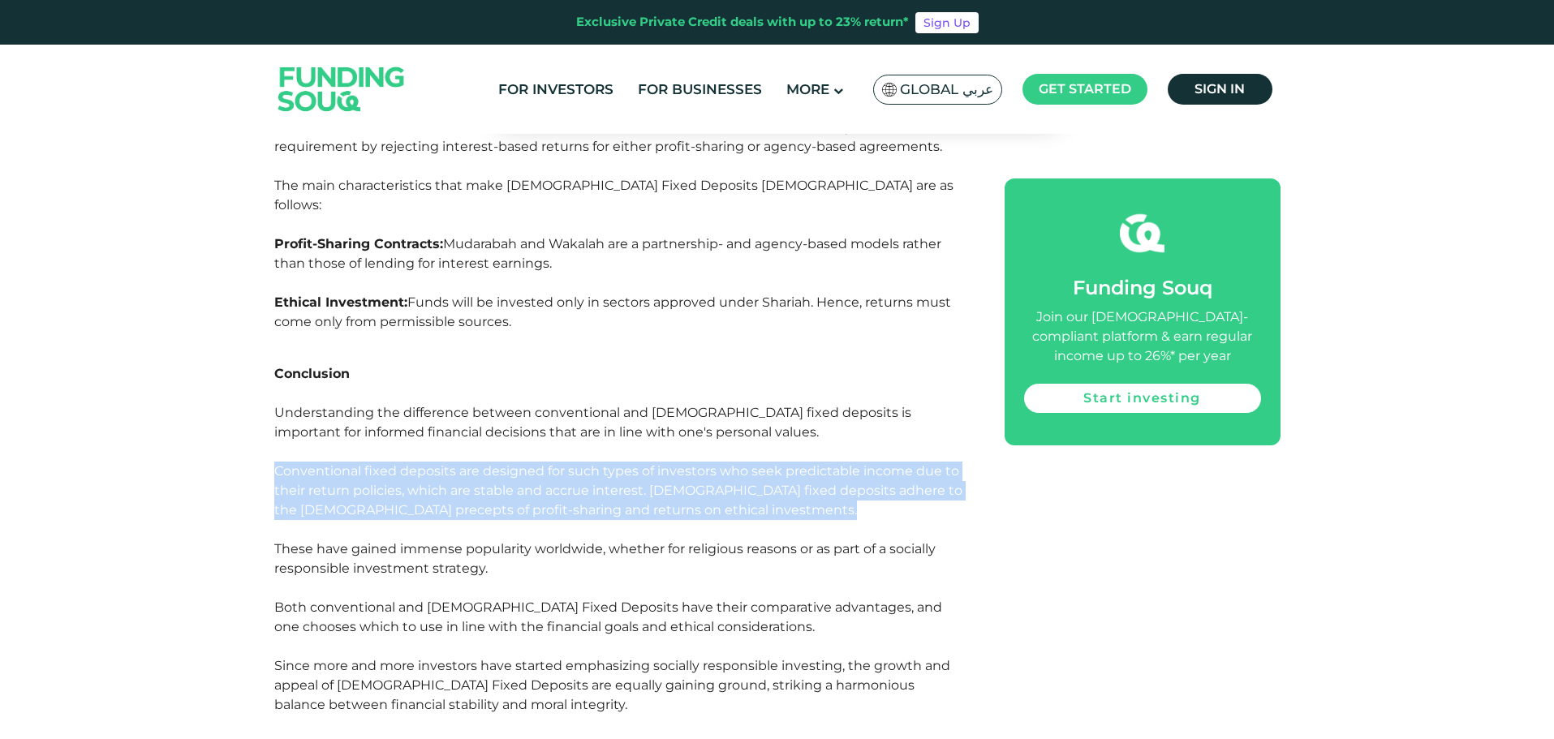
click at [350, 405] on span "Understanding the difference between conventional and [DEMOGRAPHIC_DATA] fixed …" at bounding box center [618, 461] width 688 height 113
click at [463, 405] on span "Understanding the difference between conventional and [DEMOGRAPHIC_DATA] fixed …" at bounding box center [618, 461] width 688 height 113
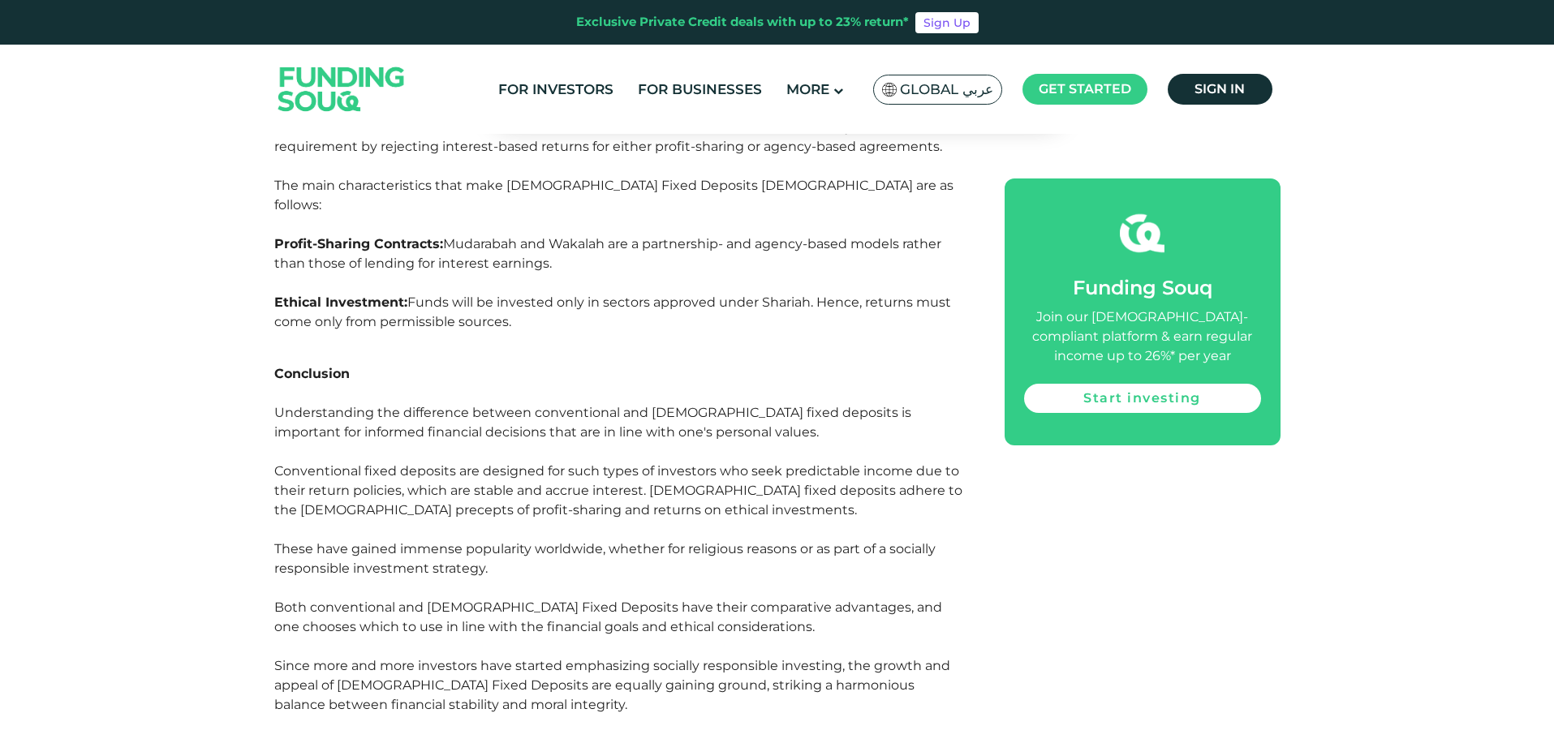
click at [506, 405] on span "Understanding the difference between conventional and [DEMOGRAPHIC_DATA] fixed …" at bounding box center [618, 461] width 688 height 113
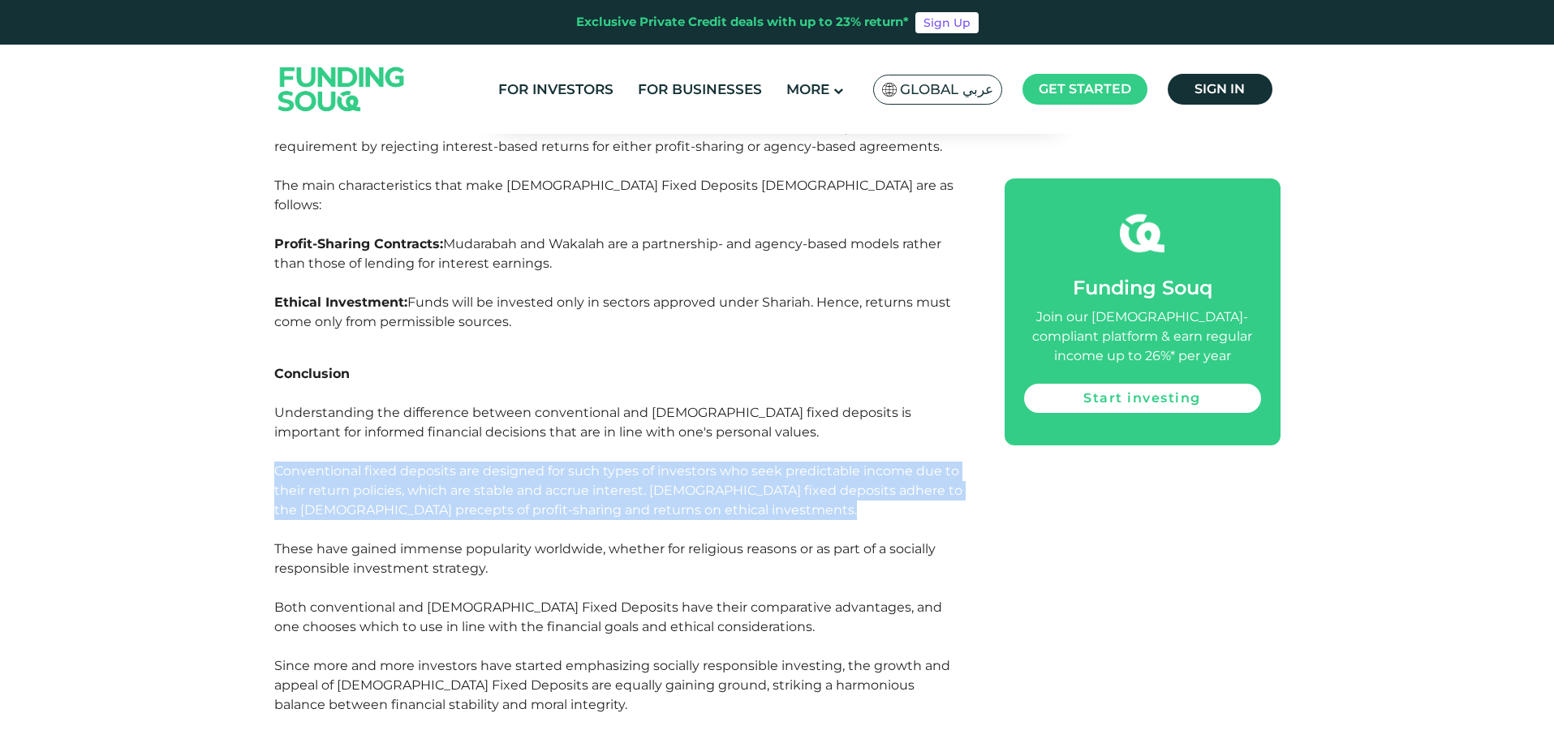
click at [506, 405] on span "Understanding the difference between conventional and [DEMOGRAPHIC_DATA] fixed …" at bounding box center [618, 461] width 688 height 113
click at [492, 405] on span "Understanding the difference between conventional and [DEMOGRAPHIC_DATA] fixed …" at bounding box center [618, 461] width 688 height 113
